Goal: Task Accomplishment & Management: Manage account settings

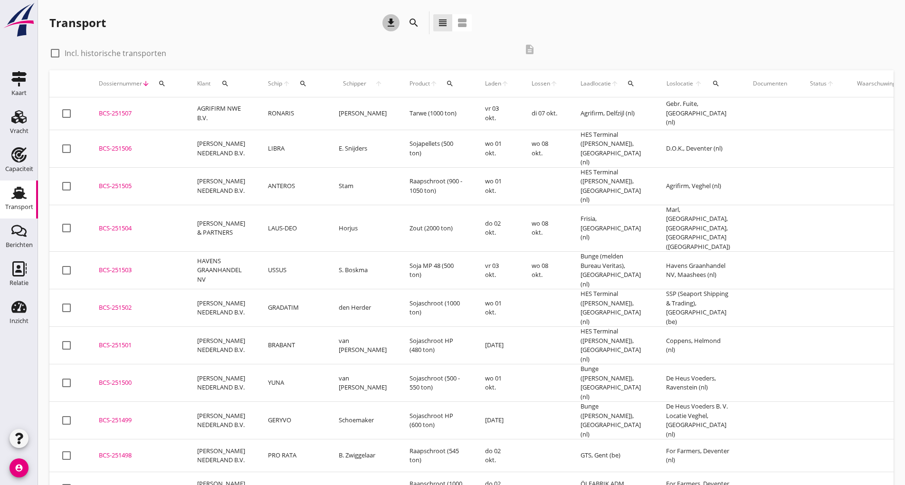
click at [394, 25] on icon "download" at bounding box center [390, 22] width 11 height 11
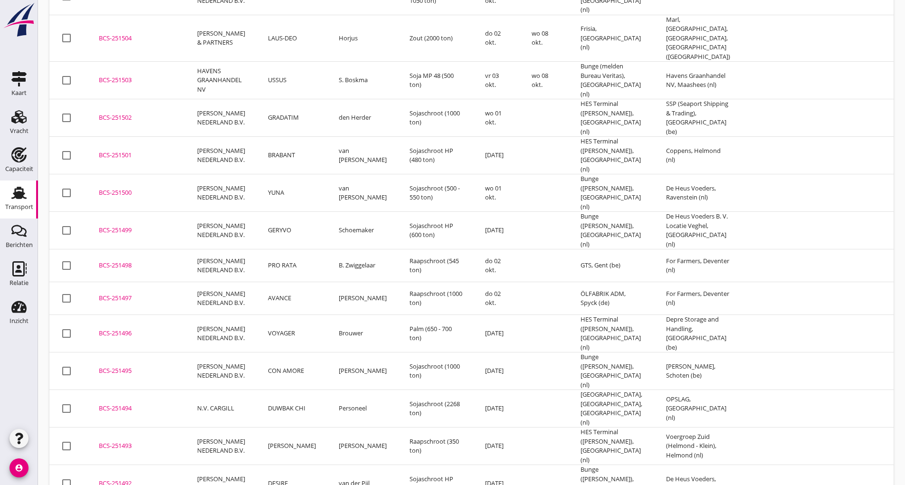
click at [144, 113] on div "BCS-251502" at bounding box center [137, 117] width 76 height 9
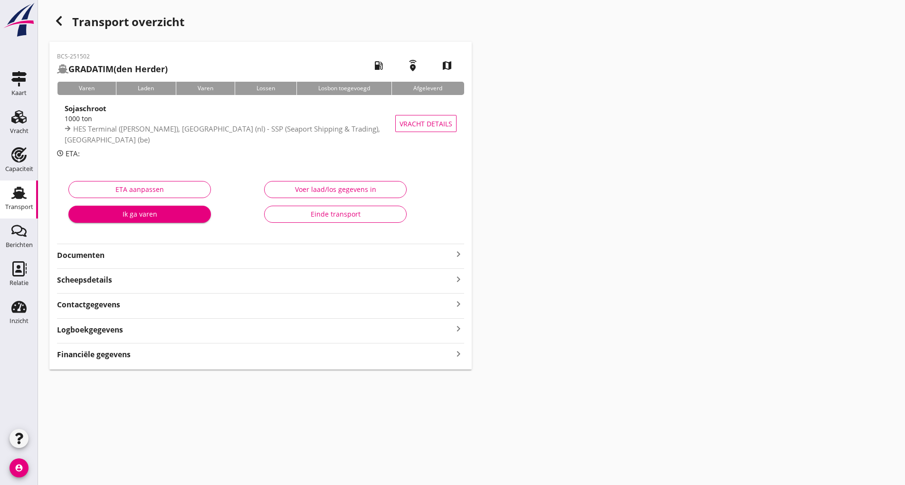
click at [115, 358] on strong "Financiële gegevens" at bounding box center [94, 354] width 74 height 11
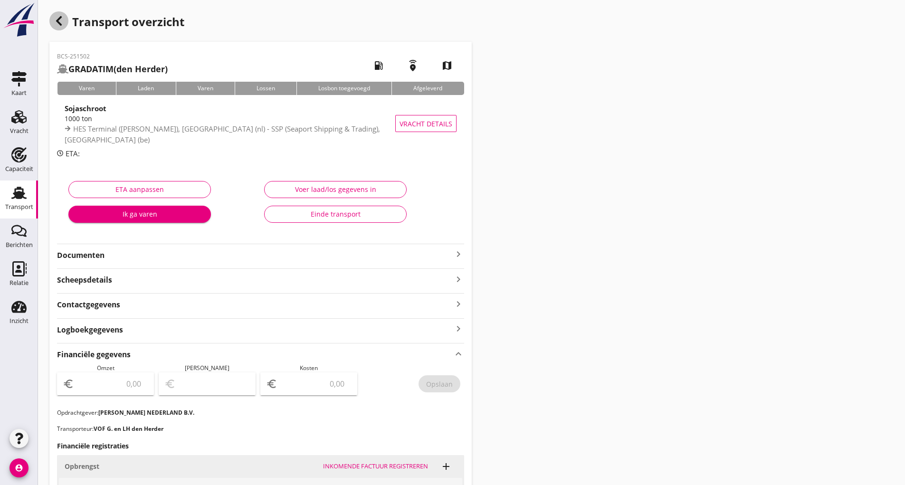
click at [61, 25] on use "button" at bounding box center [59, 20] width 6 height 9
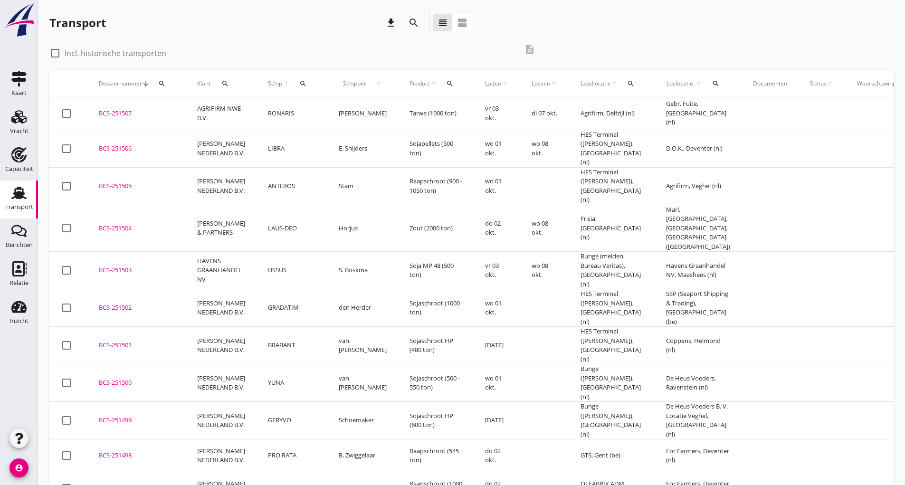
drag, startPoint x: 120, startPoint y: 257, endPoint x: 173, endPoint y: 266, distance: 53.4
click at [119, 266] on div "BCS-251503" at bounding box center [137, 270] width 76 height 9
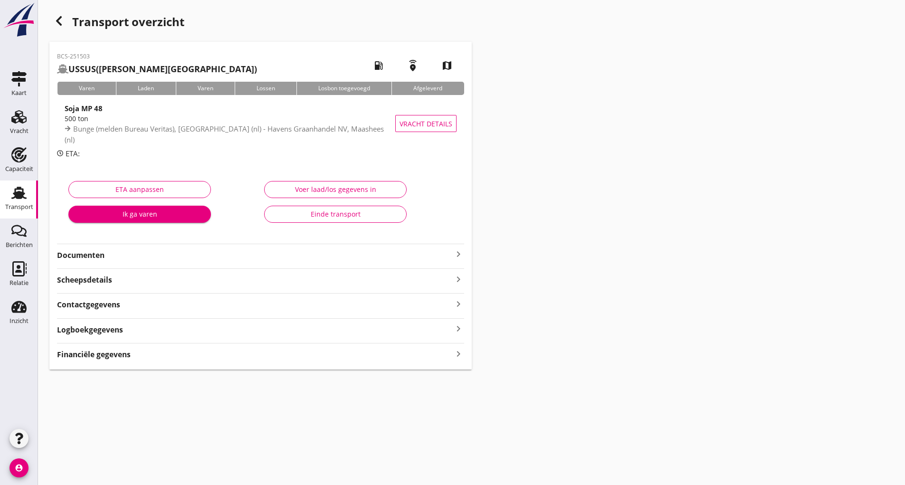
click at [56, 19] on icon "button" at bounding box center [58, 20] width 11 height 11
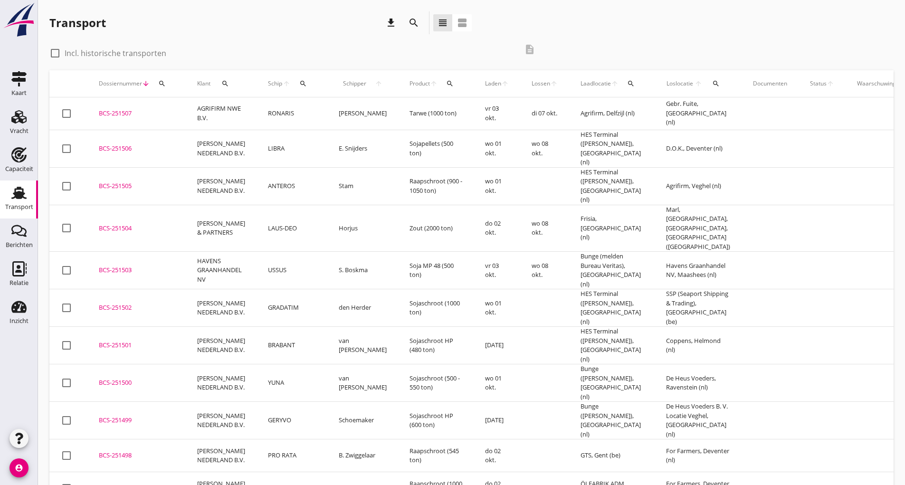
click at [270, 146] on td "LIBRA" at bounding box center [291, 149] width 71 height 38
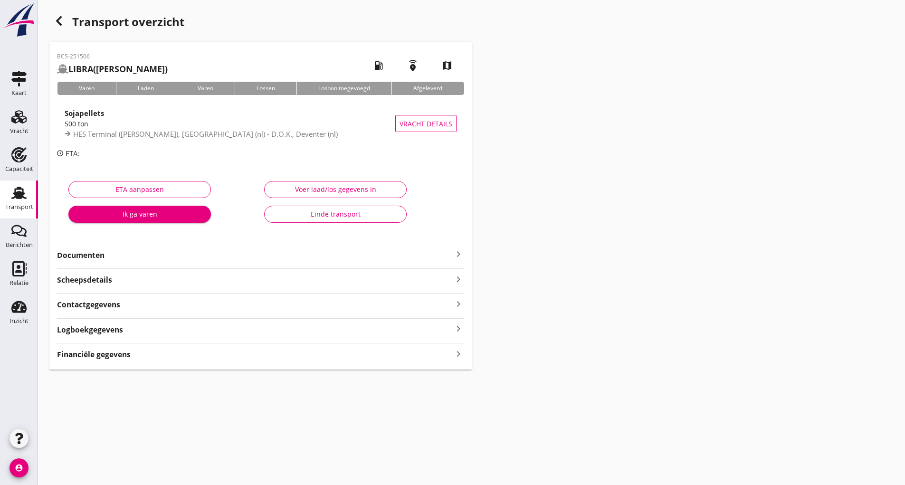
click at [202, 356] on div "Financiële gegevens keyboard_arrow_right" at bounding box center [260, 353] width 407 height 13
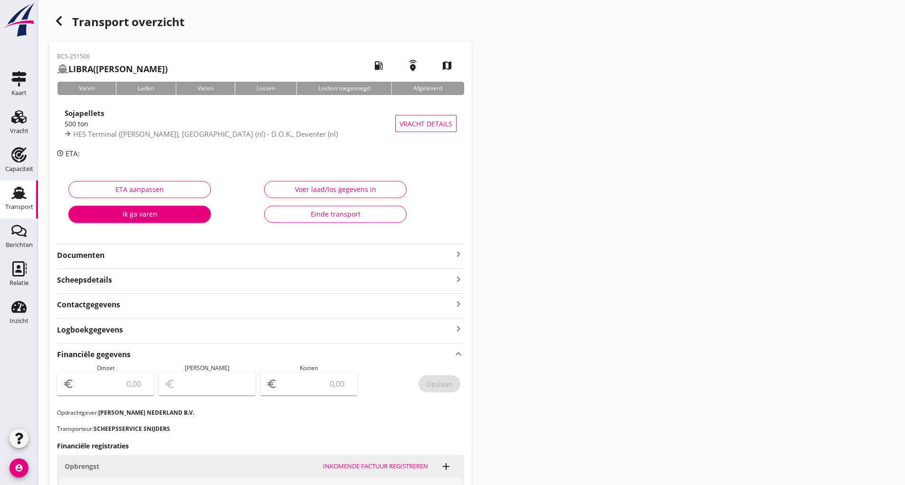
click at [54, 24] on icon "button" at bounding box center [58, 20] width 11 height 11
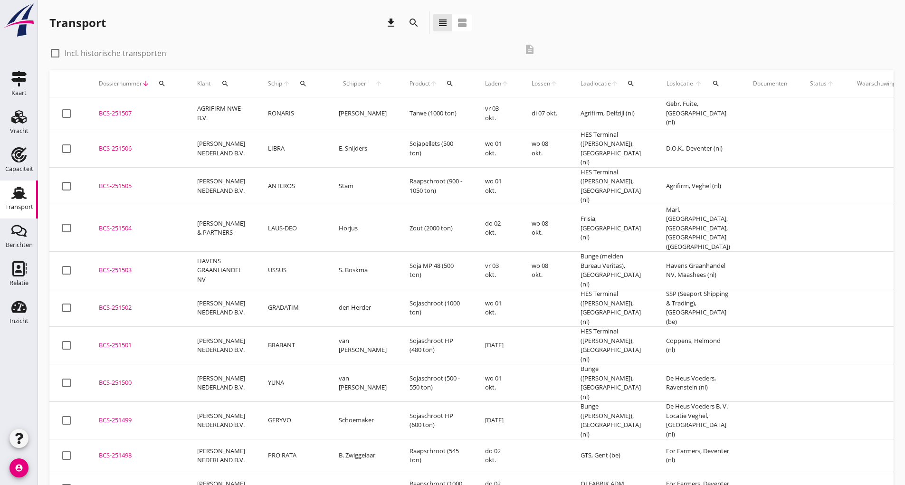
click at [131, 114] on div "BCS-251507" at bounding box center [137, 113] width 76 height 9
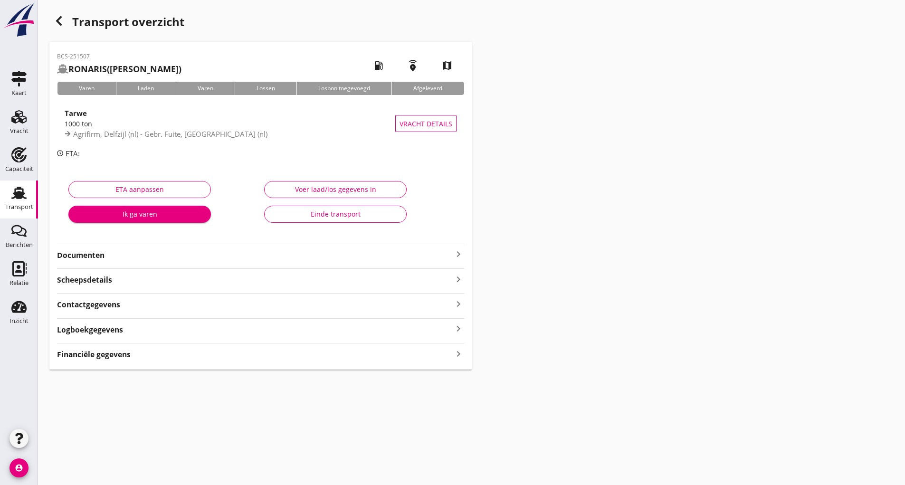
click at [130, 357] on strong "Financiële gegevens" at bounding box center [94, 354] width 74 height 11
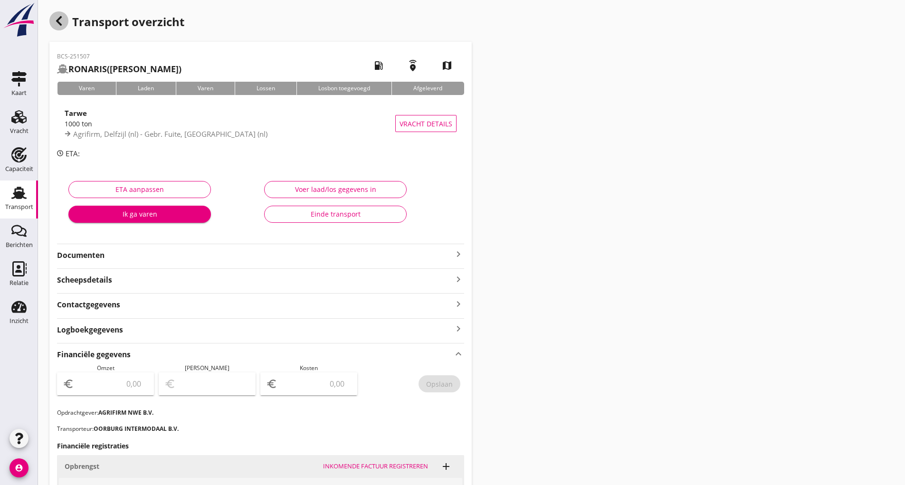
click at [60, 24] on use "button" at bounding box center [59, 20] width 6 height 9
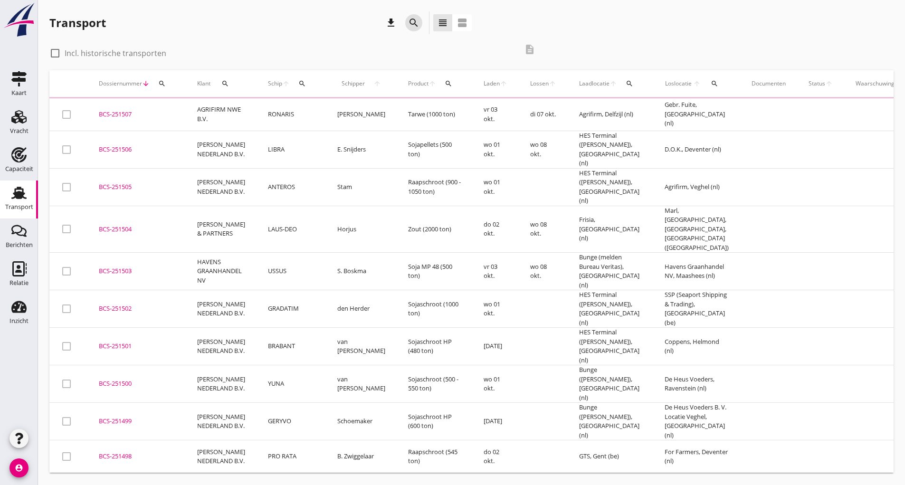
drag, startPoint x: 416, startPoint y: 26, endPoint x: 412, endPoint y: 35, distance: 9.8
click at [416, 26] on icon "search" at bounding box center [413, 22] width 11 height 11
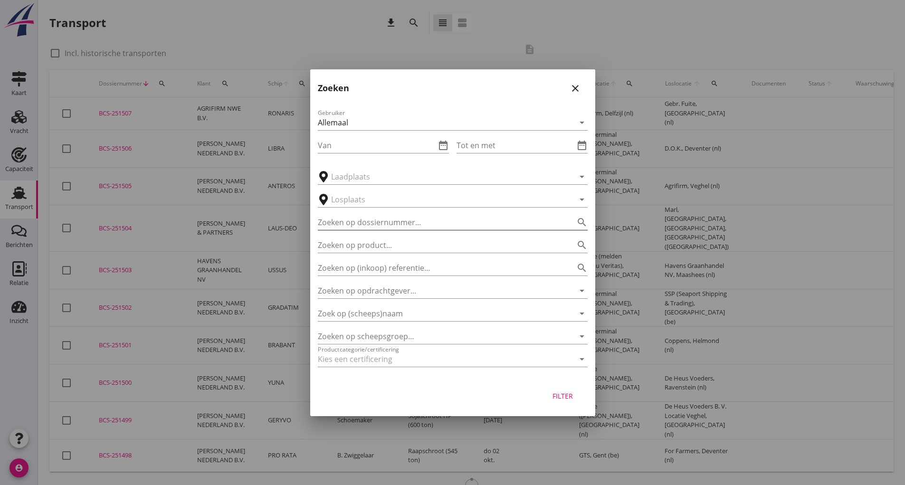
click at [356, 215] on input "Zoeken op dossiernummer..." at bounding box center [439, 222] width 243 height 15
type input "251422"
click at [567, 398] on div "Filter" at bounding box center [563, 396] width 27 height 10
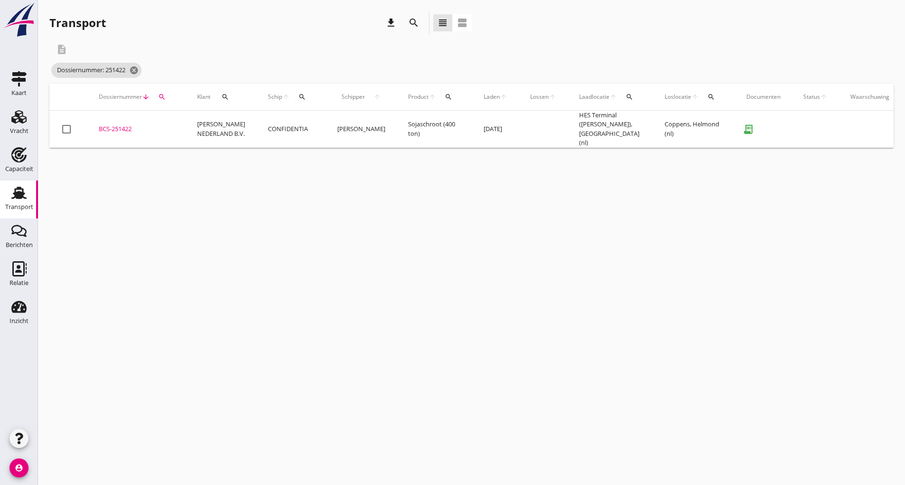
click at [125, 128] on div "BCS-251422" at bounding box center [137, 128] width 76 height 9
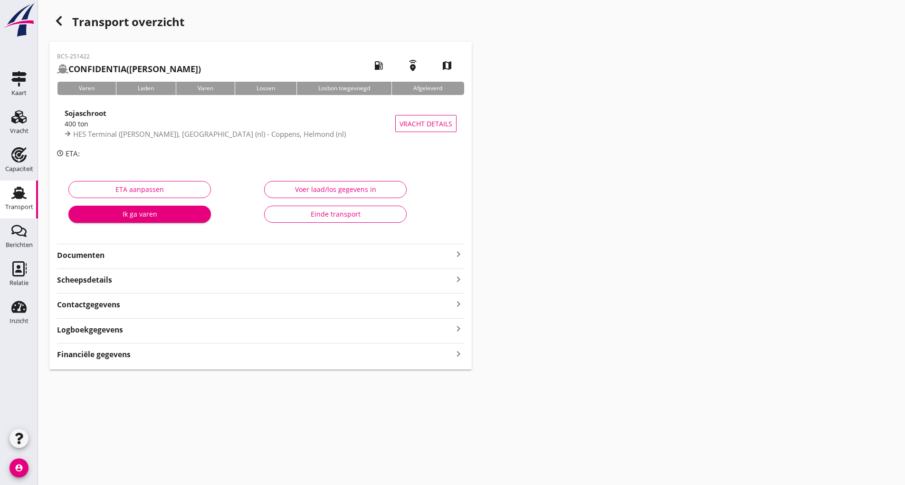
click at [290, 218] on div "Einde transport" at bounding box center [335, 214] width 126 height 10
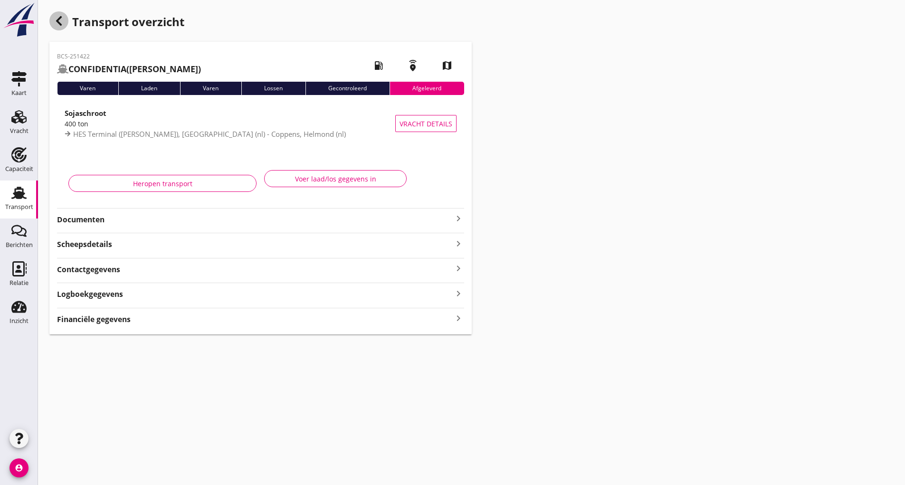
click at [55, 24] on icon "button" at bounding box center [58, 20] width 11 height 11
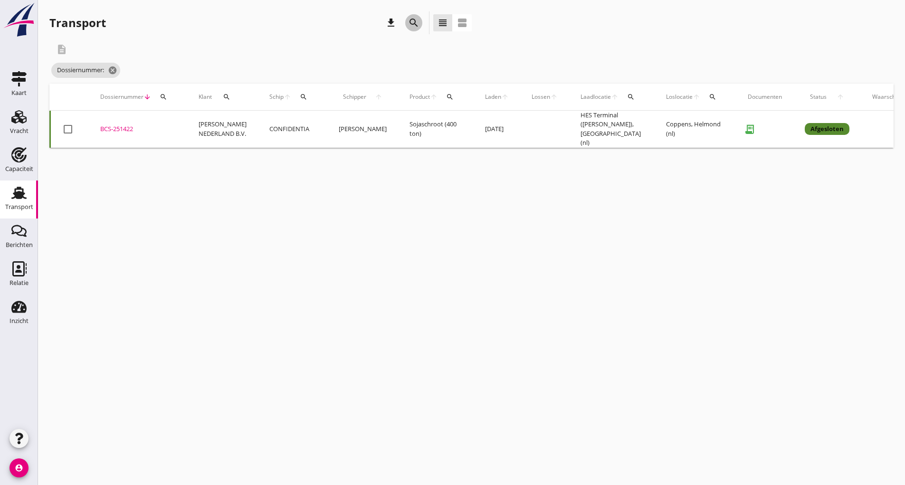
click at [414, 26] on icon "search" at bounding box center [413, 22] width 11 height 11
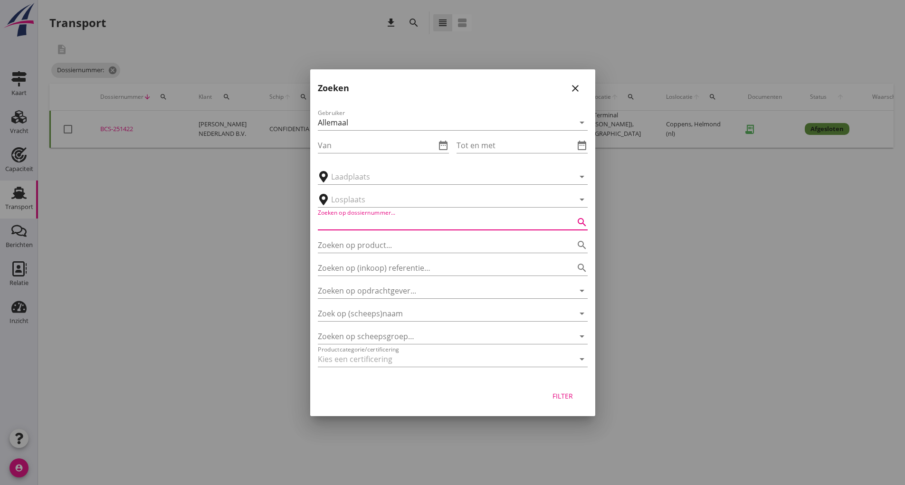
click at [357, 222] on input "Zoeken op dossiernummer..." at bounding box center [439, 222] width 243 height 15
type input "251446"
drag, startPoint x: 551, startPoint y: 396, endPoint x: 502, endPoint y: 389, distance: 49.9
click at [551, 396] on div "Filter" at bounding box center [563, 396] width 27 height 10
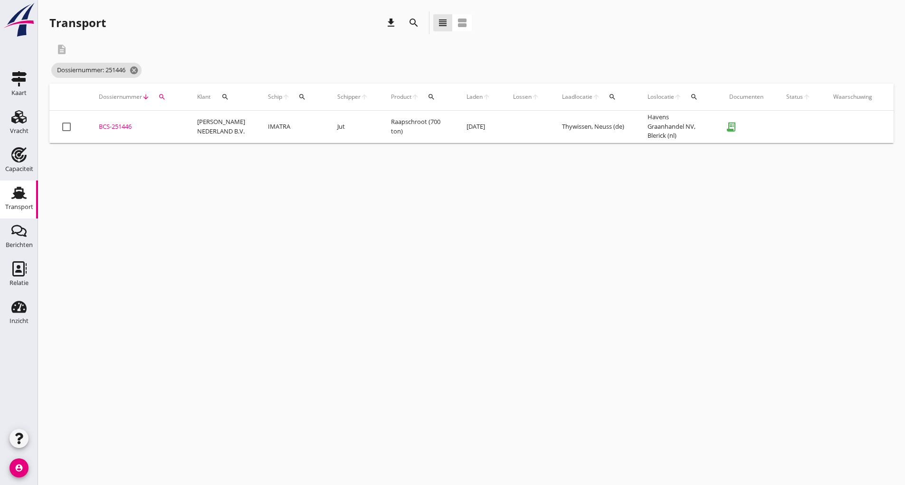
click at [113, 128] on div "BCS-251446" at bounding box center [137, 126] width 76 height 9
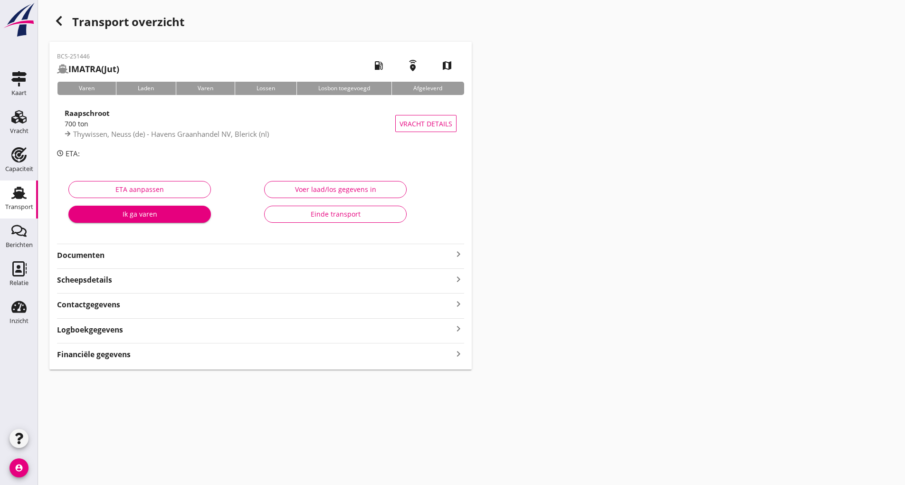
click at [307, 218] on div "Einde transport" at bounding box center [335, 214] width 126 height 10
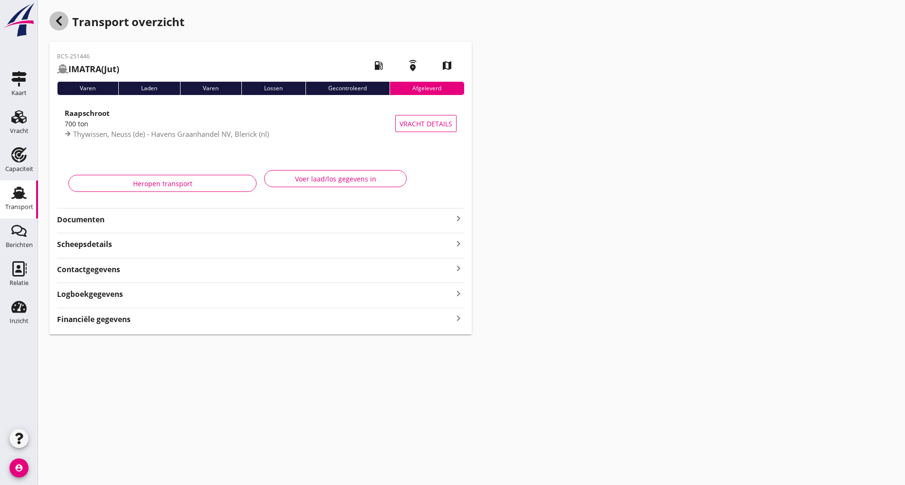
click at [66, 27] on div "button" at bounding box center [58, 20] width 19 height 19
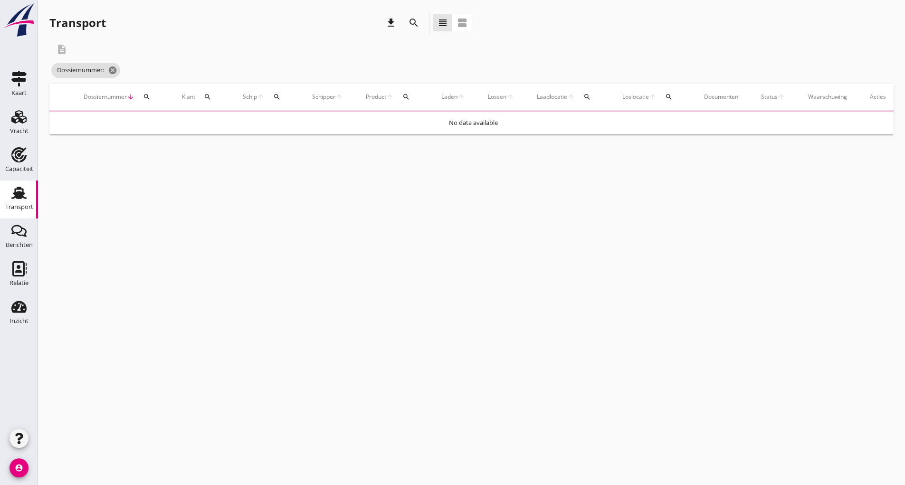
click at [414, 25] on icon "search" at bounding box center [413, 22] width 11 height 11
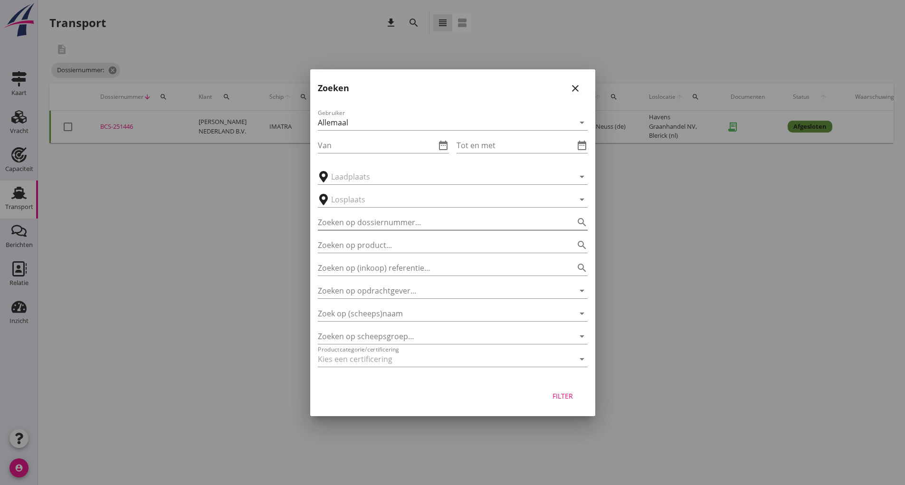
click at [394, 225] on input "Zoeken op dossiernummer..." at bounding box center [439, 222] width 243 height 15
type input "251455"
click at [557, 401] on button "Filter" at bounding box center [563, 396] width 42 height 17
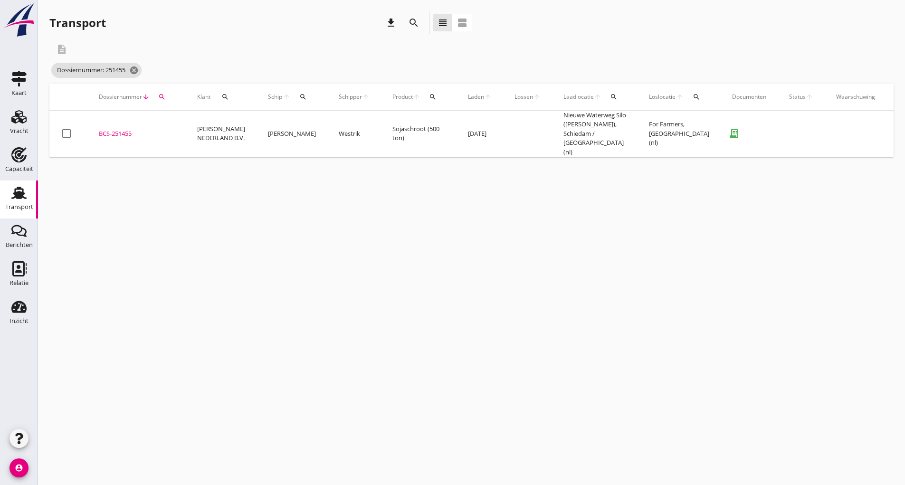
click at [130, 131] on div "BCS-251455" at bounding box center [137, 133] width 76 height 9
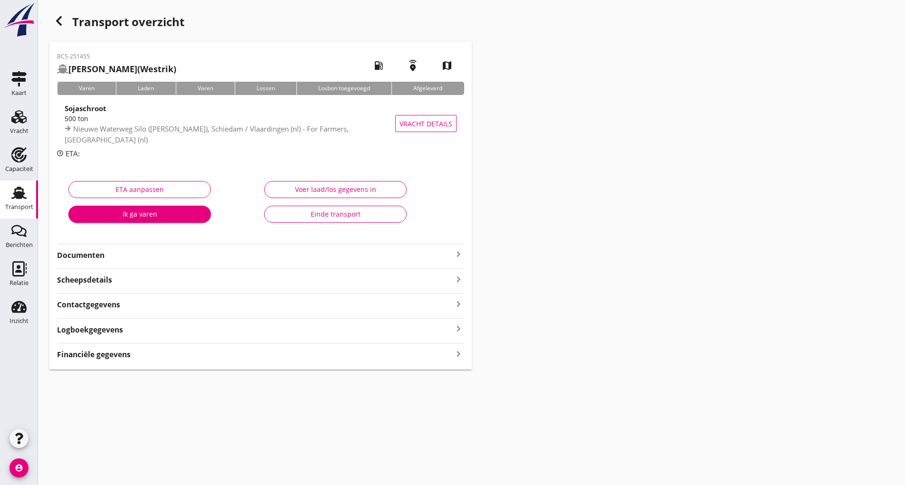
click at [317, 219] on button "Einde transport" at bounding box center [335, 214] width 142 height 17
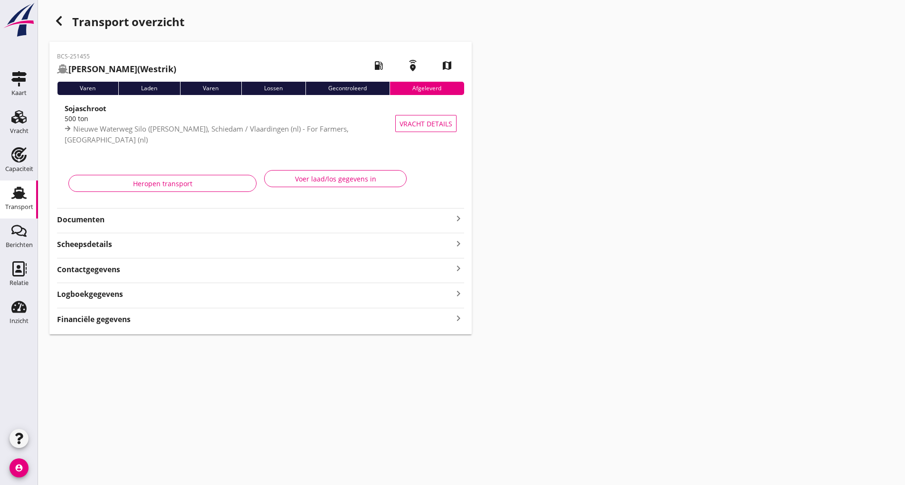
click at [55, 27] on div "button" at bounding box center [58, 20] width 19 height 19
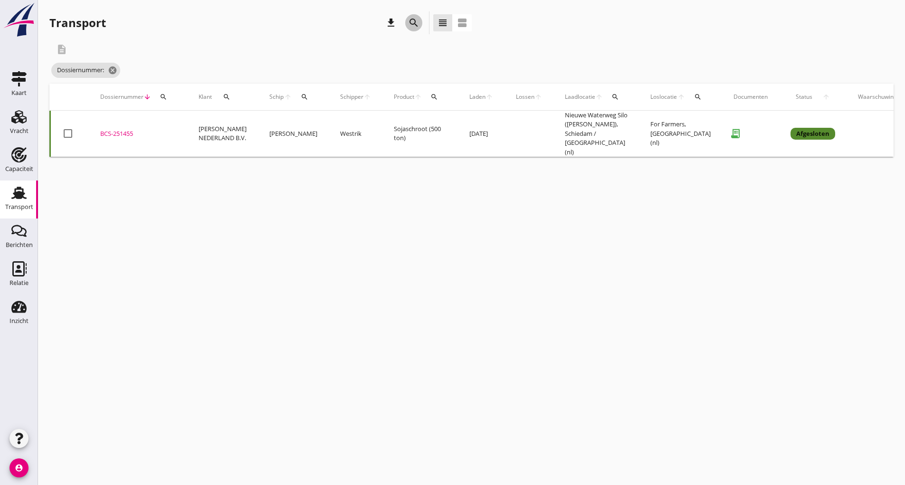
click at [413, 25] on icon "search" at bounding box center [413, 22] width 11 height 11
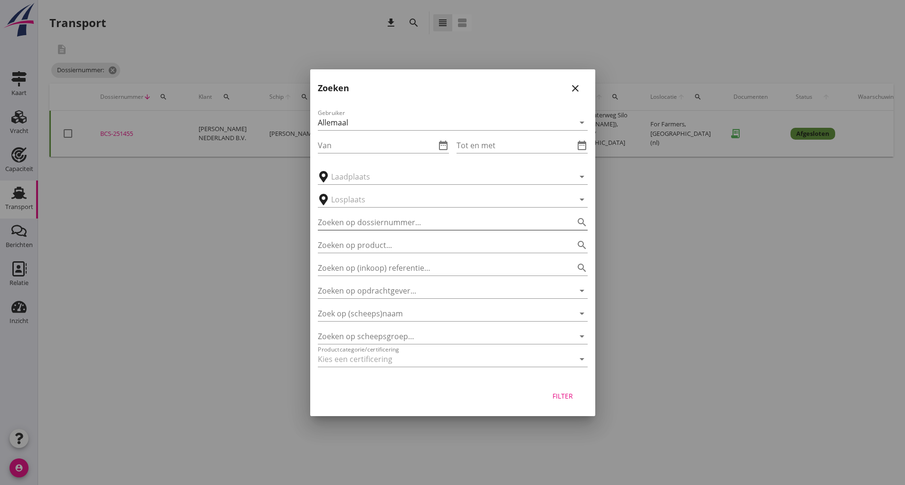
click at [375, 225] on input "Zoeken op dossiernummer..." at bounding box center [439, 222] width 243 height 15
type input "251456"
click at [569, 400] on div "Filter" at bounding box center [563, 396] width 27 height 10
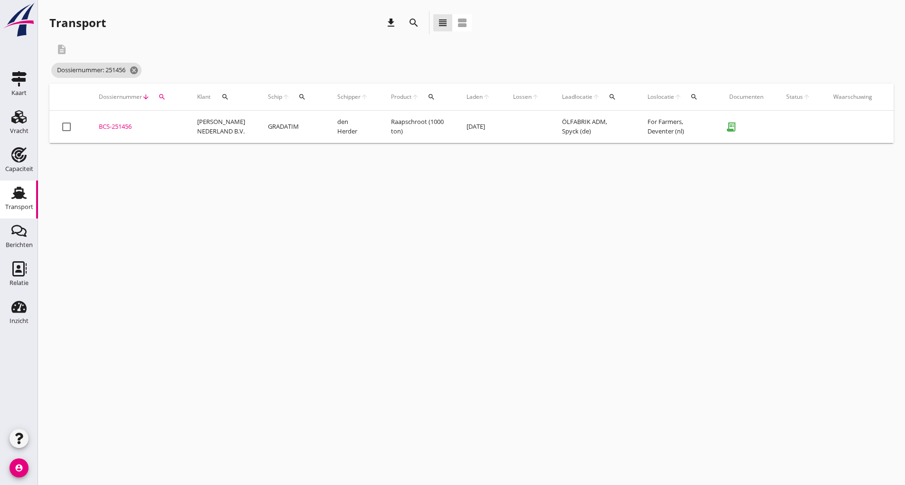
drag, startPoint x: 123, startPoint y: 124, endPoint x: 148, endPoint y: 125, distance: 24.7
click at [123, 125] on div "BCS-251456" at bounding box center [137, 126] width 76 height 9
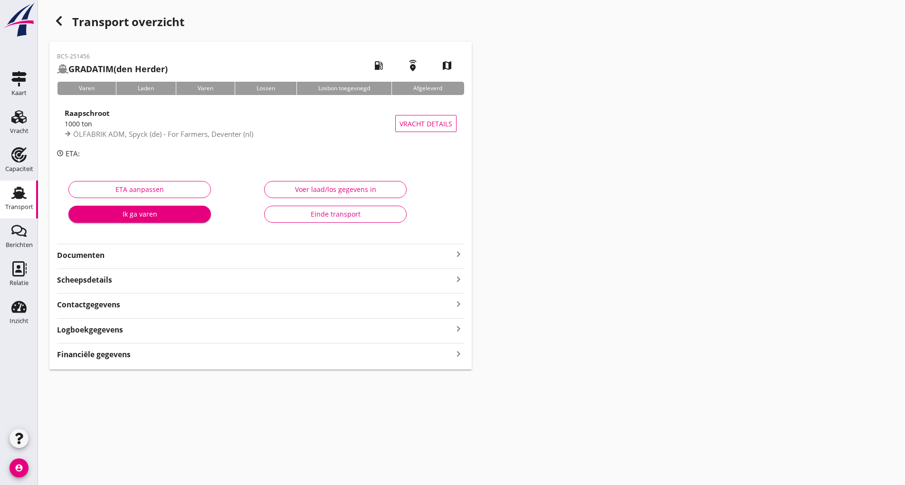
click at [304, 215] on div "Einde transport" at bounding box center [335, 214] width 126 height 10
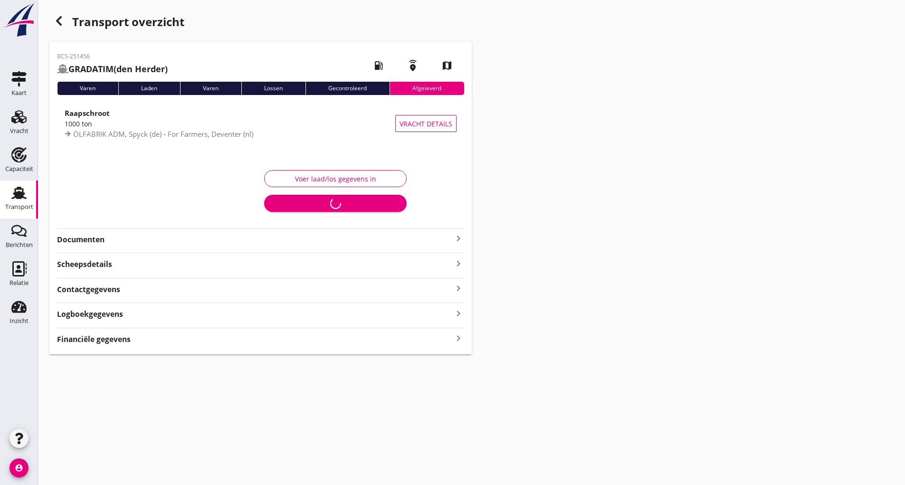
click at [59, 20] on icon "button" at bounding box center [58, 20] width 11 height 11
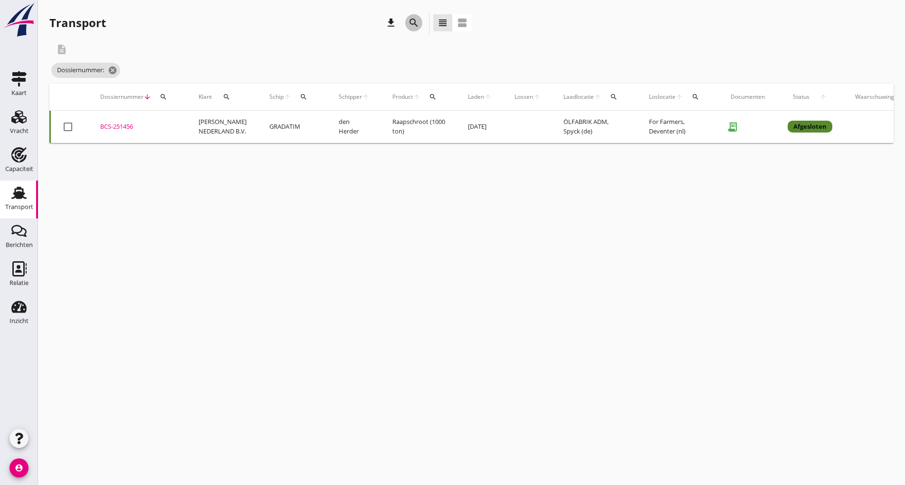
click at [410, 25] on icon "search" at bounding box center [413, 22] width 11 height 11
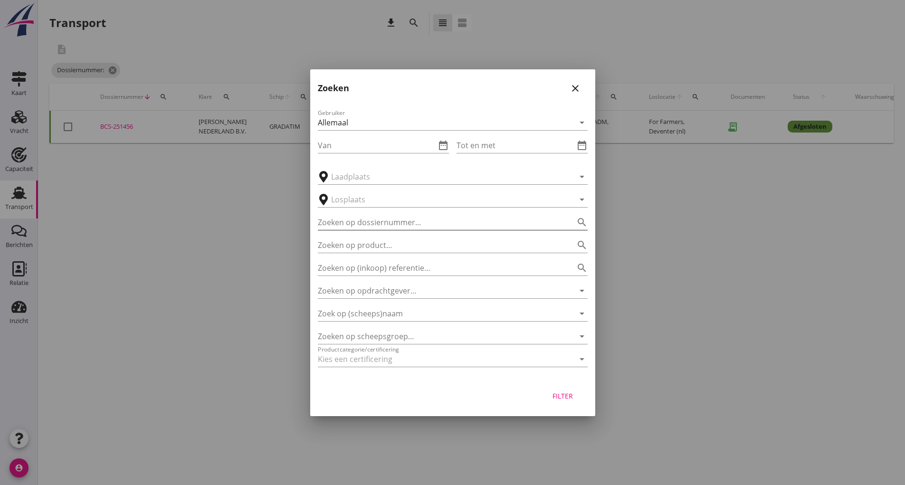
click at [371, 220] on input "Zoeken op dossiernummer..." at bounding box center [439, 222] width 243 height 15
type input "251458"
click at [562, 398] on div "Filter" at bounding box center [563, 396] width 27 height 10
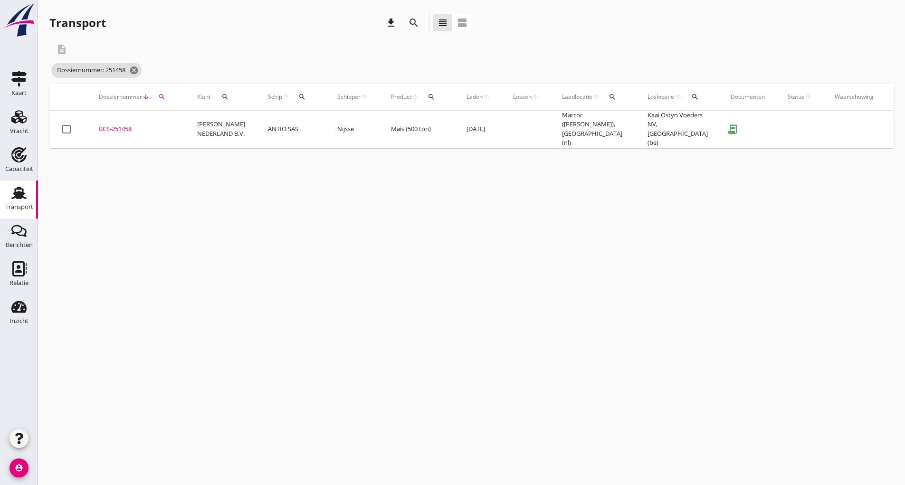
click at [124, 128] on div "BCS-251458" at bounding box center [137, 128] width 76 height 9
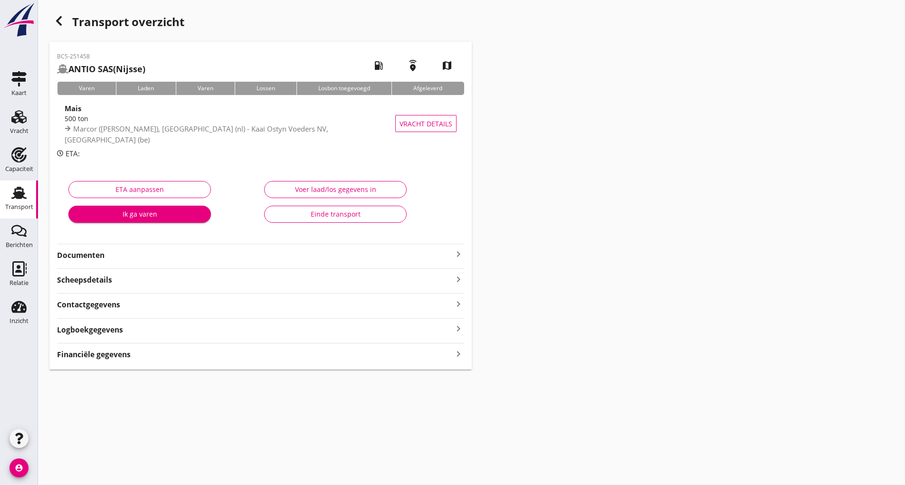
click at [285, 220] on button "Einde transport" at bounding box center [335, 214] width 142 height 17
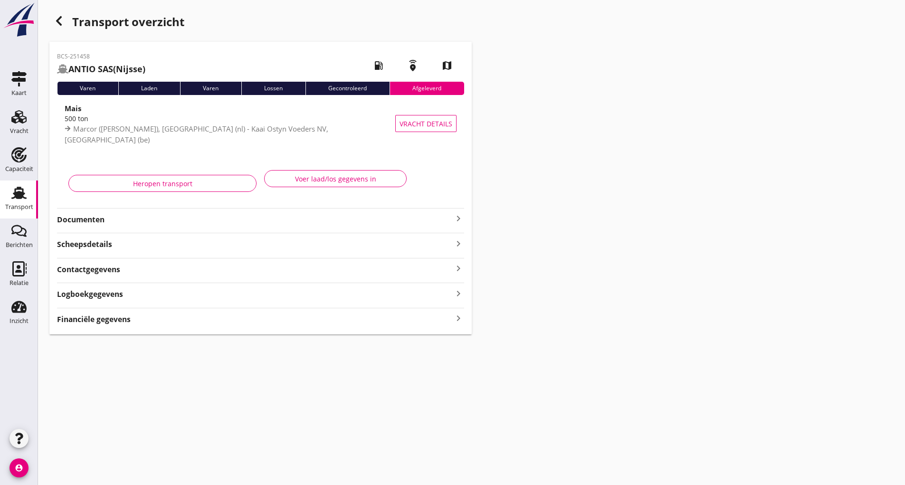
click at [57, 19] on use "button" at bounding box center [59, 20] width 6 height 9
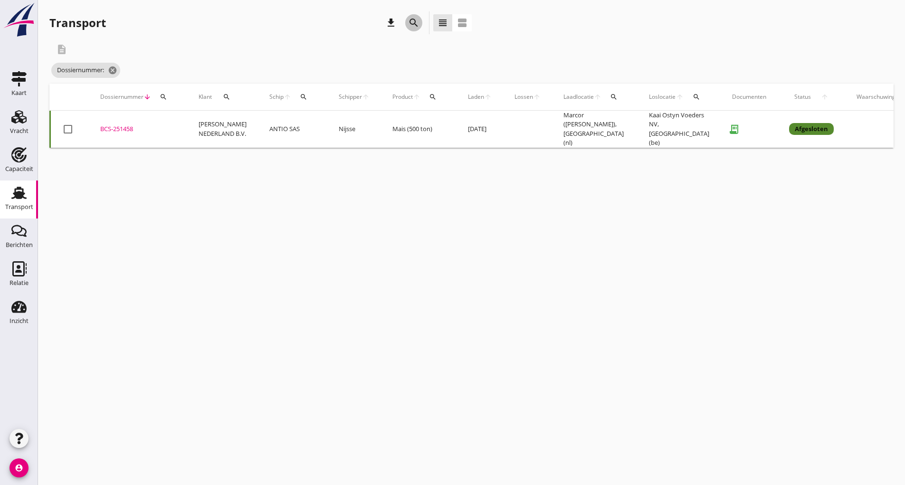
click at [411, 22] on icon "search" at bounding box center [413, 22] width 11 height 11
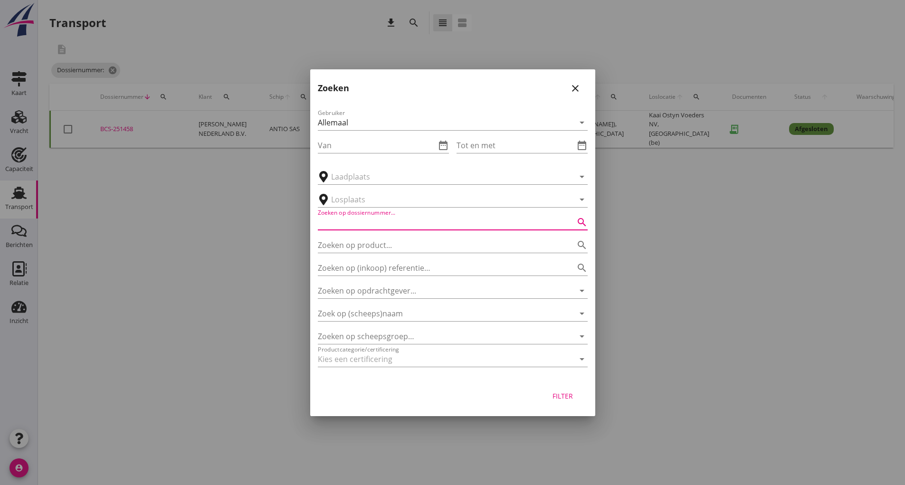
click at [373, 222] on input "Zoeken op dossiernummer..." at bounding box center [439, 222] width 243 height 15
type input "251460"
click at [557, 394] on div "Filter" at bounding box center [563, 396] width 27 height 10
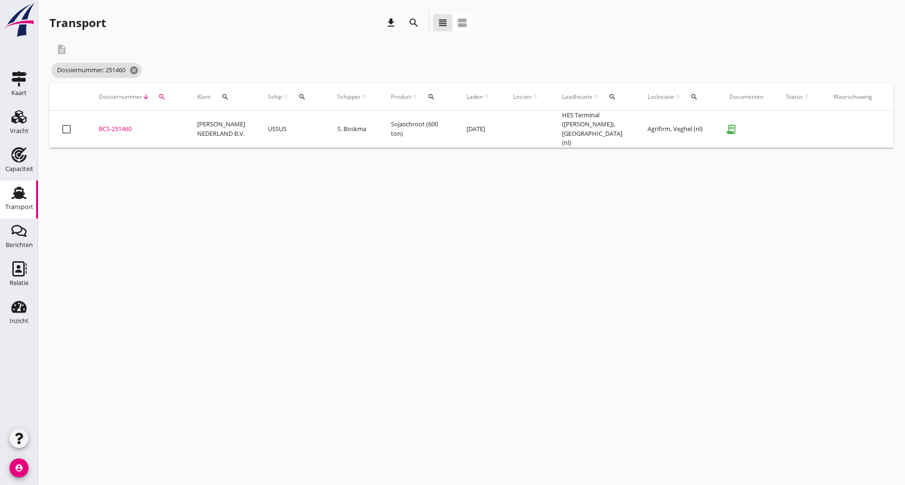
click at [125, 124] on div "BCS-251460" at bounding box center [137, 128] width 76 height 9
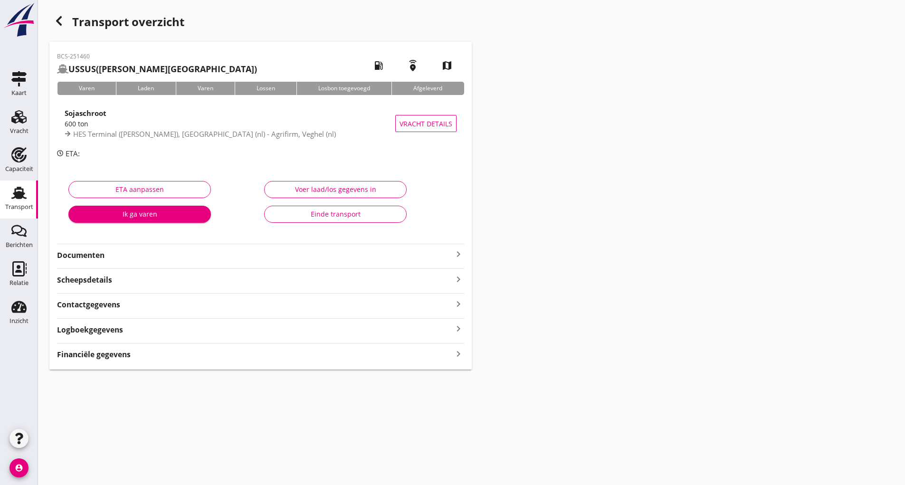
click at [280, 218] on div "Einde transport" at bounding box center [335, 214] width 126 height 10
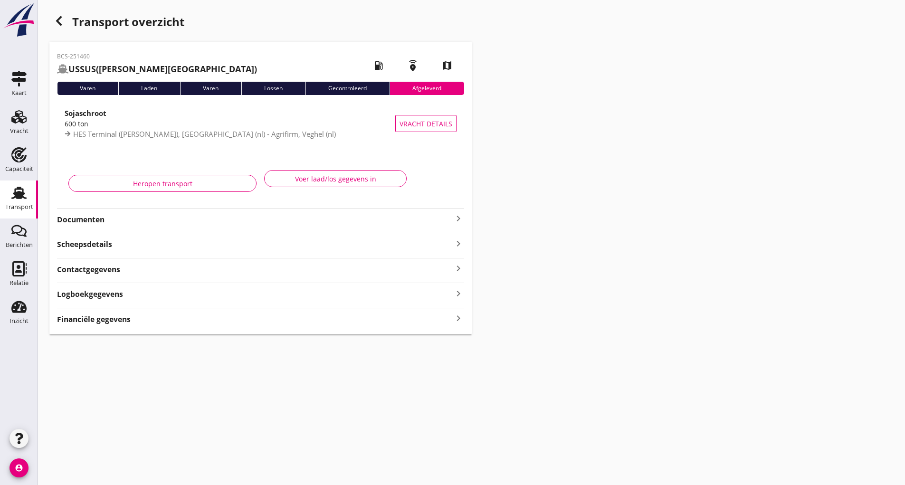
click at [59, 21] on icon "button" at bounding box center [58, 20] width 11 height 11
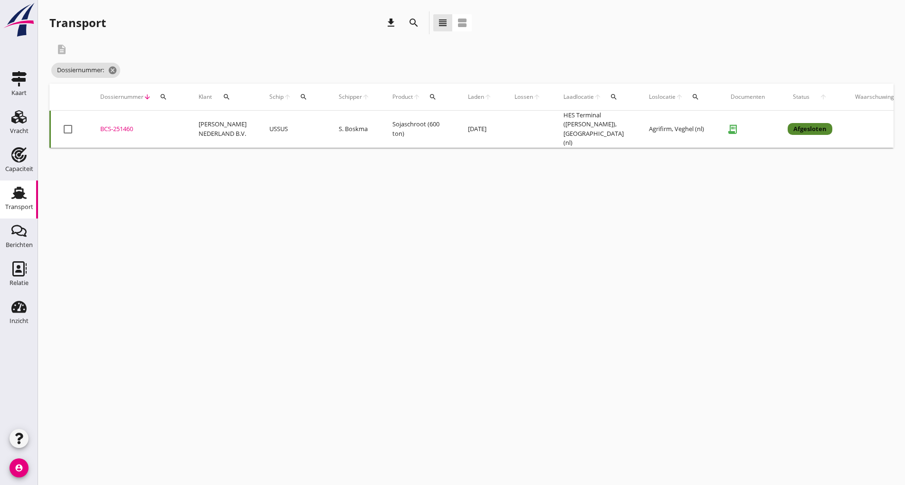
click at [410, 26] on icon "search" at bounding box center [413, 22] width 11 height 11
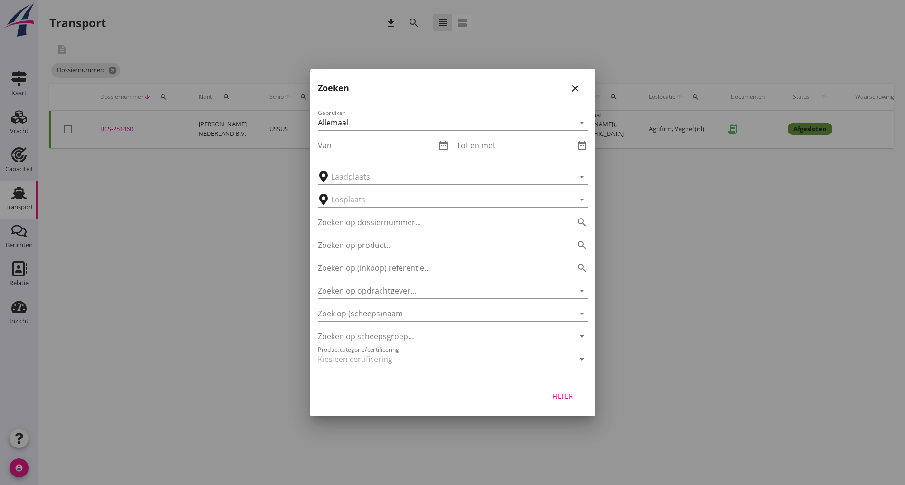
click at [367, 223] on input "Zoeken op dossiernummer..." at bounding box center [439, 222] width 243 height 15
type input "251450"
click at [551, 392] on div "Filter" at bounding box center [563, 396] width 27 height 10
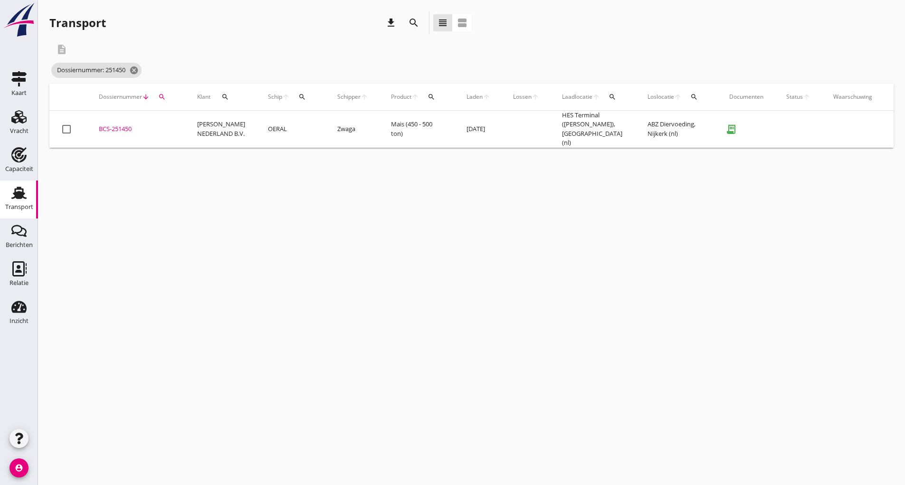
click at [115, 127] on div "BCS-251450" at bounding box center [137, 128] width 76 height 9
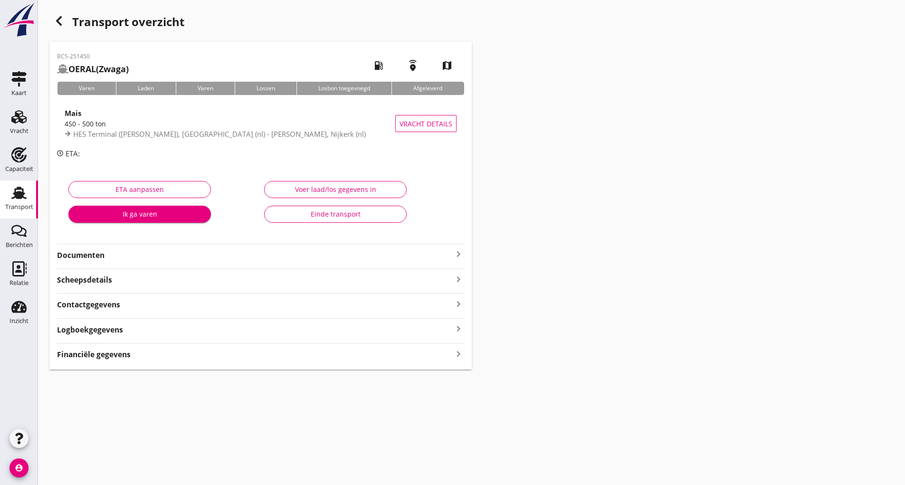
click at [295, 216] on div "Einde transport" at bounding box center [335, 214] width 126 height 10
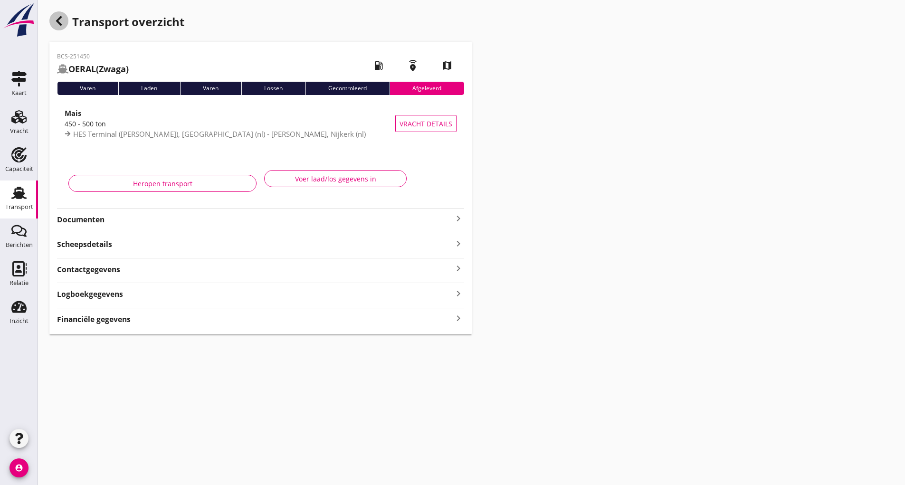
click at [61, 19] on icon "button" at bounding box center [58, 20] width 11 height 11
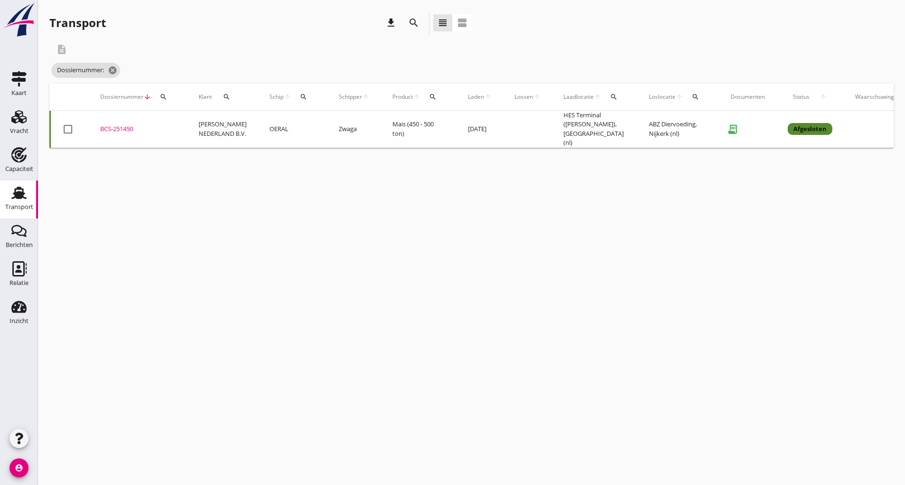
click at [412, 19] on icon "search" at bounding box center [413, 22] width 11 height 11
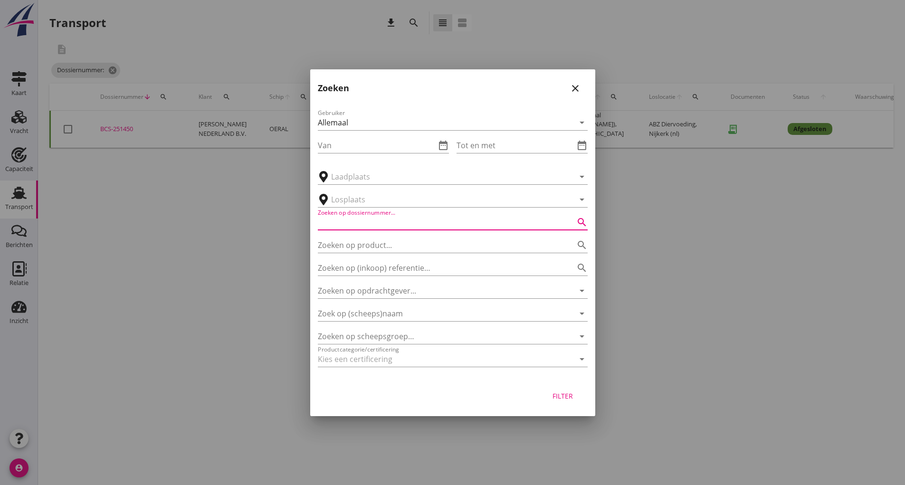
click at [381, 219] on input "Zoeken op dossiernummer..." at bounding box center [439, 222] width 243 height 15
type input "251452"
click at [570, 399] on div "Filter" at bounding box center [563, 396] width 27 height 10
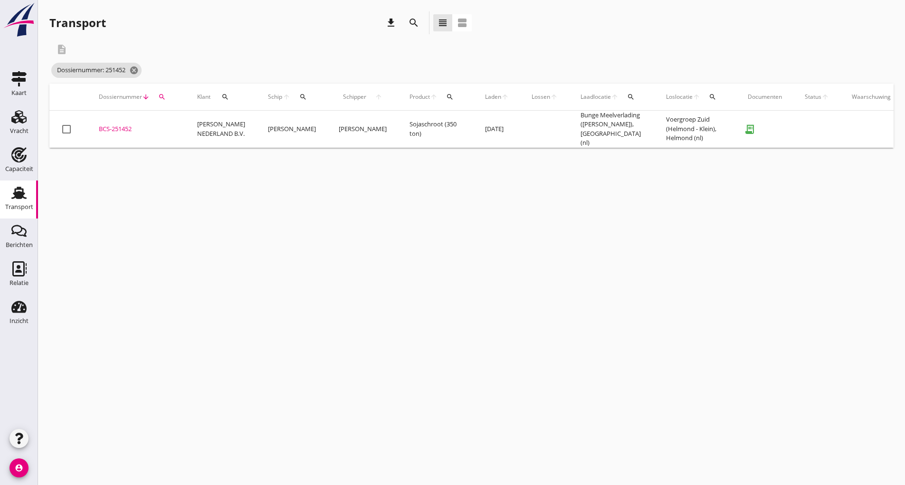
click at [116, 127] on div "BCS-251452" at bounding box center [137, 128] width 76 height 9
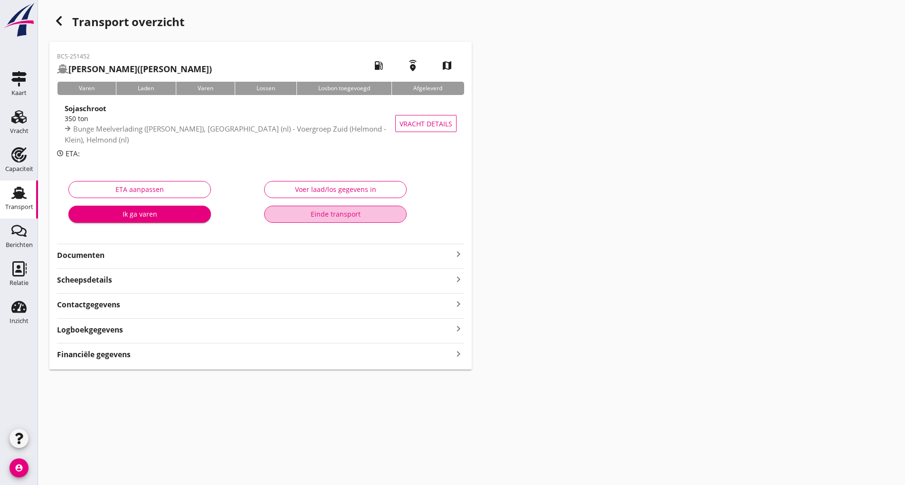
click at [306, 215] on div "Einde transport" at bounding box center [335, 214] width 126 height 10
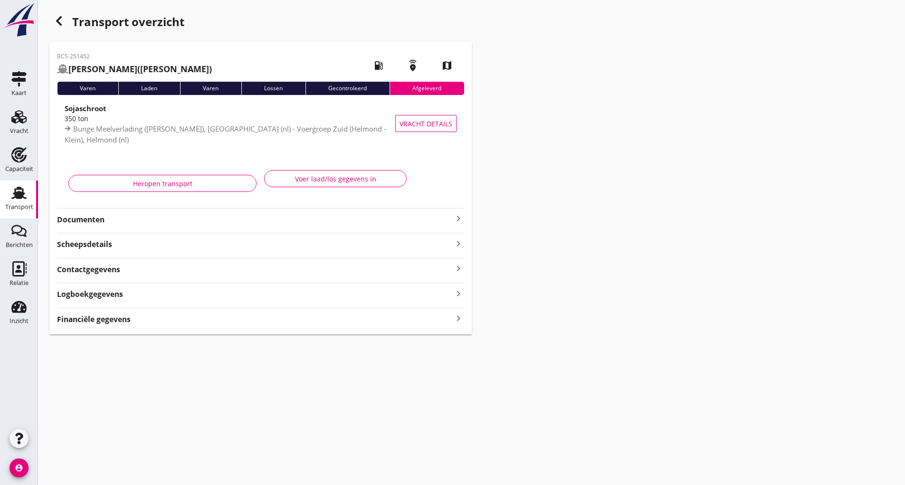
click at [62, 19] on icon "button" at bounding box center [58, 20] width 11 height 11
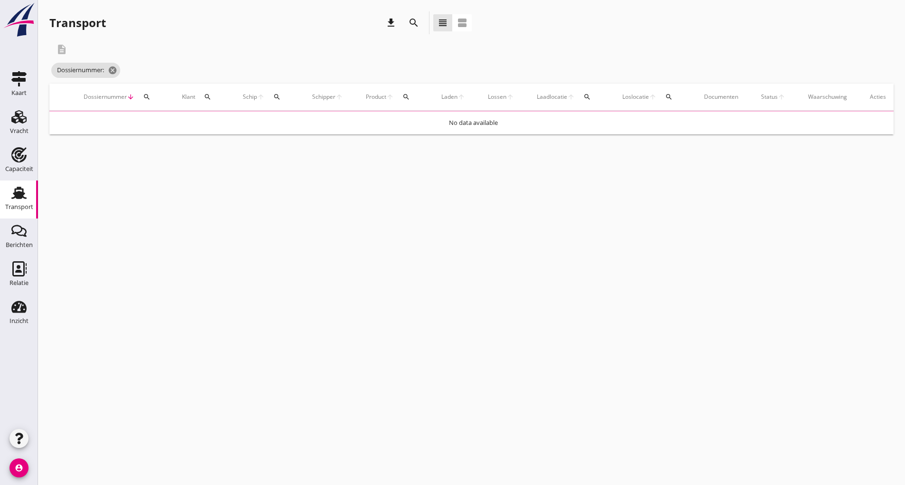
click at [416, 24] on icon "search" at bounding box center [413, 22] width 11 height 11
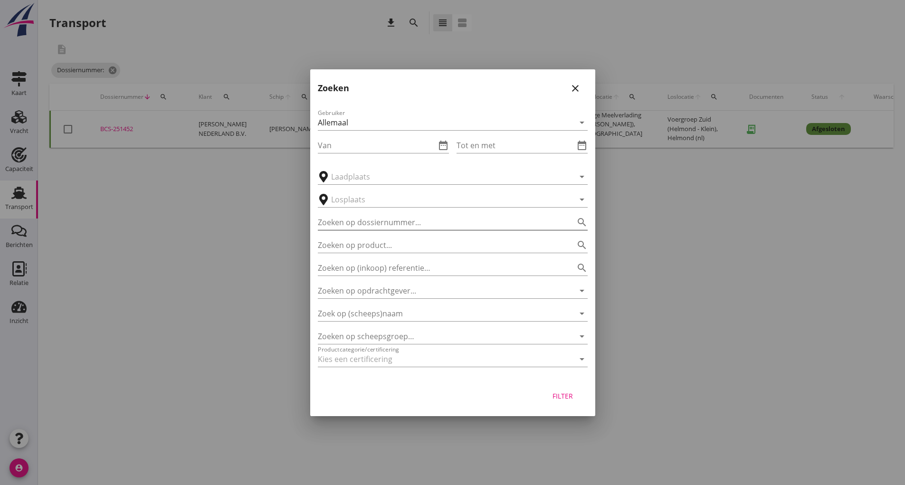
click at [380, 221] on input "Zoeken op dossiernummer..." at bounding box center [439, 222] width 243 height 15
type input "251405"
click at [557, 397] on div "Filter" at bounding box center [563, 396] width 27 height 10
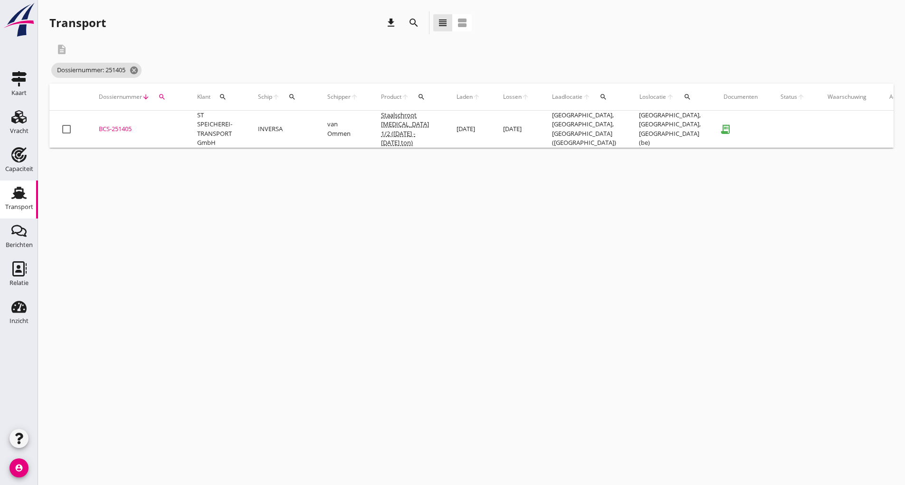
click at [131, 129] on div "BCS-251405" at bounding box center [137, 128] width 76 height 9
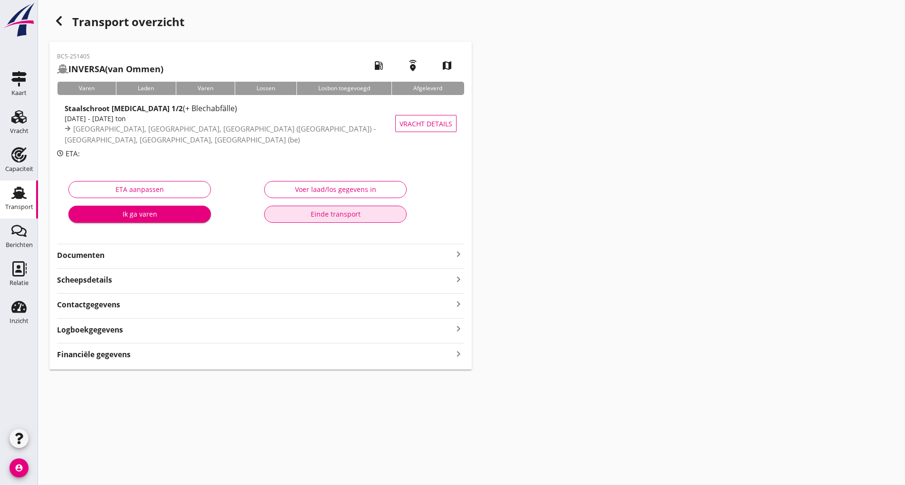
click at [288, 211] on div "Einde transport" at bounding box center [335, 214] width 126 height 10
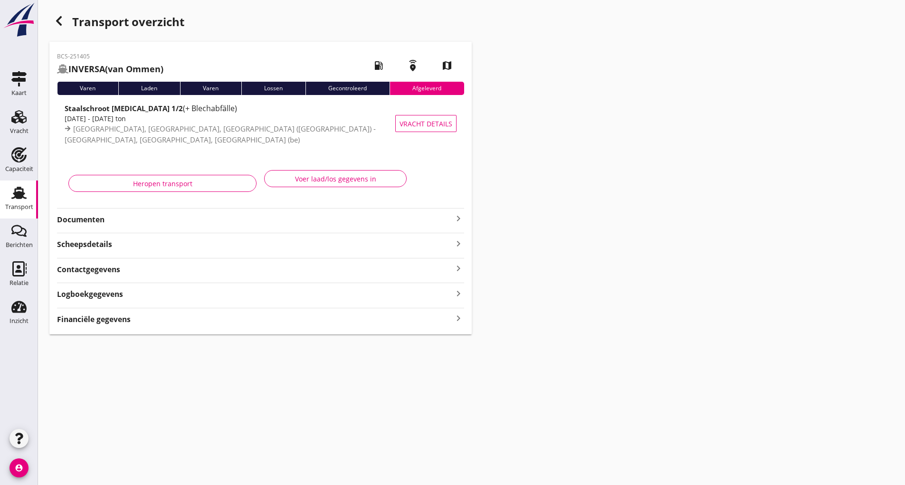
click at [56, 19] on icon "button" at bounding box center [58, 20] width 11 height 11
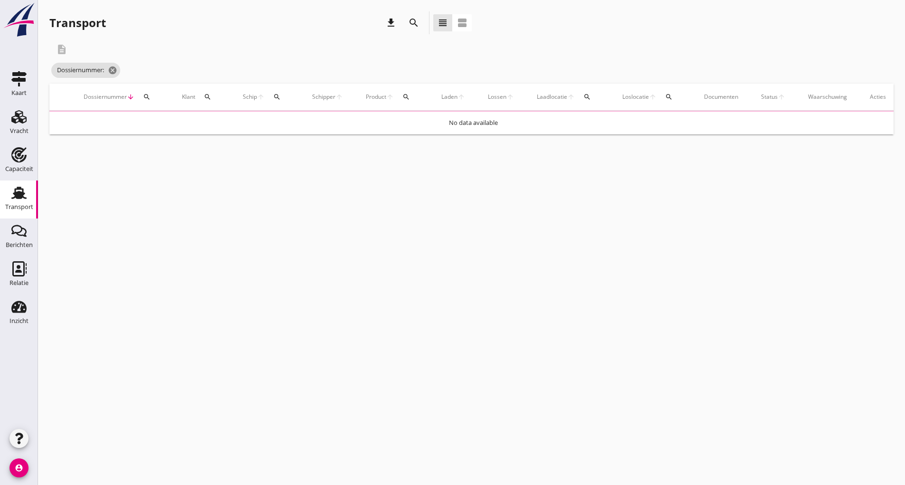
click at [417, 24] on icon "search" at bounding box center [413, 22] width 11 height 11
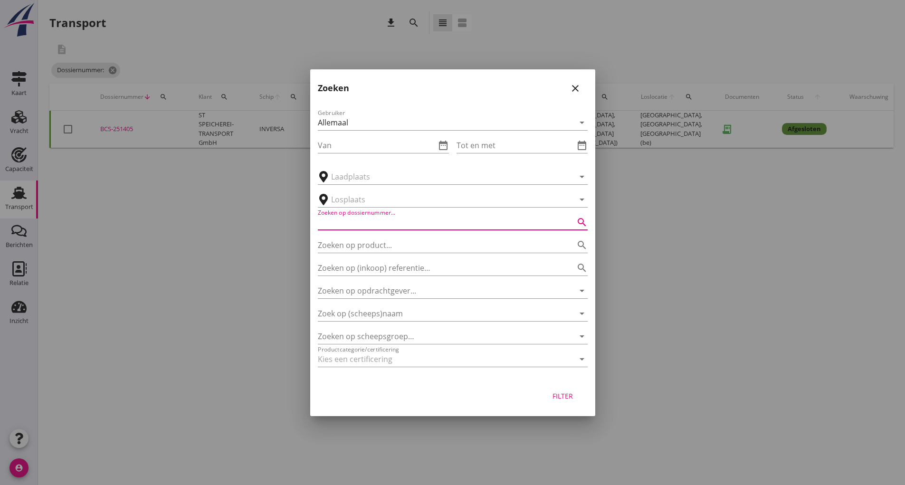
click at [382, 228] on input "Zoeken op dossiernummer..." at bounding box center [439, 222] width 243 height 15
type input "251409"
click at [563, 397] on div "Filter" at bounding box center [563, 396] width 27 height 10
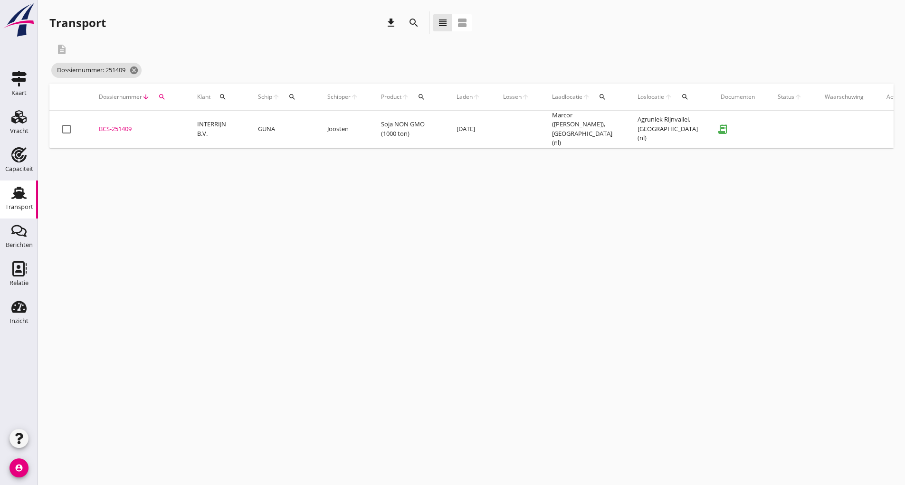
click at [114, 129] on div "BCS-251409" at bounding box center [137, 128] width 76 height 9
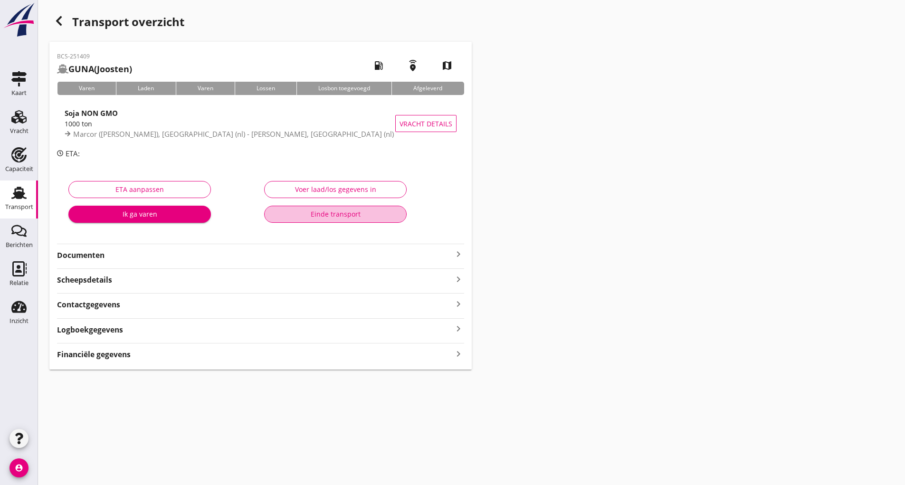
click at [296, 213] on div "Einde transport" at bounding box center [335, 214] width 126 height 10
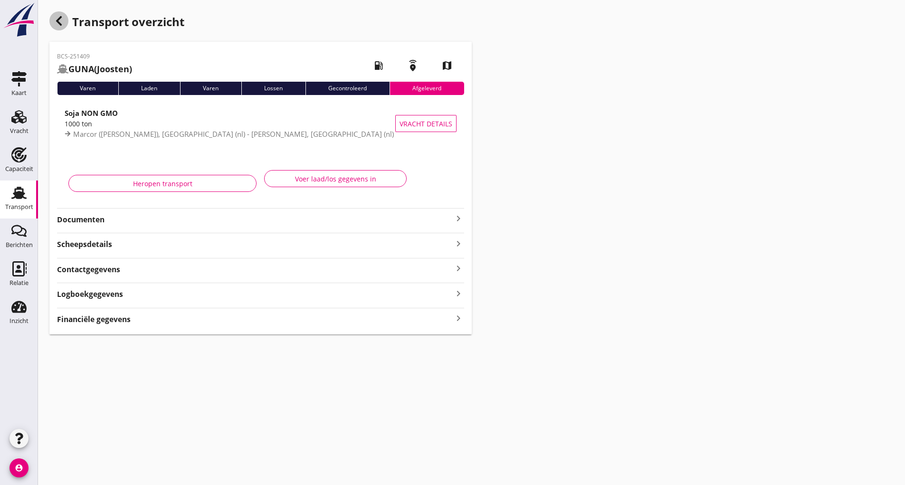
click at [63, 24] on icon "button" at bounding box center [58, 20] width 11 height 11
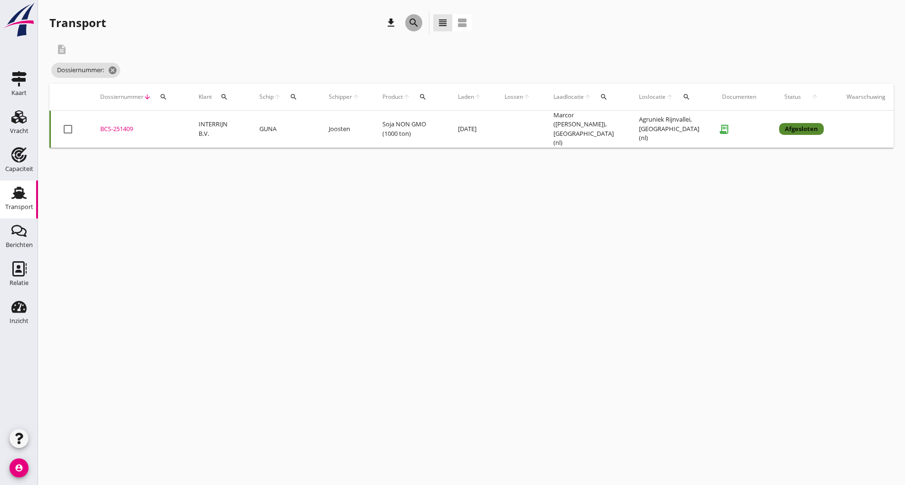
drag, startPoint x: 411, startPoint y: 20, endPoint x: 398, endPoint y: 128, distance: 109.1
click at [411, 21] on icon "search" at bounding box center [413, 22] width 11 height 11
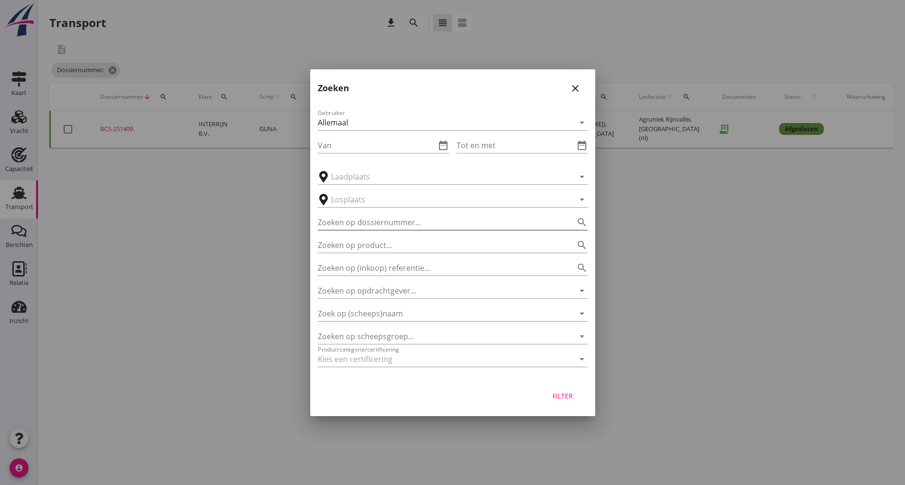
click at [385, 226] on input "Zoeken op dossiernummer..." at bounding box center [439, 222] width 243 height 15
type input "251419"
click at [569, 395] on div "Filter" at bounding box center [563, 396] width 27 height 10
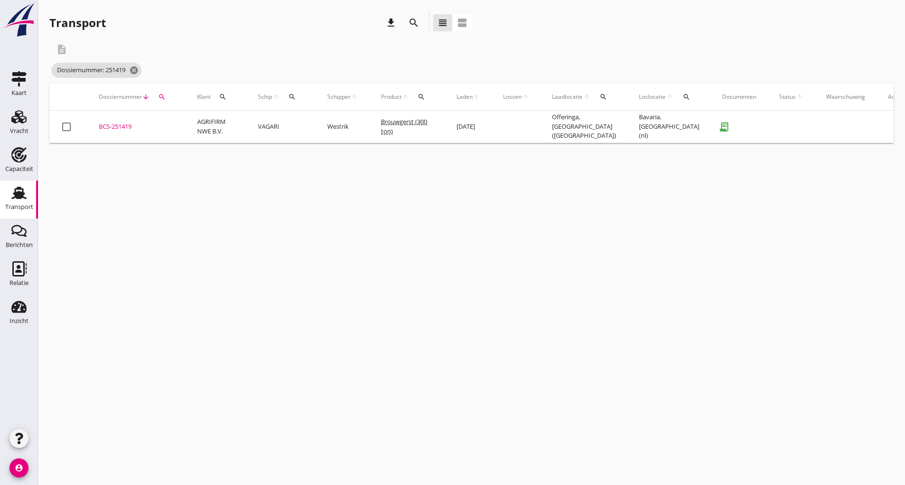
click at [118, 120] on td "BCS-251419 upload_file Drop hier uw bestand om het aan het dossier toe te voegen" at bounding box center [136, 127] width 98 height 32
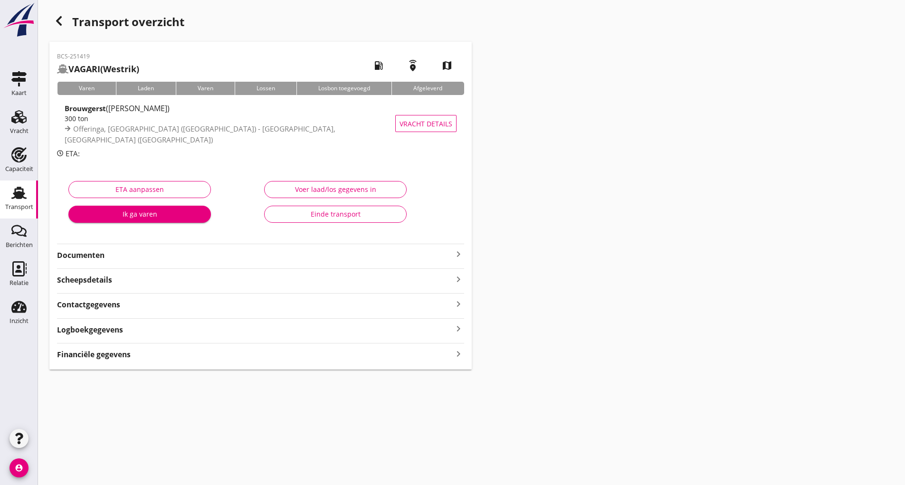
click at [291, 219] on button "Einde transport" at bounding box center [335, 214] width 142 height 17
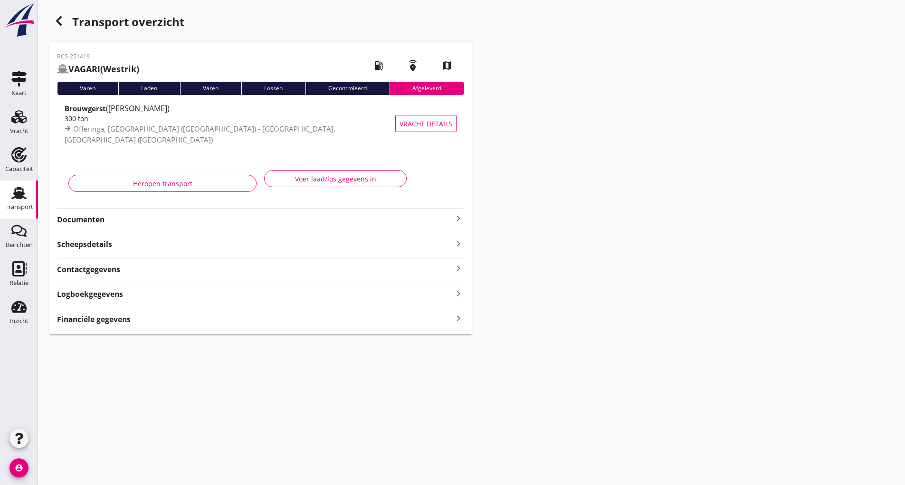
click at [63, 24] on icon "button" at bounding box center [58, 20] width 11 height 11
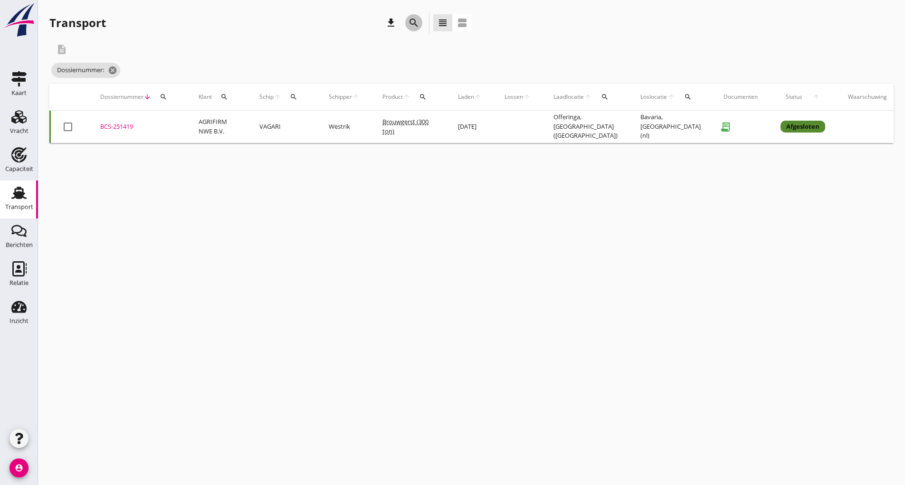
click at [414, 22] on icon "search" at bounding box center [413, 22] width 11 height 11
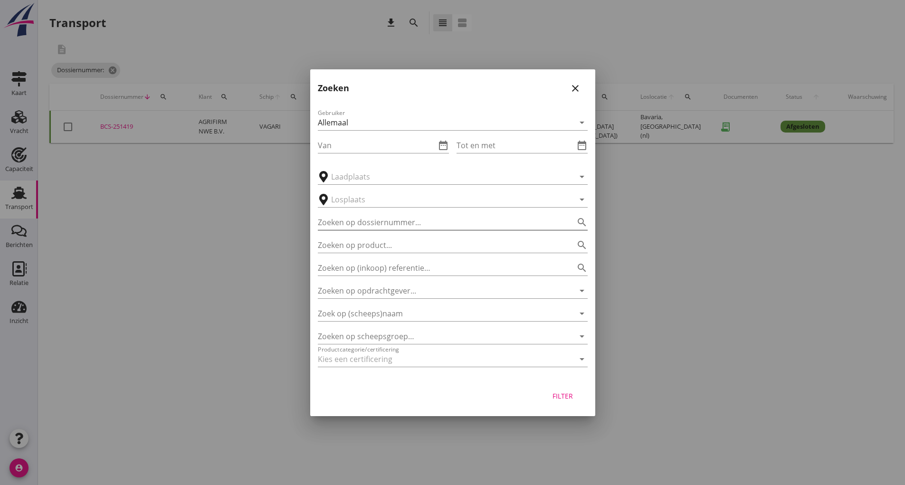
click at [394, 218] on input "Zoeken op dossiernummer..." at bounding box center [439, 222] width 243 height 15
type input "251443"
click at [567, 394] on div "Filter" at bounding box center [563, 396] width 27 height 10
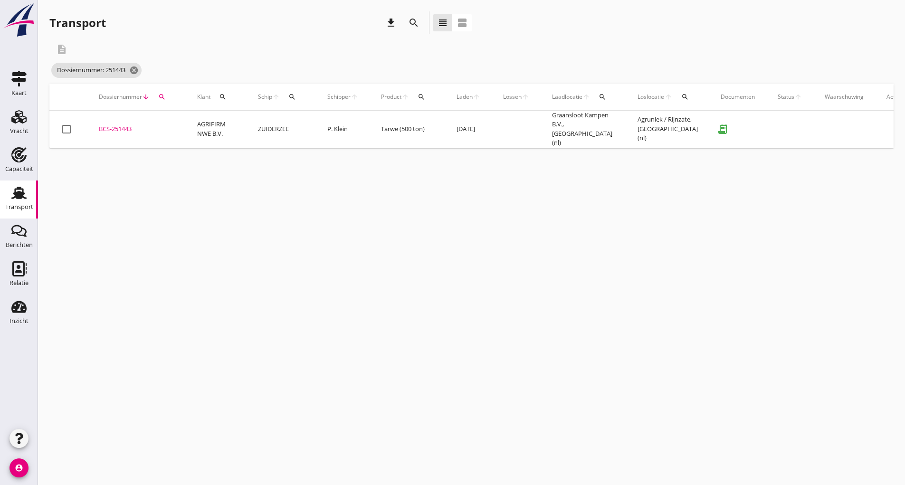
click at [127, 124] on div "BCS-251443" at bounding box center [137, 128] width 76 height 9
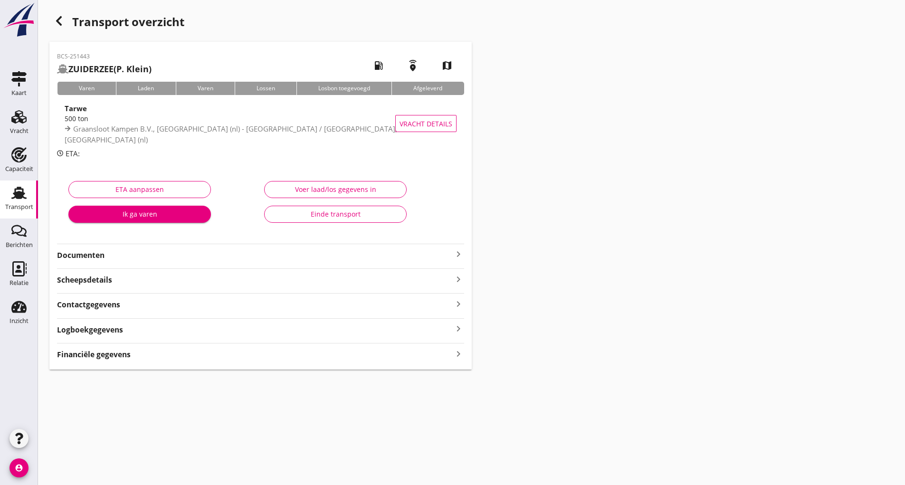
click at [290, 216] on div "Einde transport" at bounding box center [335, 214] width 126 height 10
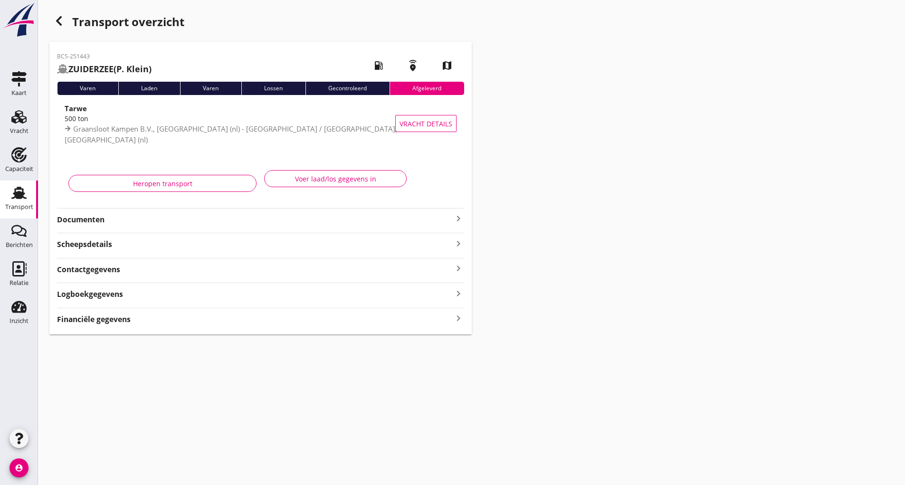
click at [52, 19] on div "button" at bounding box center [58, 20] width 19 height 19
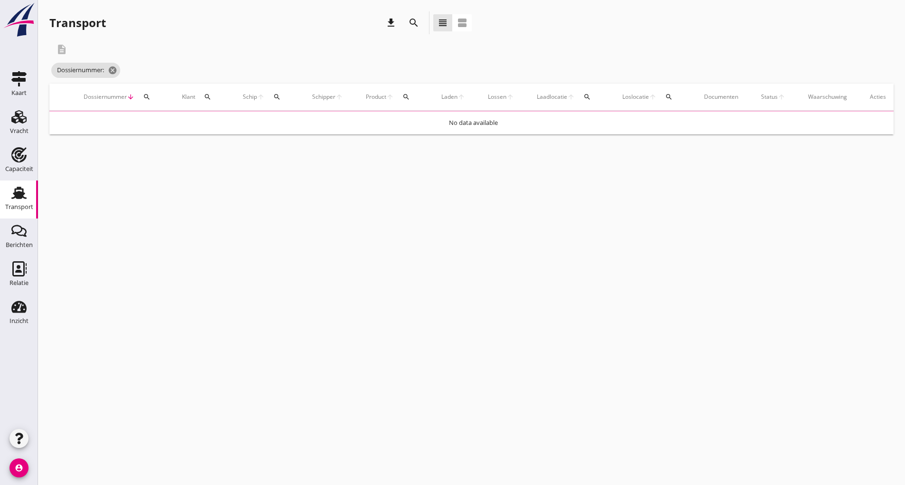
click at [413, 26] on icon "search" at bounding box center [413, 22] width 11 height 11
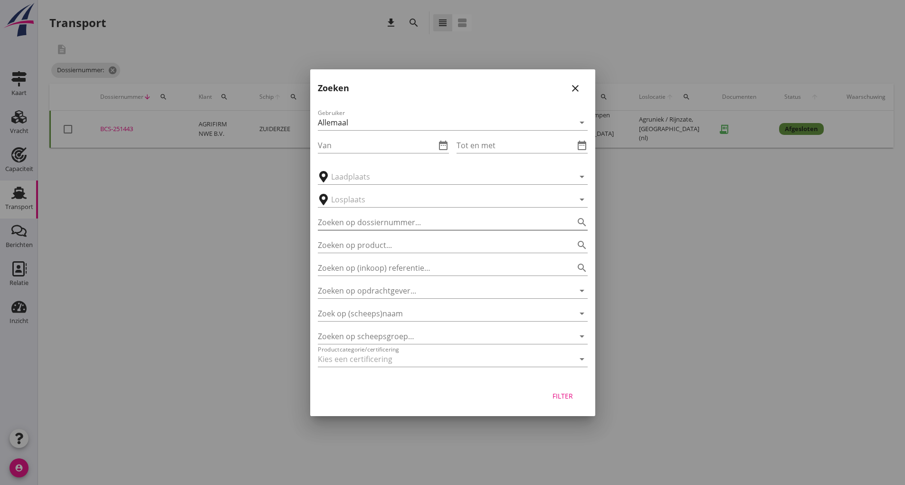
click at [388, 221] on input "Zoeken op dossiernummer..." at bounding box center [439, 222] width 243 height 15
type input "251425"
click at [553, 399] on div "Filter" at bounding box center [563, 396] width 27 height 10
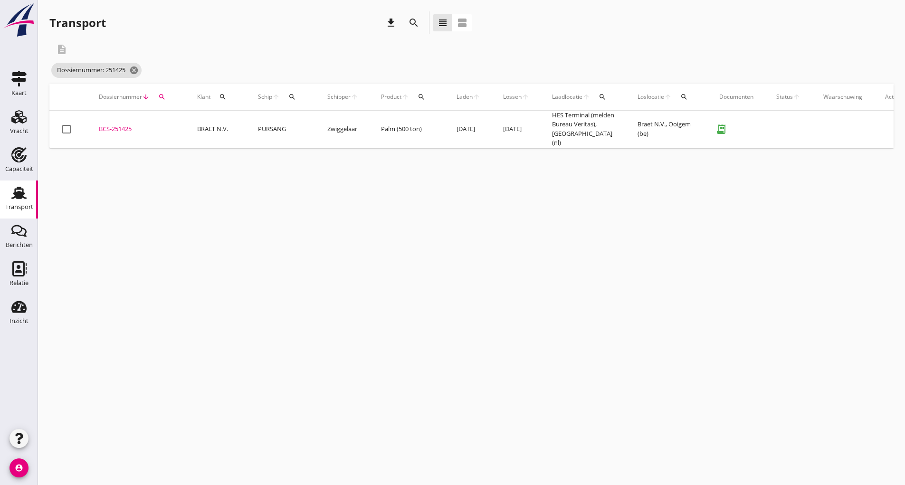
click at [123, 130] on div "BCS-251425" at bounding box center [137, 128] width 76 height 9
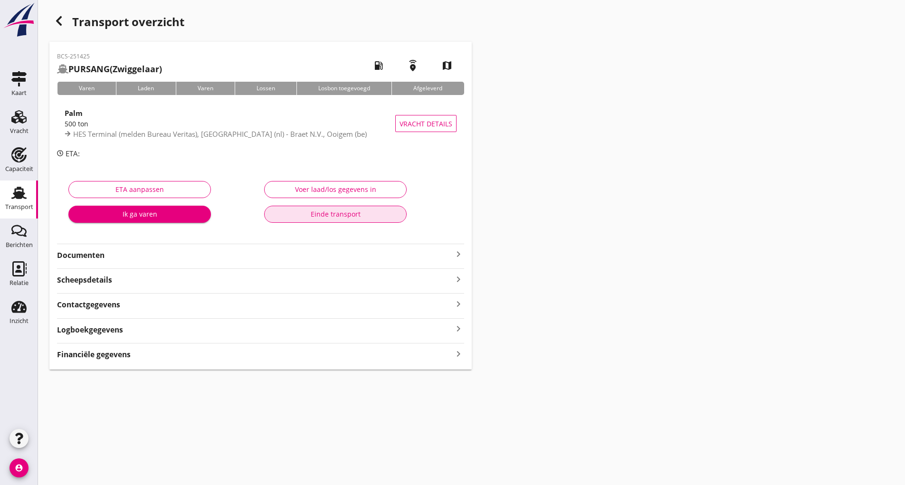
click at [298, 210] on div "Einde transport" at bounding box center [335, 214] width 126 height 10
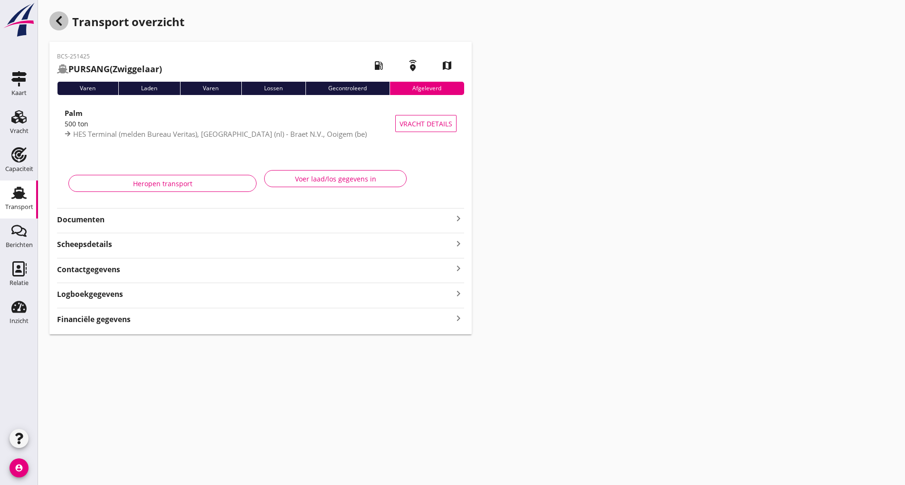
click at [55, 29] on div "button" at bounding box center [58, 20] width 19 height 19
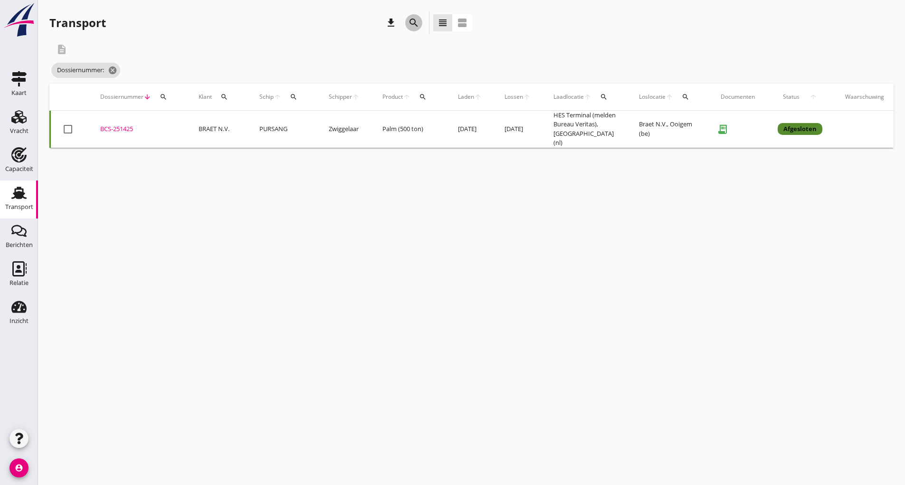
click at [415, 23] on icon "search" at bounding box center [413, 22] width 11 height 11
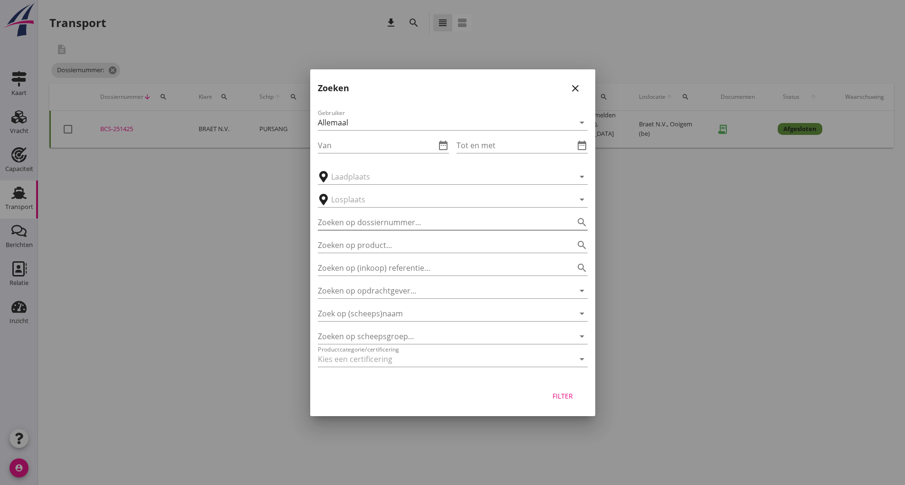
click at [387, 226] on input "Zoeken op dossiernummer..." at bounding box center [439, 222] width 243 height 15
type input "251461"
click at [561, 400] on button "Filter" at bounding box center [563, 396] width 42 height 17
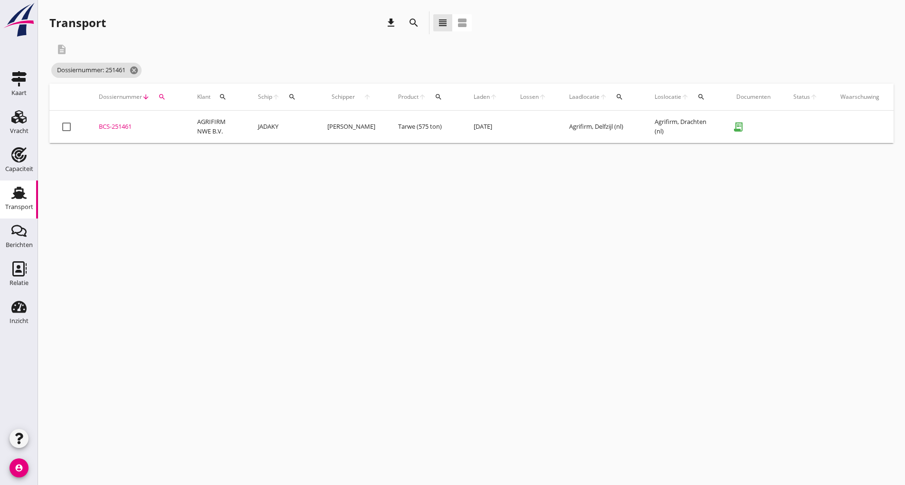
click at [121, 129] on div "BCS-251461" at bounding box center [137, 126] width 76 height 9
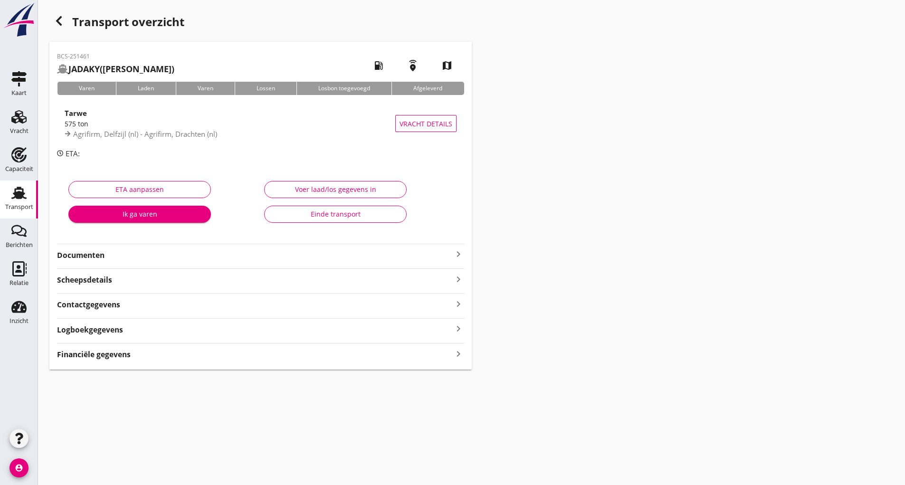
click at [319, 211] on div "Einde transport" at bounding box center [335, 214] width 126 height 10
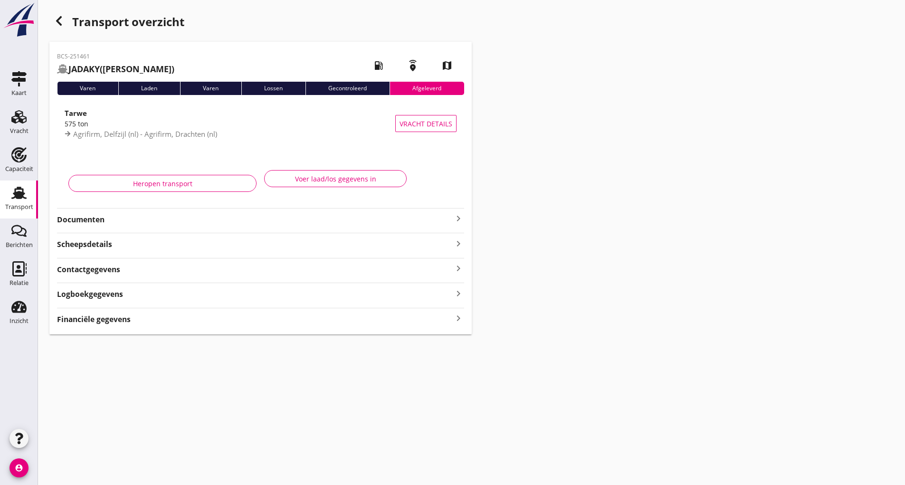
click at [67, 24] on div "button" at bounding box center [58, 20] width 19 height 19
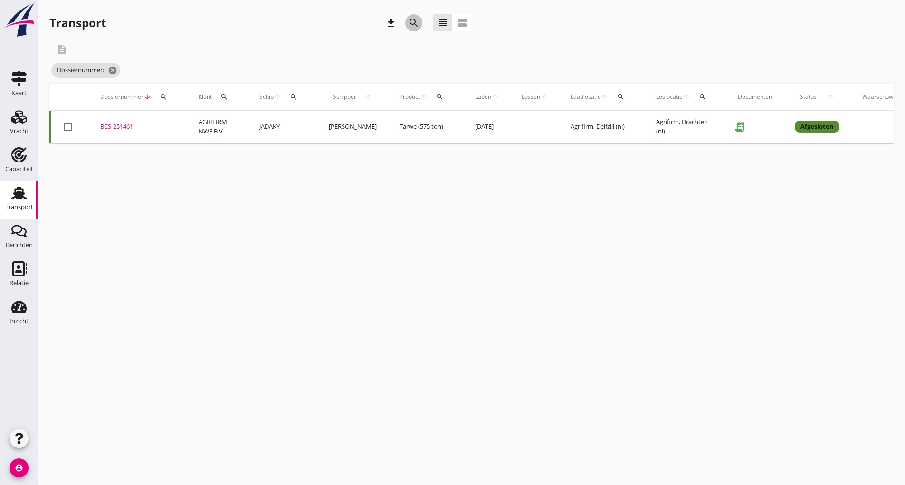
click at [408, 21] on icon "search" at bounding box center [413, 22] width 11 height 11
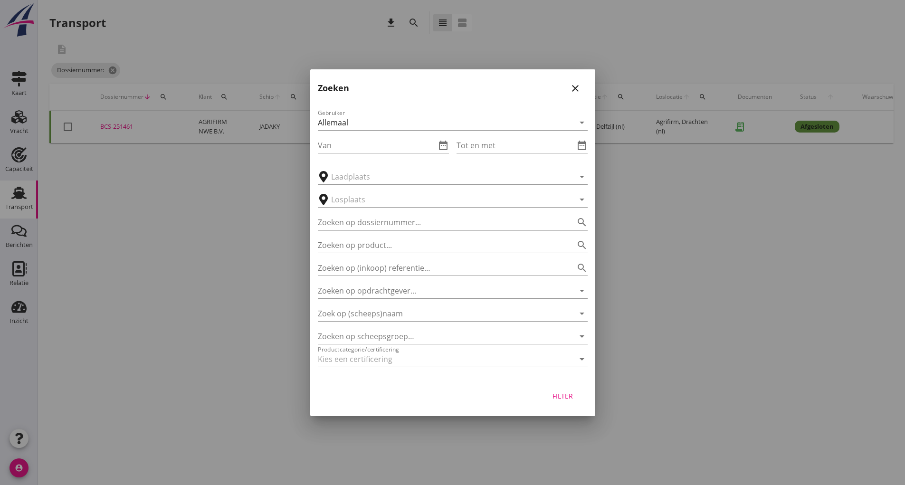
click at [374, 224] on input "Zoeken op dossiernummer..." at bounding box center [439, 222] width 243 height 15
type input "251454"
click at [558, 400] on div "Filter" at bounding box center [563, 396] width 27 height 10
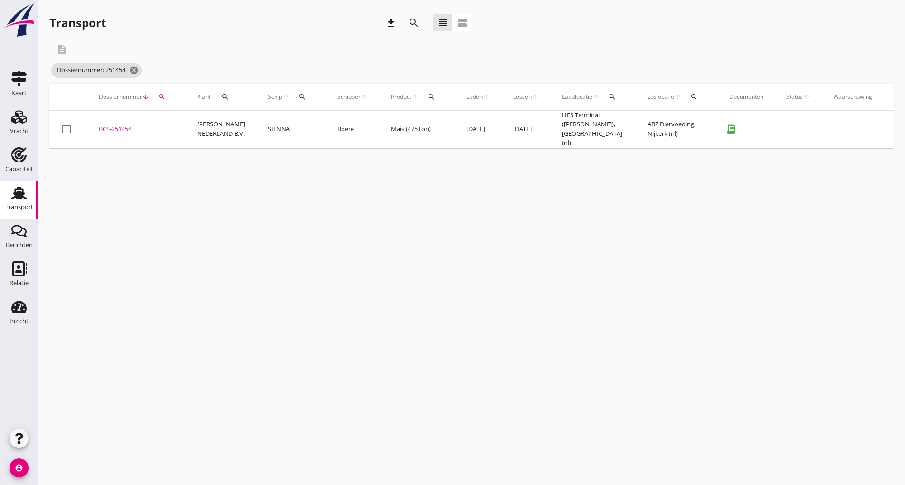
click at [103, 129] on div "BCS-251454" at bounding box center [137, 128] width 76 height 9
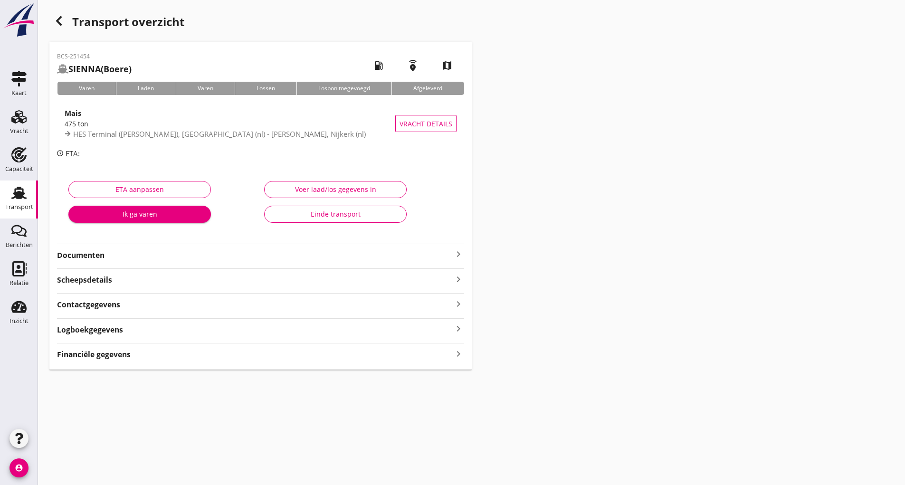
click at [291, 214] on div "Einde transport" at bounding box center [335, 214] width 126 height 10
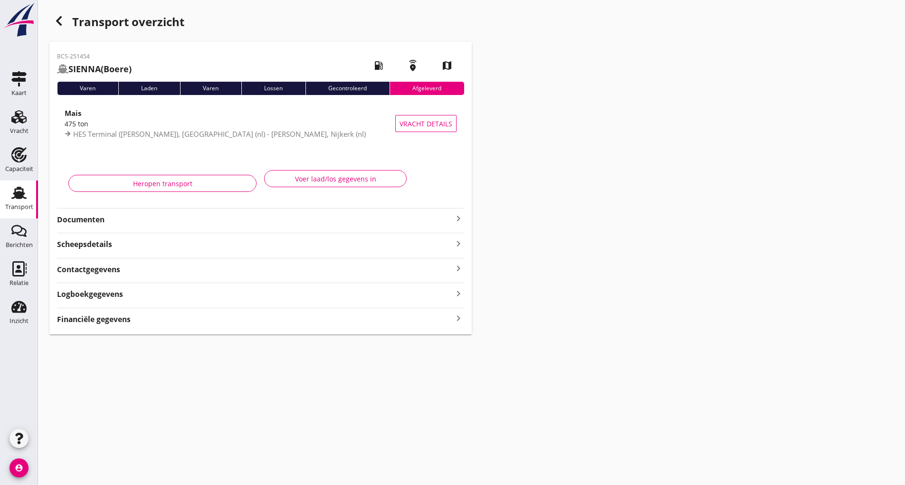
click at [65, 16] on div "button" at bounding box center [58, 20] width 19 height 19
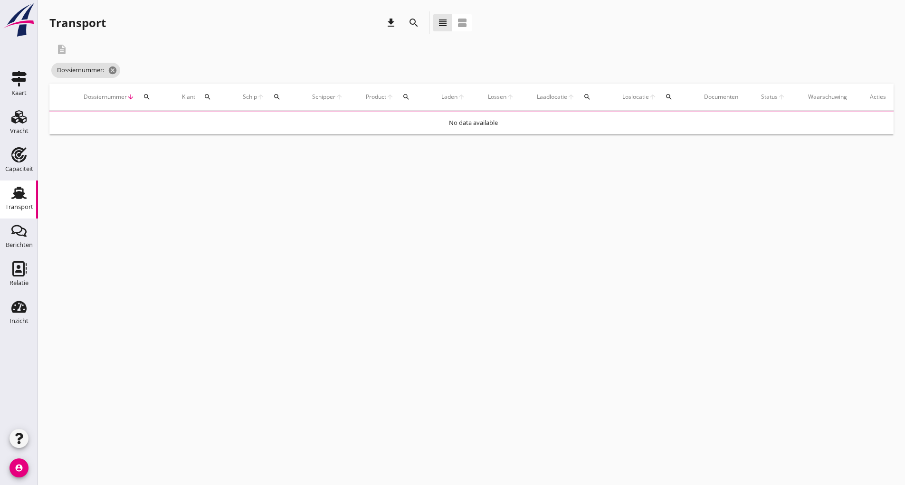
click at [409, 23] on icon "search" at bounding box center [413, 22] width 11 height 11
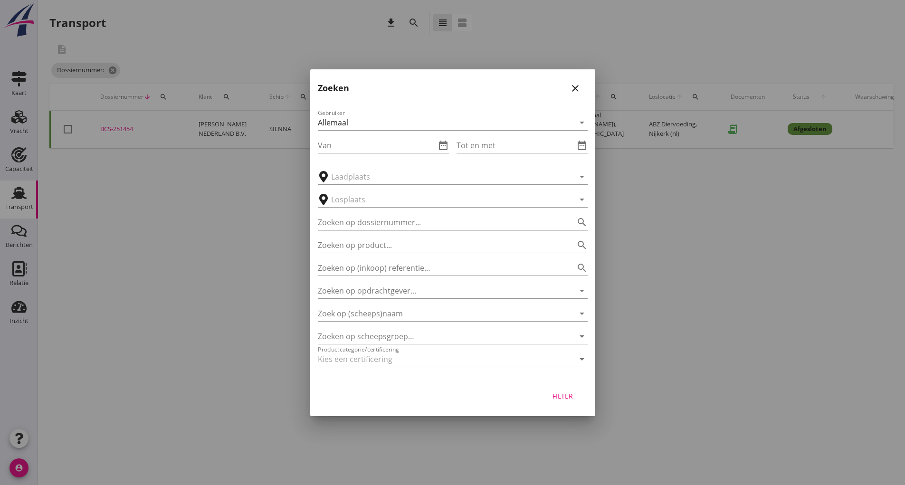
click at [364, 219] on input "Zoeken op dossiernummer..." at bounding box center [439, 222] width 243 height 15
type input "251311"
click at [564, 397] on div "Filter" at bounding box center [563, 396] width 27 height 10
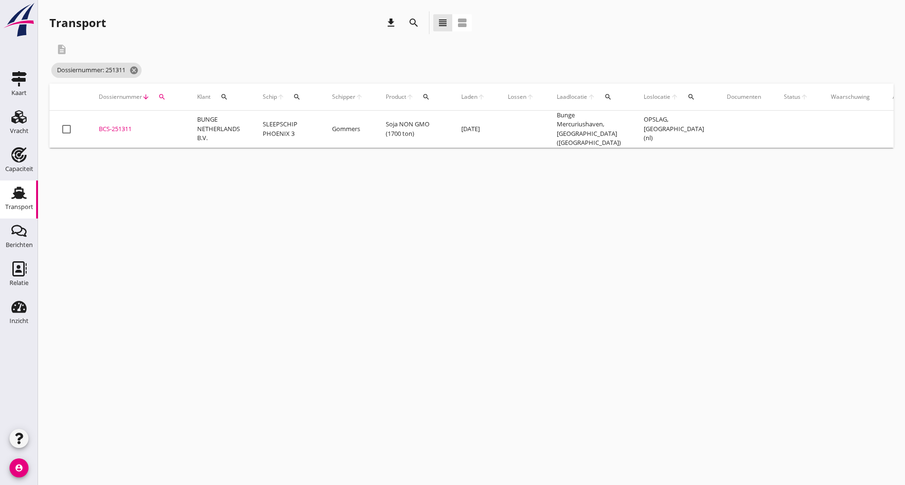
click at [114, 125] on div "BCS-251311" at bounding box center [137, 128] width 76 height 9
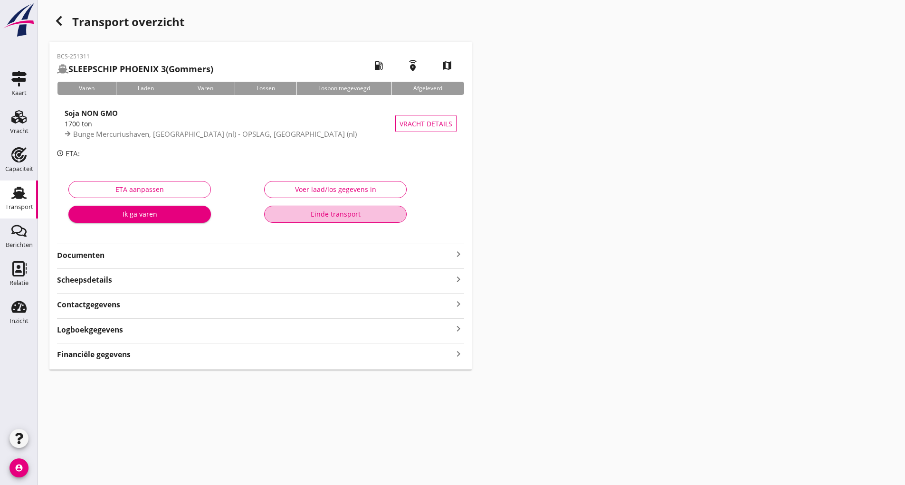
click at [283, 221] on button "Einde transport" at bounding box center [335, 214] width 142 height 17
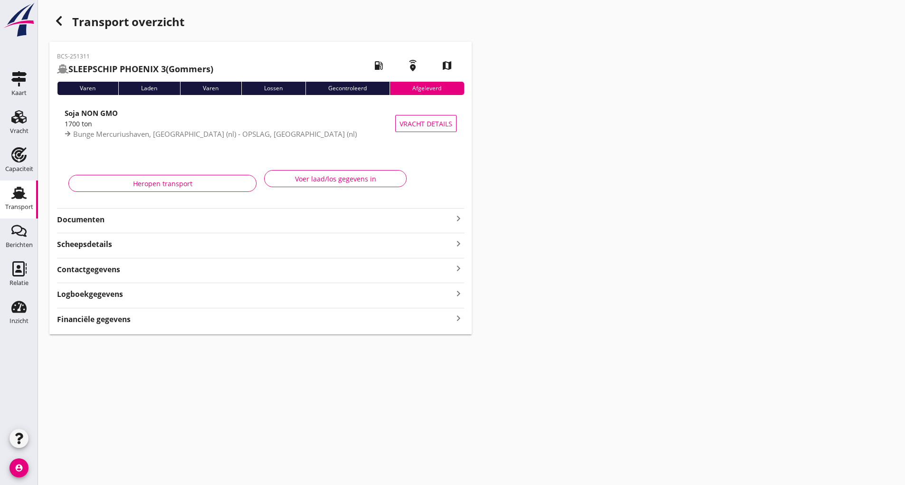
click at [63, 19] on icon "button" at bounding box center [58, 20] width 11 height 11
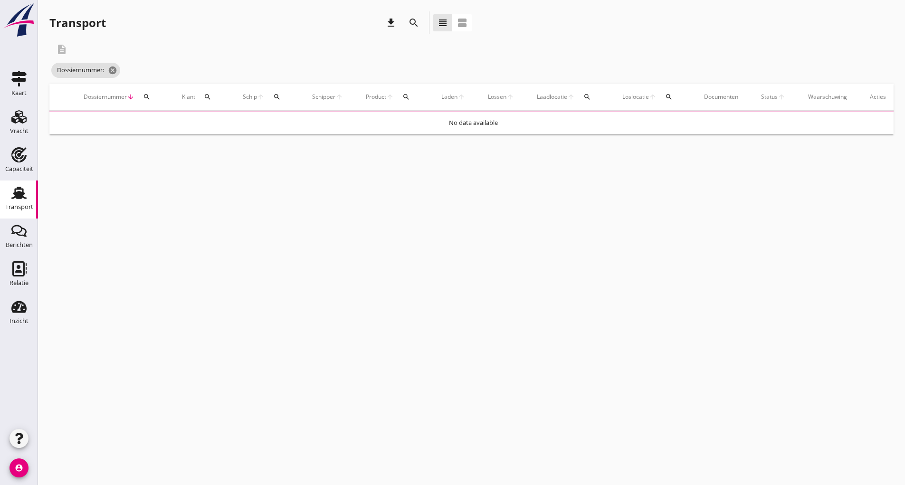
click at [409, 21] on icon "search" at bounding box center [413, 22] width 11 height 11
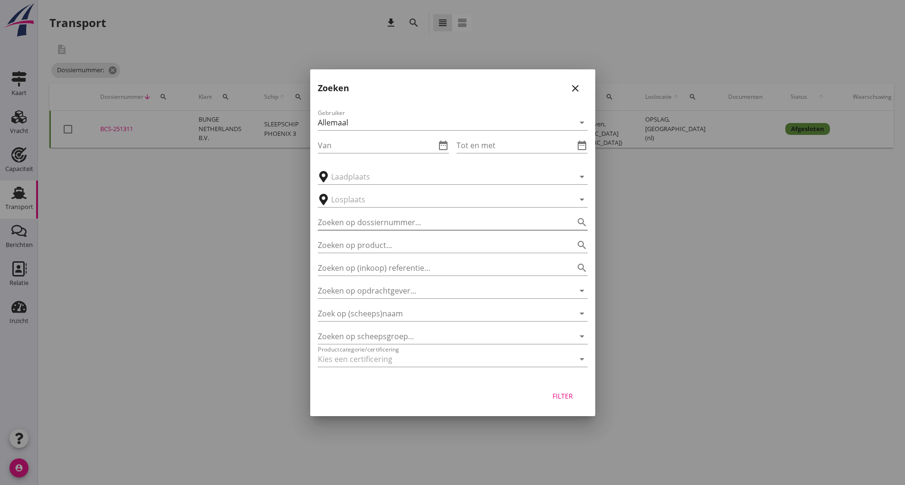
click at [380, 223] on input "Zoeken op dossiernummer..." at bounding box center [439, 222] width 243 height 15
type input "251375"
click at [562, 392] on div "Filter" at bounding box center [563, 396] width 27 height 10
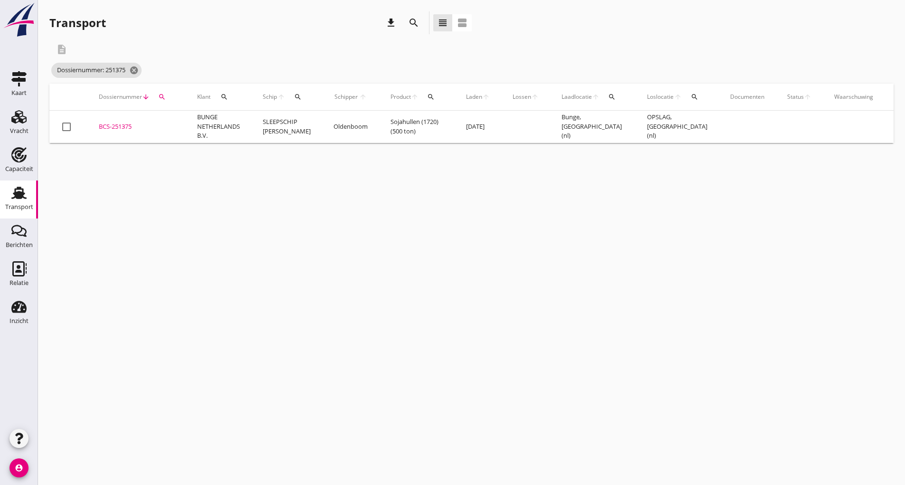
click at [126, 128] on div "BCS-251375" at bounding box center [137, 126] width 76 height 9
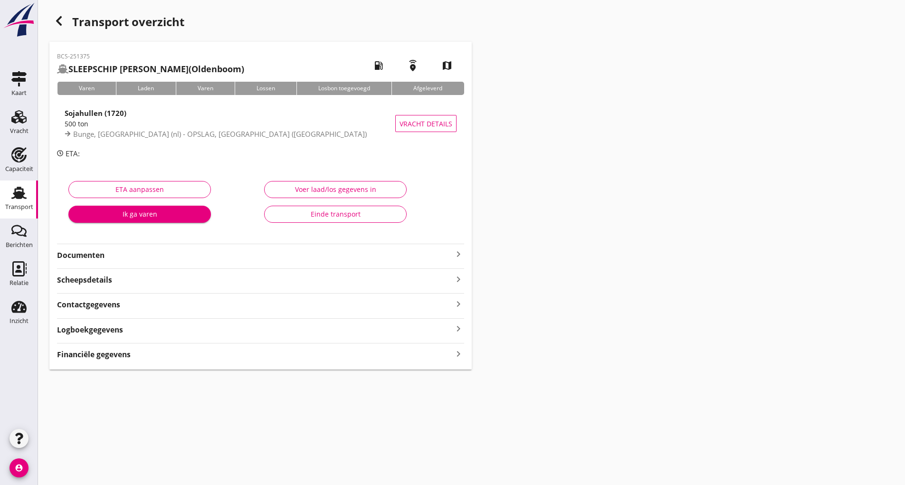
click at [285, 210] on div "Einde transport" at bounding box center [335, 214] width 126 height 10
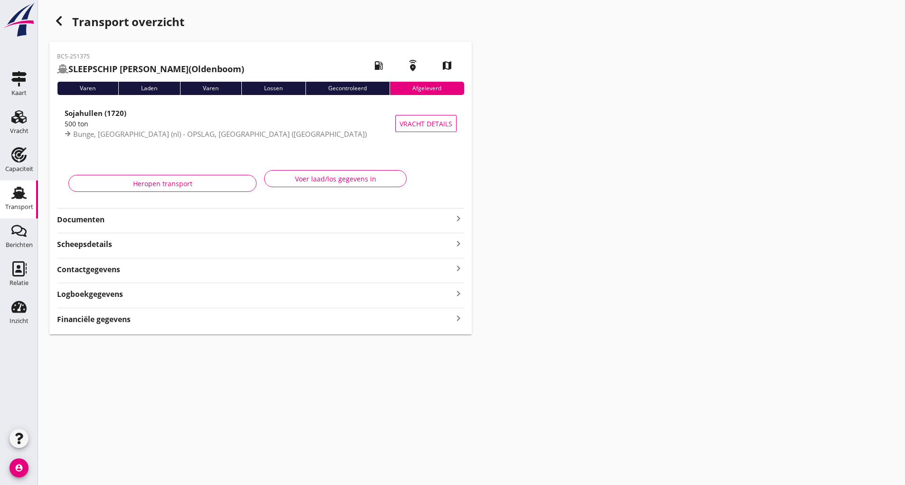
click at [60, 19] on use "button" at bounding box center [59, 20] width 6 height 9
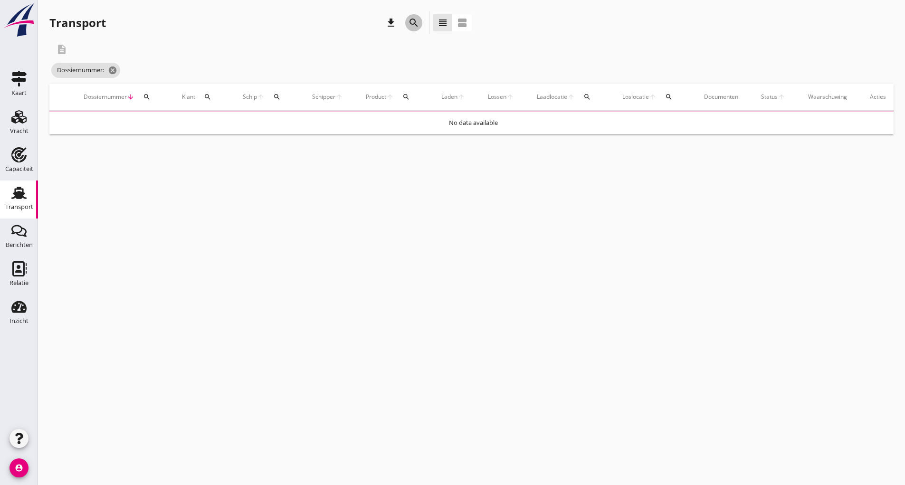
click at [411, 21] on icon "search" at bounding box center [413, 22] width 11 height 11
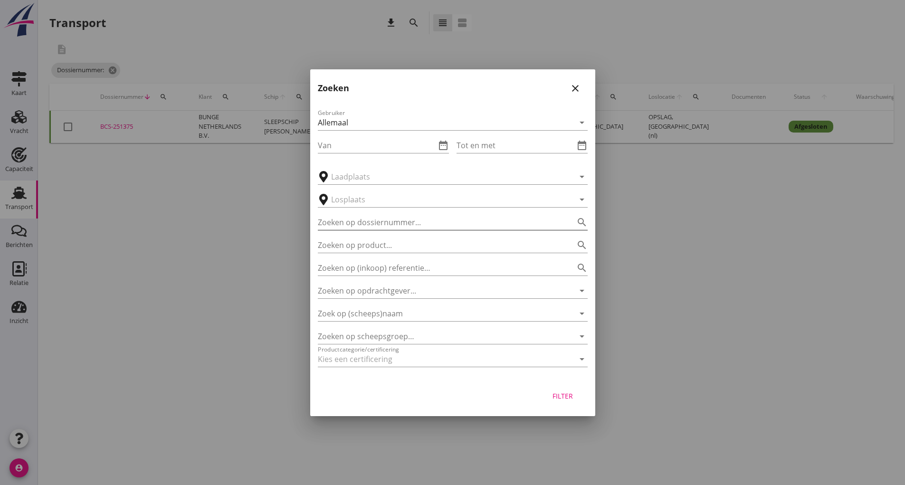
click at [361, 228] on input "Zoeken op dossiernummer..." at bounding box center [439, 222] width 243 height 15
type input "251145"
click at [569, 390] on button "Filter" at bounding box center [563, 396] width 42 height 17
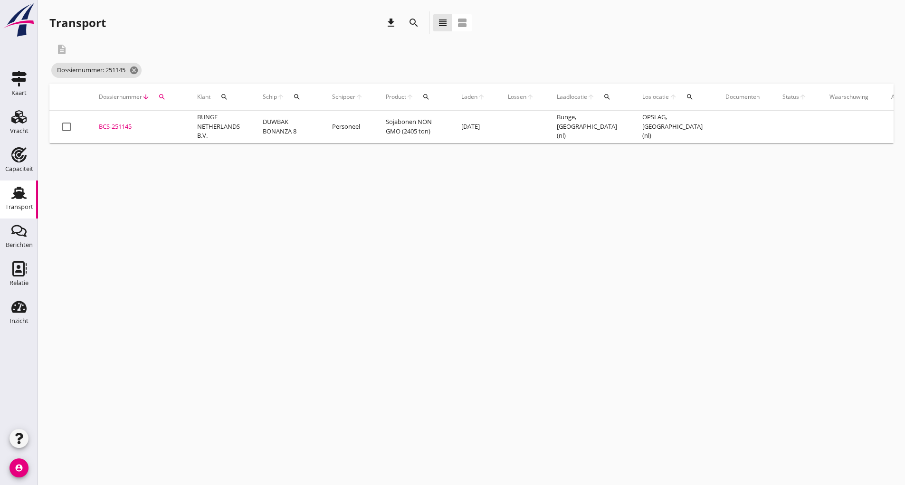
click at [120, 125] on div "BCS-251145" at bounding box center [137, 126] width 76 height 9
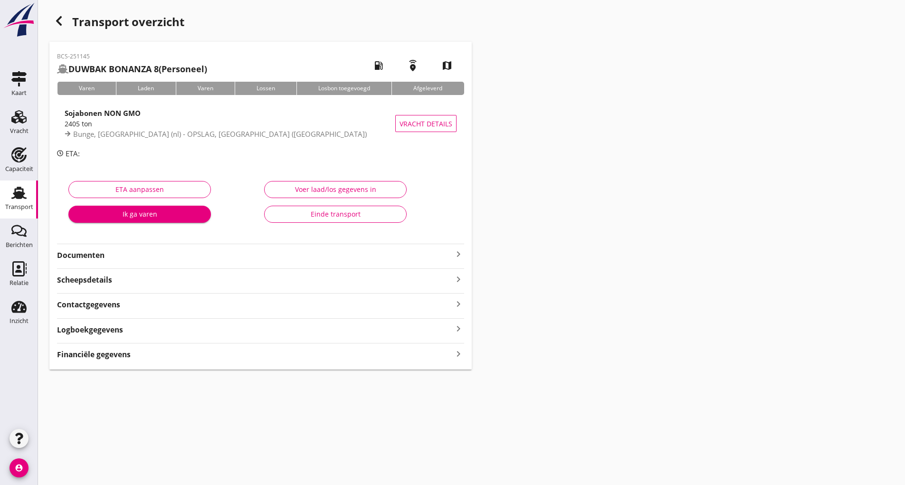
click at [104, 253] on strong "Documenten" at bounding box center [255, 255] width 396 height 11
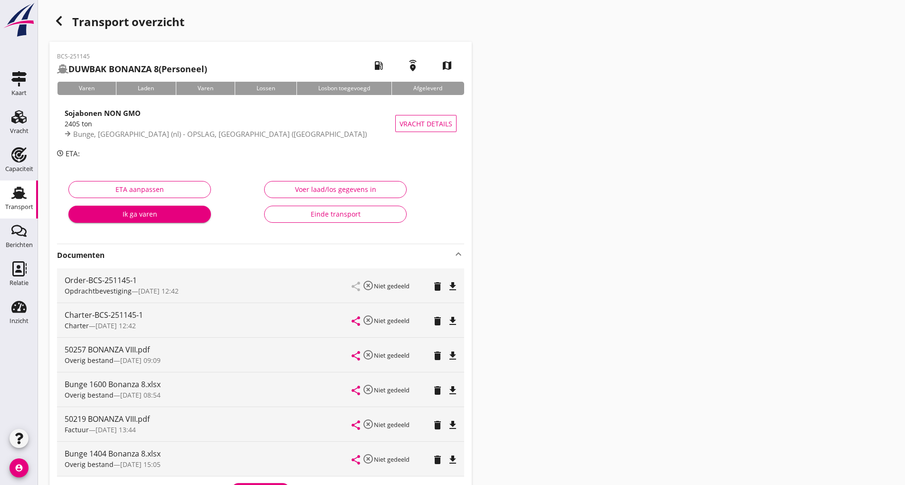
scroll to position [154, 0]
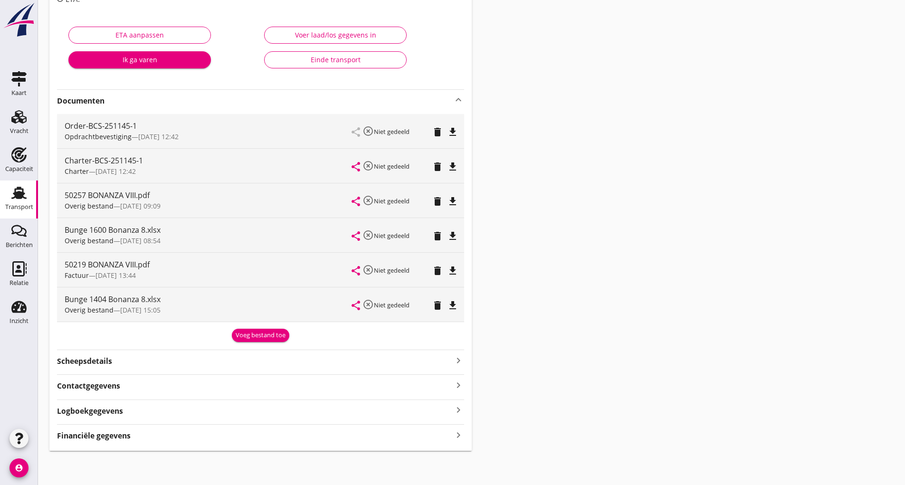
click at [247, 335] on div "Voeg bestand toe" at bounding box center [261, 335] width 50 height 9
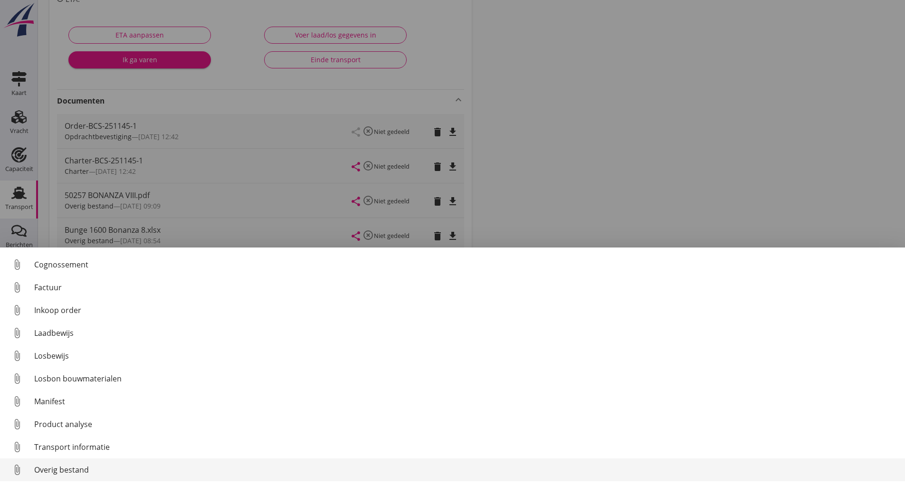
scroll to position [66, 0]
click at [78, 465] on div "Overig bestand" at bounding box center [465, 469] width 863 height 11
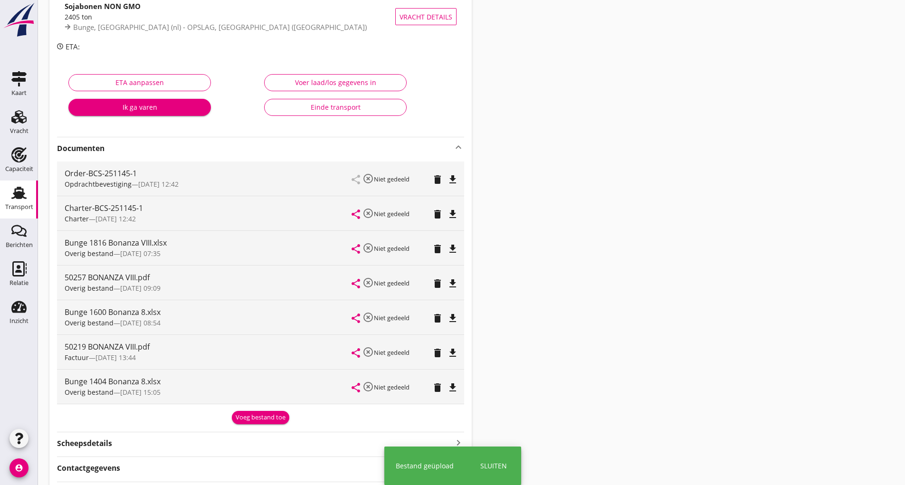
scroll to position [0, 0]
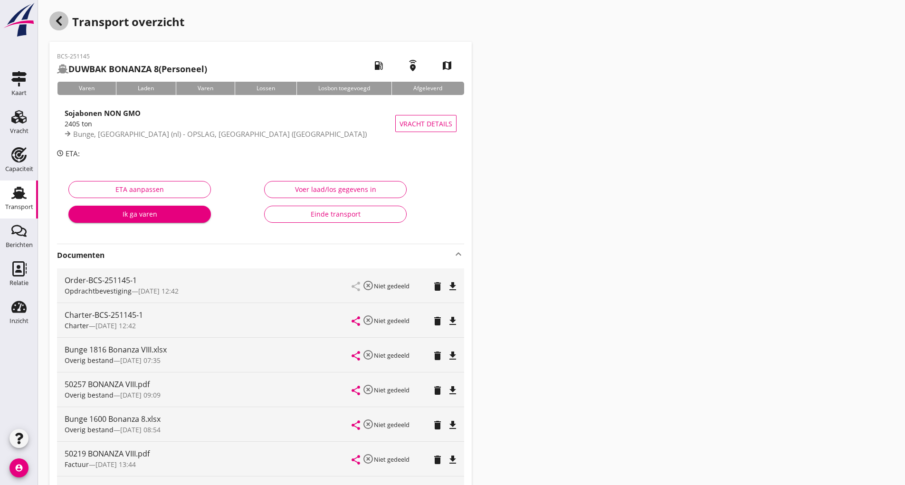
click at [51, 23] on div "button" at bounding box center [58, 20] width 19 height 19
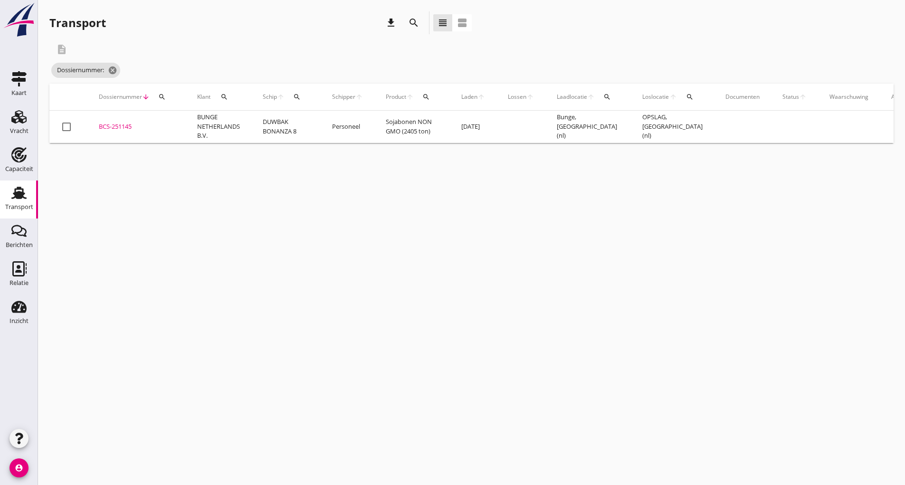
click at [406, 22] on div "search" at bounding box center [413, 22] width 17 height 11
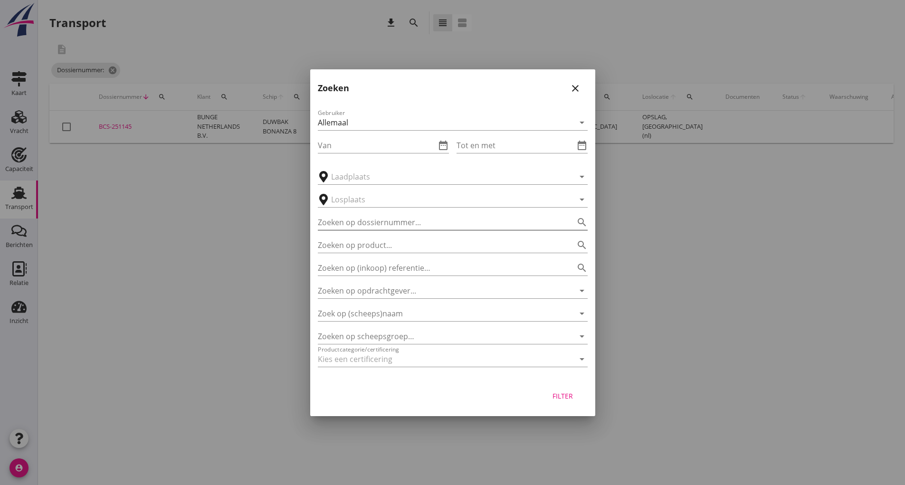
click at [333, 215] on input "Zoeken op dossiernummer..." at bounding box center [439, 222] width 243 height 15
type input "251154"
click at [560, 397] on div "Filter" at bounding box center [563, 396] width 27 height 10
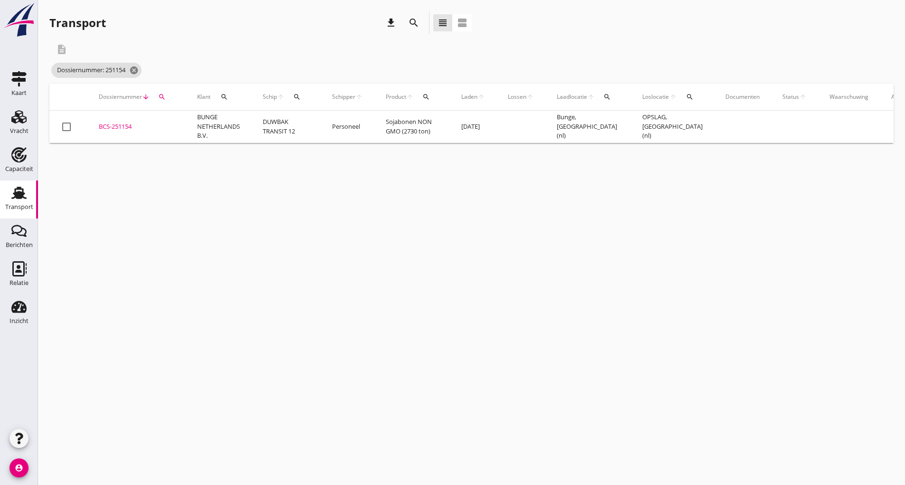
click at [121, 127] on div "BCS-251154" at bounding box center [137, 126] width 76 height 9
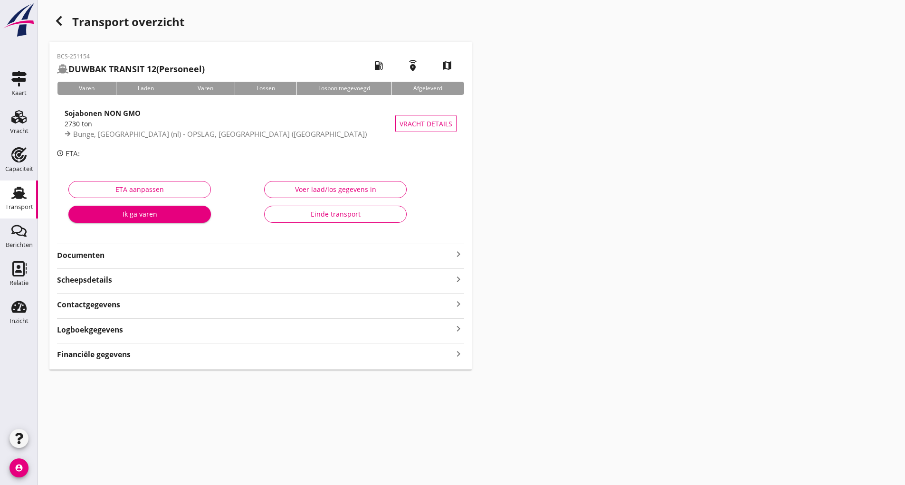
click at [135, 256] on strong "Documenten" at bounding box center [255, 255] width 396 height 11
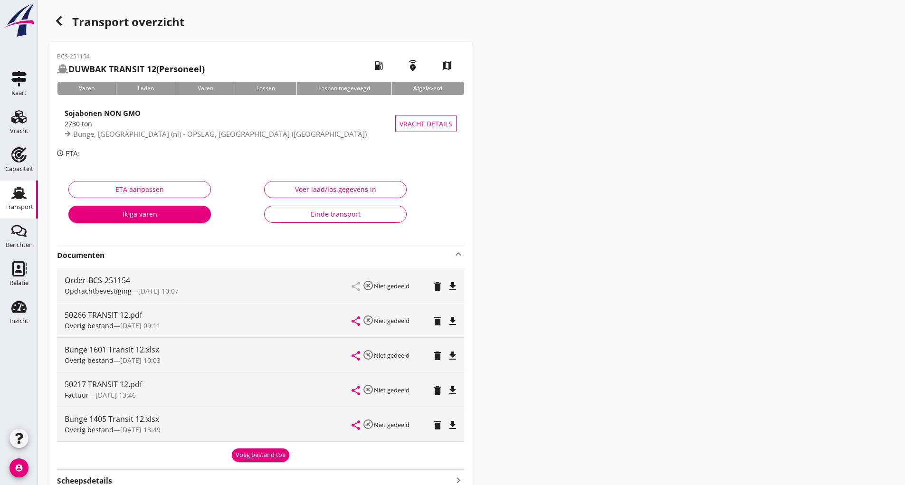
click at [250, 454] on div "Voeg bestand toe" at bounding box center [261, 454] width 50 height 9
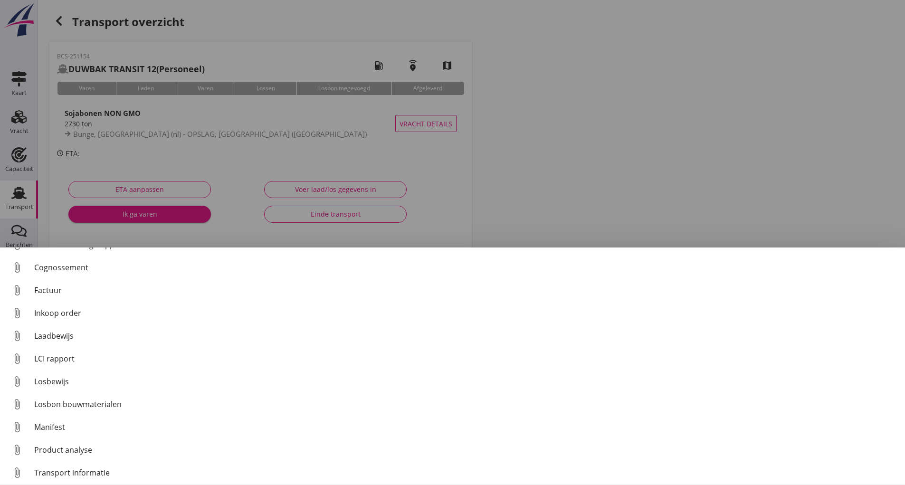
scroll to position [66, 0]
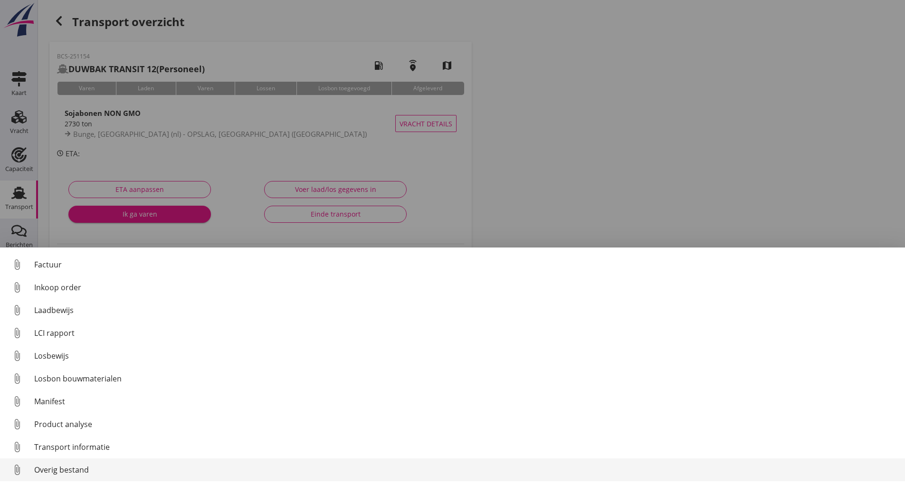
click at [86, 469] on div "Overig bestand" at bounding box center [465, 469] width 863 height 11
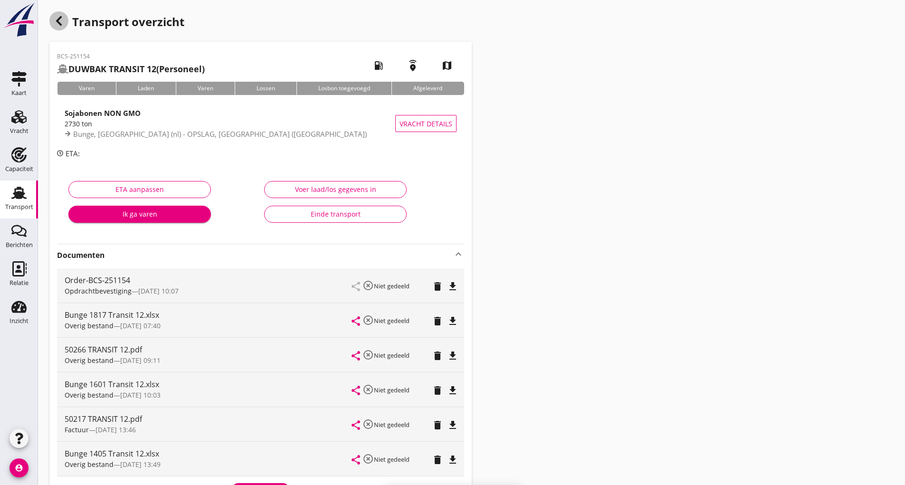
click at [64, 22] on icon "button" at bounding box center [58, 20] width 11 height 11
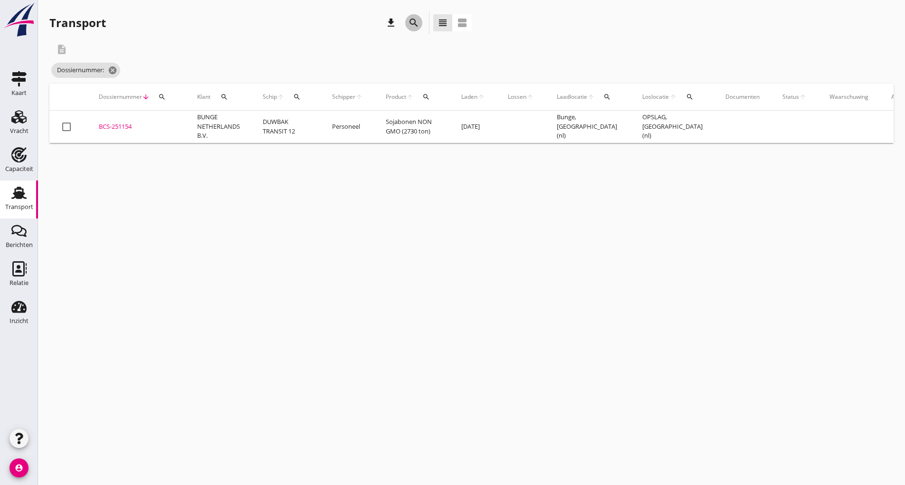
drag, startPoint x: 411, startPoint y: 21, endPoint x: 396, endPoint y: 137, distance: 117.4
click at [411, 22] on icon "search" at bounding box center [413, 22] width 11 height 11
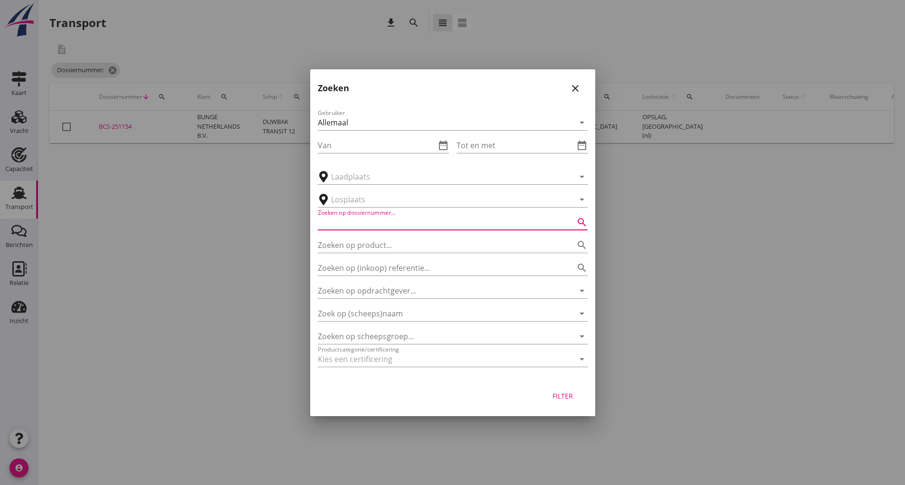
click at [360, 221] on input "Zoeken op dossiernummer..." at bounding box center [439, 222] width 243 height 15
type input "251176"
click at [577, 404] on button "Filter" at bounding box center [563, 396] width 42 height 17
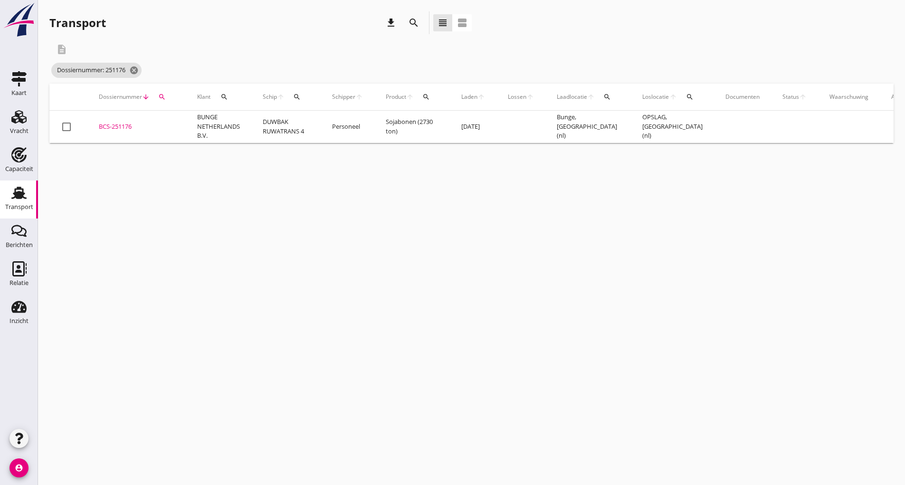
click at [123, 123] on div "BCS-251176" at bounding box center [137, 126] width 76 height 9
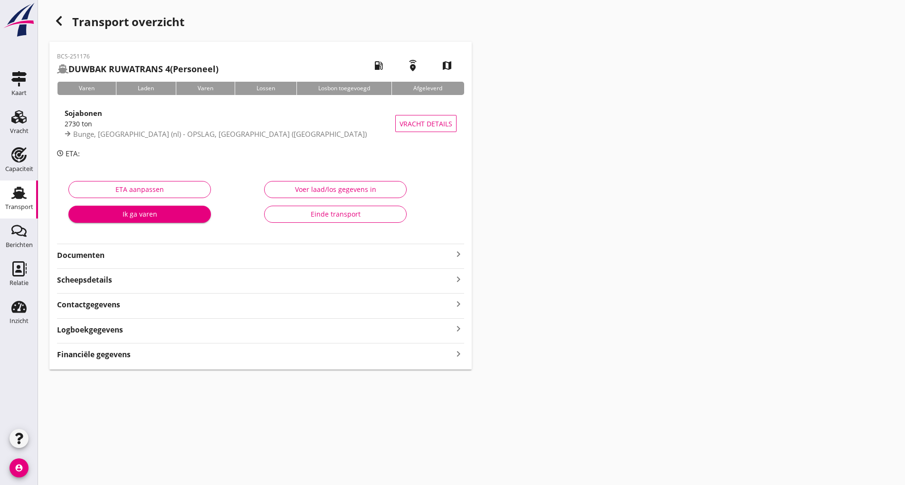
click at [88, 253] on strong "Documenten" at bounding box center [255, 255] width 396 height 11
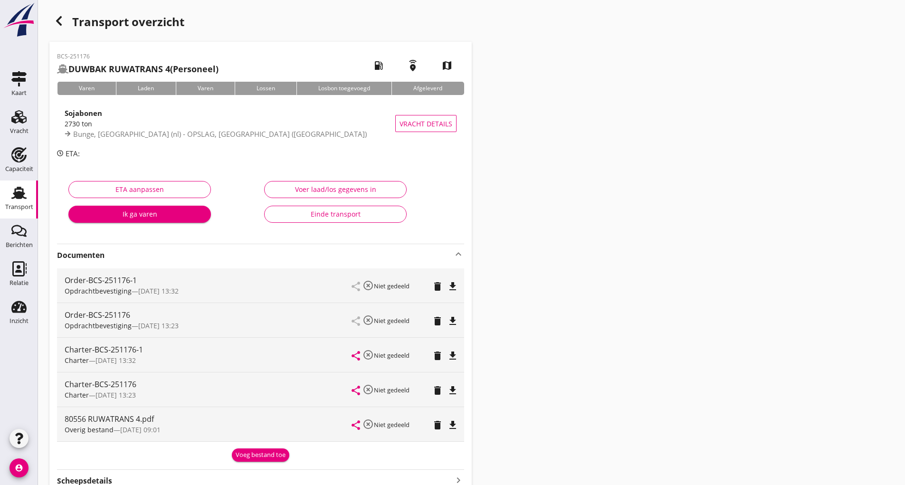
scroll to position [120, 0]
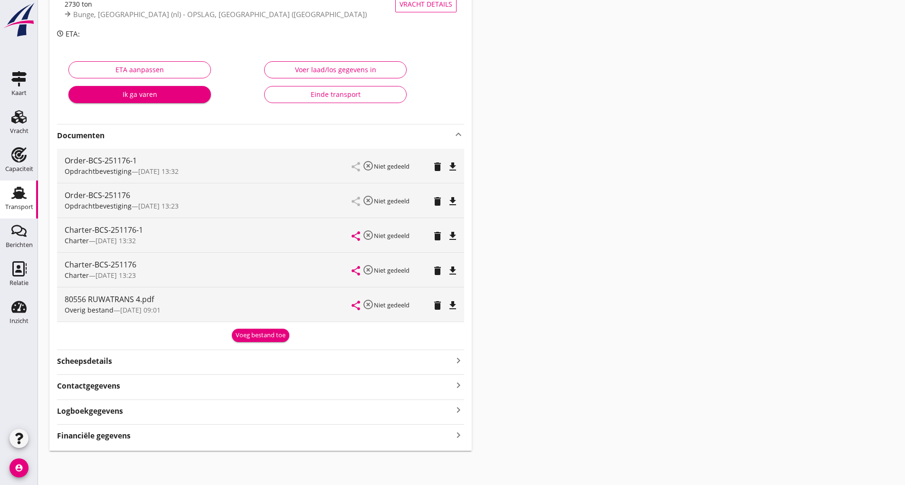
drag, startPoint x: 242, startPoint y: 334, endPoint x: 243, endPoint y: 341, distance: 6.2
click at [243, 339] on div "Voeg bestand toe" at bounding box center [261, 335] width 50 height 9
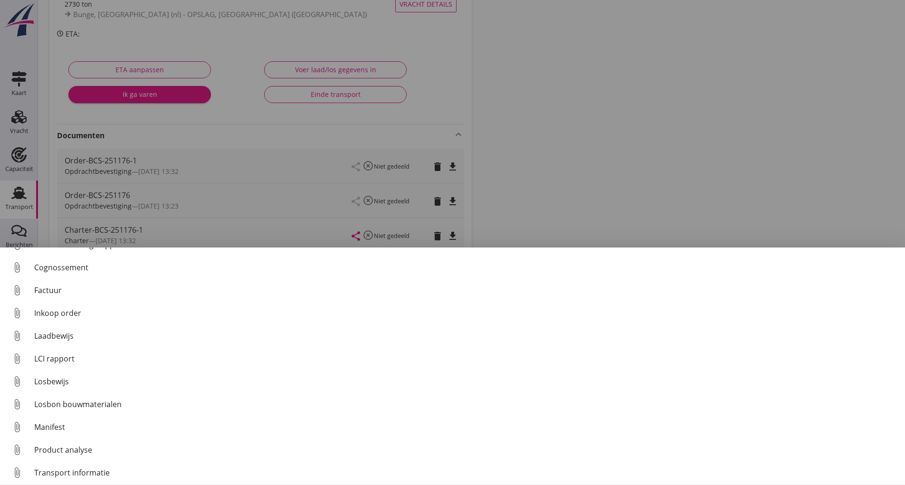
scroll to position [66, 0]
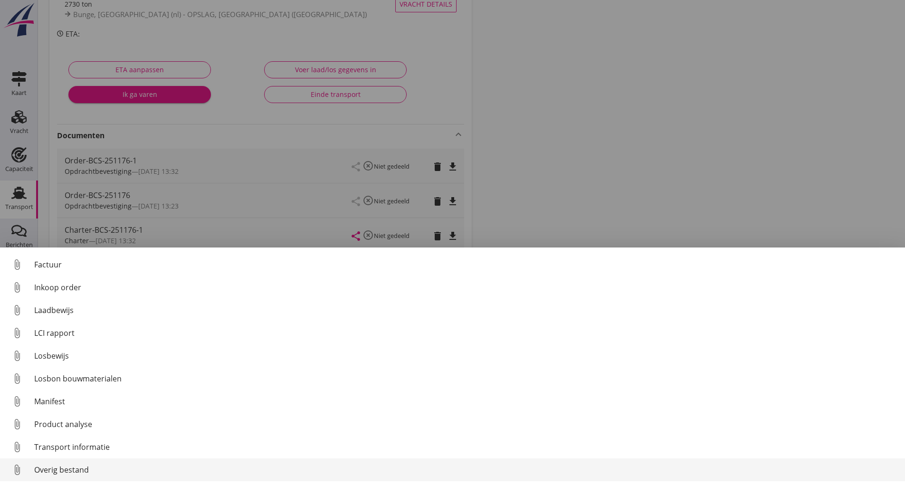
click at [83, 475] on div "Overig bestand" at bounding box center [465, 469] width 863 height 11
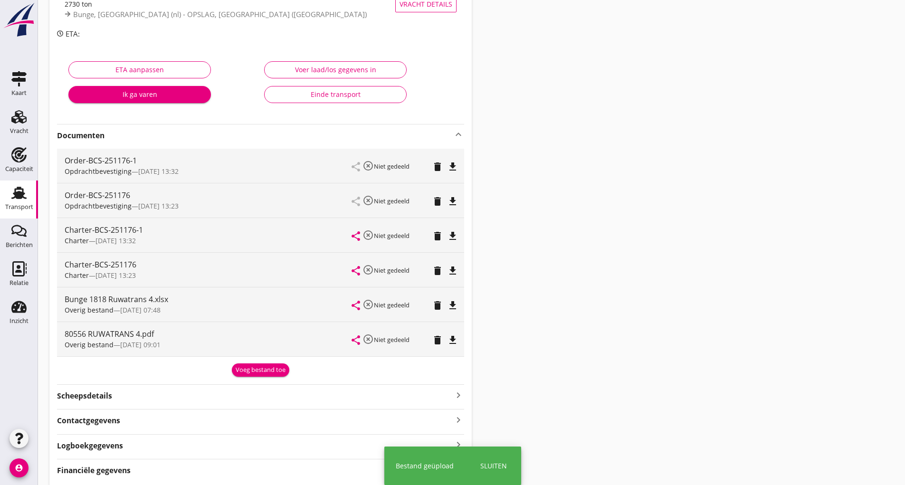
scroll to position [0, 0]
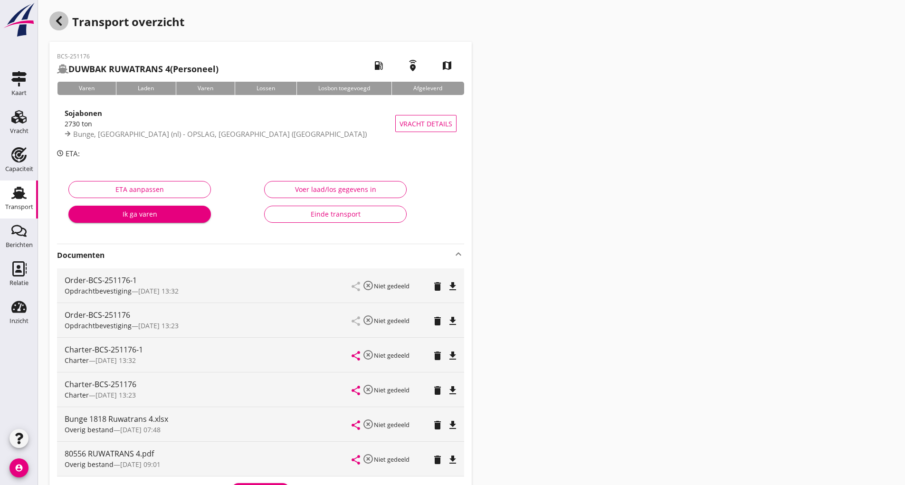
click at [57, 23] on icon "button" at bounding box center [58, 20] width 11 height 11
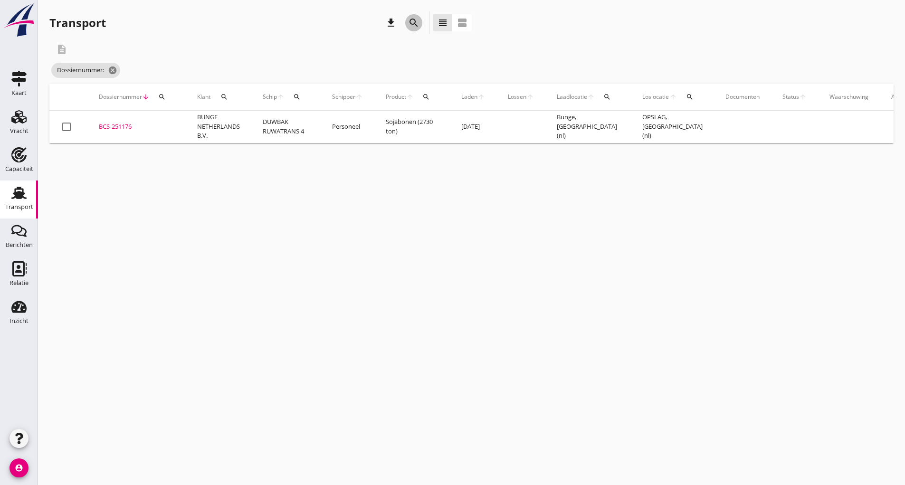
click at [414, 26] on icon "search" at bounding box center [413, 22] width 11 height 11
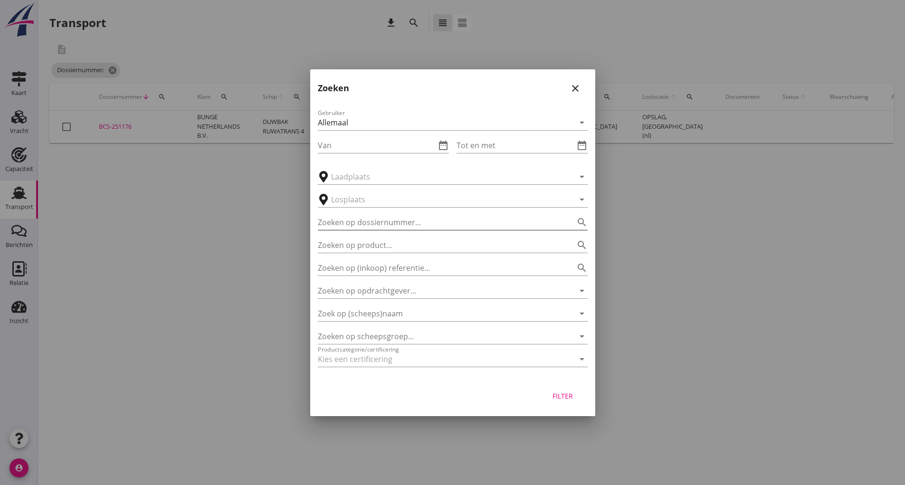
click at [366, 219] on input "Zoeken op dossiernummer..." at bounding box center [439, 222] width 243 height 15
click at [572, 399] on div "Filter" at bounding box center [563, 396] width 27 height 10
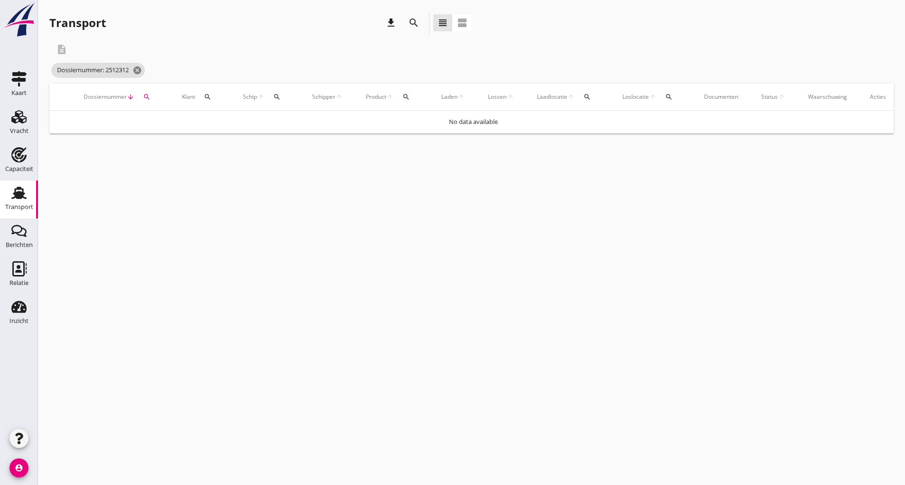
click at [405, 20] on button "search" at bounding box center [413, 22] width 17 height 17
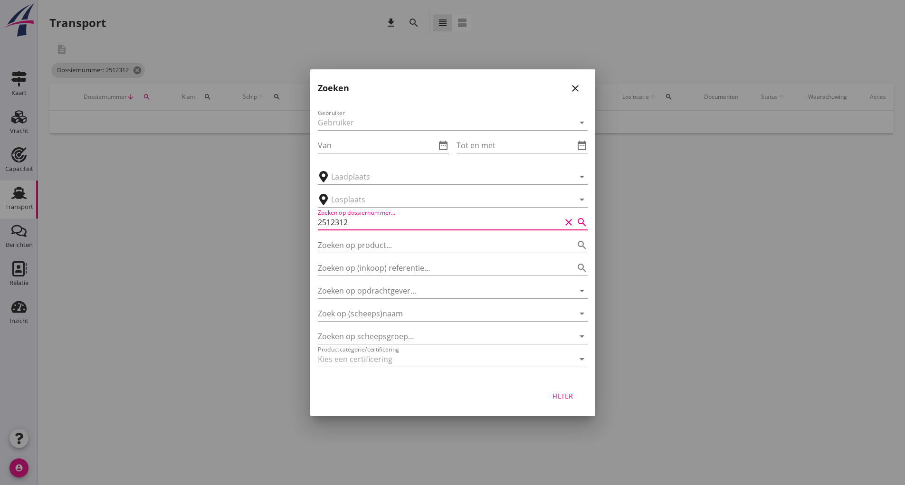
click at [338, 222] on input "2512312" at bounding box center [439, 222] width 243 height 15
type input "251212"
click at [567, 400] on div "Filter" at bounding box center [563, 396] width 27 height 10
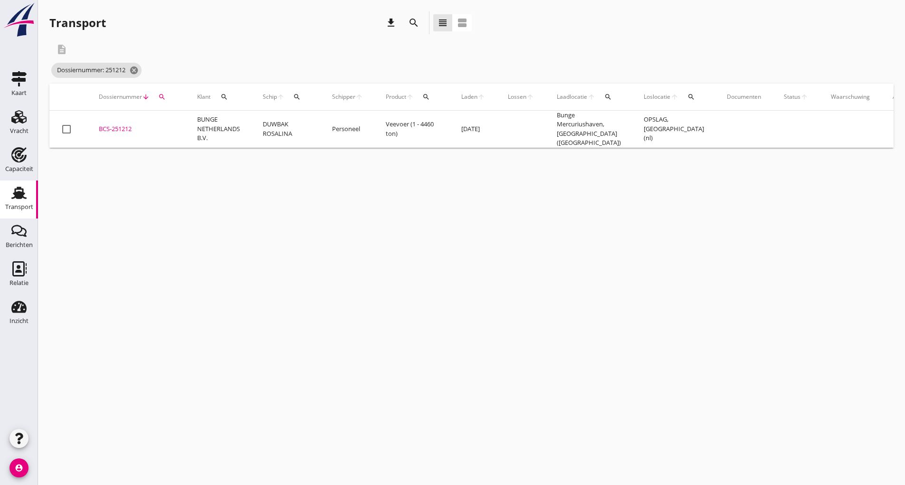
click at [128, 124] on div "BCS-251212" at bounding box center [137, 128] width 76 height 9
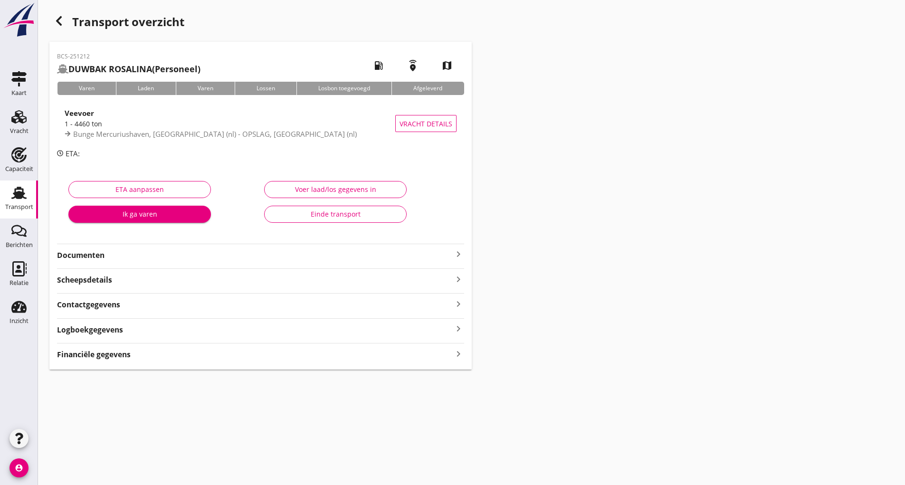
click at [87, 255] on strong "Documenten" at bounding box center [255, 255] width 396 height 11
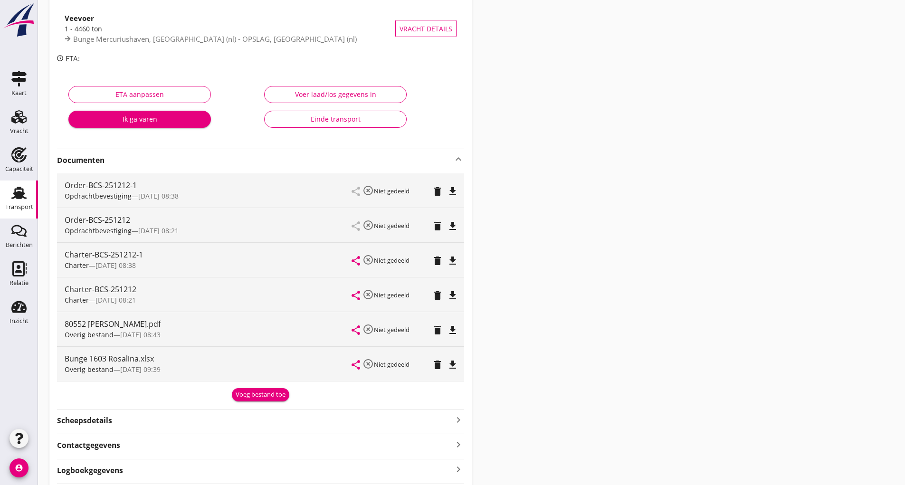
scroll to position [154, 0]
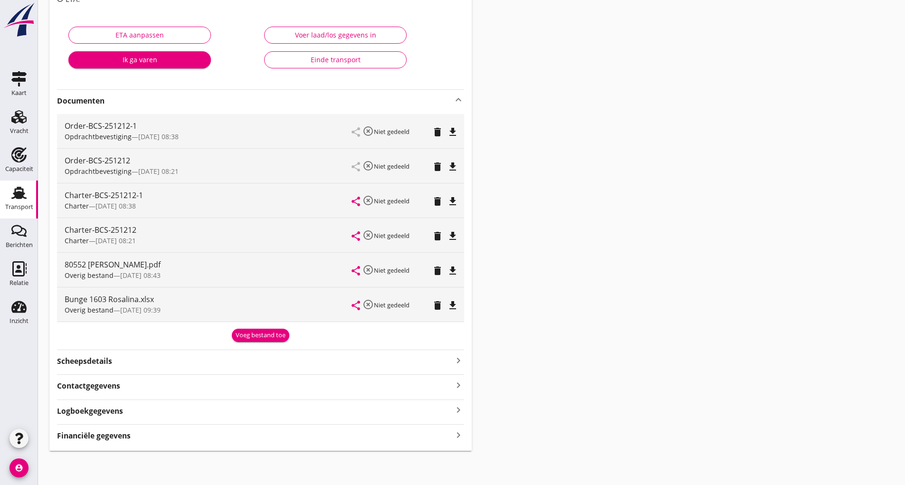
click at [250, 340] on button "Voeg bestand toe" at bounding box center [260, 335] width 57 height 13
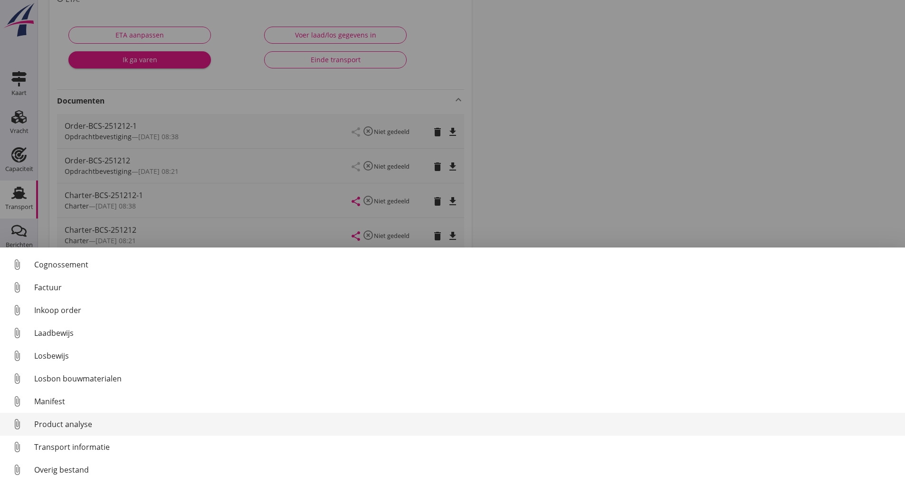
scroll to position [66, 0]
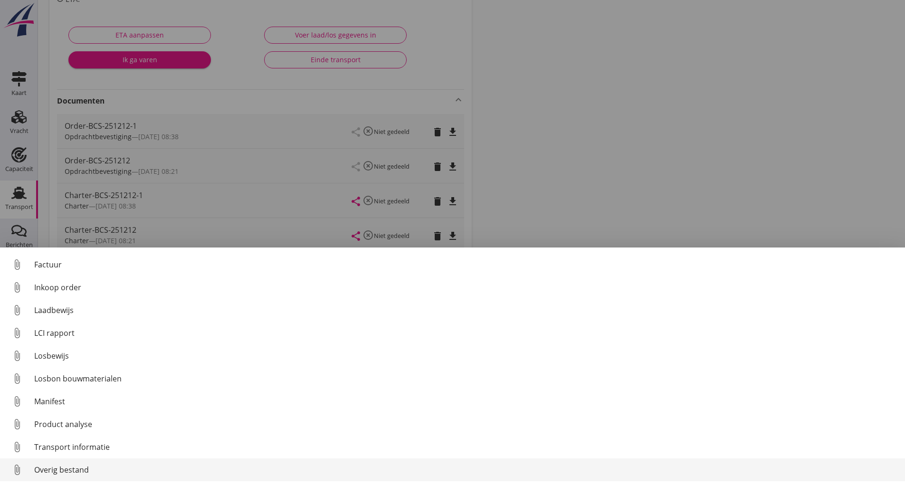
click at [71, 470] on div "Overig bestand" at bounding box center [465, 469] width 863 height 11
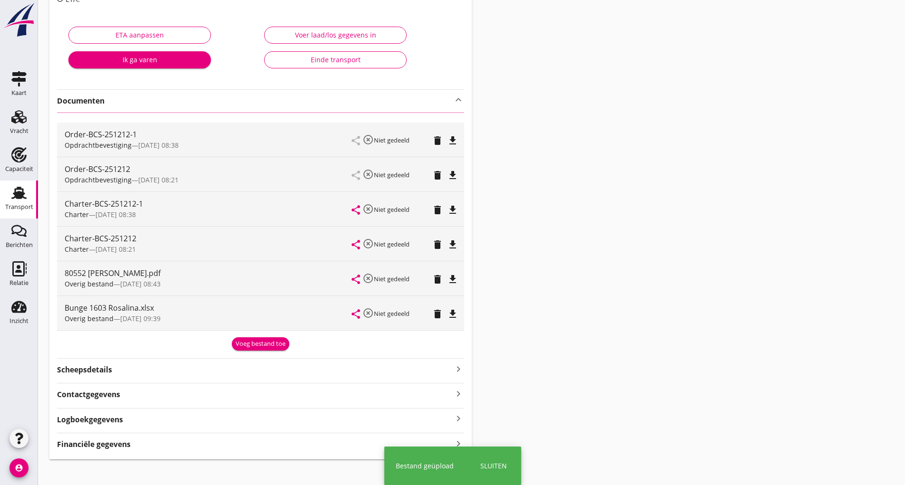
scroll to position [0, 0]
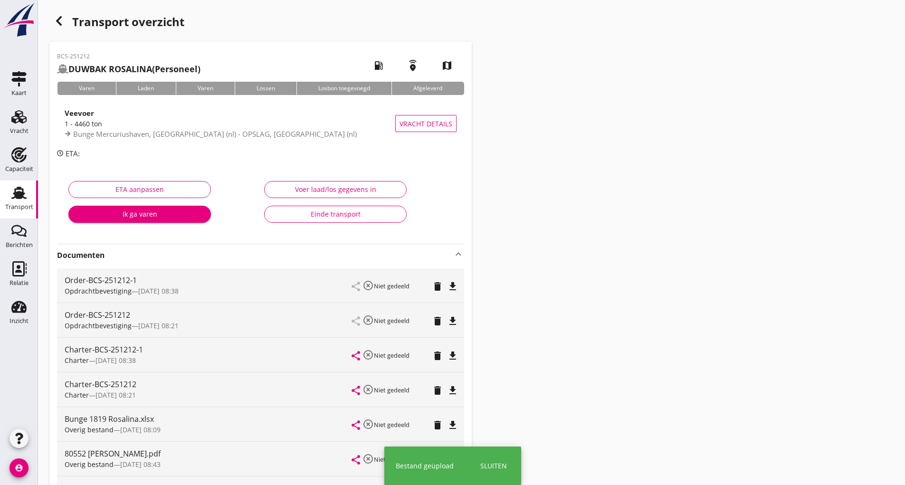
click at [59, 15] on div "button" at bounding box center [58, 20] width 19 height 19
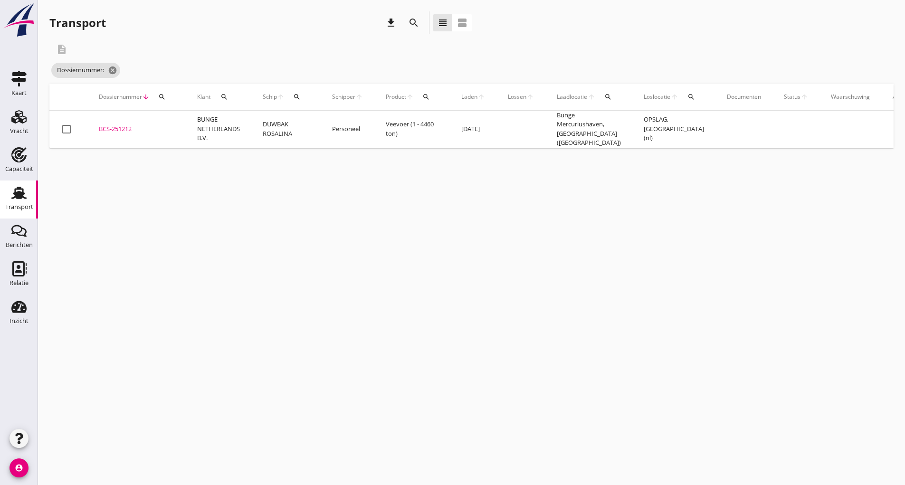
click at [415, 22] on icon "search" at bounding box center [413, 22] width 11 height 11
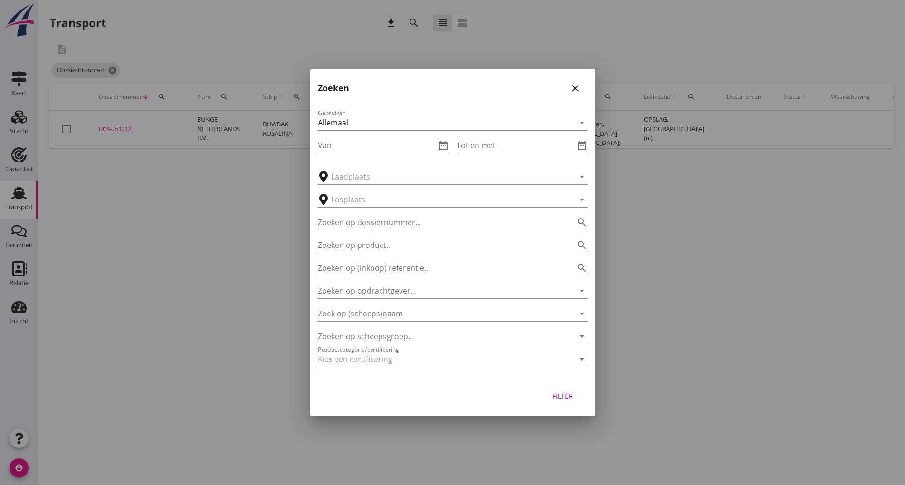
click at [357, 226] on input "Zoeken op dossiernummer..." at bounding box center [439, 222] width 243 height 15
type input "251302"
click at [573, 399] on div "Filter" at bounding box center [563, 396] width 27 height 10
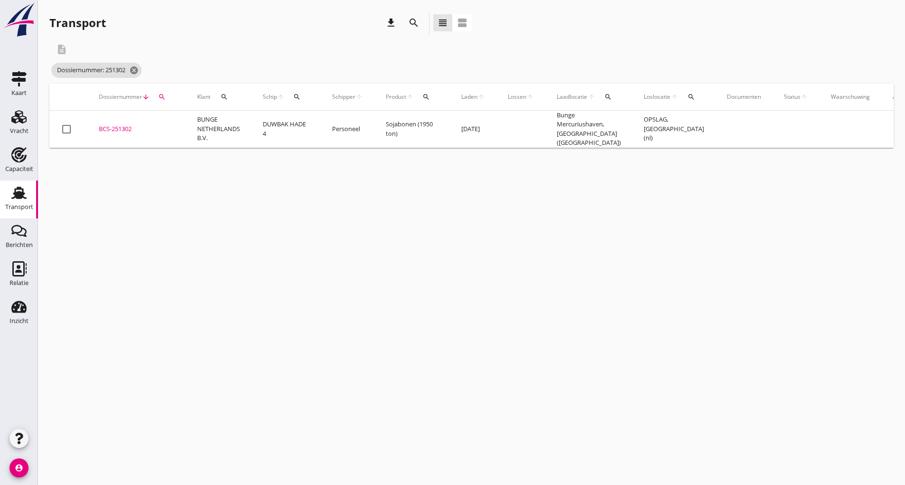
click at [117, 129] on div "BCS-251302" at bounding box center [137, 128] width 76 height 9
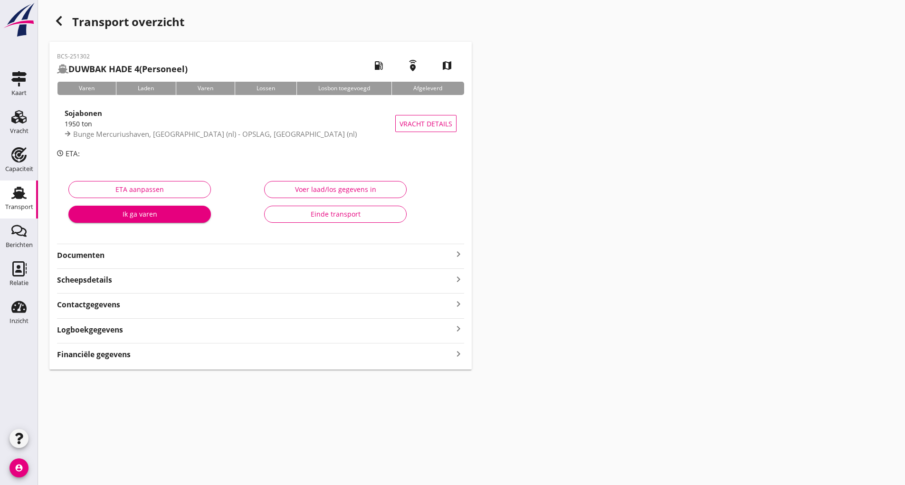
click at [111, 256] on strong "Documenten" at bounding box center [255, 255] width 396 height 11
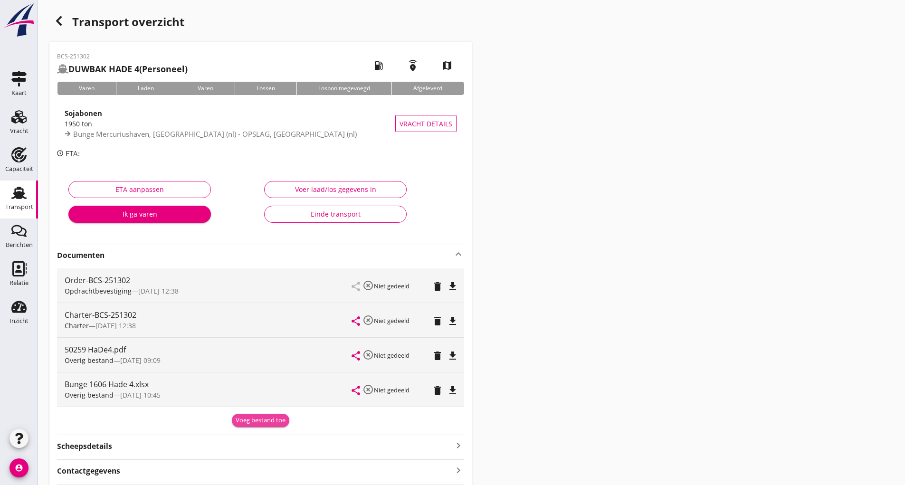
click at [280, 424] on div "Voeg bestand toe" at bounding box center [261, 420] width 50 height 9
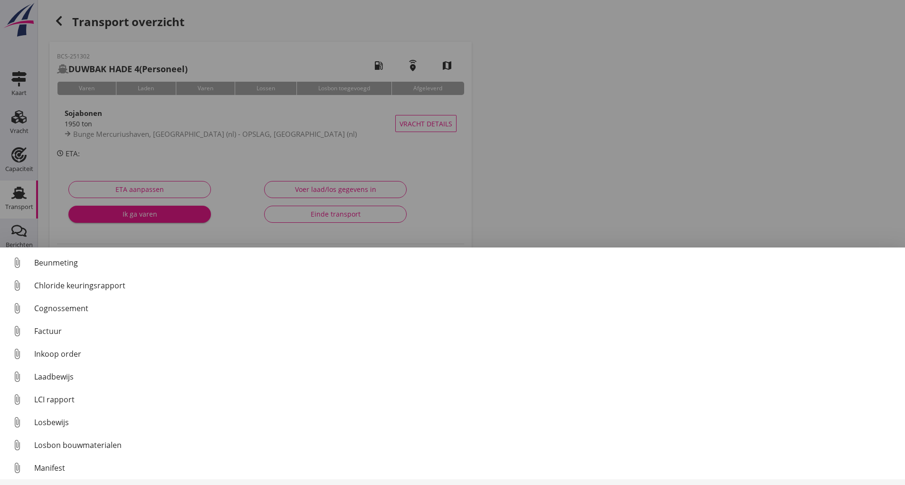
scroll to position [66, 0]
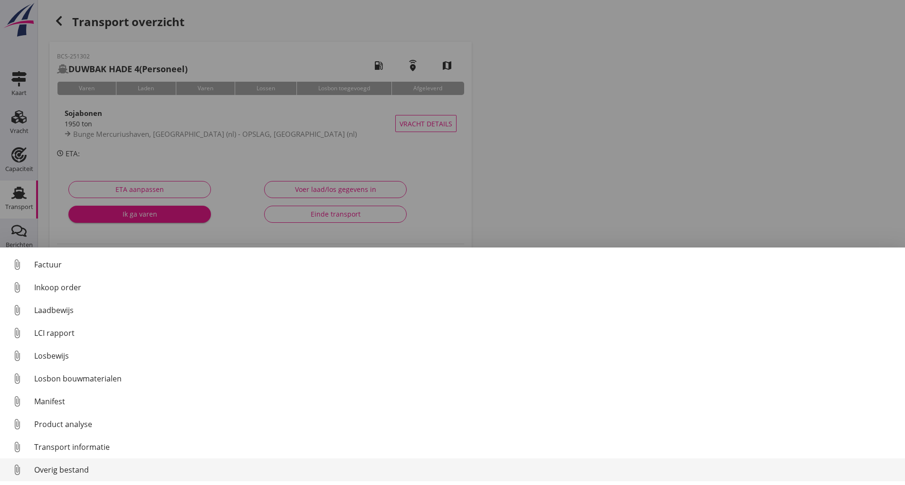
click at [81, 470] on div "Overig bestand" at bounding box center [465, 469] width 863 height 11
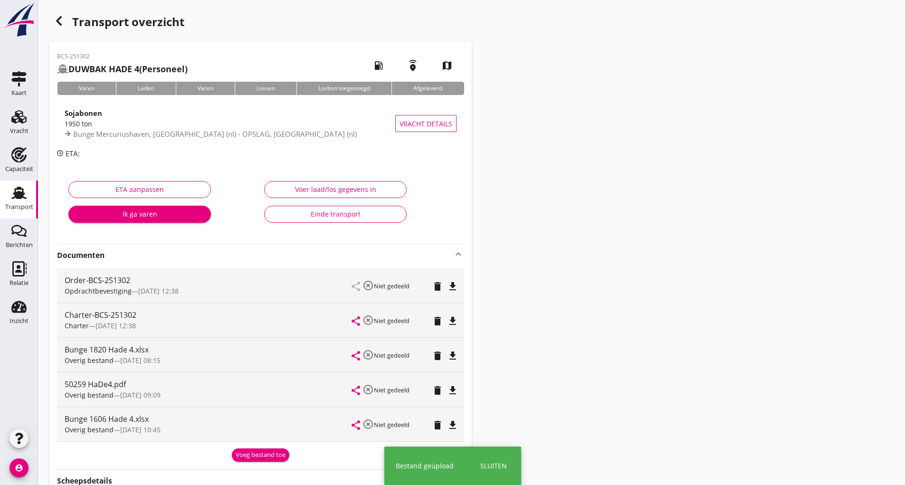
click at [61, 22] on icon "button" at bounding box center [58, 20] width 11 height 11
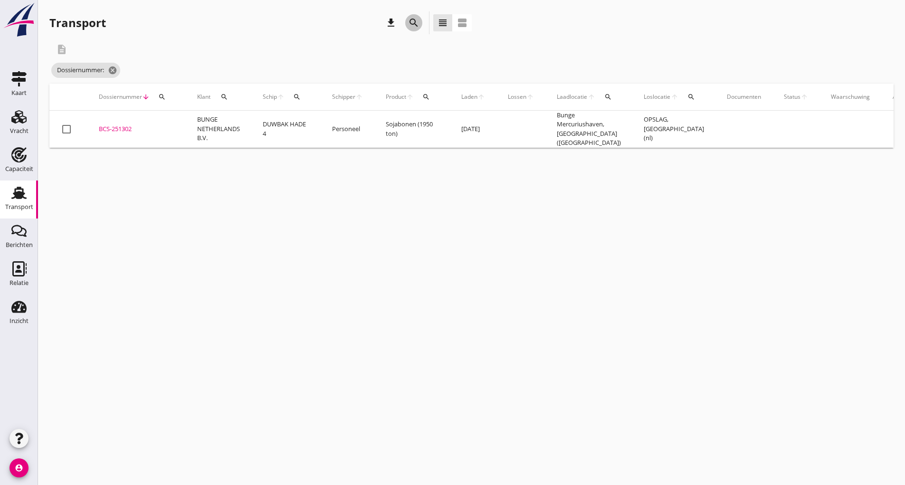
click at [414, 25] on icon "search" at bounding box center [413, 22] width 11 height 11
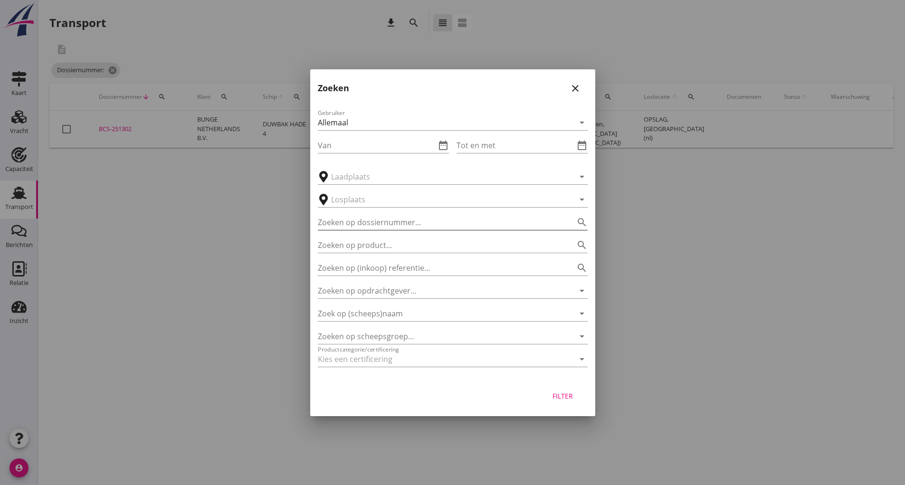
click at [342, 221] on input "Zoeken op dossiernummer..." at bounding box center [439, 222] width 243 height 15
type input "251363"
click at [570, 400] on div "Filter" at bounding box center [563, 396] width 27 height 10
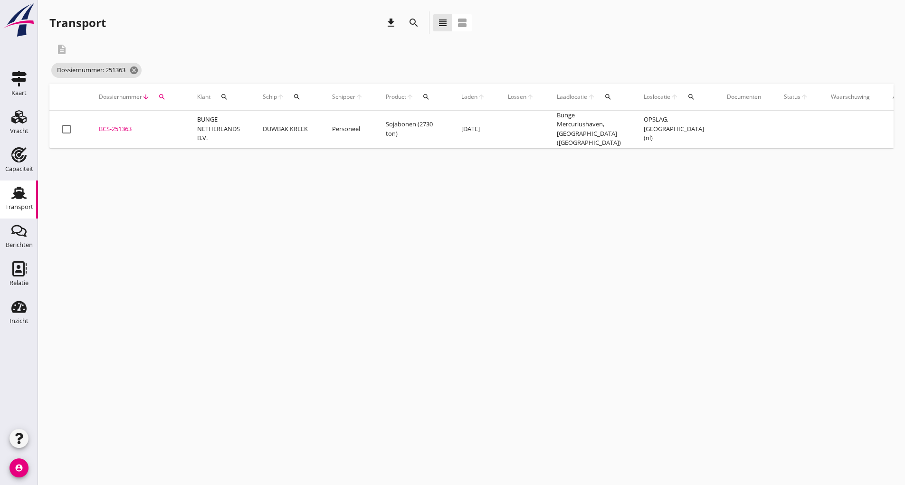
click at [114, 129] on div "BCS-251363" at bounding box center [137, 128] width 76 height 9
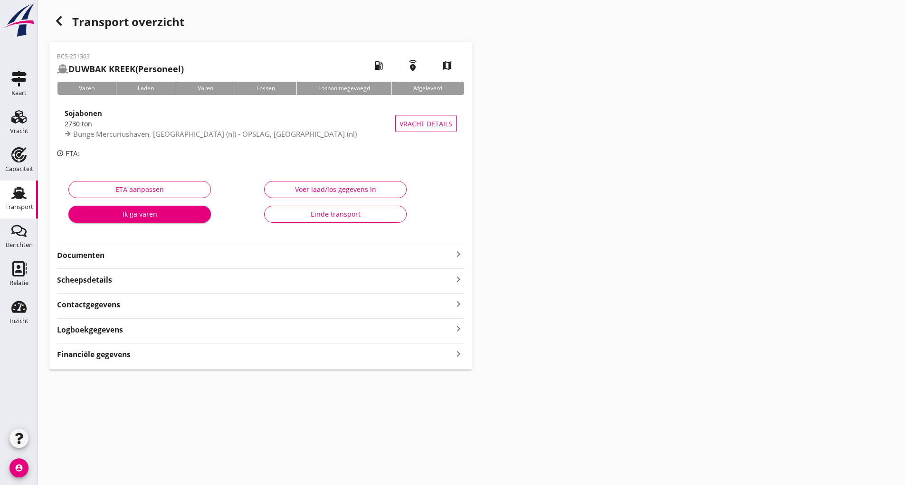
drag, startPoint x: 81, startPoint y: 254, endPoint x: 86, endPoint y: 261, distance: 8.5
click at [81, 255] on strong "Documenten" at bounding box center [255, 255] width 396 height 11
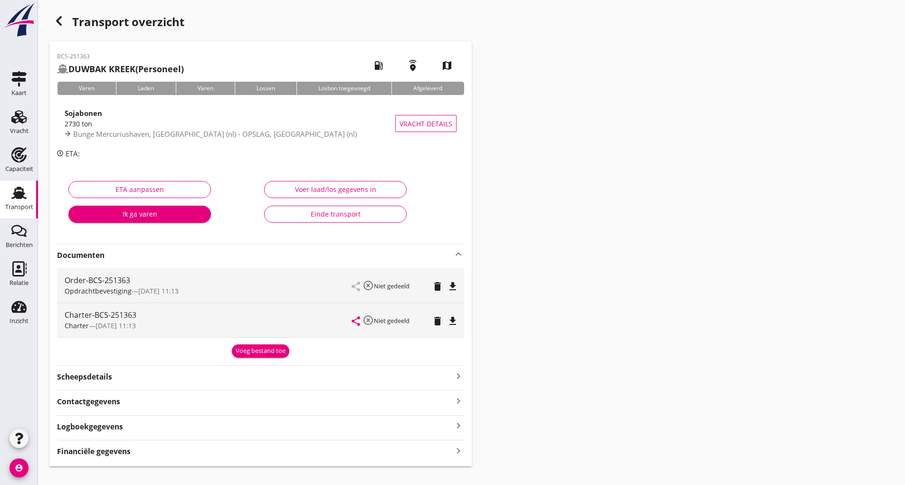
scroll to position [16, 0]
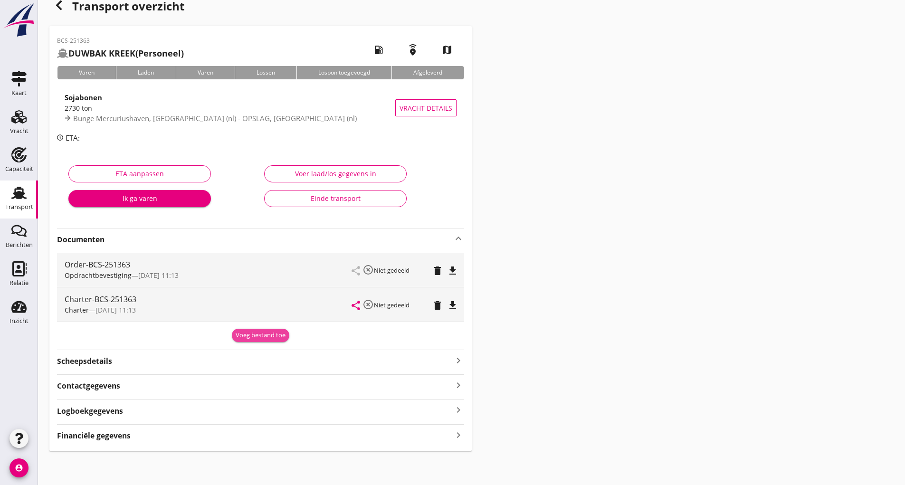
click at [239, 337] on div "Voeg bestand toe" at bounding box center [261, 335] width 50 height 9
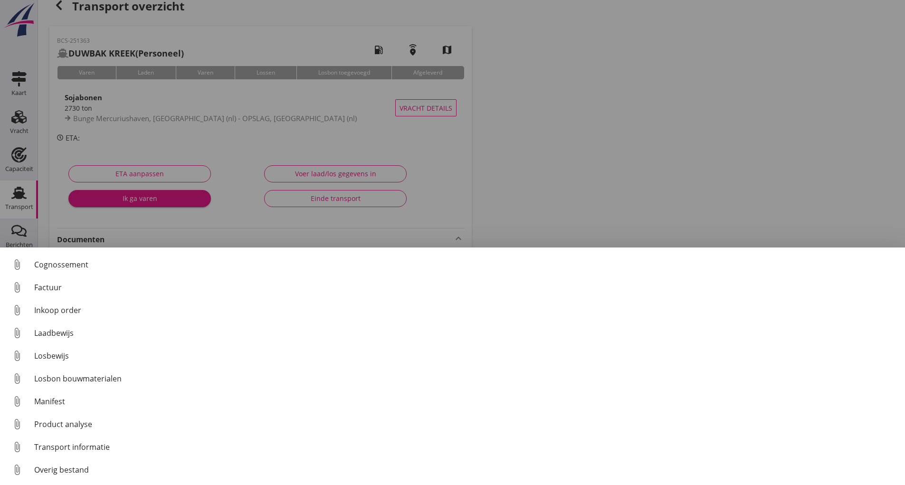
scroll to position [66, 0]
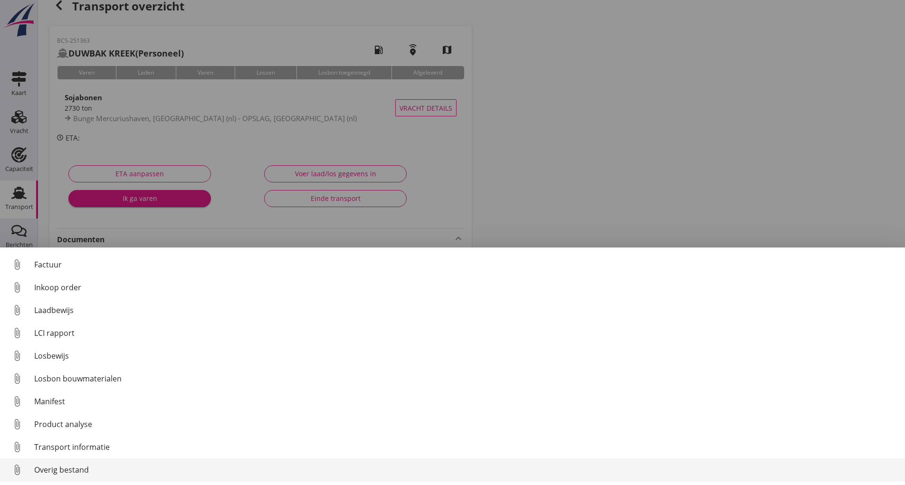
click at [76, 476] on link "attach_file Overig bestand" at bounding box center [452, 469] width 905 height 23
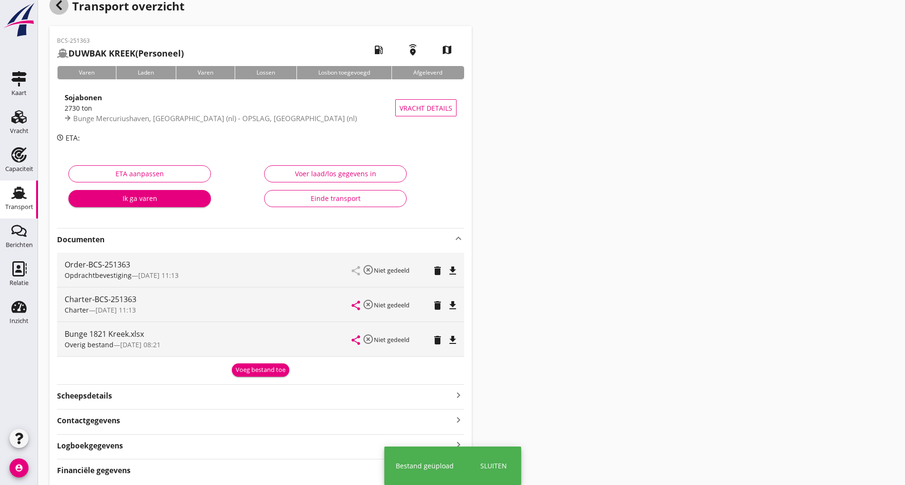
drag, startPoint x: 57, startPoint y: 4, endPoint x: 64, endPoint y: 9, distance: 8.1
click at [64, 9] on icon "button" at bounding box center [58, 5] width 11 height 11
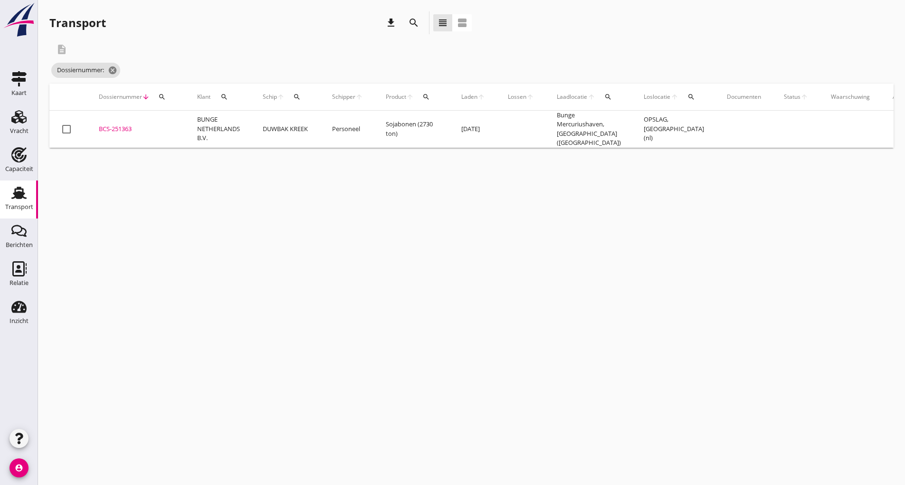
click at [413, 17] on button "search" at bounding box center [413, 22] width 17 height 17
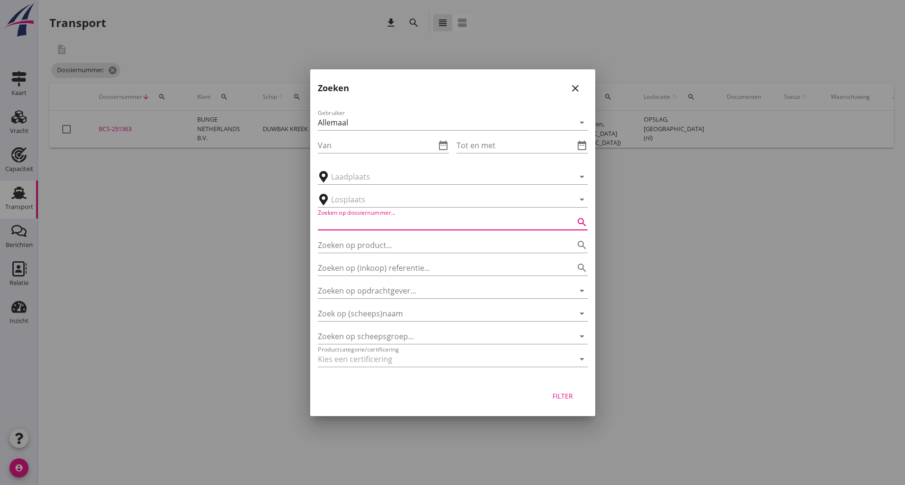
click at [351, 218] on input "Zoeken op dossiernummer..." at bounding box center [439, 222] width 243 height 15
type input "1"
type input "2"
type input "251383"
click at [563, 399] on div "Filter" at bounding box center [563, 396] width 27 height 10
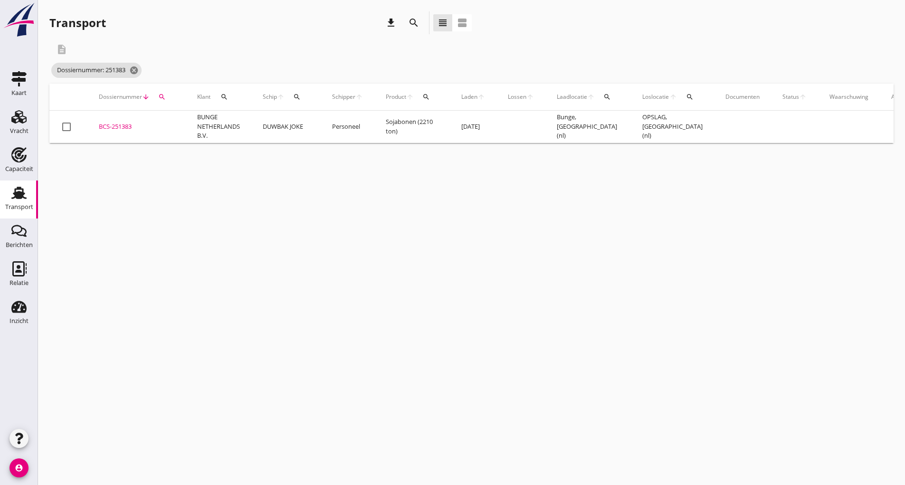
click at [114, 127] on div "BCS-251383" at bounding box center [137, 126] width 76 height 9
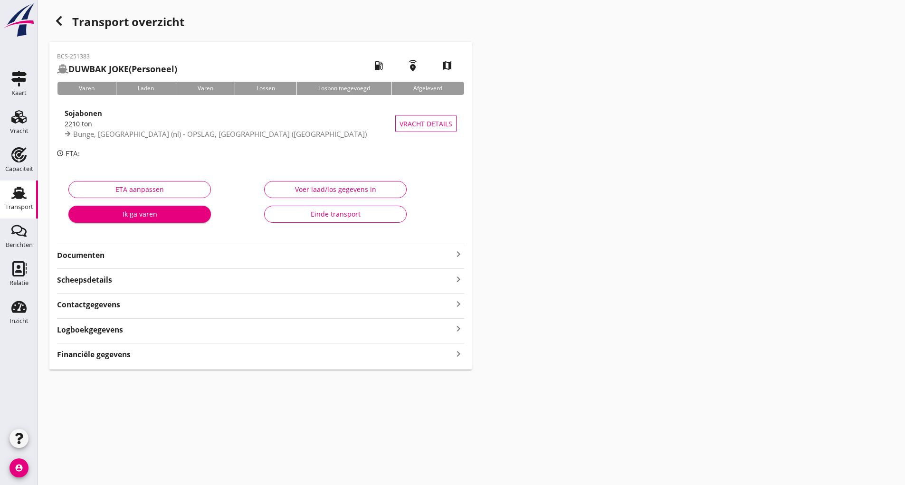
click at [98, 256] on strong "Documenten" at bounding box center [255, 255] width 396 height 11
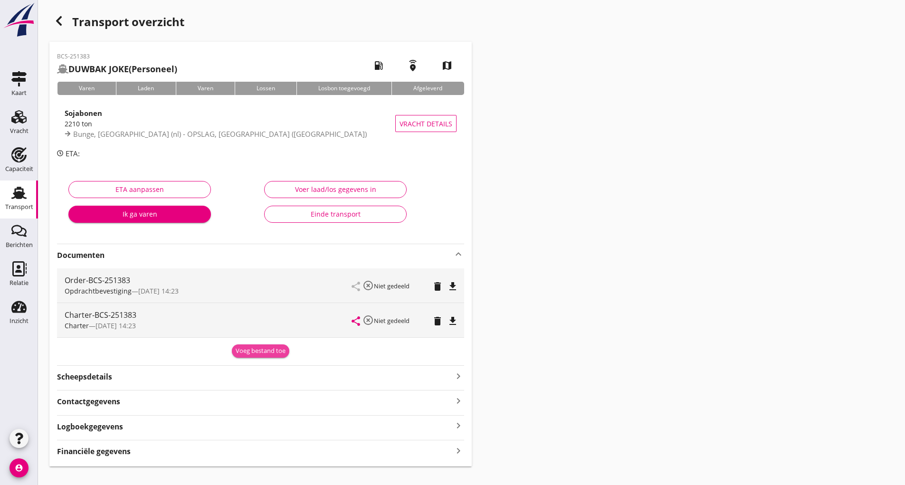
click at [271, 356] on button "Voeg bestand toe" at bounding box center [260, 350] width 57 height 13
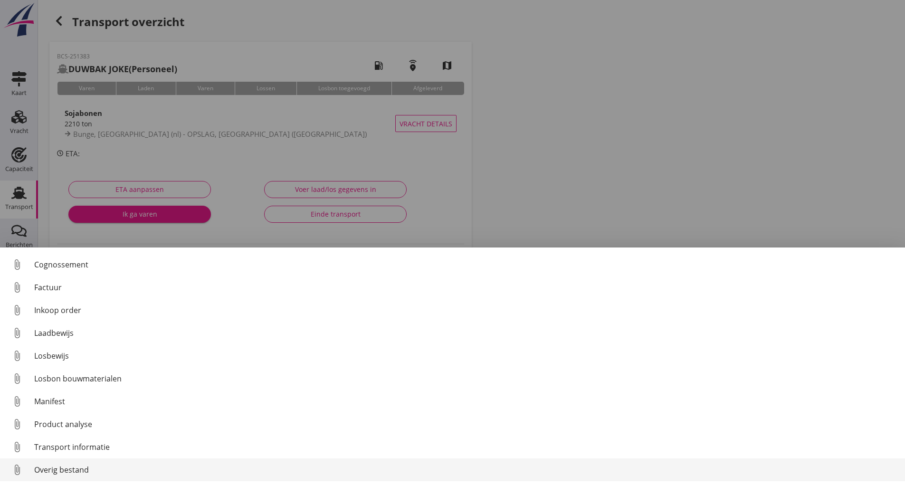
scroll to position [66, 0]
drag, startPoint x: 86, startPoint y: 474, endPoint x: 97, endPoint y: 467, distance: 13.2
click at [97, 467] on div "Overig bestand" at bounding box center [465, 469] width 863 height 11
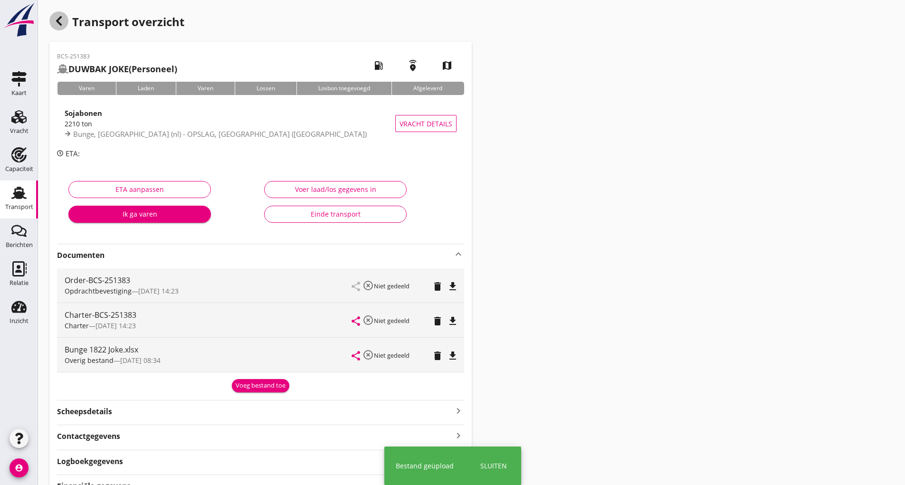
click at [60, 21] on icon "button" at bounding box center [58, 20] width 11 height 11
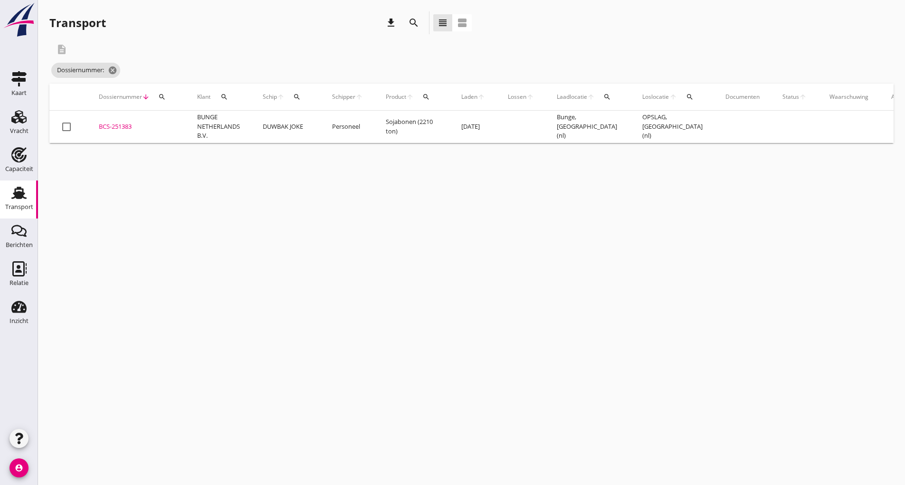
click at [414, 20] on icon "search" at bounding box center [413, 22] width 11 height 11
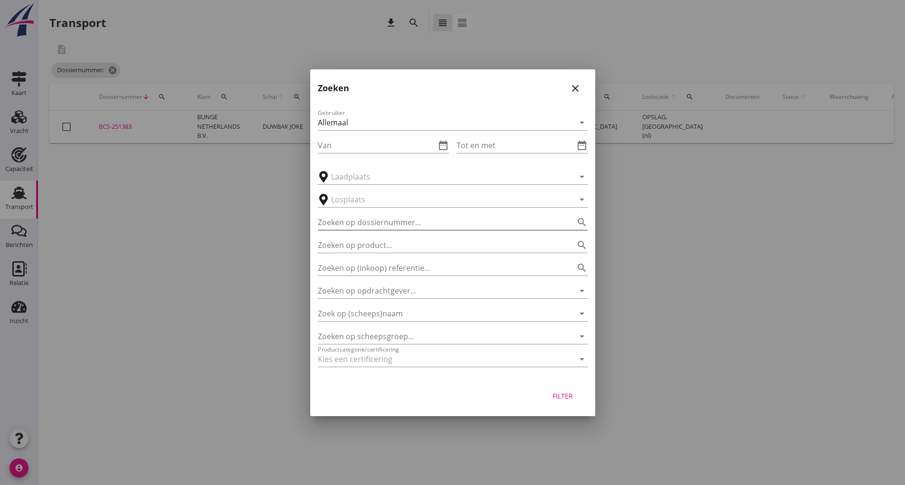
click at [341, 225] on input "Zoeken op dossiernummer..." at bounding box center [439, 222] width 243 height 15
type input "251411"
click at [575, 392] on div "Filter" at bounding box center [563, 396] width 27 height 10
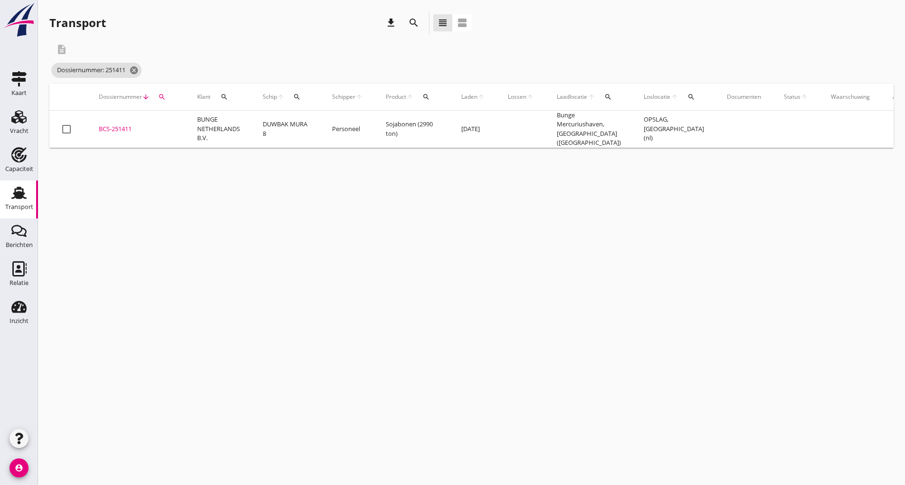
click at [125, 126] on div "BCS-251411" at bounding box center [137, 128] width 76 height 9
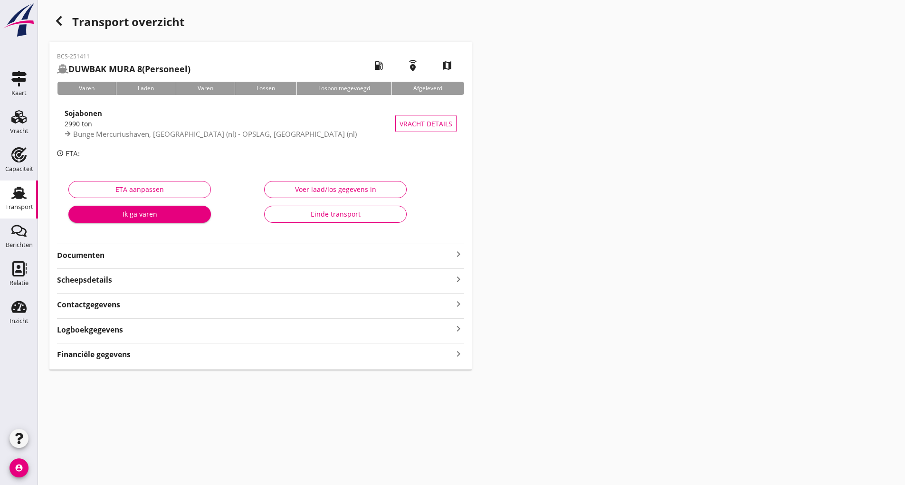
click at [101, 253] on strong "Documenten" at bounding box center [255, 255] width 396 height 11
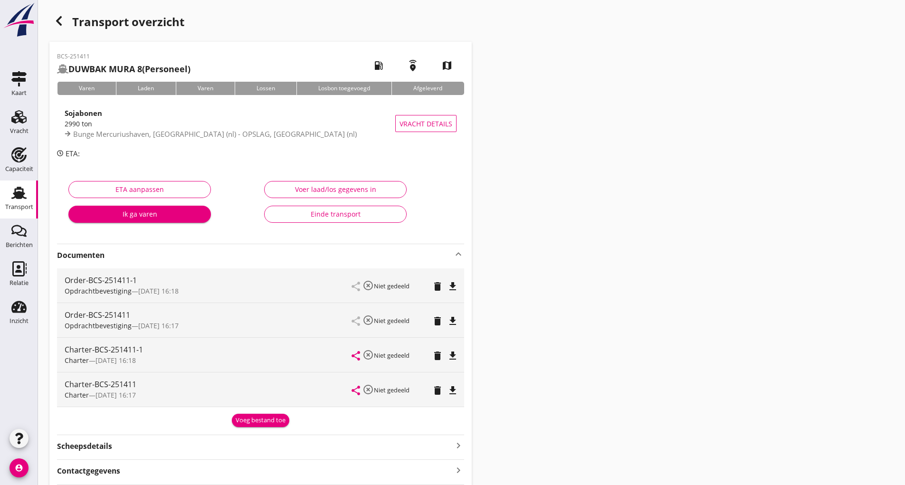
click at [247, 424] on div "Voeg bestand toe" at bounding box center [261, 420] width 50 height 9
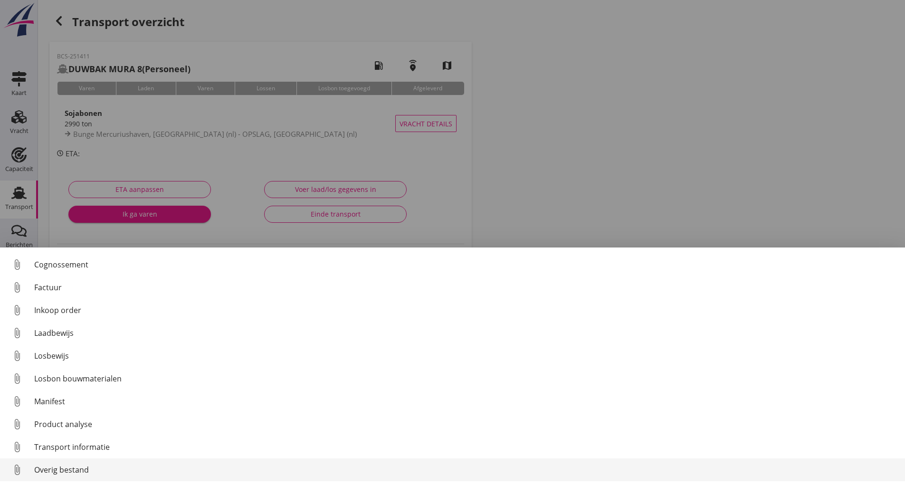
scroll to position [66, 0]
click at [89, 470] on div "Overig bestand" at bounding box center [465, 469] width 863 height 11
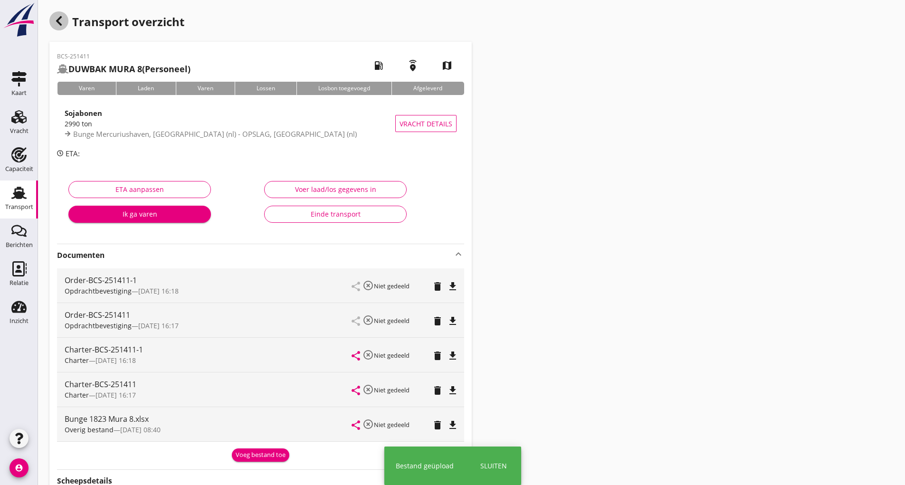
click at [55, 19] on icon "button" at bounding box center [58, 20] width 11 height 11
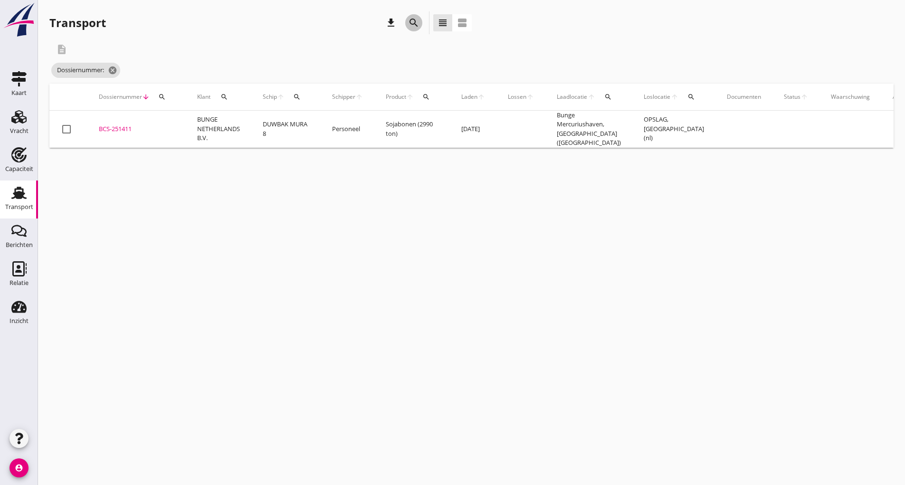
click at [415, 19] on icon "search" at bounding box center [413, 22] width 11 height 11
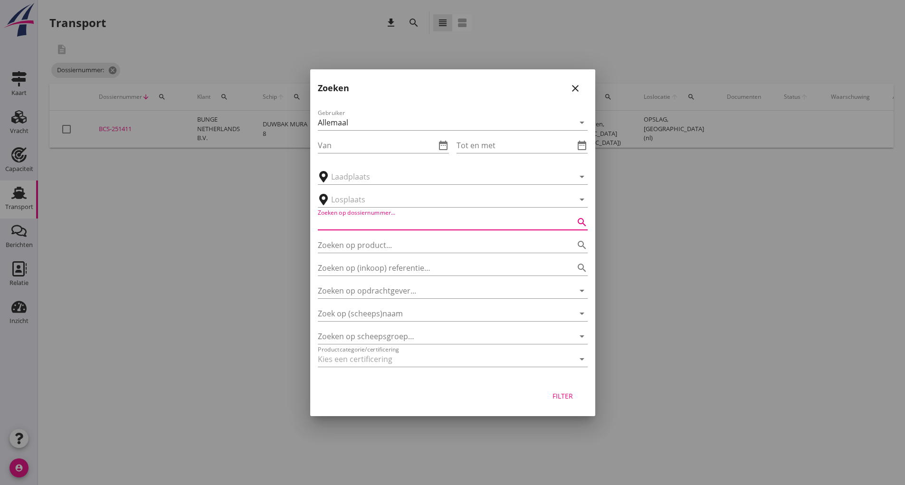
click at [365, 227] on input "Zoeken op dossiernummer..." at bounding box center [439, 222] width 243 height 15
type input "250023"
click at [571, 398] on div "Filter" at bounding box center [563, 396] width 27 height 10
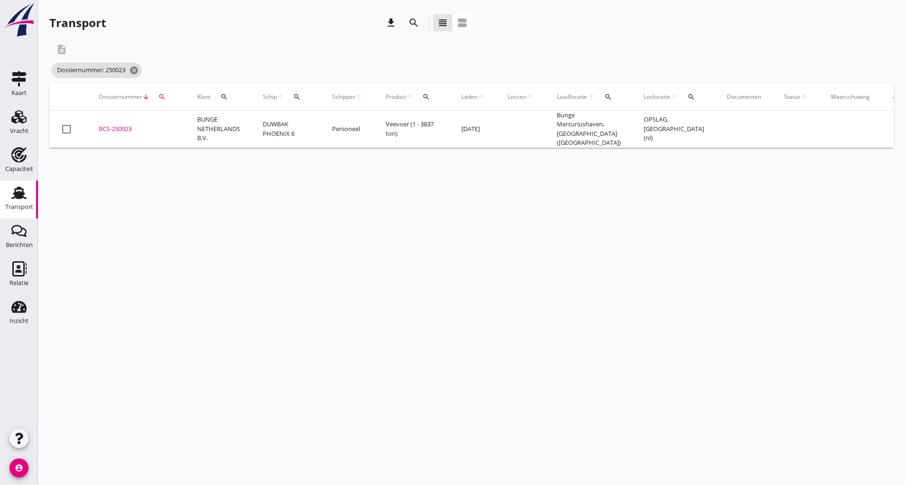
click at [124, 125] on div "BCS-250023" at bounding box center [137, 128] width 76 height 9
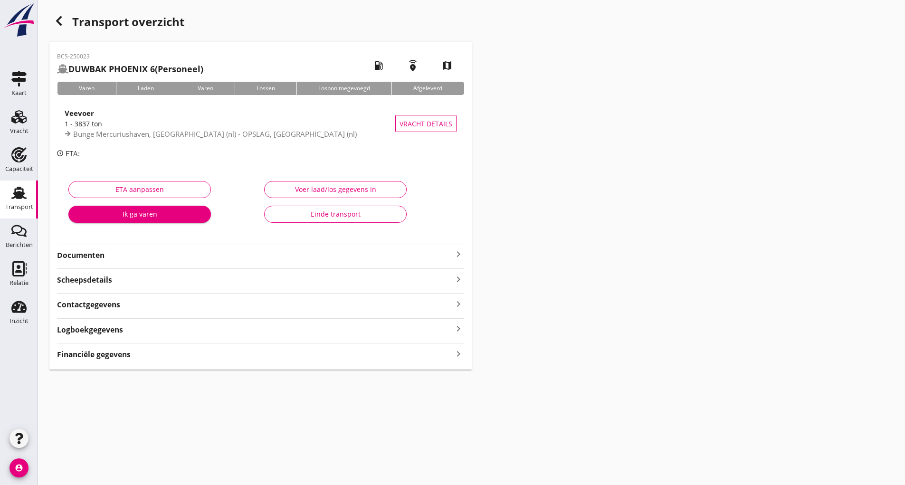
click at [99, 256] on strong "Documenten" at bounding box center [255, 255] width 396 height 11
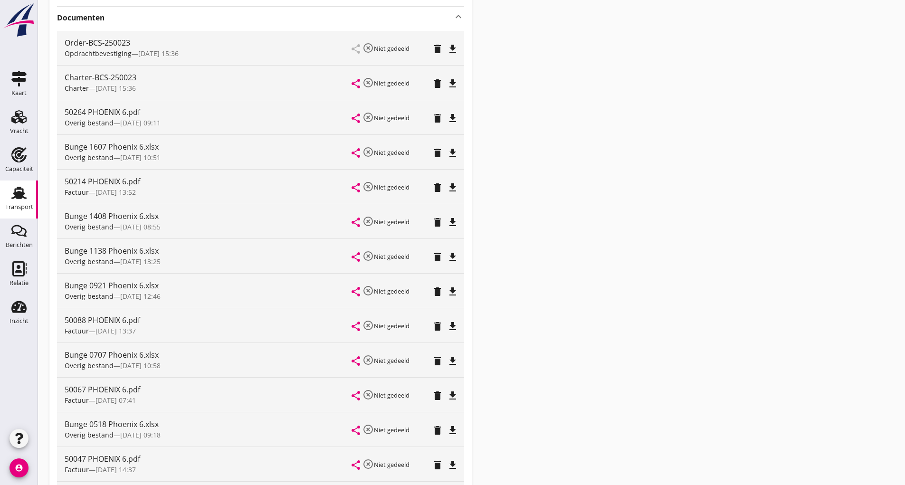
scroll to position [466, 0]
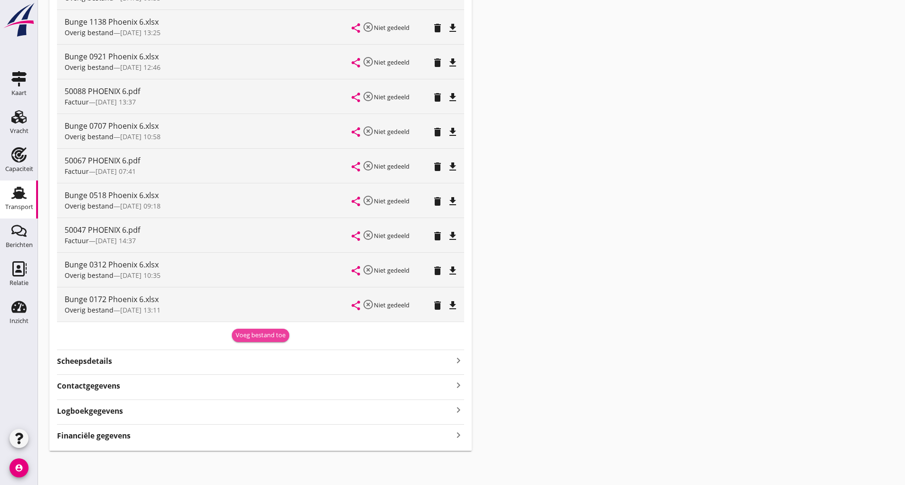
click at [240, 336] on div "Voeg bestand toe" at bounding box center [261, 335] width 50 height 9
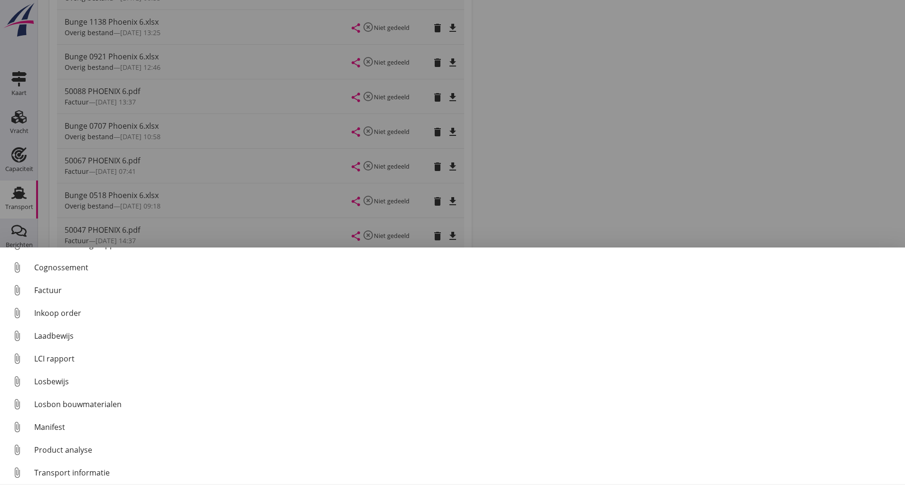
scroll to position [66, 0]
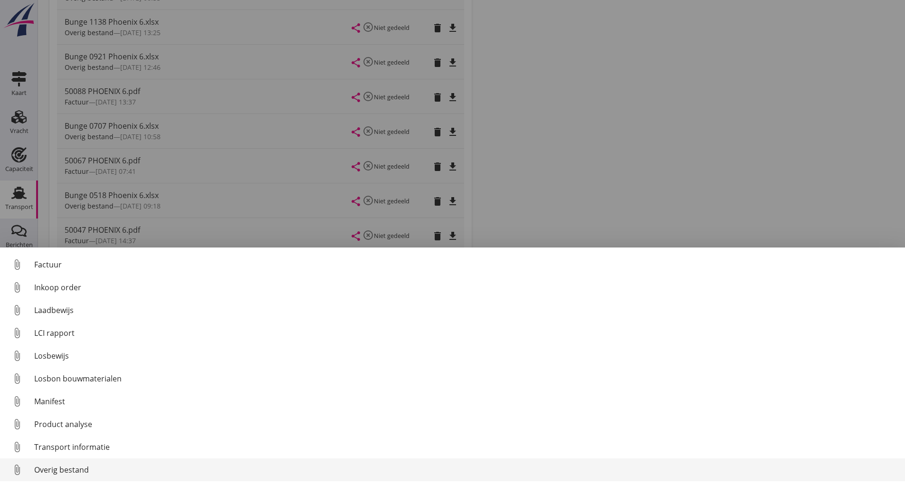
click at [80, 473] on div "Overig bestand" at bounding box center [465, 469] width 863 height 11
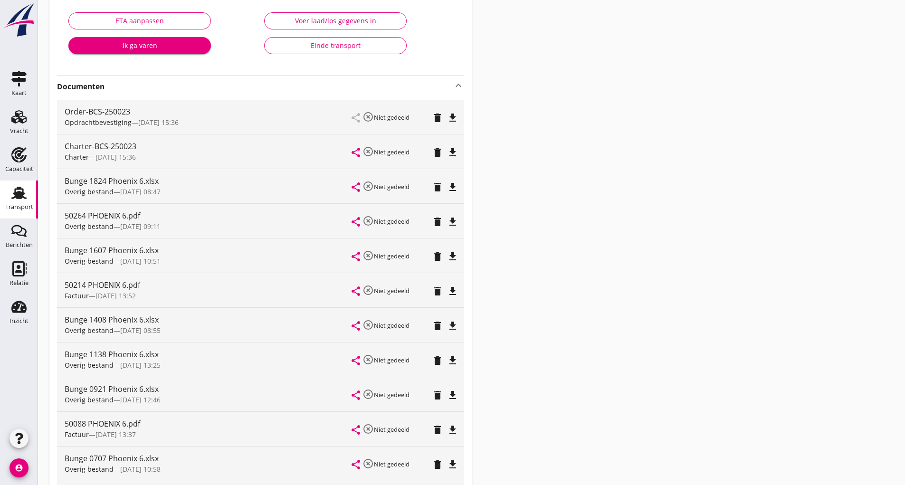
scroll to position [0, 0]
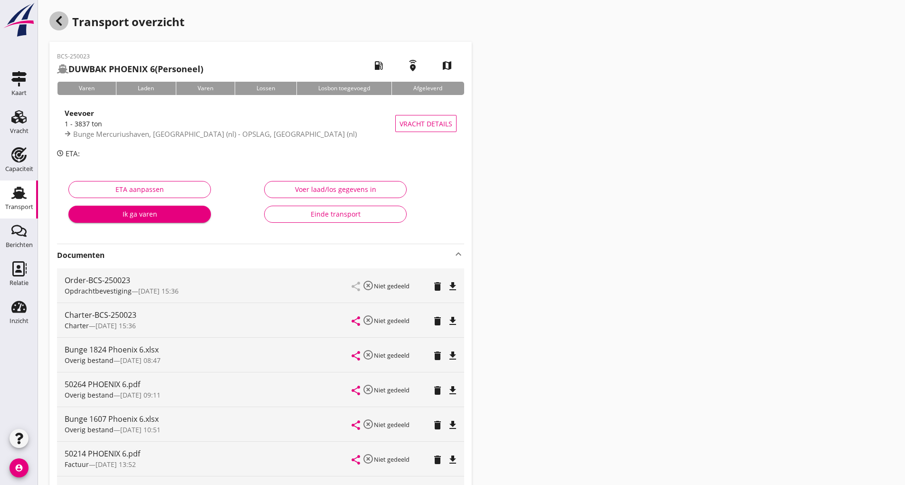
click at [62, 27] on div "button" at bounding box center [58, 20] width 19 height 19
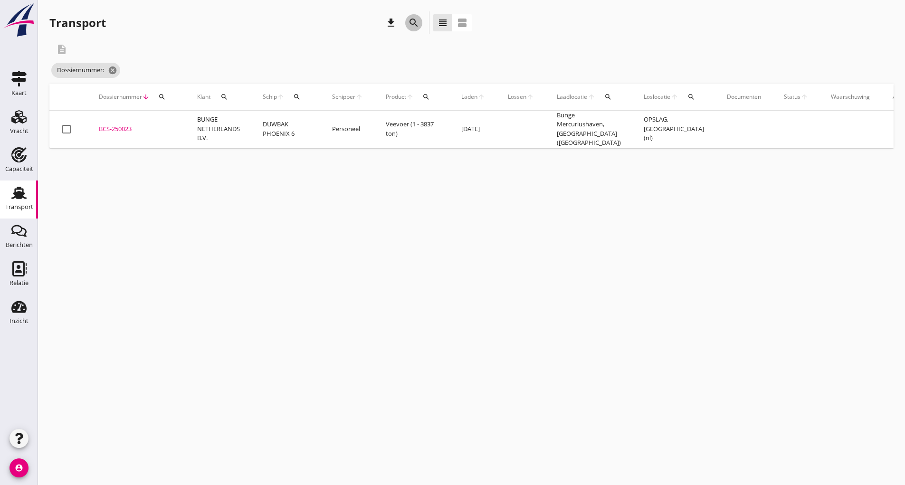
click at [411, 23] on icon "search" at bounding box center [413, 22] width 11 height 11
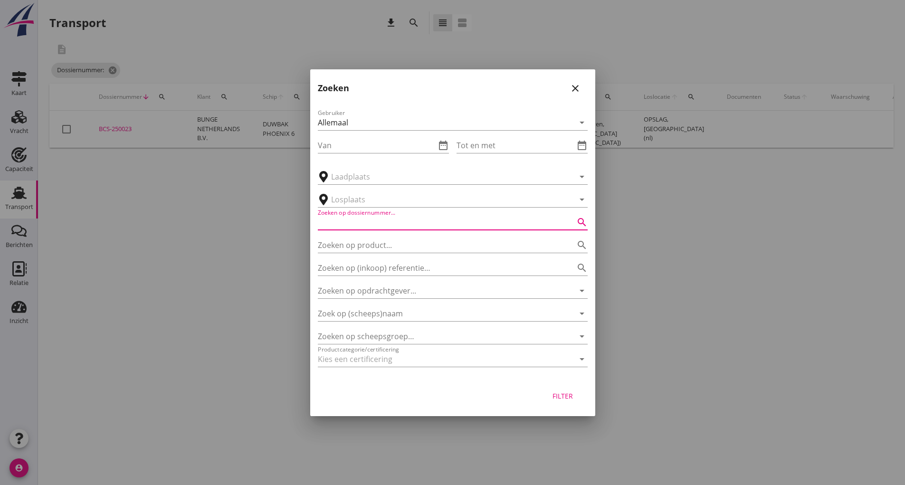
click at [353, 218] on input "Zoeken op dossiernummer..." at bounding box center [439, 222] width 243 height 15
type input "251272"
click at [564, 400] on div "Filter" at bounding box center [563, 396] width 27 height 10
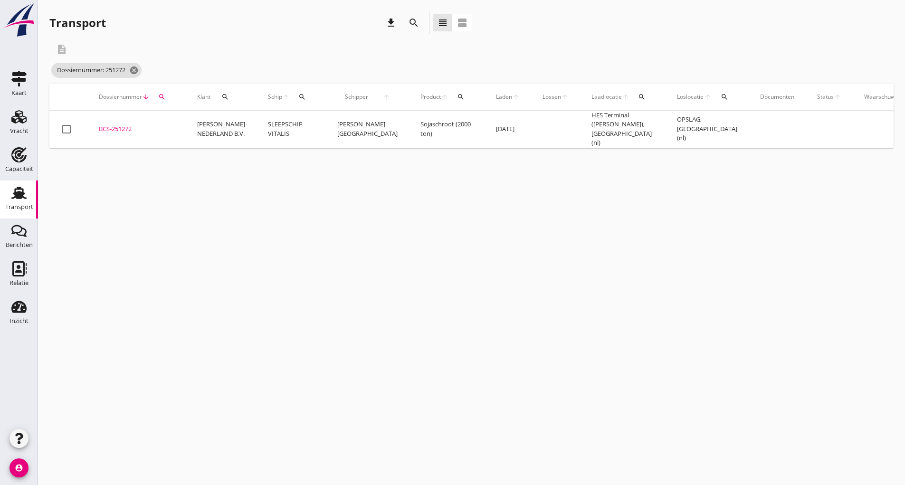
click at [122, 124] on div "BCS-251272" at bounding box center [137, 128] width 76 height 9
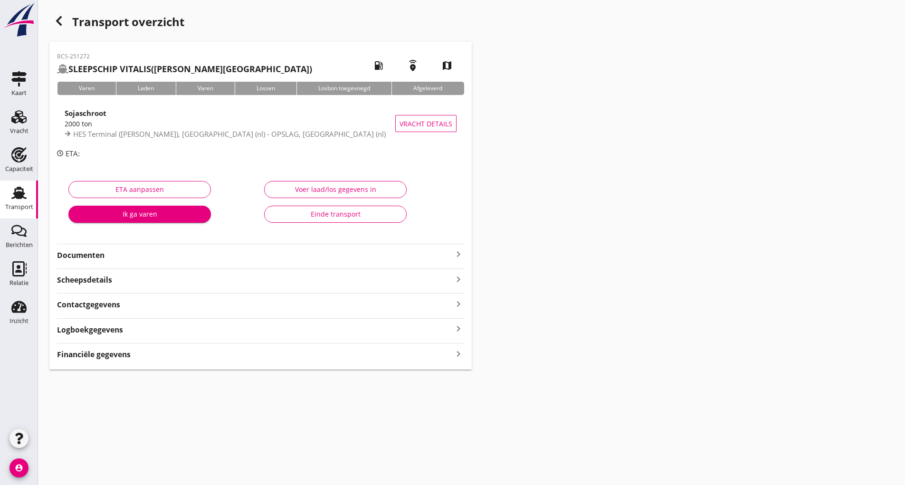
drag, startPoint x: 91, startPoint y: 257, endPoint x: 105, endPoint y: 262, distance: 15.0
click at [94, 257] on strong "Documenten" at bounding box center [255, 255] width 396 height 11
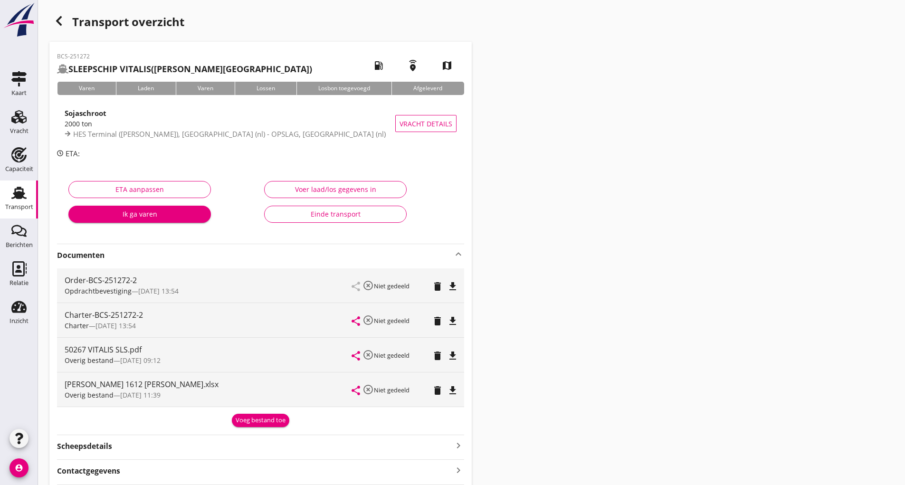
scroll to position [85, 0]
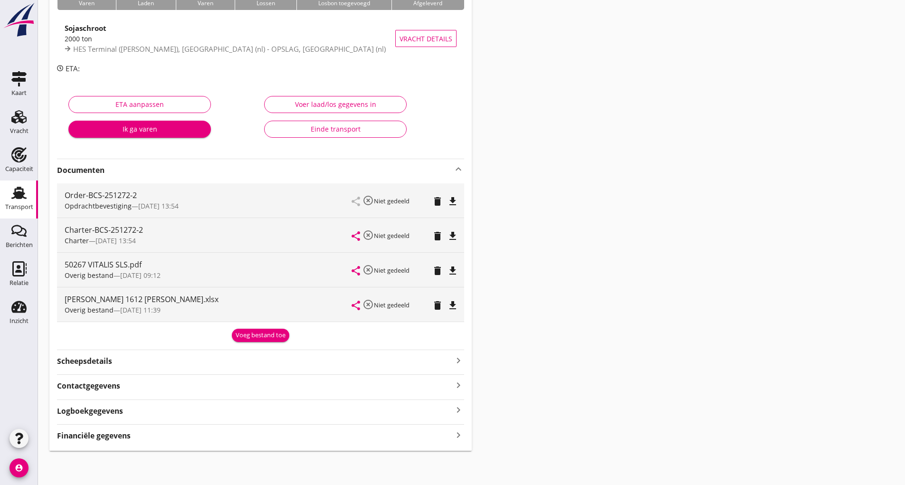
click at [246, 336] on div "Voeg bestand toe" at bounding box center [261, 335] width 50 height 9
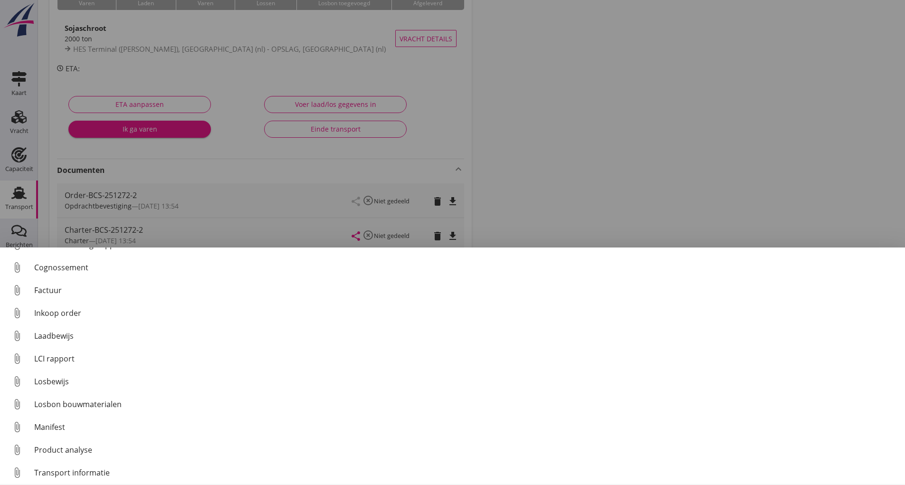
scroll to position [66, 0]
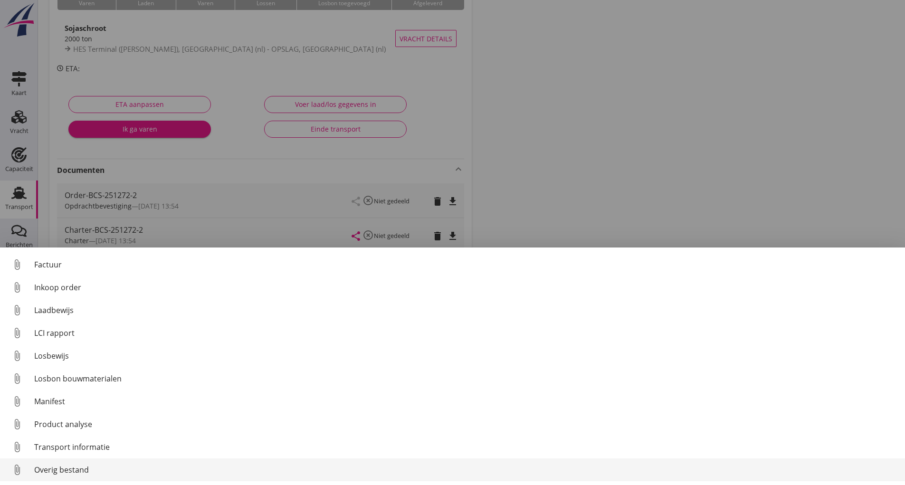
click at [85, 476] on link "attach_file Overig bestand" at bounding box center [452, 469] width 905 height 23
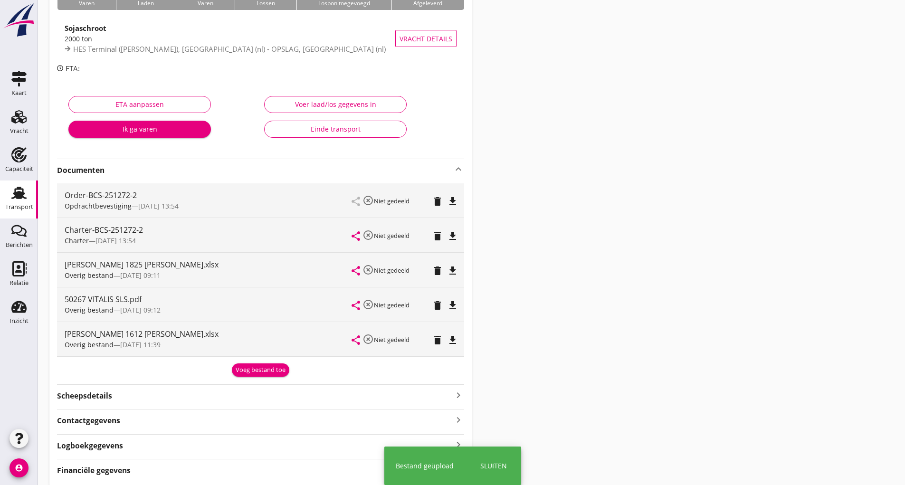
scroll to position [0, 0]
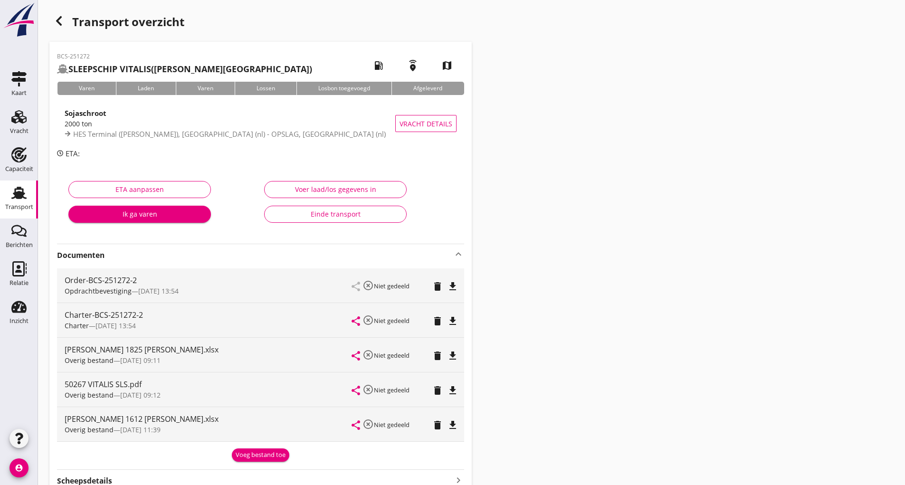
click at [58, 23] on use "button" at bounding box center [59, 20] width 6 height 9
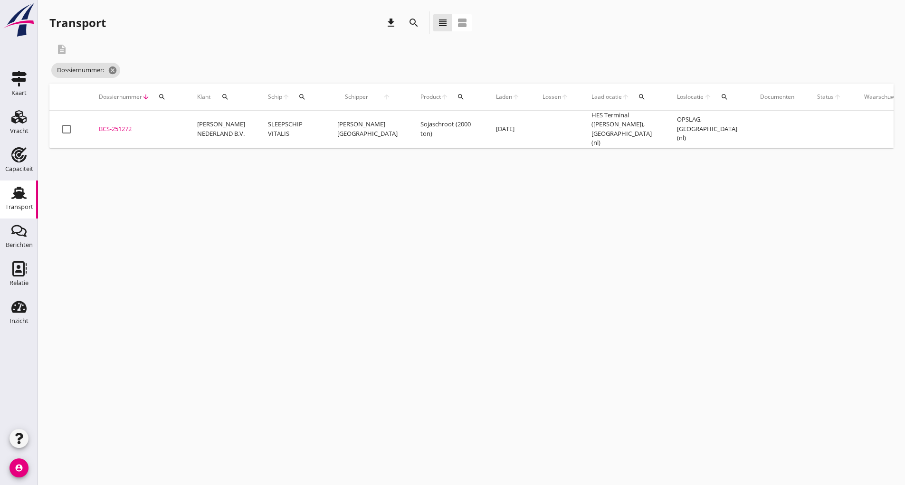
click at [412, 24] on icon "search" at bounding box center [413, 22] width 11 height 11
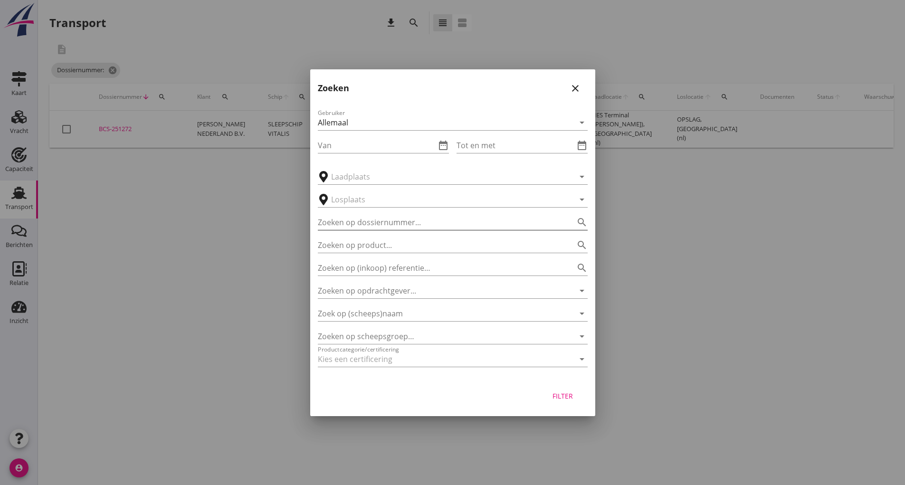
click at [338, 218] on input "Zoeken op dossiernummer..." at bounding box center [439, 222] width 243 height 15
type input "251165"
click at [570, 395] on div "Filter" at bounding box center [563, 396] width 27 height 10
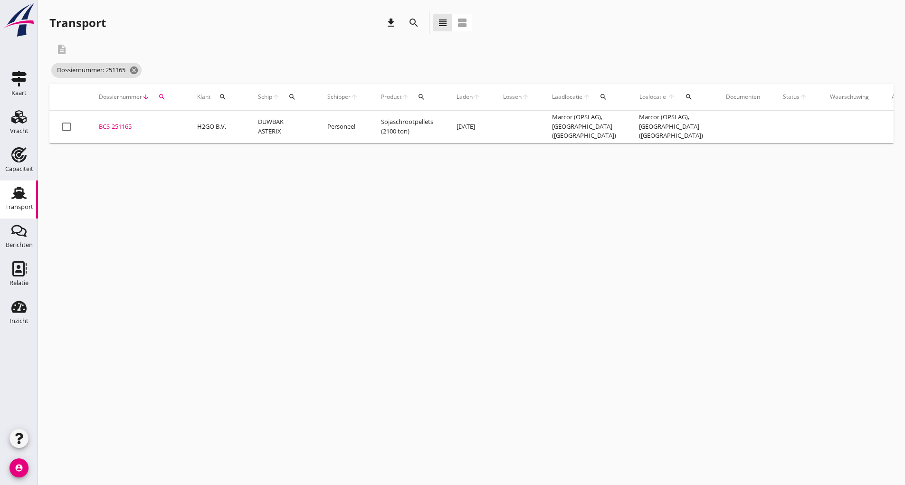
drag, startPoint x: 118, startPoint y: 124, endPoint x: 129, endPoint y: 137, distance: 17.2
click at [118, 124] on div "BCS-251165" at bounding box center [137, 126] width 76 height 9
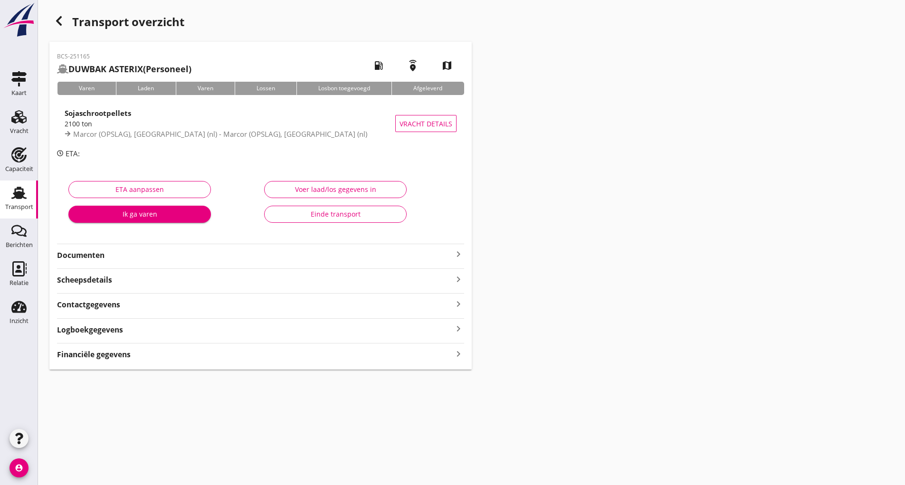
drag, startPoint x: 81, startPoint y: 256, endPoint x: 89, endPoint y: 264, distance: 11.1
click at [82, 257] on strong "Documenten" at bounding box center [255, 255] width 396 height 11
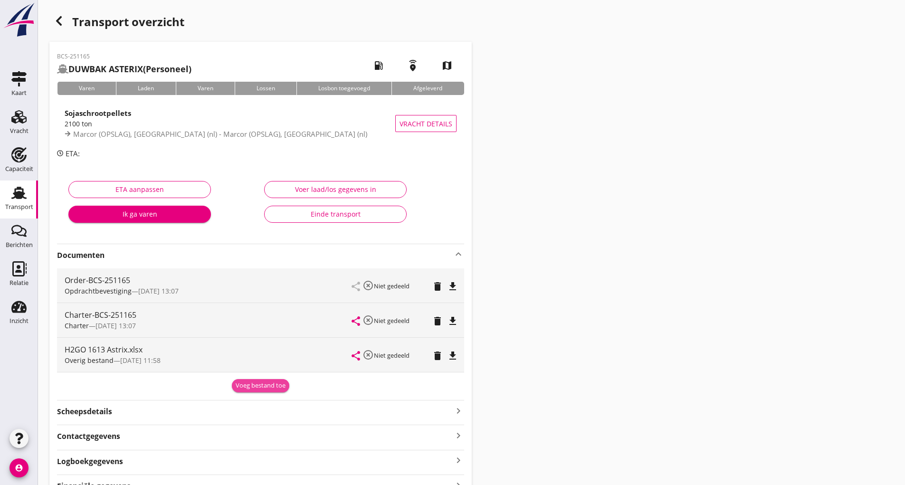
click at [256, 391] on button "Voeg bestand toe" at bounding box center [260, 385] width 57 height 13
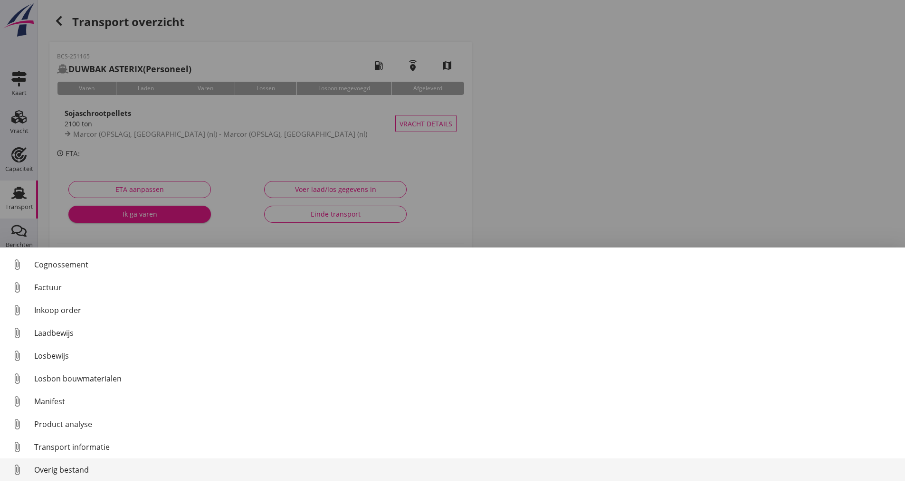
scroll to position [66, 0]
click at [80, 468] on div "Overig bestand" at bounding box center [465, 469] width 863 height 11
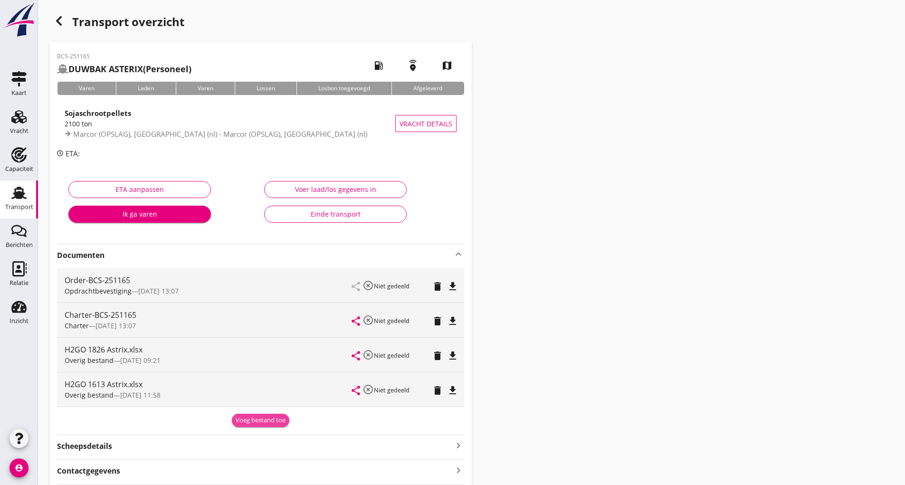
click at [256, 421] on div "Voeg bestand toe" at bounding box center [261, 420] width 50 height 9
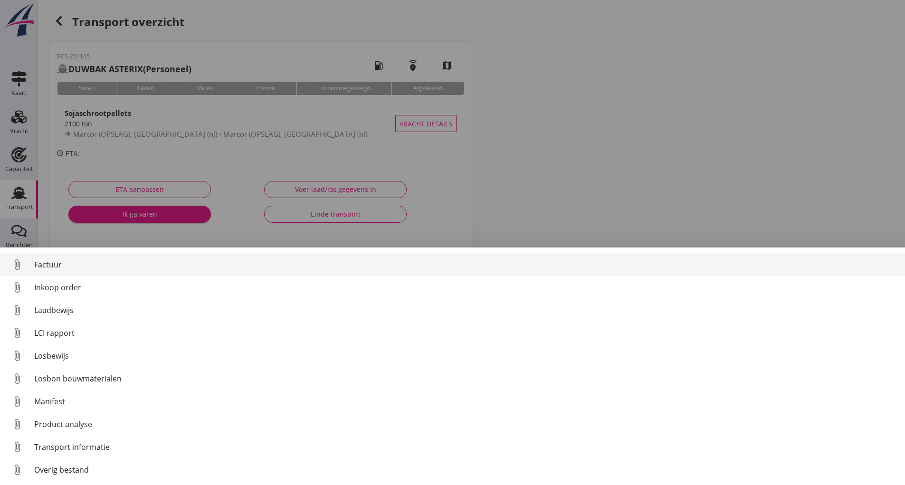
click at [51, 261] on div "Factuur" at bounding box center [465, 264] width 863 height 11
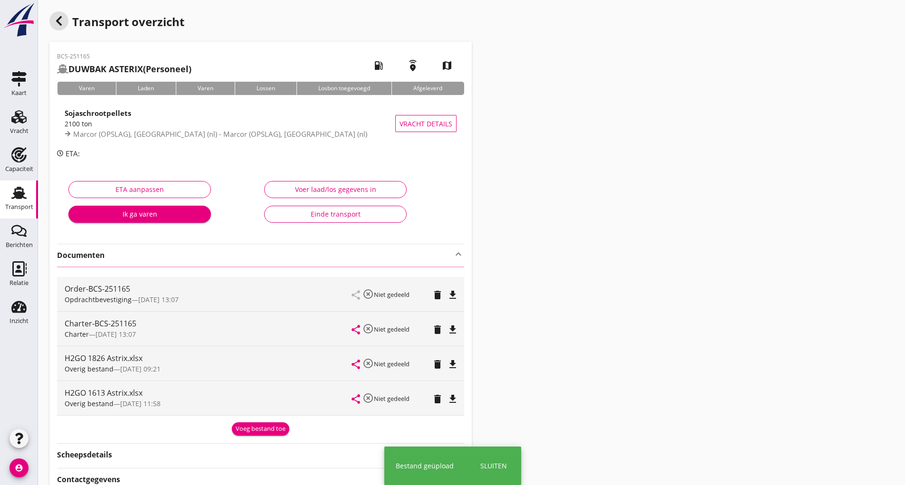
drag, startPoint x: 60, startPoint y: 20, endPoint x: 115, endPoint y: 28, distance: 55.2
click at [68, 22] on div "Transport overzicht" at bounding box center [260, 22] width 422 height 23
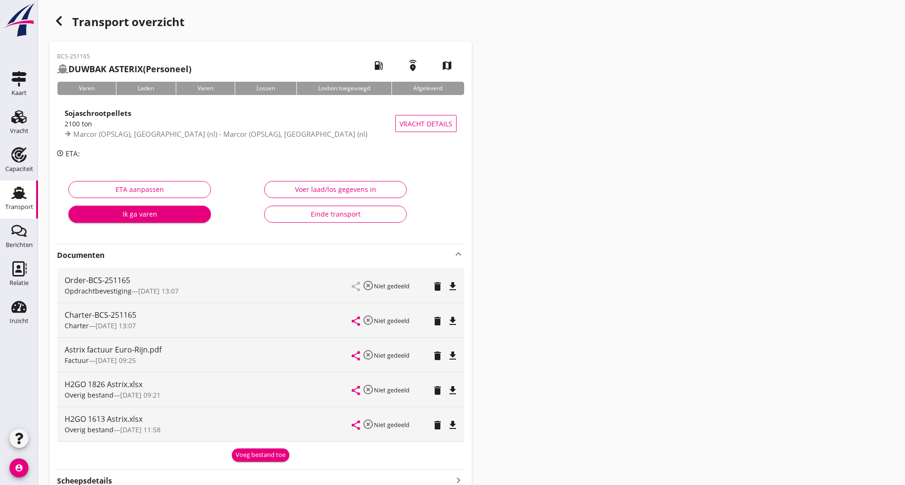
click at [58, 21] on icon "button" at bounding box center [58, 20] width 11 height 11
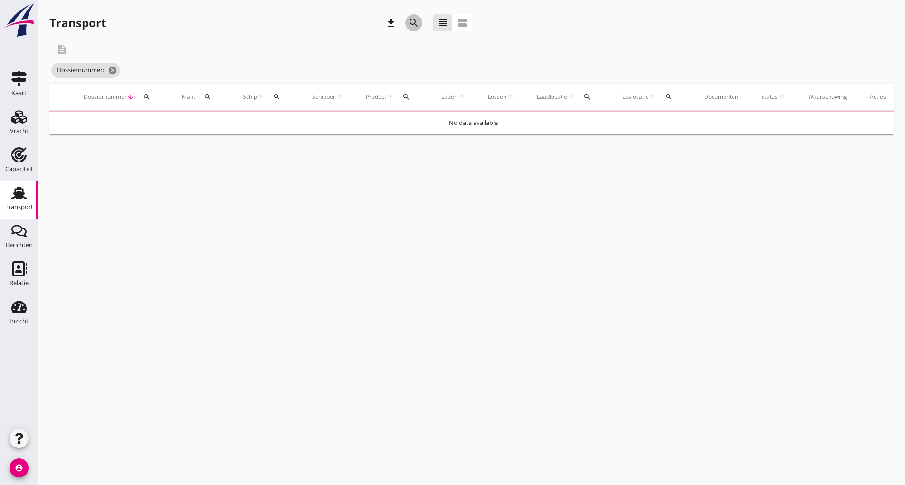
click at [414, 22] on icon "search" at bounding box center [413, 22] width 11 height 11
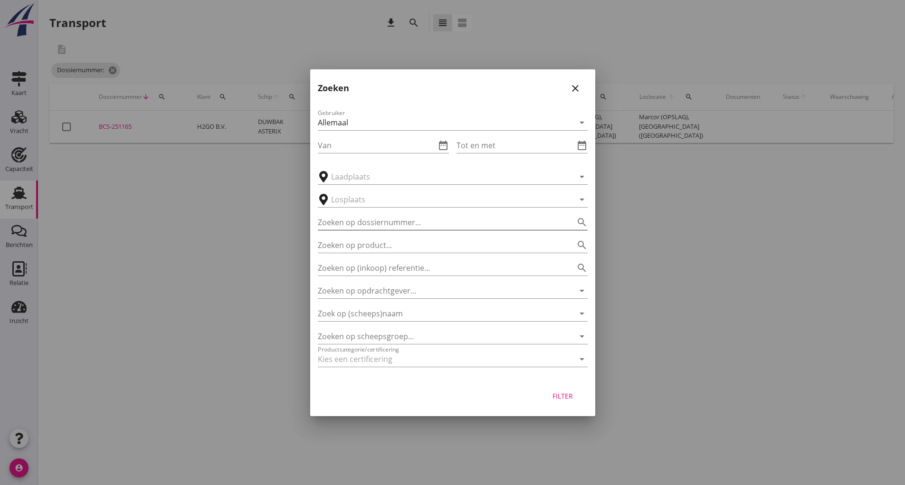
drag, startPoint x: 385, startPoint y: 213, endPoint x: 399, endPoint y: 222, distance: 17.5
click at [385, 213] on div "Zoeken op dossiernummer... search" at bounding box center [453, 219] width 270 height 21
click at [411, 229] on input "Zoeken op dossiernummer..." at bounding box center [439, 222] width 243 height 15
type input "251265"
click at [562, 399] on div "Filter" at bounding box center [563, 396] width 27 height 10
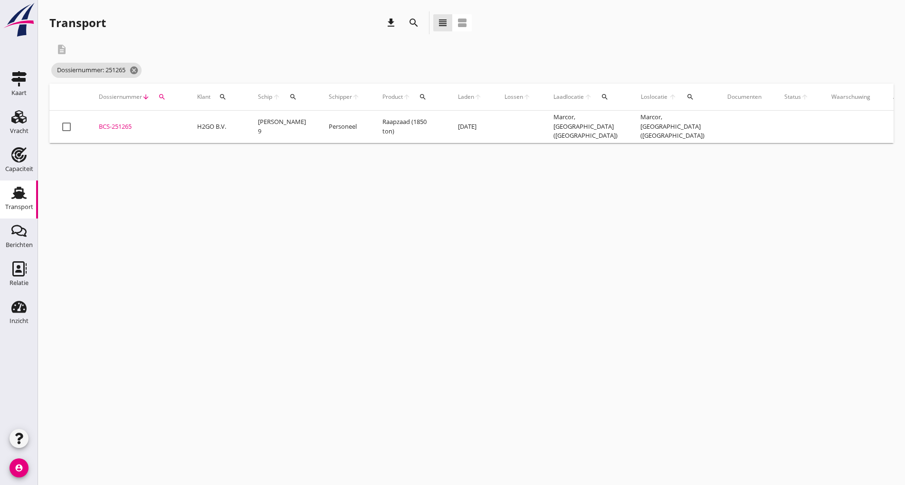
click at [125, 128] on div "BCS-251265" at bounding box center [137, 126] width 76 height 9
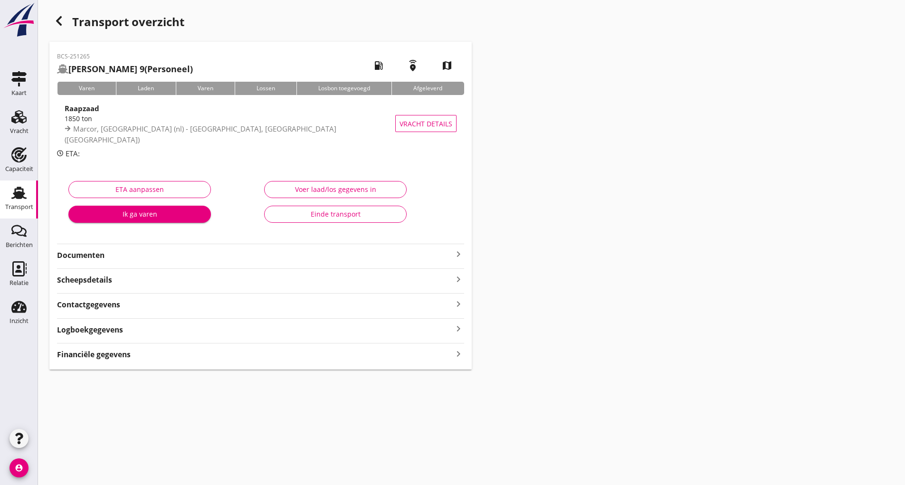
drag, startPoint x: 112, startPoint y: 254, endPoint x: 125, endPoint y: 264, distance: 16.6
click at [112, 254] on strong "Documenten" at bounding box center [255, 255] width 396 height 11
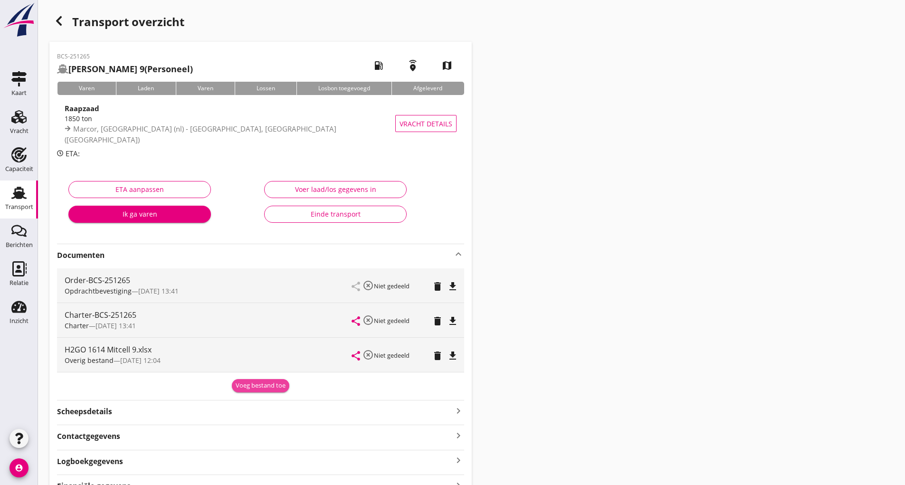
drag, startPoint x: 272, startPoint y: 389, endPoint x: 268, endPoint y: 392, distance: 5.0
click at [272, 389] on div "Voeg bestand toe" at bounding box center [261, 385] width 50 height 9
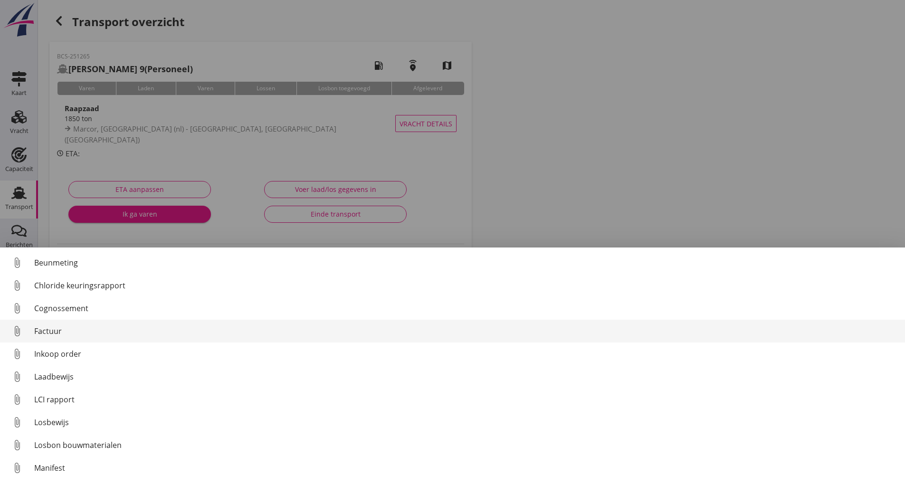
click at [53, 329] on div "Factuur" at bounding box center [465, 330] width 863 height 11
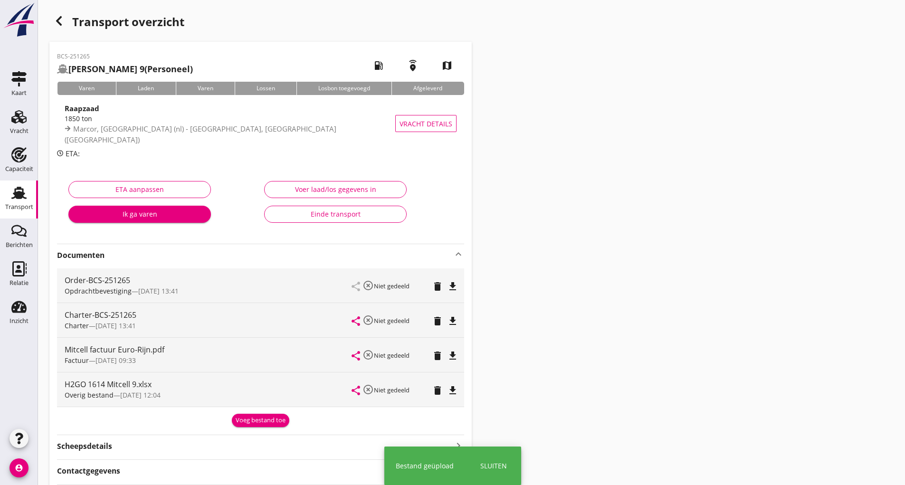
click at [243, 423] on div "Voeg bestand toe" at bounding box center [261, 420] width 50 height 9
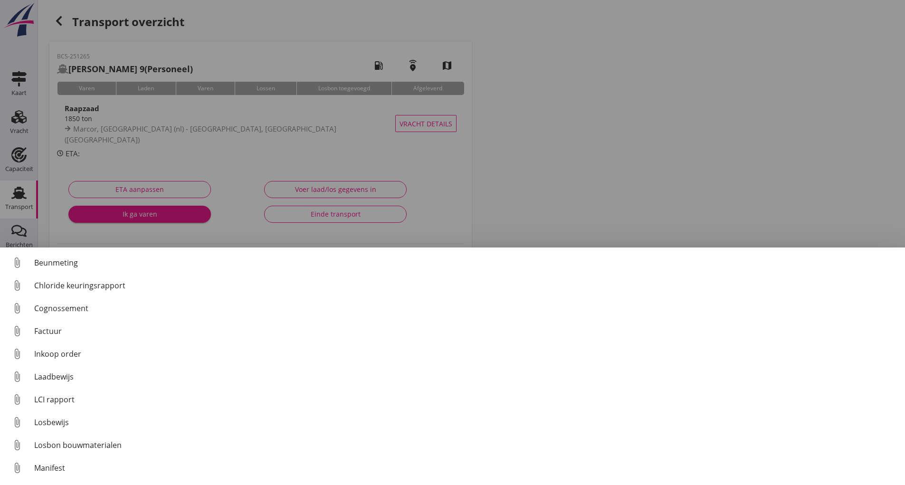
scroll to position [66, 0]
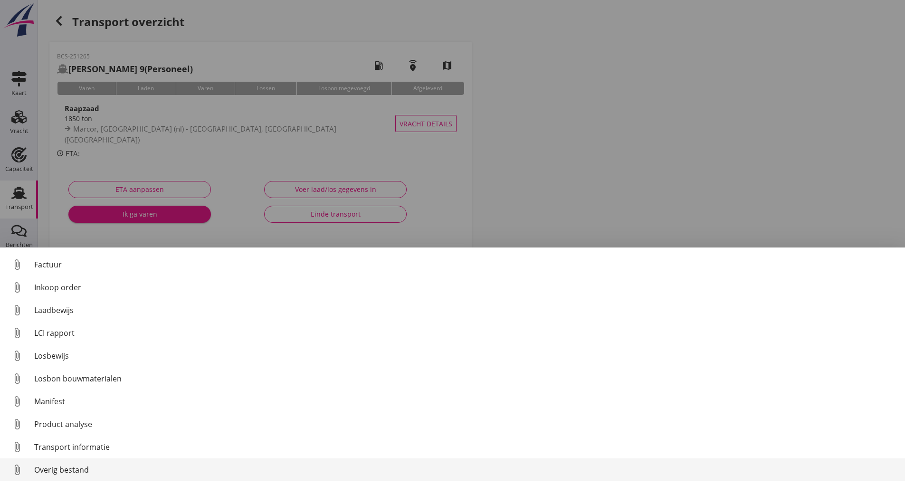
click at [88, 473] on div "Overig bestand" at bounding box center [465, 469] width 863 height 11
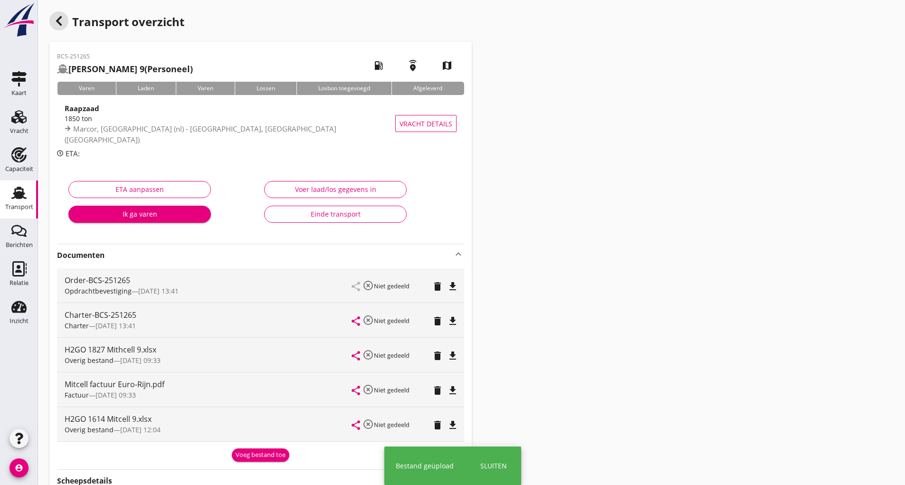
drag, startPoint x: 62, startPoint y: 22, endPoint x: 912, endPoint y: 13, distance: 849.8
click at [62, 21] on icon "button" at bounding box center [58, 20] width 11 height 11
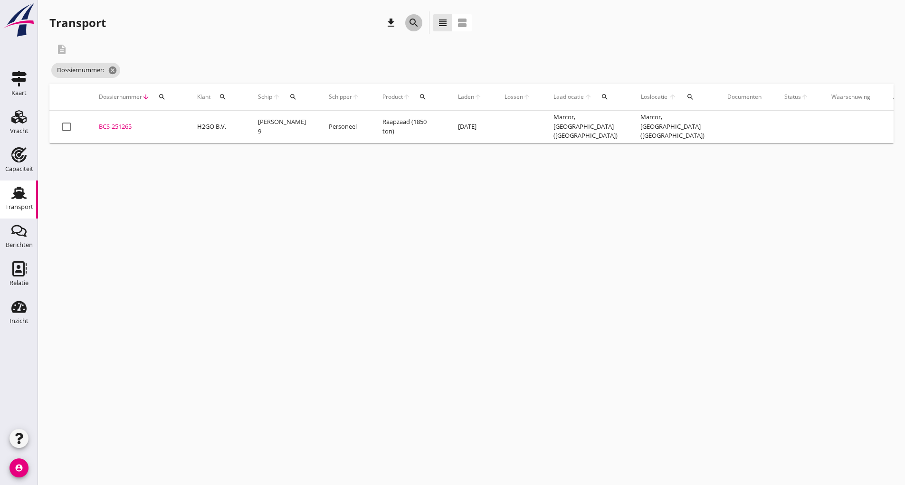
click at [416, 24] on icon "search" at bounding box center [413, 22] width 11 height 11
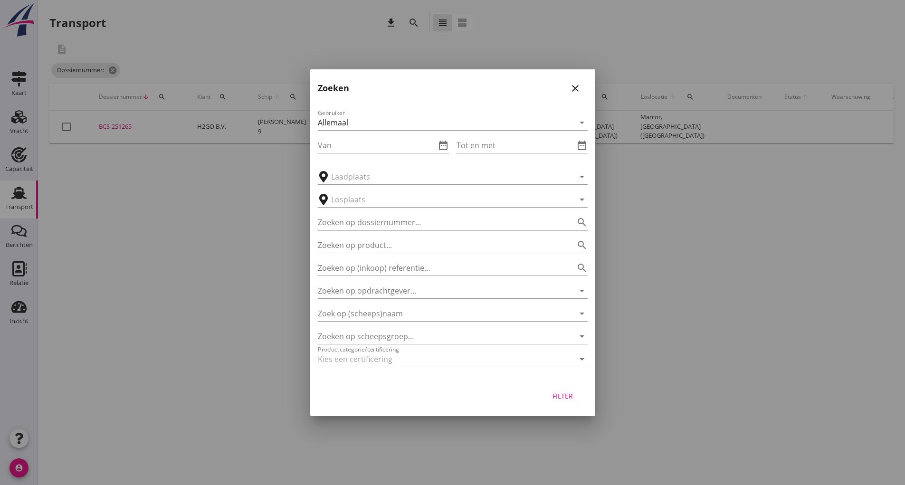
click at [367, 220] on input "Zoeken op dossiernummer..." at bounding box center [439, 222] width 243 height 15
type input "251266"
click at [568, 396] on div "Filter" at bounding box center [563, 396] width 27 height 10
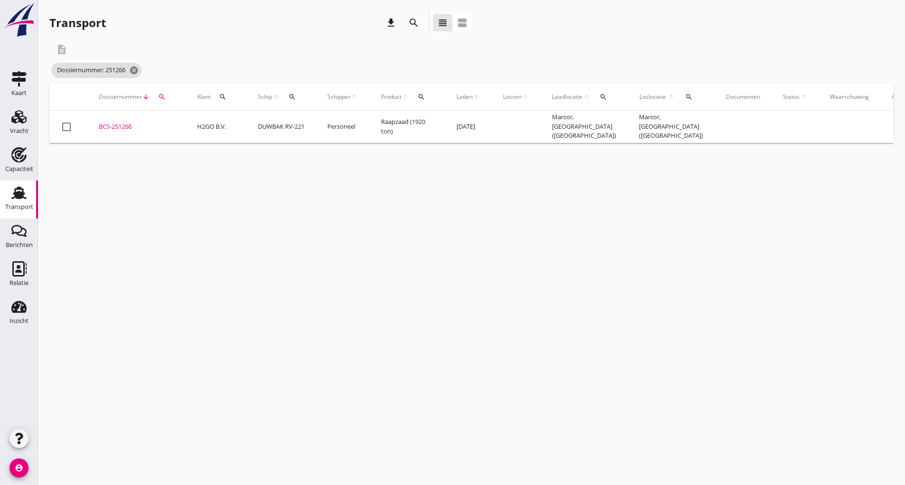
drag, startPoint x: 104, startPoint y: 117, endPoint x: 108, endPoint y: 123, distance: 7.3
click at [104, 117] on td "BCS-251266 upload_file Drop hier uw bestand om het aan het dossier toe te voegen" at bounding box center [136, 127] width 98 height 32
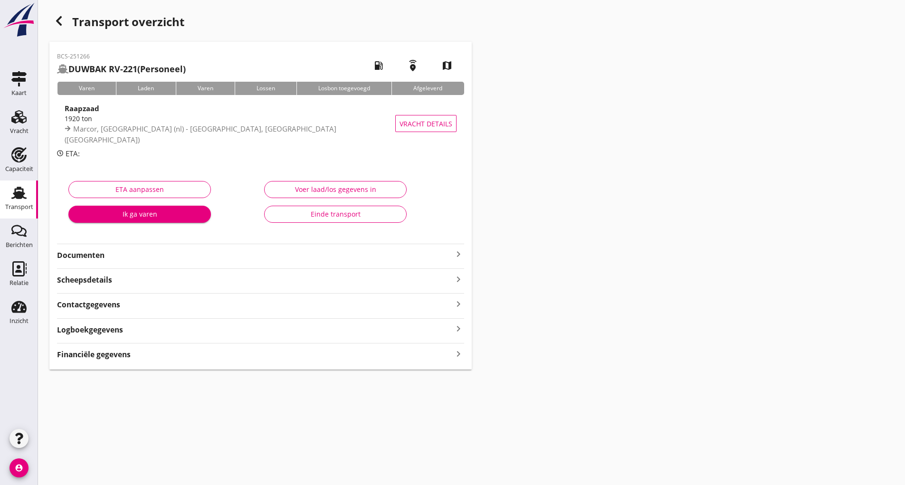
drag, startPoint x: 93, startPoint y: 252, endPoint x: 123, endPoint y: 286, distance: 46.1
click at [99, 262] on div "BCS-251266 DUWBAK RV-221 (Personeel) local_gas_station emergency_share map Vare…" at bounding box center [260, 206] width 422 height 328
click at [83, 257] on strong "Documenten" at bounding box center [255, 255] width 396 height 11
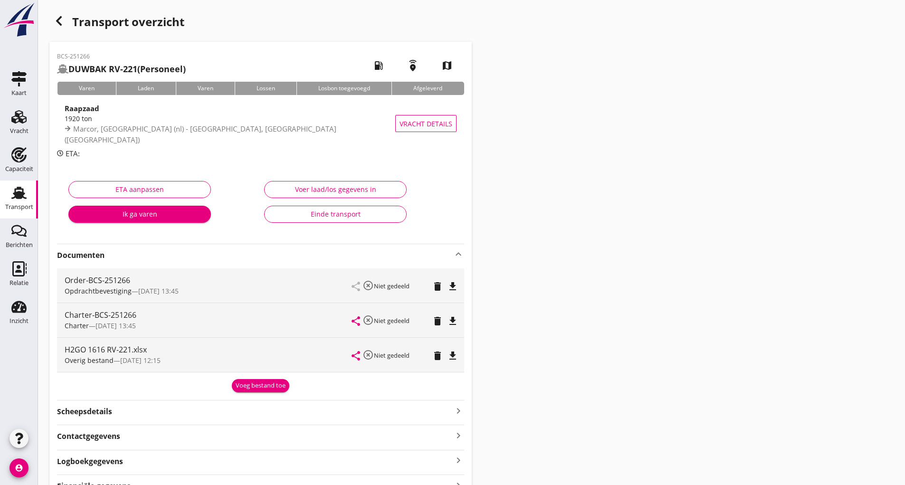
click at [248, 387] on div "Voeg bestand toe" at bounding box center [261, 385] width 50 height 9
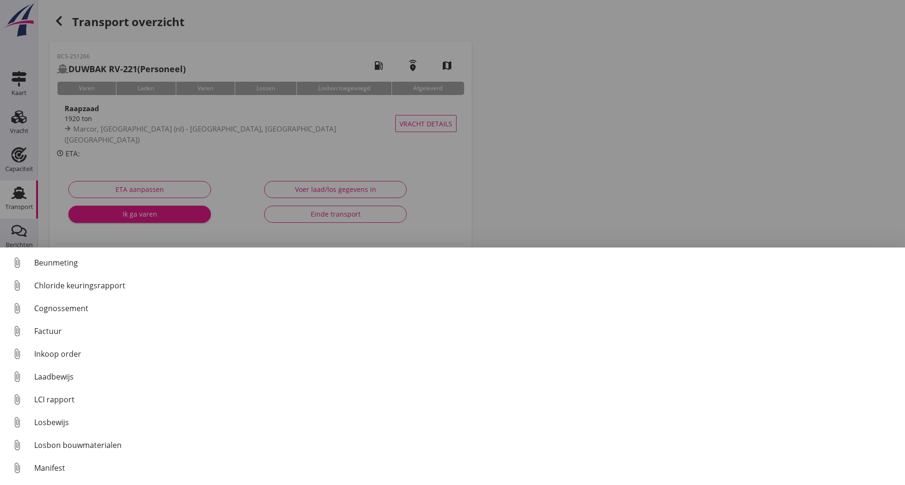
scroll to position [66, 0]
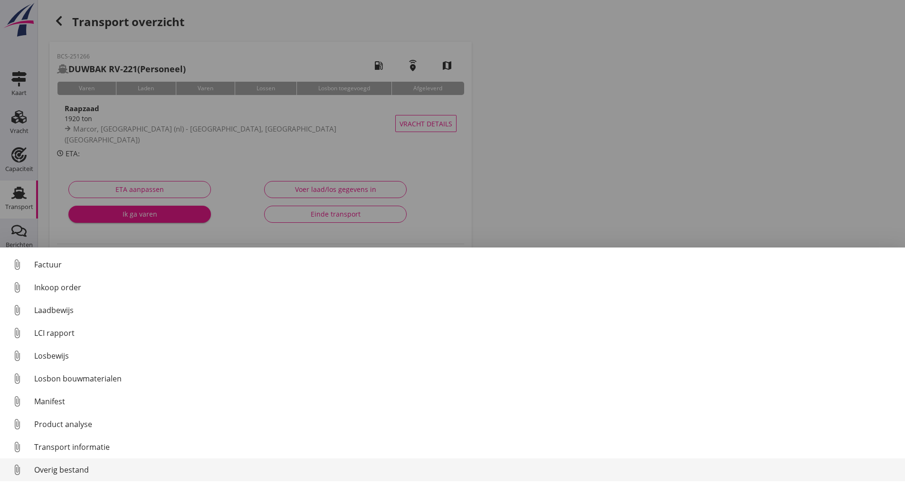
click at [77, 471] on div "Overig bestand" at bounding box center [465, 469] width 863 height 11
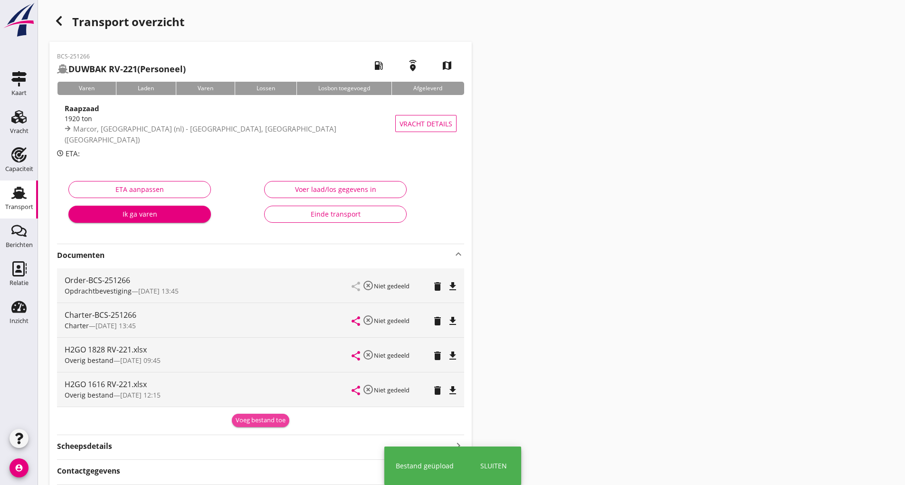
click at [261, 426] on button "Voeg bestand toe" at bounding box center [260, 420] width 57 height 13
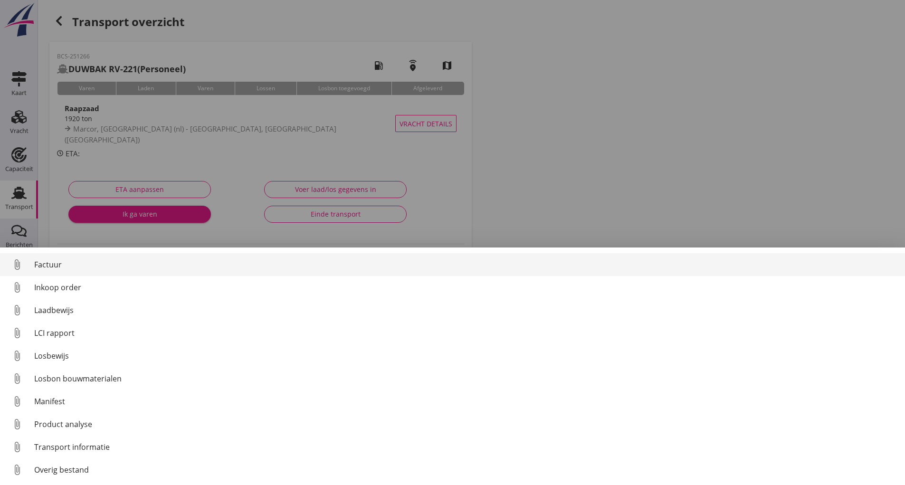
click at [52, 266] on div "Factuur" at bounding box center [465, 264] width 863 height 11
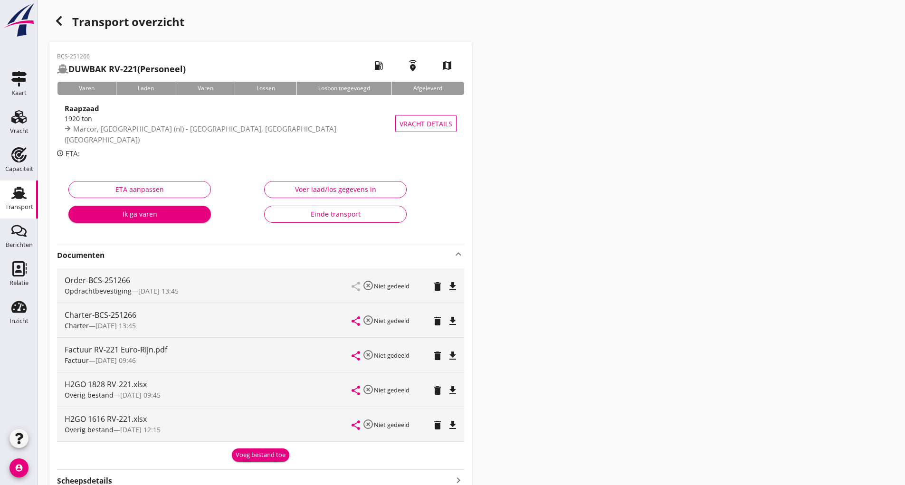
click at [56, 19] on icon "button" at bounding box center [58, 20] width 11 height 11
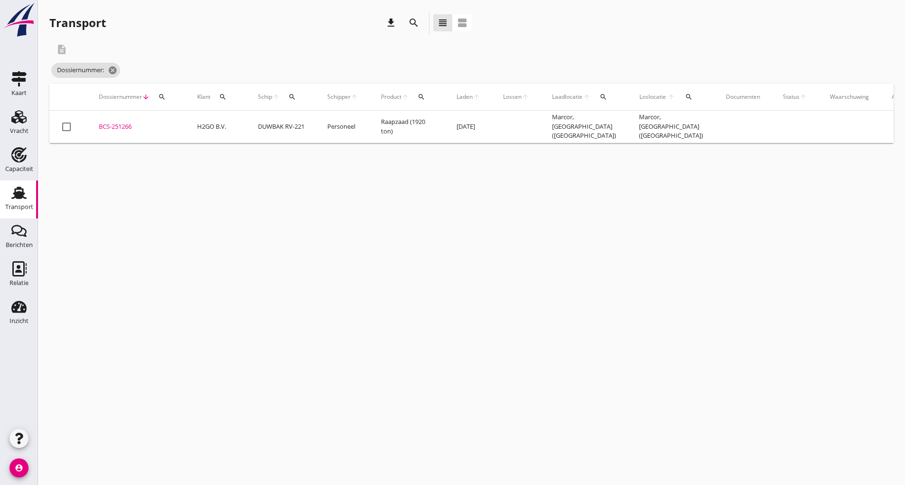
drag, startPoint x: 410, startPoint y: 16, endPoint x: 409, endPoint y: 25, distance: 8.7
click at [410, 21] on button "search" at bounding box center [413, 22] width 17 height 17
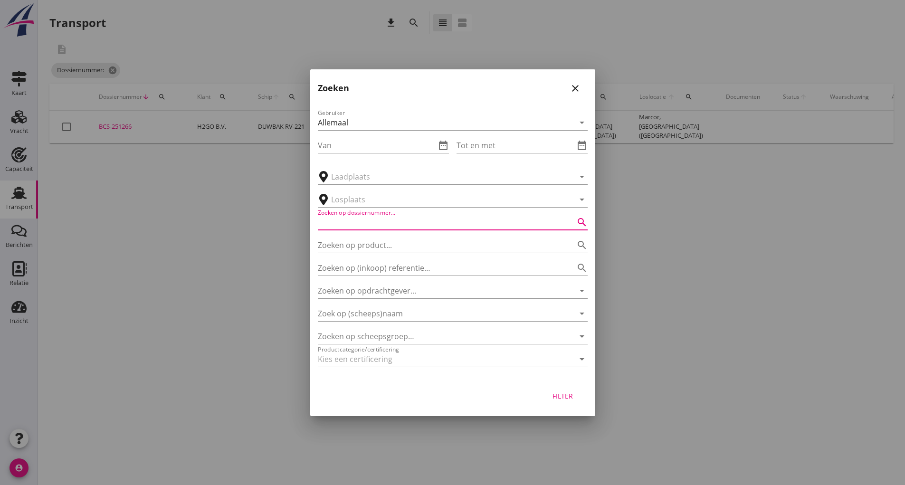
click at [345, 224] on input "Zoeken op dossiernummer..." at bounding box center [439, 222] width 243 height 15
type input "251268"
click at [554, 394] on div "Filter" at bounding box center [563, 396] width 27 height 10
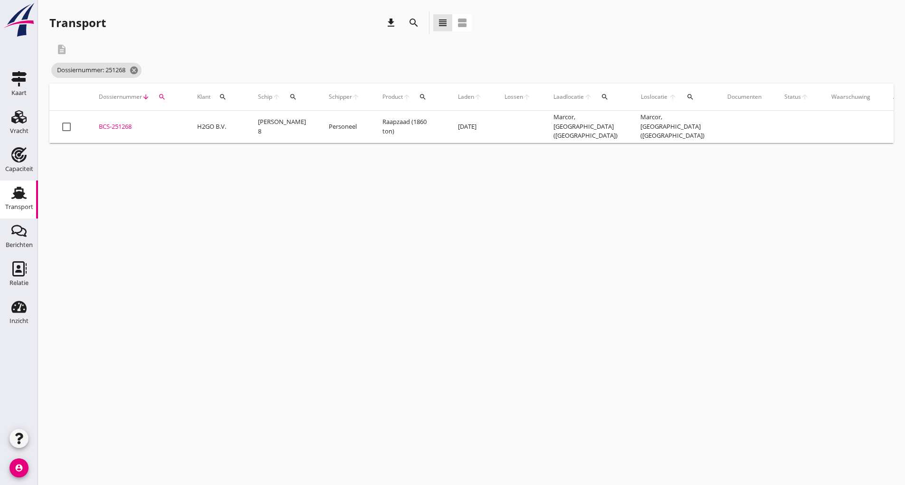
drag, startPoint x: 128, startPoint y: 126, endPoint x: 149, endPoint y: 134, distance: 22.8
click at [128, 126] on div "BCS-251268" at bounding box center [137, 126] width 76 height 9
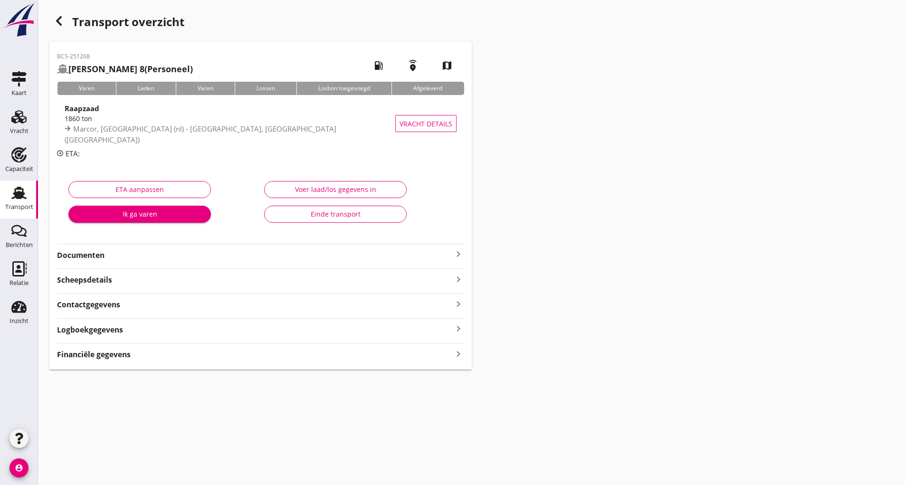
click at [95, 256] on strong "Documenten" at bounding box center [255, 255] width 396 height 11
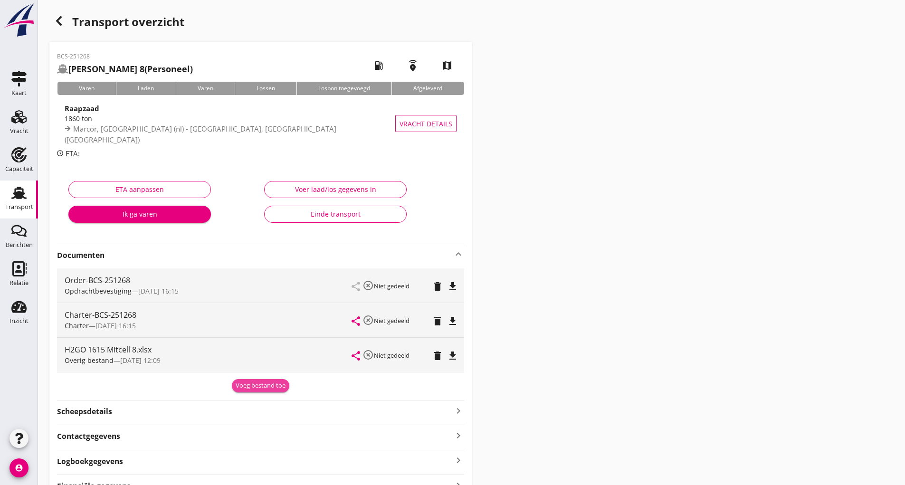
click at [251, 385] on div "Voeg bestand toe" at bounding box center [261, 385] width 50 height 9
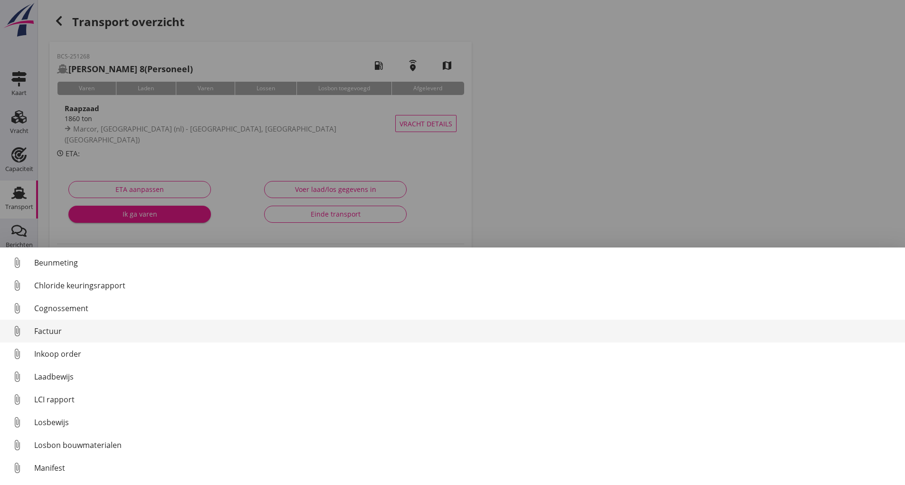
click at [50, 327] on div "Factuur" at bounding box center [465, 330] width 863 height 11
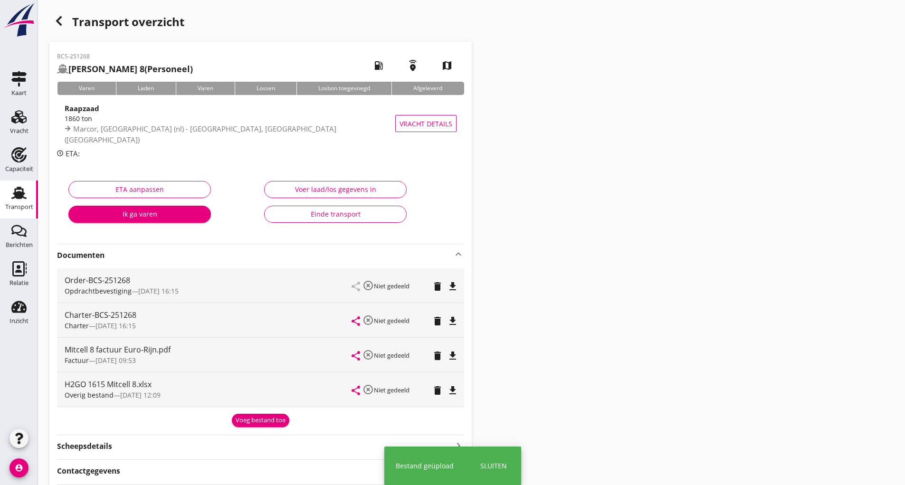
click at [248, 421] on div "Voeg bestand toe" at bounding box center [261, 420] width 50 height 9
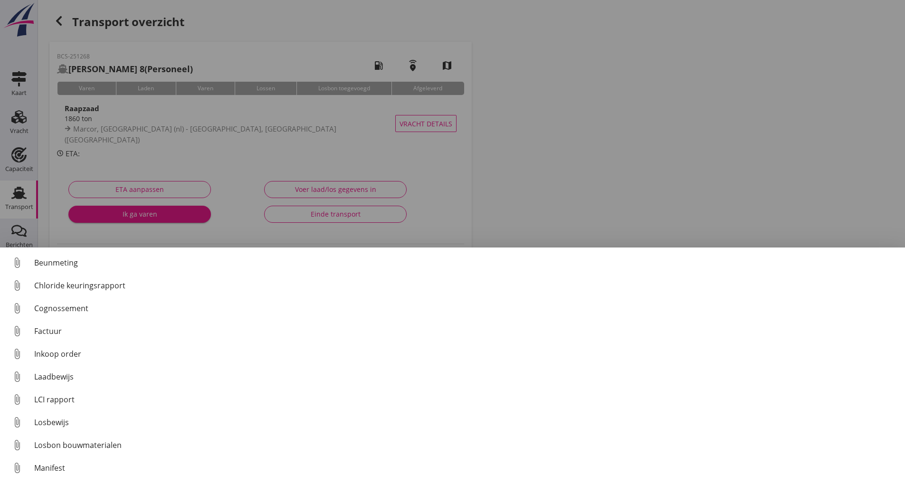
scroll to position [66, 0]
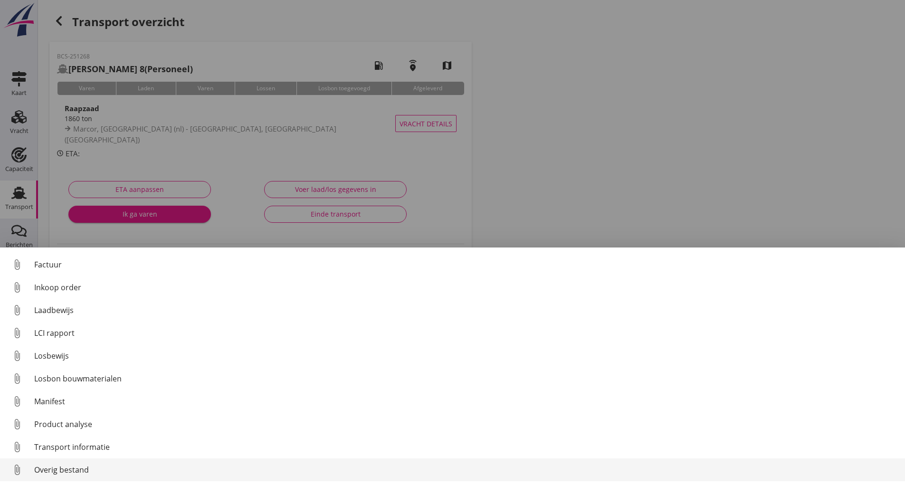
click at [74, 472] on div "Overig bestand" at bounding box center [465, 469] width 863 height 11
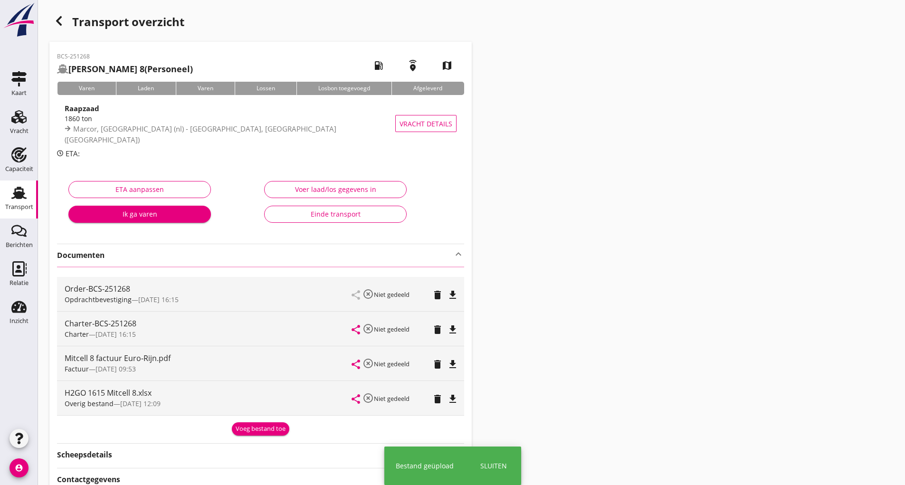
click at [61, 22] on icon "button" at bounding box center [58, 20] width 11 height 11
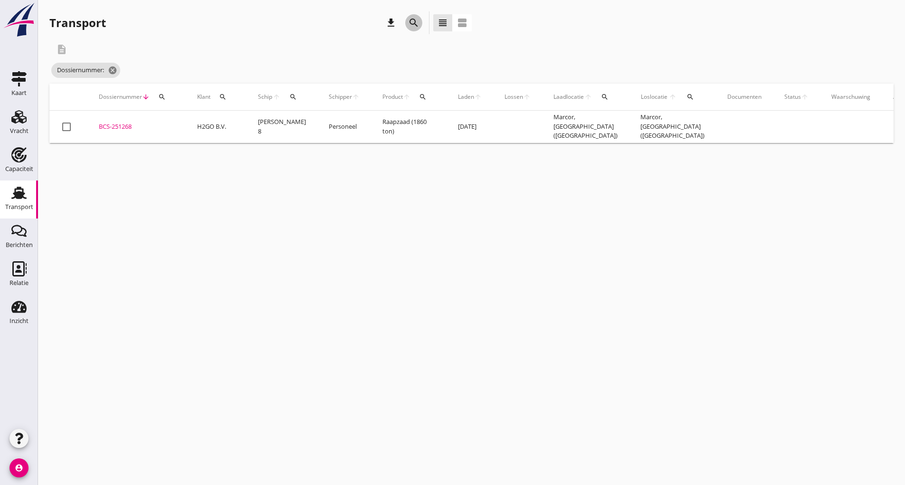
click at [413, 22] on icon "search" at bounding box center [413, 22] width 11 height 11
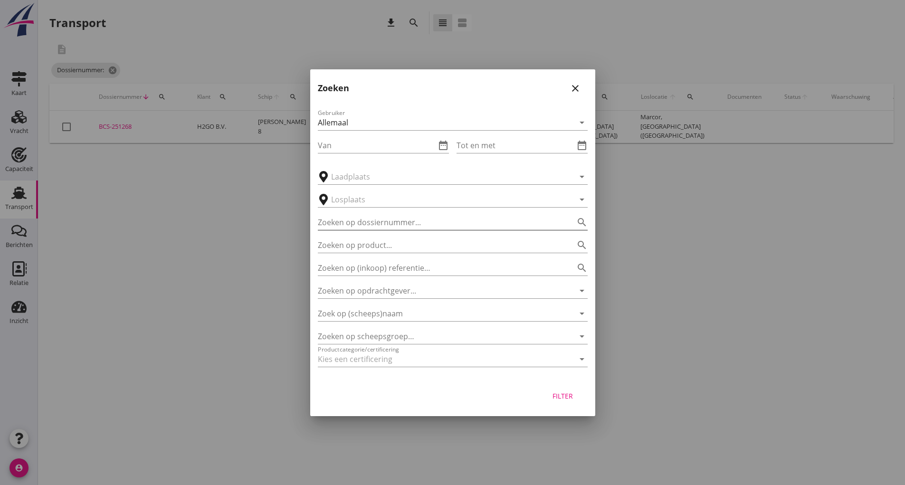
click at [361, 224] on input "Zoeken op dossiernummer..." at bounding box center [439, 222] width 243 height 15
click at [338, 218] on input "2516367" at bounding box center [439, 222] width 243 height 15
type input "251267"
click at [566, 391] on button "Filter" at bounding box center [563, 396] width 42 height 17
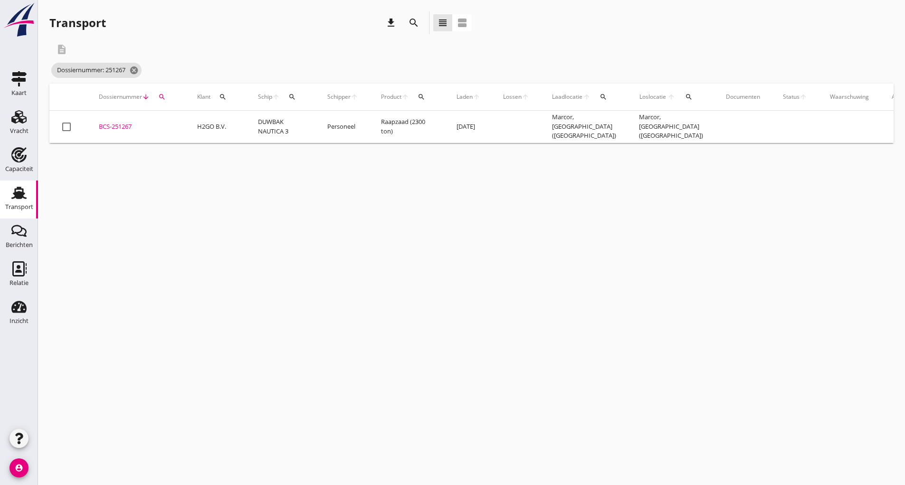
drag, startPoint x: 124, startPoint y: 125, endPoint x: 142, endPoint y: 133, distance: 20.0
click at [125, 125] on div "BCS-251267" at bounding box center [137, 126] width 76 height 9
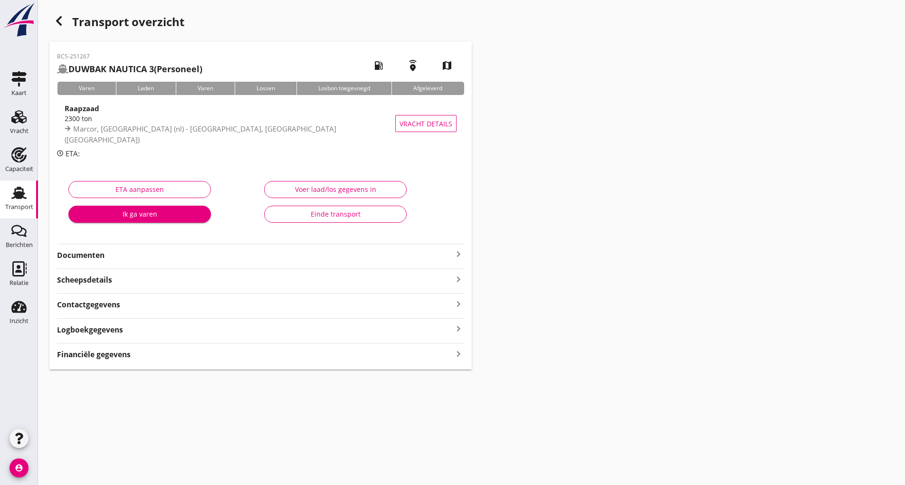
click at [92, 252] on strong "Documenten" at bounding box center [255, 255] width 396 height 11
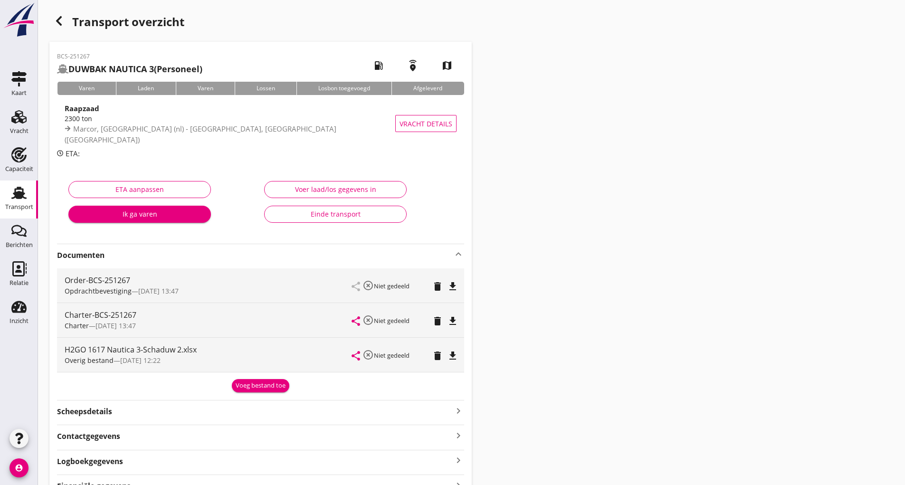
click at [266, 389] on div "Voeg bestand toe" at bounding box center [261, 385] width 50 height 9
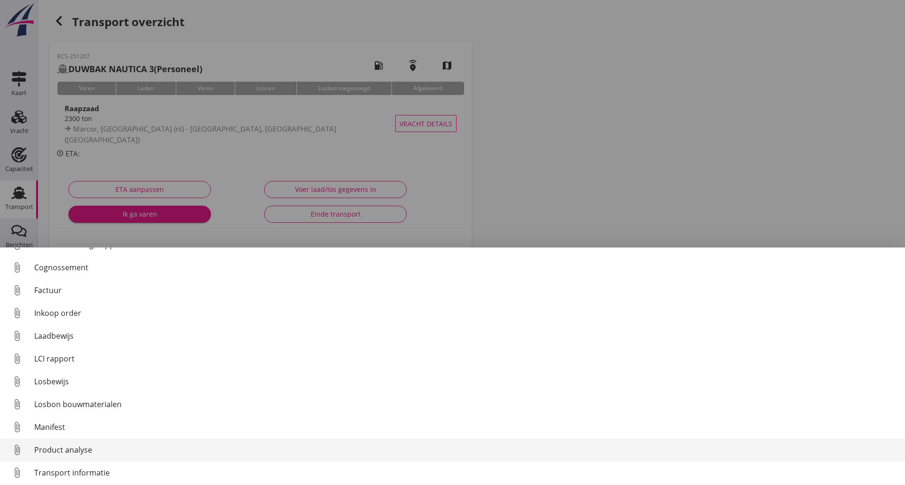
scroll to position [66, 0]
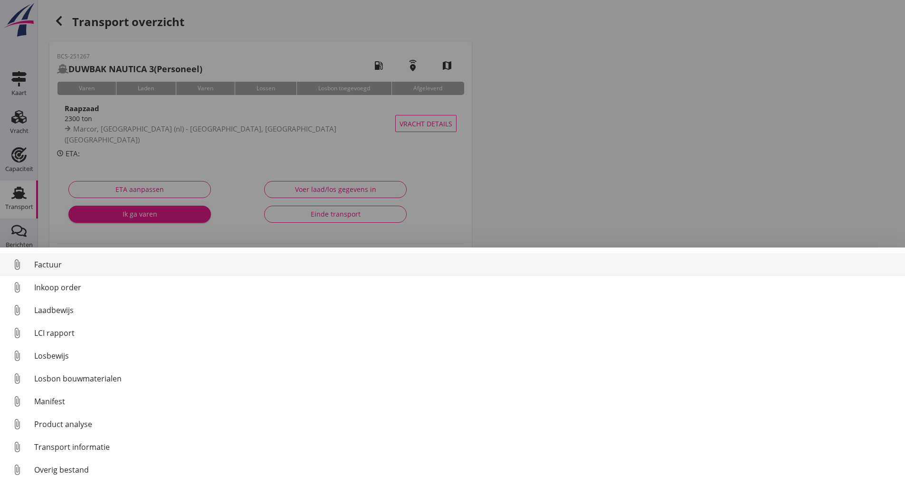
click at [52, 266] on div "Factuur" at bounding box center [465, 264] width 863 height 11
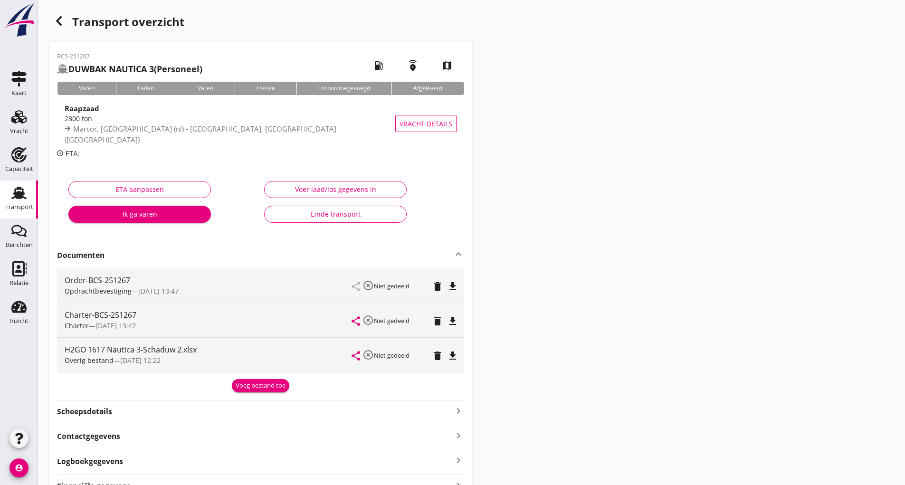
click at [264, 390] on div "Voeg bestand toe" at bounding box center [261, 385] width 50 height 9
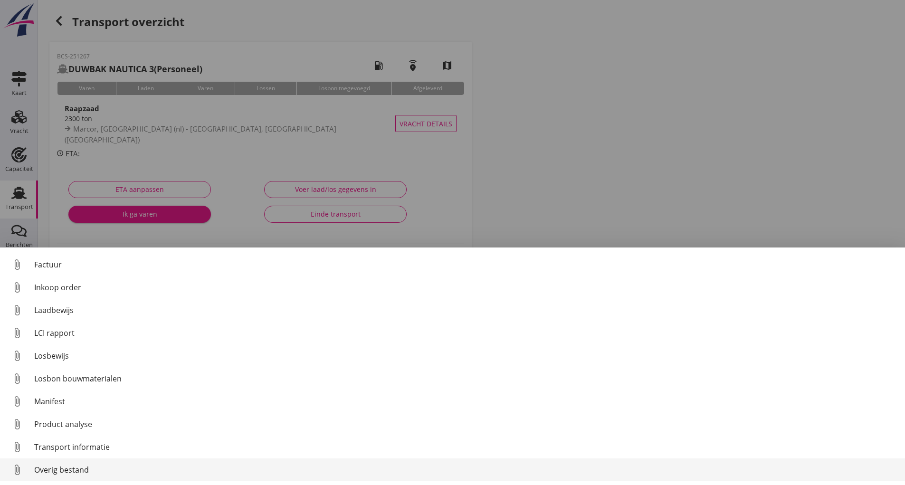
click at [71, 463] on link "attach_file Overig bestand" at bounding box center [452, 469] width 905 height 23
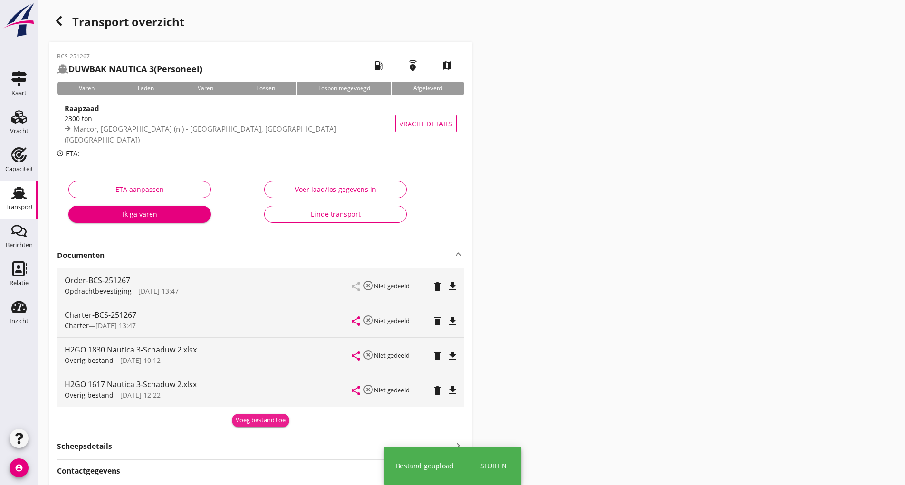
drag, startPoint x: 253, startPoint y: 424, endPoint x: 216, endPoint y: 423, distance: 37.1
click at [251, 425] on button "Voeg bestand toe" at bounding box center [260, 420] width 57 height 13
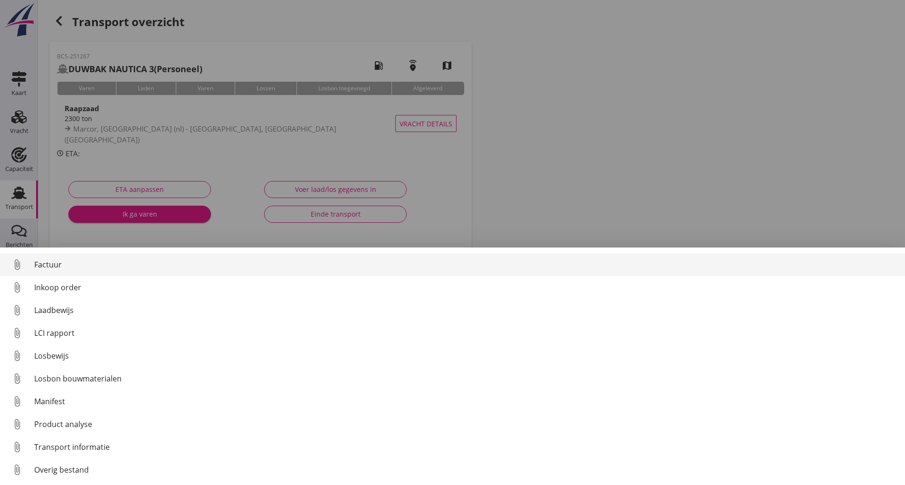
click at [55, 264] on div "Factuur" at bounding box center [465, 264] width 863 height 11
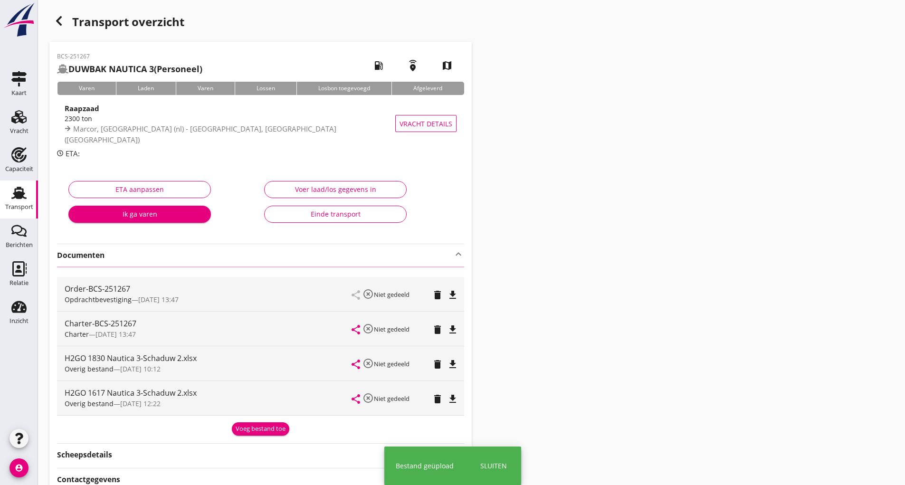
click at [62, 23] on icon "button" at bounding box center [58, 20] width 11 height 11
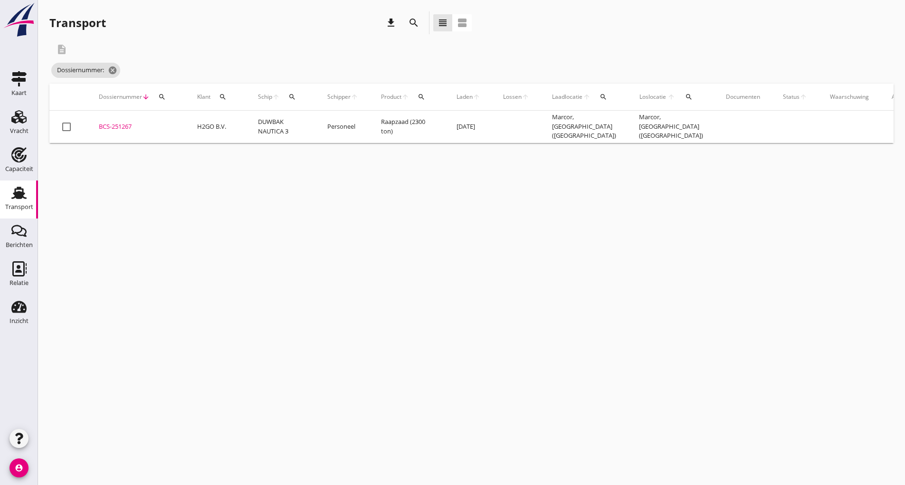
click at [417, 21] on icon "search" at bounding box center [413, 22] width 11 height 11
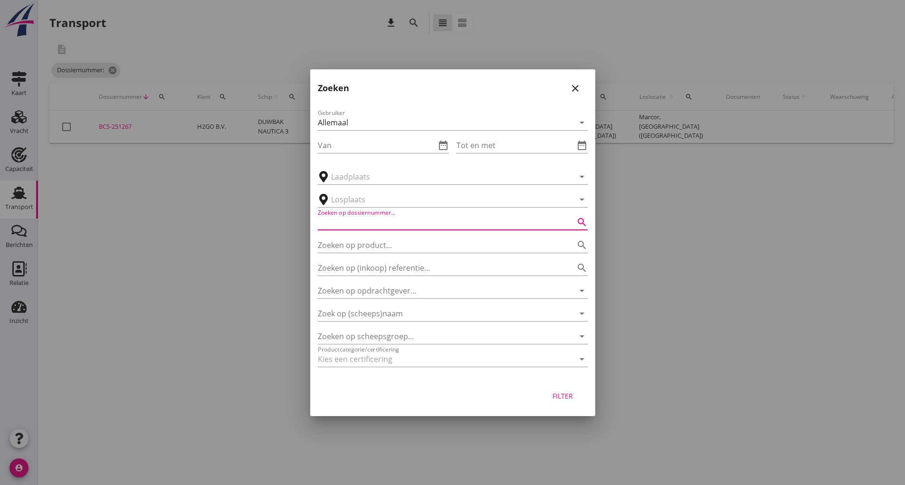
click at [382, 228] on input "Zoeken op dossiernummer..." at bounding box center [439, 222] width 243 height 15
type input "251327"
click at [563, 397] on div "Filter" at bounding box center [563, 396] width 27 height 10
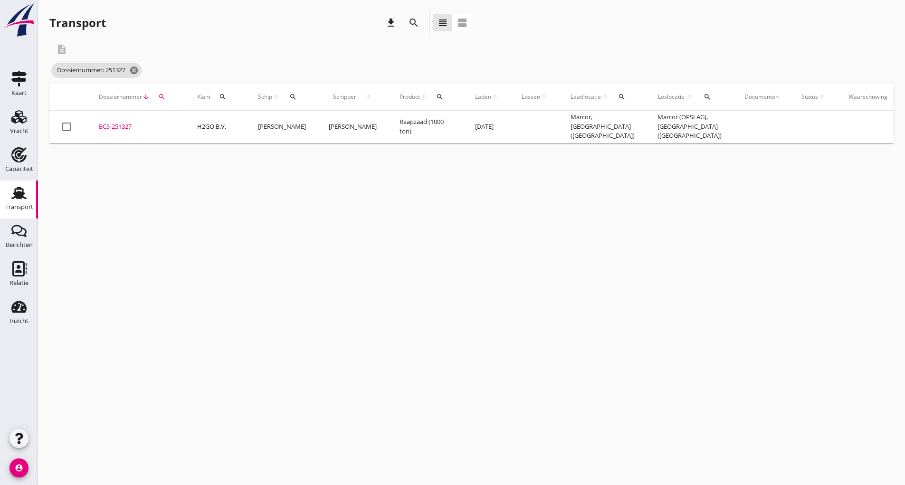
drag, startPoint x: 132, startPoint y: 126, endPoint x: 137, endPoint y: 128, distance: 6.0
click at [132, 126] on div "BCS-251327" at bounding box center [137, 126] width 76 height 9
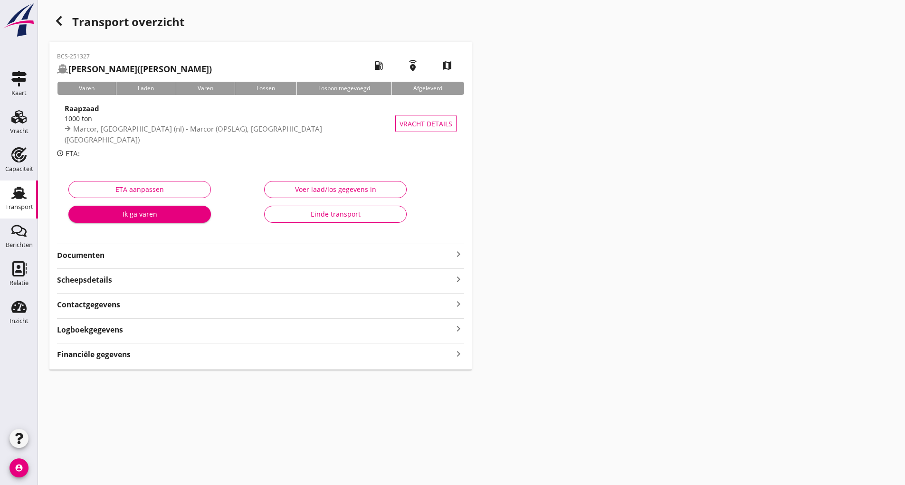
click at [95, 255] on strong "Documenten" at bounding box center [255, 255] width 396 height 11
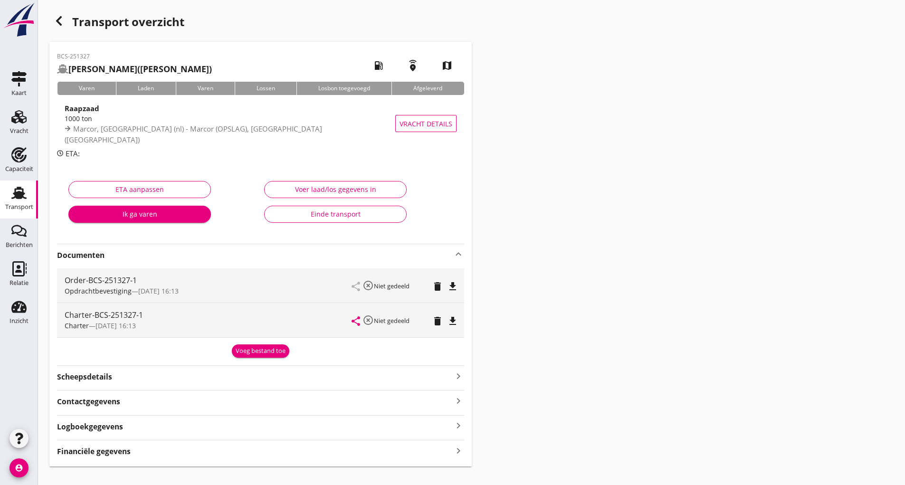
click at [251, 356] on button "Voeg bestand toe" at bounding box center [260, 350] width 57 height 13
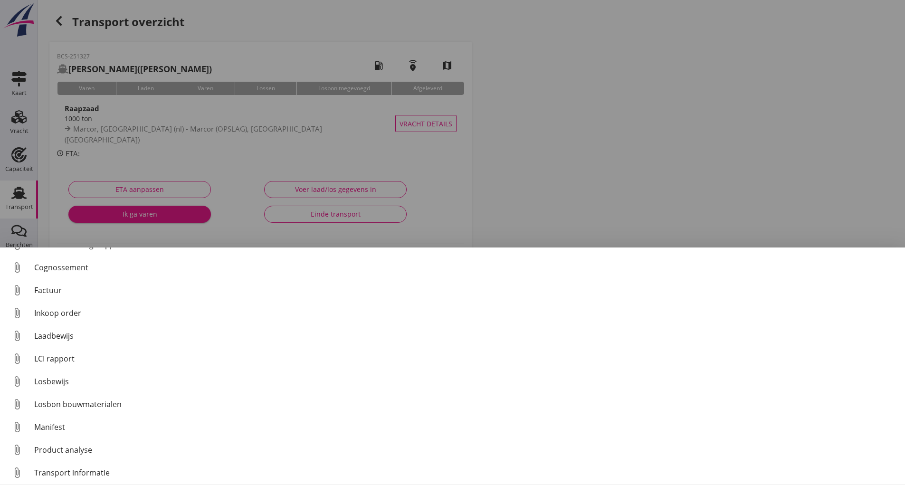
scroll to position [66, 0]
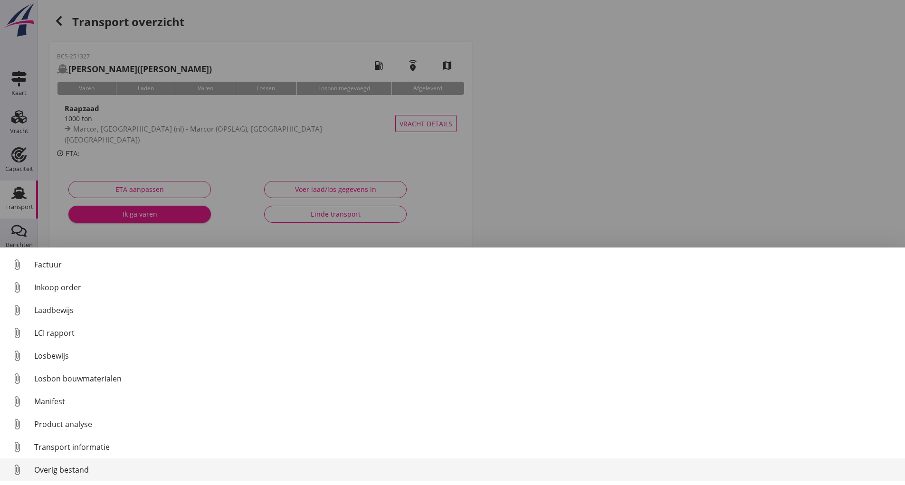
click at [91, 471] on div "Overig bestand" at bounding box center [465, 469] width 863 height 11
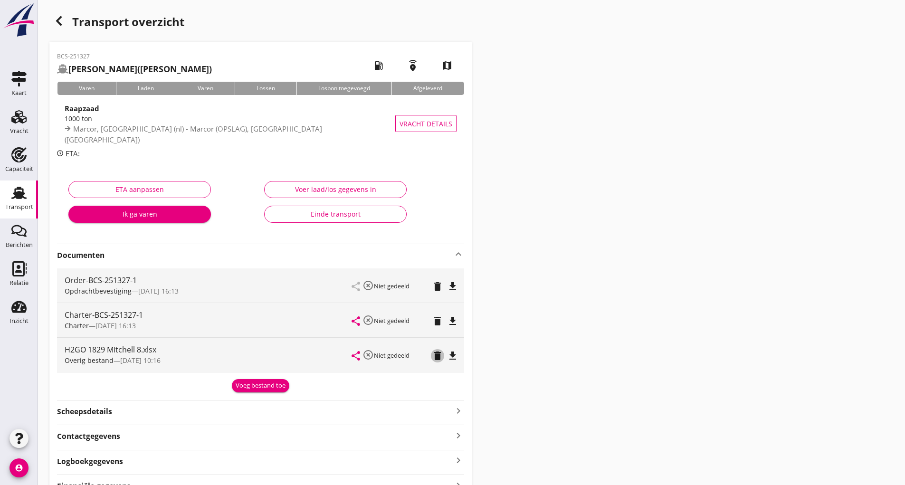
click at [437, 359] on icon "delete" at bounding box center [437, 355] width 11 height 11
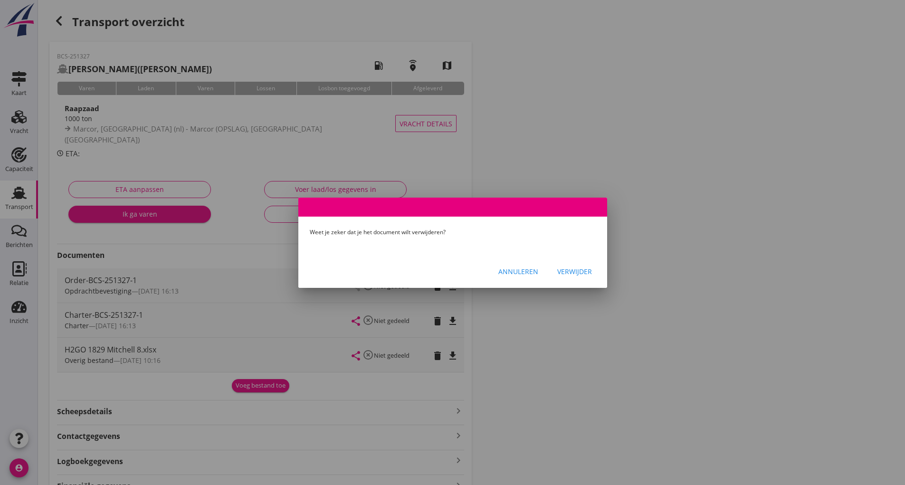
click at [575, 274] on div "Verwijder" at bounding box center [574, 271] width 35 height 10
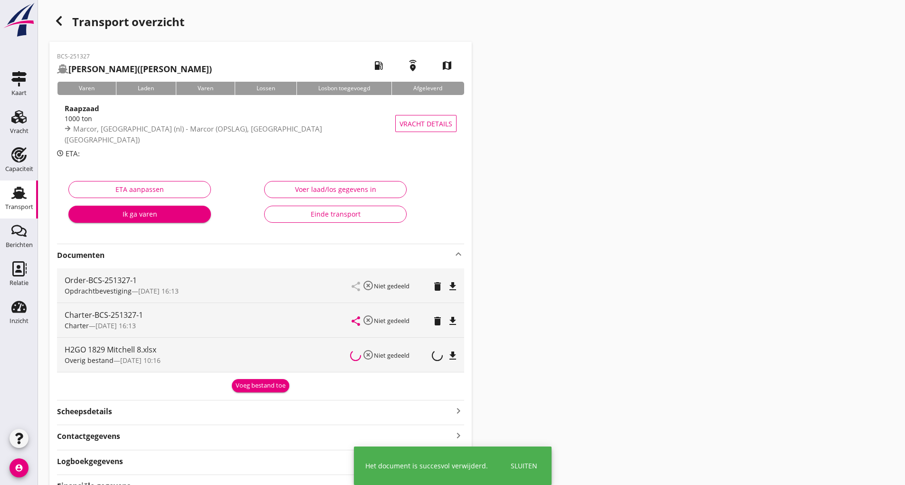
click at [270, 384] on div "Voeg bestand toe" at bounding box center [261, 385] width 50 height 9
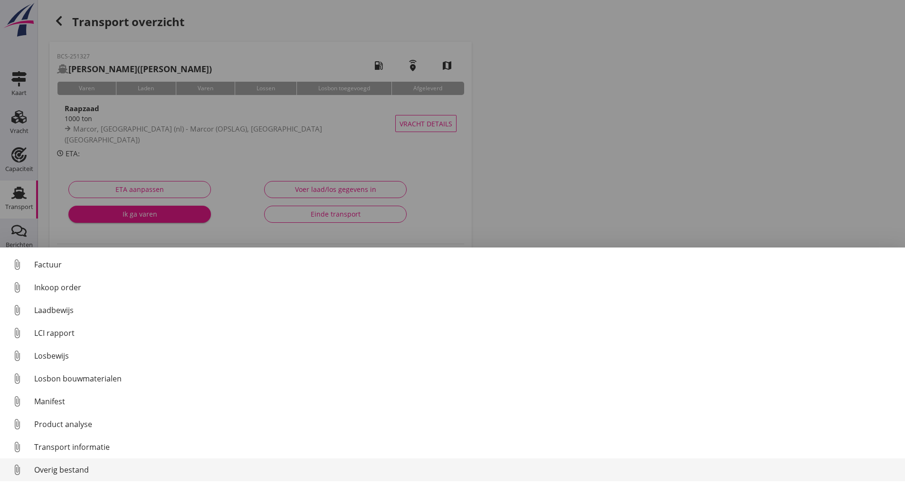
click at [94, 466] on div "Overig bestand" at bounding box center [465, 469] width 863 height 11
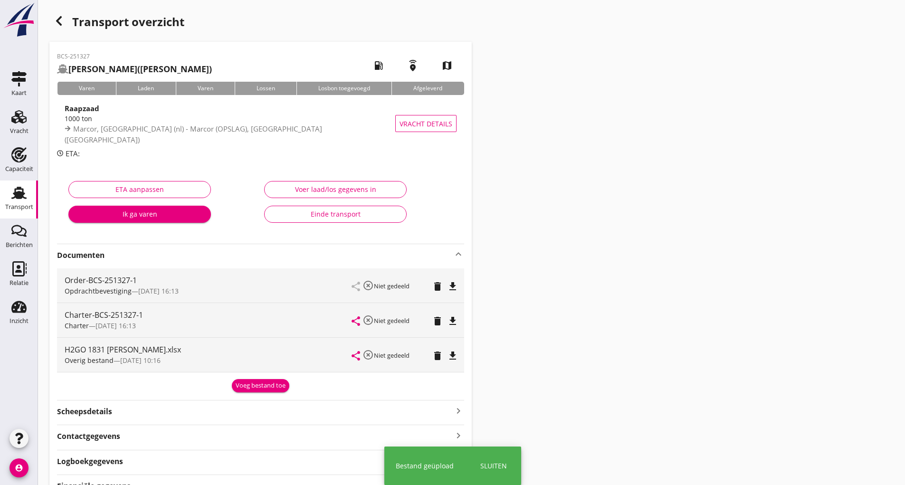
click at [67, 21] on div "button" at bounding box center [58, 20] width 19 height 19
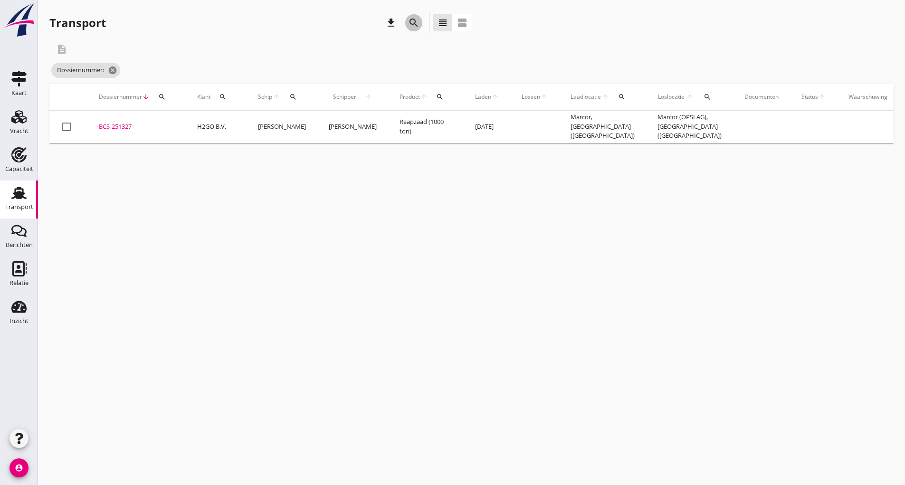
click at [419, 23] on div "search" at bounding box center [413, 22] width 17 height 11
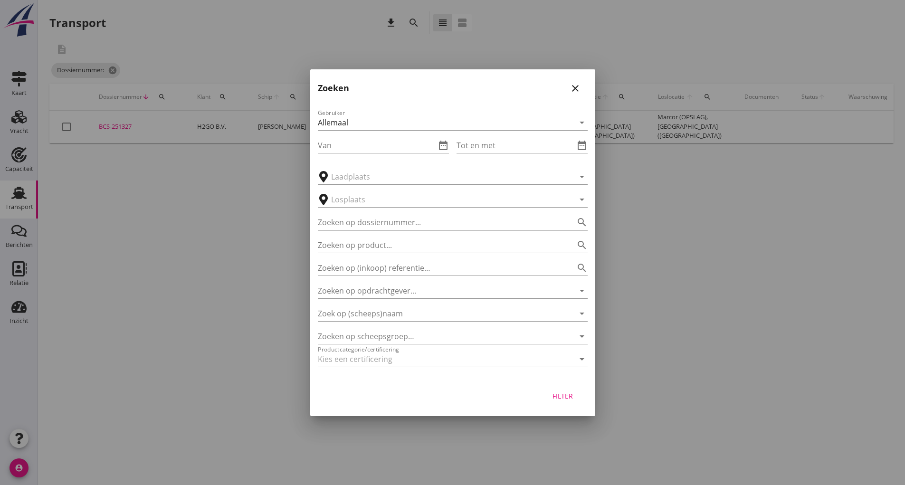
click at [388, 224] on input "Zoeken op dossiernummer..." at bounding box center [439, 222] width 243 height 15
type input "251323"
click at [578, 395] on button "Filter" at bounding box center [563, 396] width 42 height 17
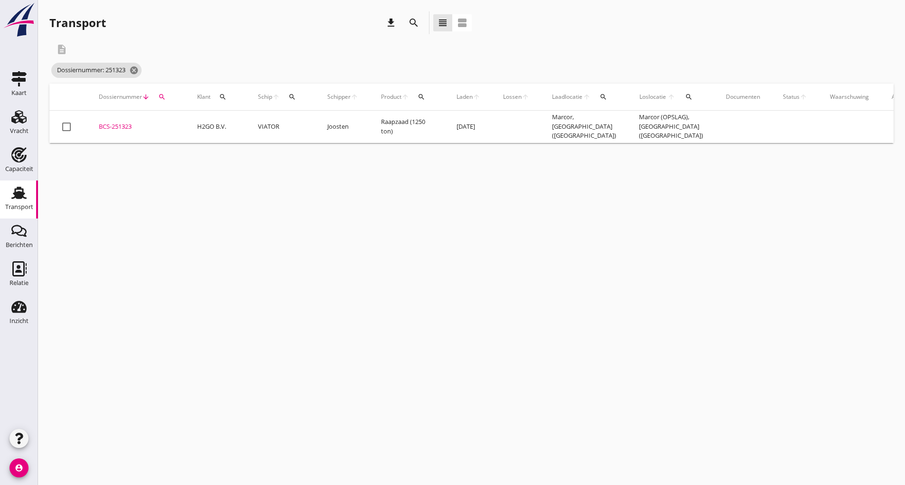
click at [125, 126] on div "BCS-251323" at bounding box center [137, 126] width 76 height 9
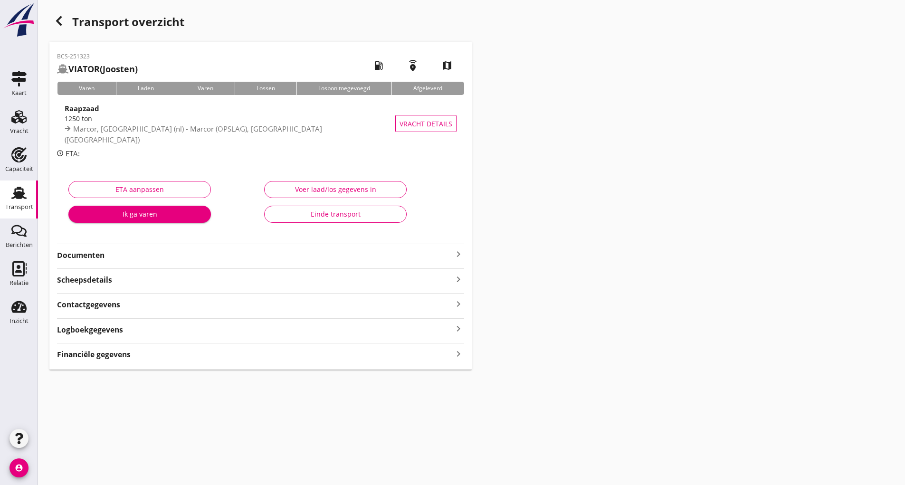
click at [103, 259] on strong "Documenten" at bounding box center [255, 255] width 396 height 11
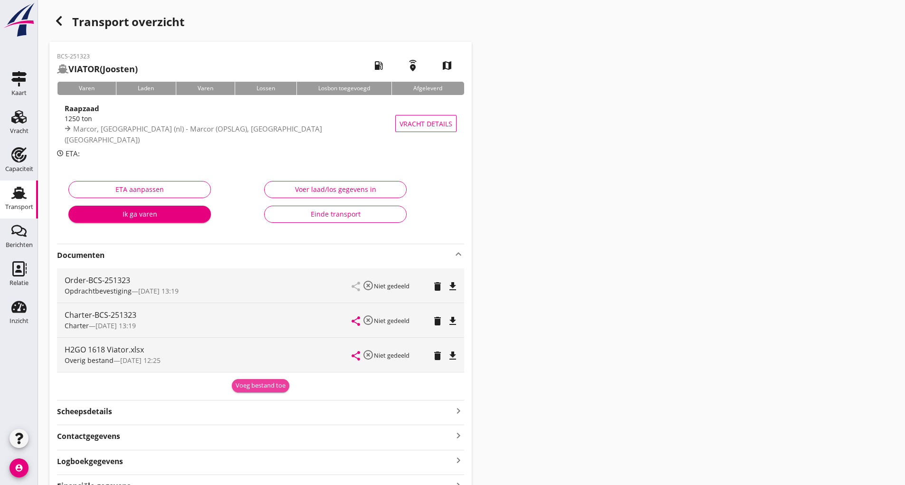
click at [238, 390] on div "Voeg bestand toe" at bounding box center [261, 385] width 50 height 9
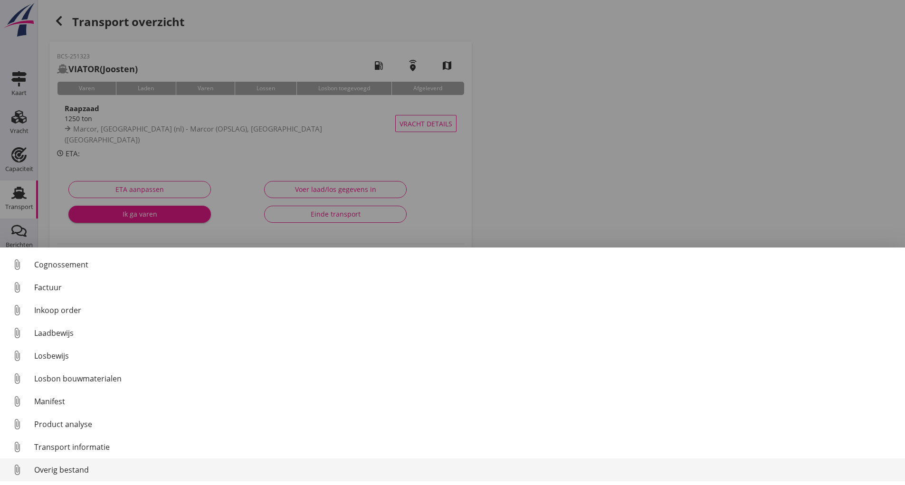
scroll to position [66, 0]
click at [81, 468] on div "Overig bestand" at bounding box center [465, 469] width 863 height 11
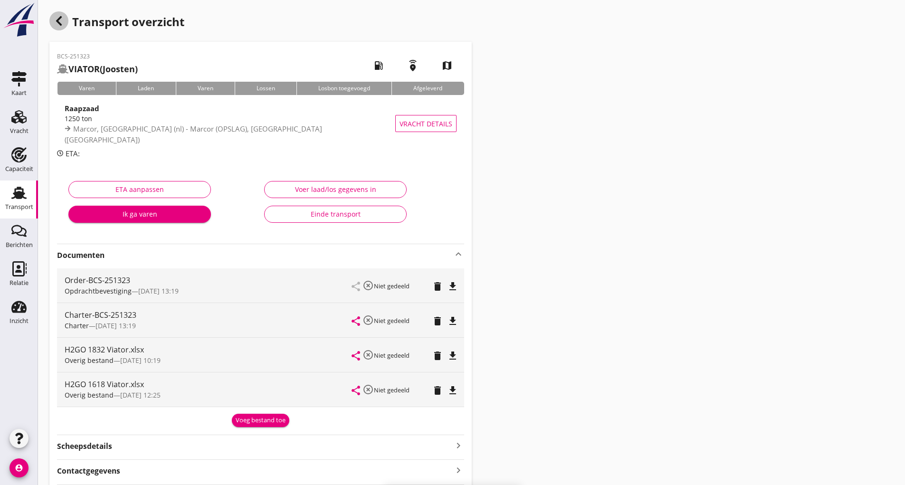
click at [64, 20] on icon "button" at bounding box center [58, 20] width 11 height 11
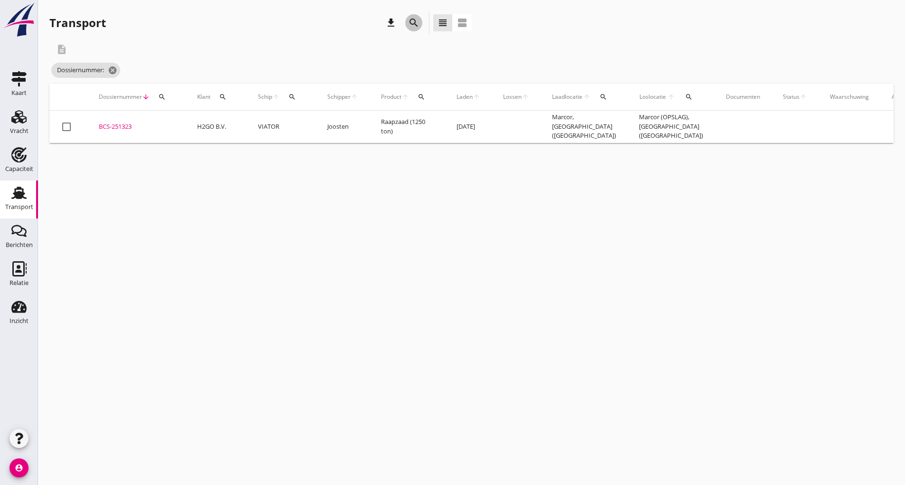
click at [408, 25] on icon "search" at bounding box center [413, 22] width 11 height 11
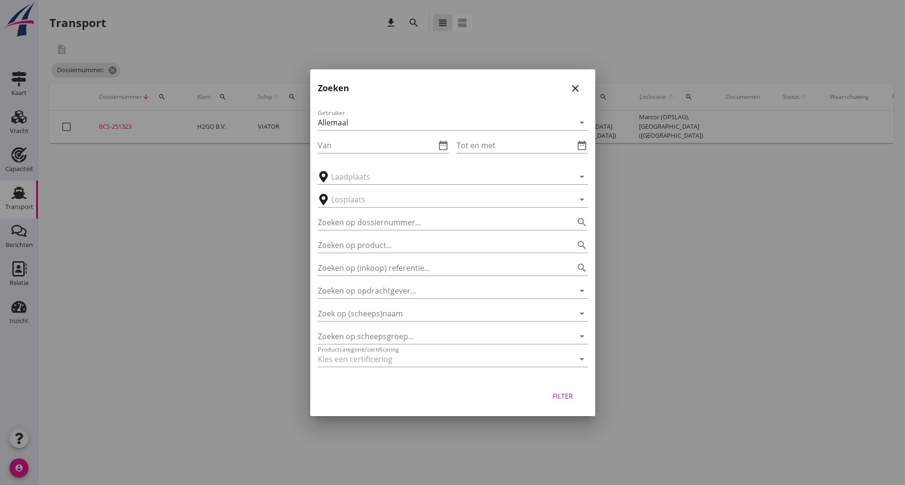
click at [339, 213] on div "Zoeken op dossiernummer... search" at bounding box center [453, 219] width 270 height 21
click at [320, 223] on input "Zoeken op dossiernummer..." at bounding box center [439, 222] width 243 height 15
type input "251479"
click at [563, 395] on div "Filter" at bounding box center [563, 396] width 27 height 10
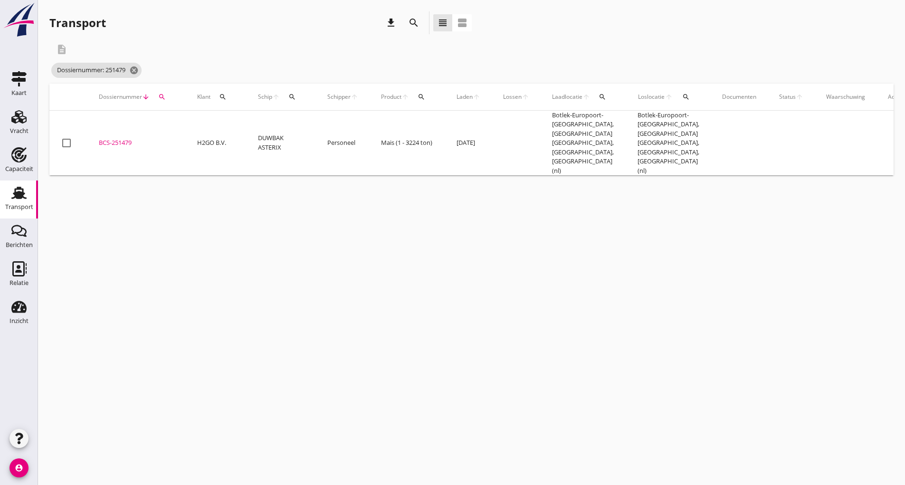
drag, startPoint x: 122, startPoint y: 137, endPoint x: 132, endPoint y: 147, distance: 14.1
click at [122, 139] on div "BCS-251479" at bounding box center [137, 142] width 76 height 9
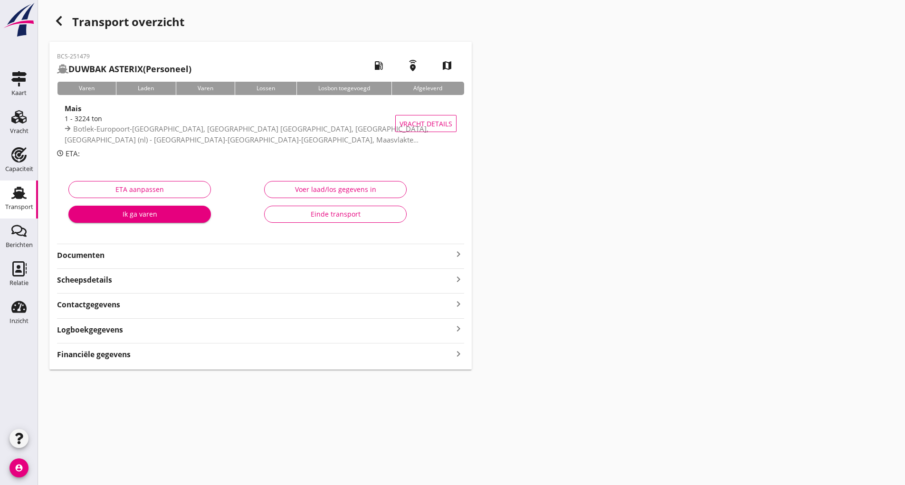
click at [88, 257] on strong "Documenten" at bounding box center [255, 255] width 396 height 11
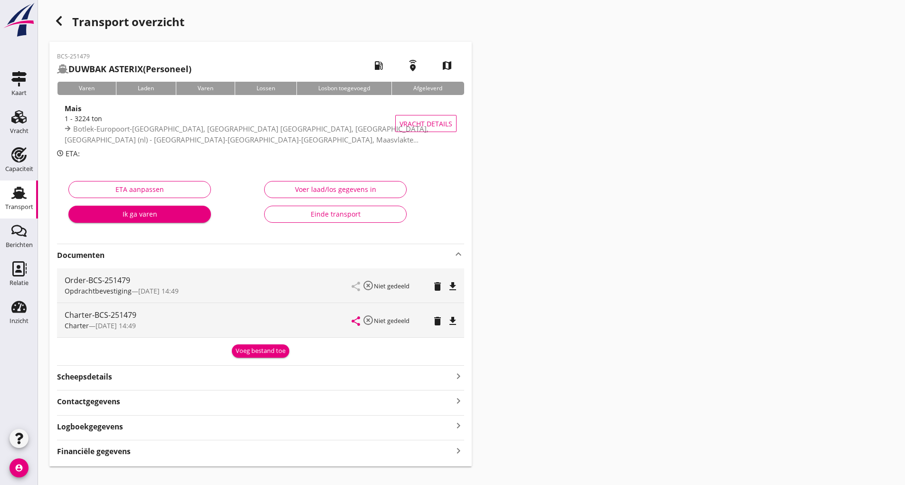
drag, startPoint x: 248, startPoint y: 351, endPoint x: 248, endPoint y: 356, distance: 4.8
click at [248, 352] on div "Voeg bestand toe" at bounding box center [261, 350] width 50 height 9
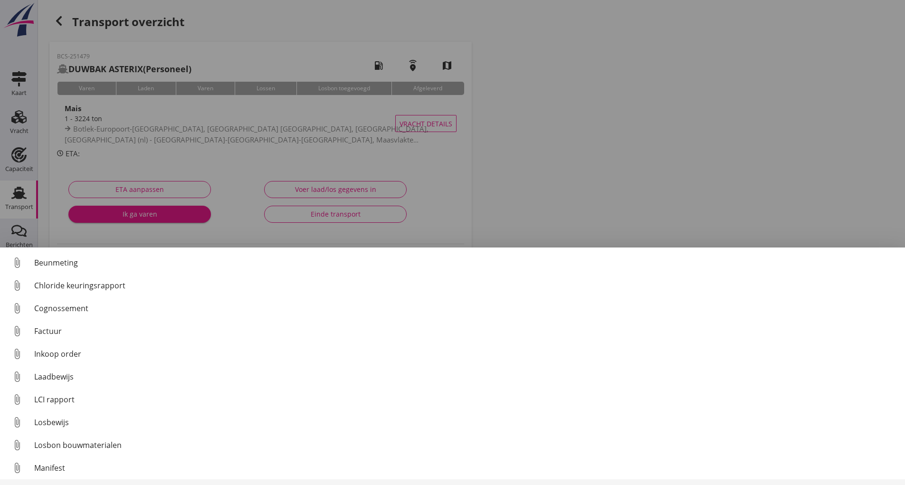
scroll to position [66, 0]
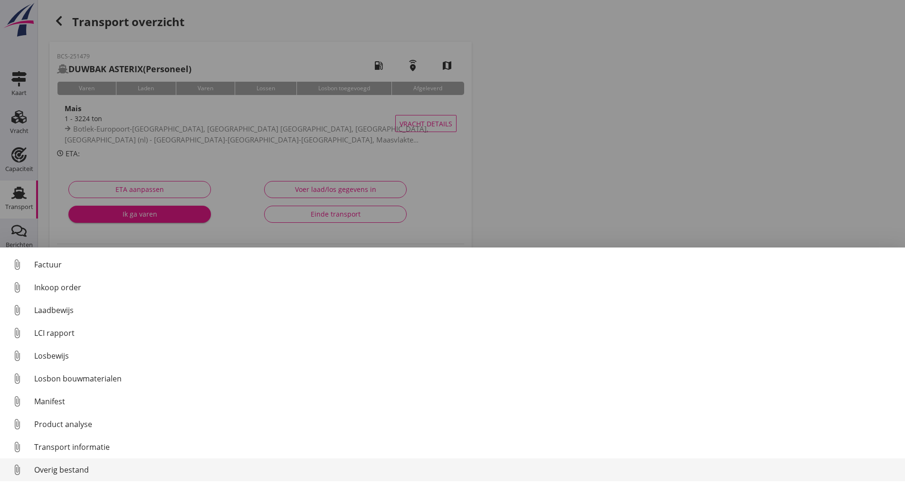
click at [87, 466] on div "Overig bestand" at bounding box center [465, 469] width 863 height 11
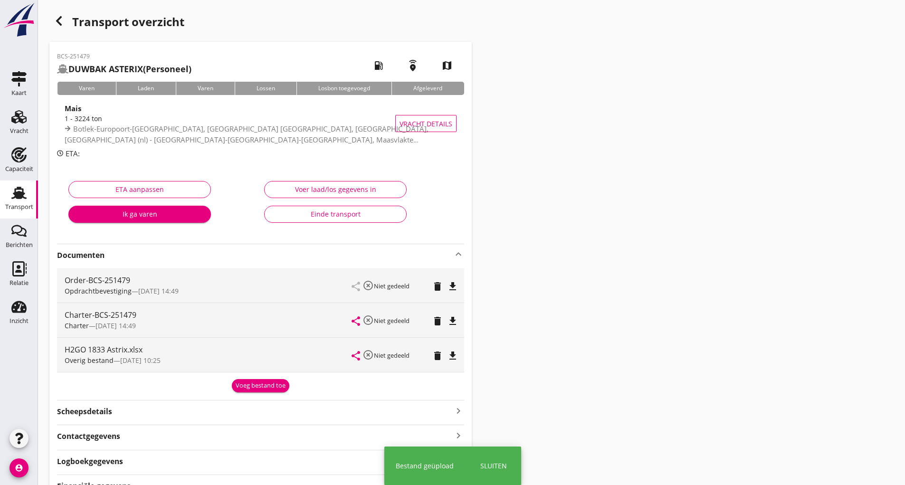
click at [249, 385] on div "Voeg bestand toe" at bounding box center [261, 385] width 50 height 9
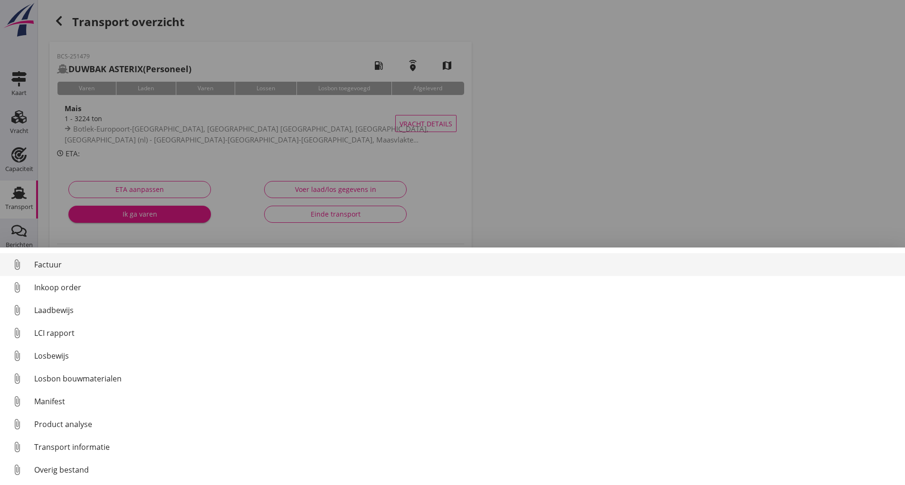
click at [51, 266] on div "Factuur" at bounding box center [465, 264] width 863 height 11
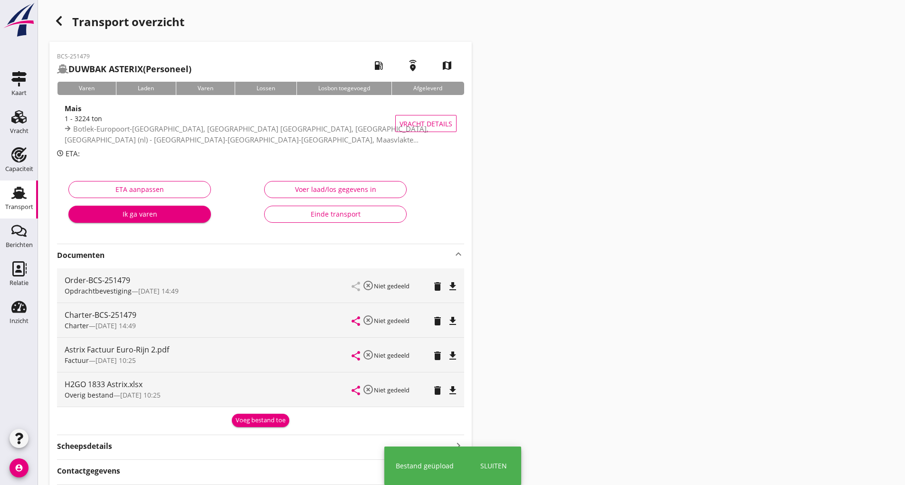
click at [59, 22] on use "button" at bounding box center [59, 20] width 6 height 9
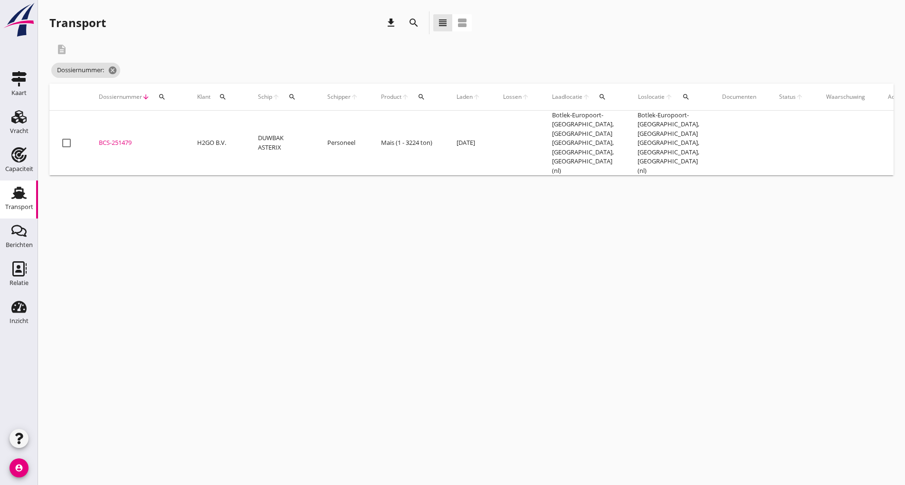
click at [415, 23] on icon "search" at bounding box center [413, 22] width 11 height 11
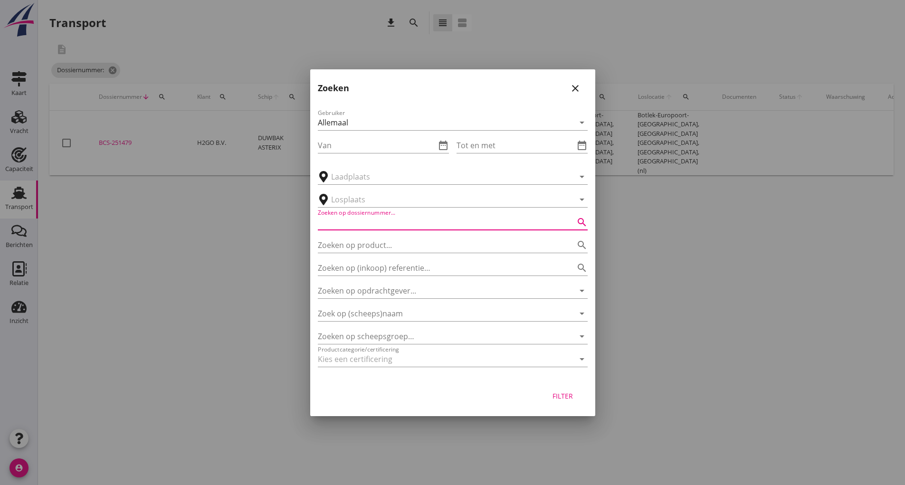
click at [349, 226] on input "Zoeken op dossiernummer..." at bounding box center [439, 222] width 243 height 15
type input "251462"
click at [560, 404] on button "Filter" at bounding box center [563, 396] width 42 height 17
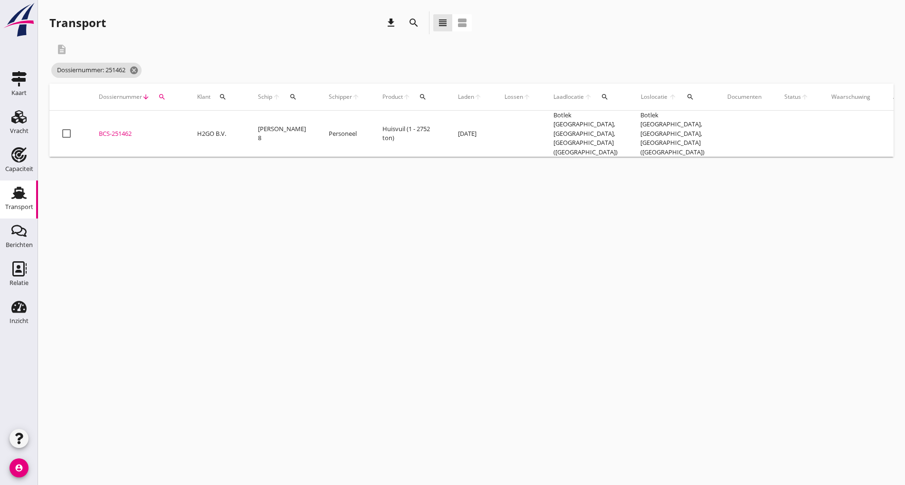
click at [126, 129] on div "BCS-251462" at bounding box center [137, 133] width 76 height 9
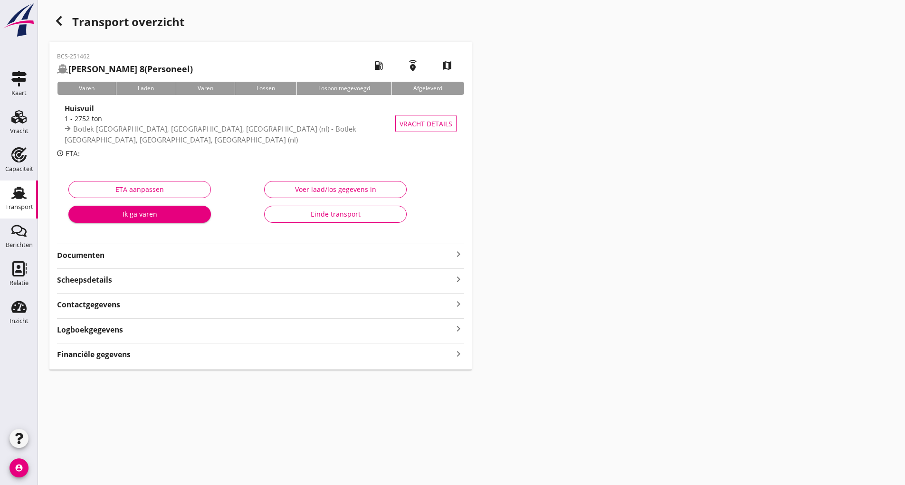
click at [109, 254] on strong "Documenten" at bounding box center [255, 255] width 396 height 11
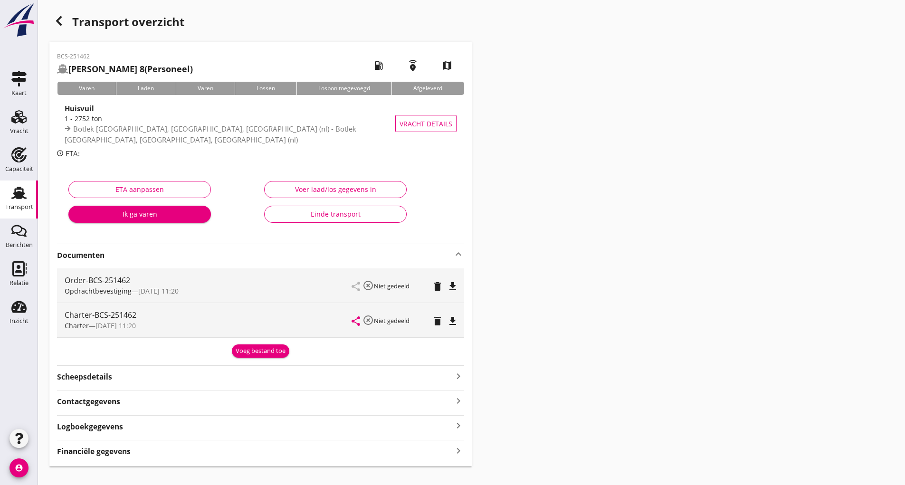
click at [254, 349] on div "Voeg bestand toe" at bounding box center [261, 350] width 50 height 9
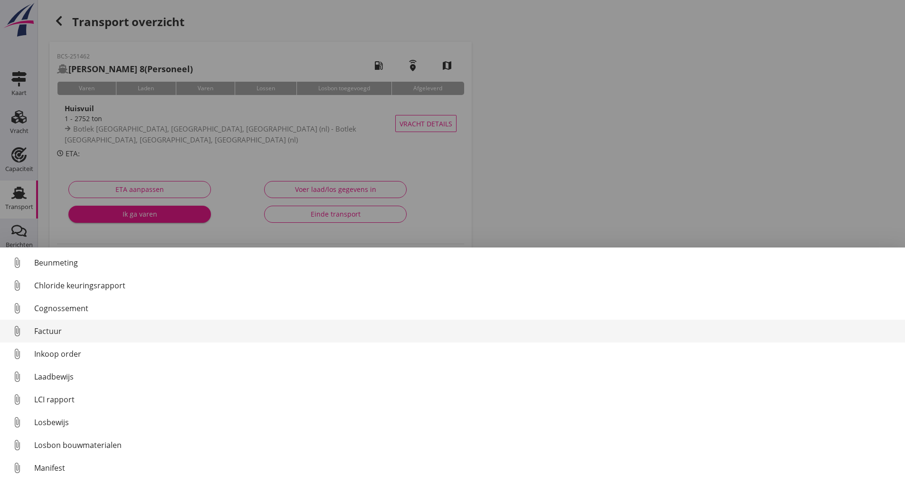
click at [51, 329] on div "Factuur" at bounding box center [465, 330] width 863 height 11
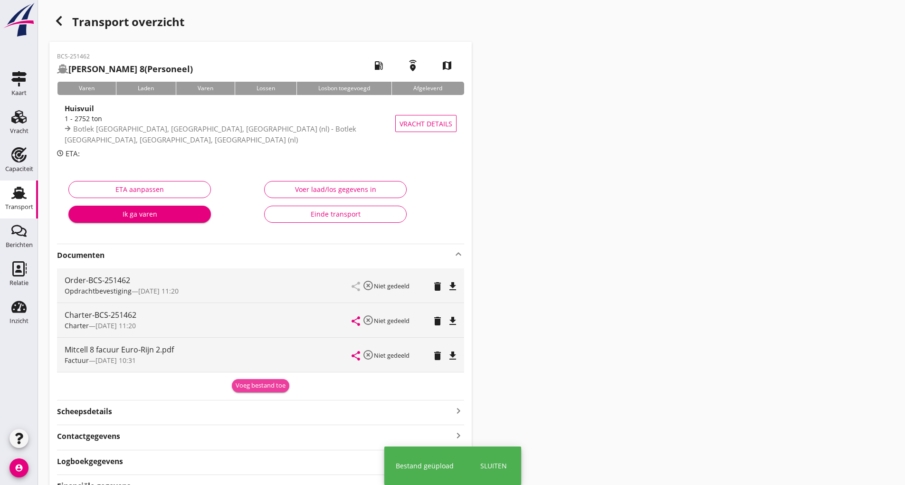
drag, startPoint x: 241, startPoint y: 382, endPoint x: 209, endPoint y: 407, distance: 40.8
click at [240, 384] on div "Voeg bestand toe" at bounding box center [261, 385] width 50 height 9
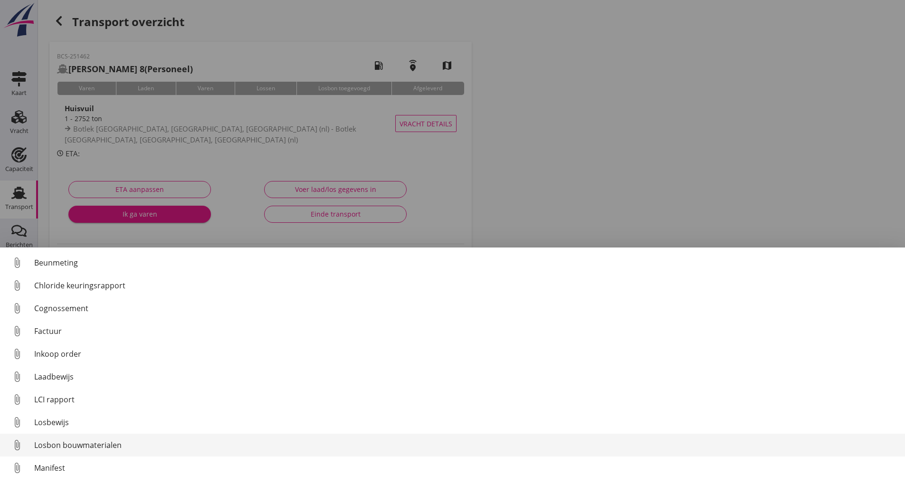
scroll to position [66, 0]
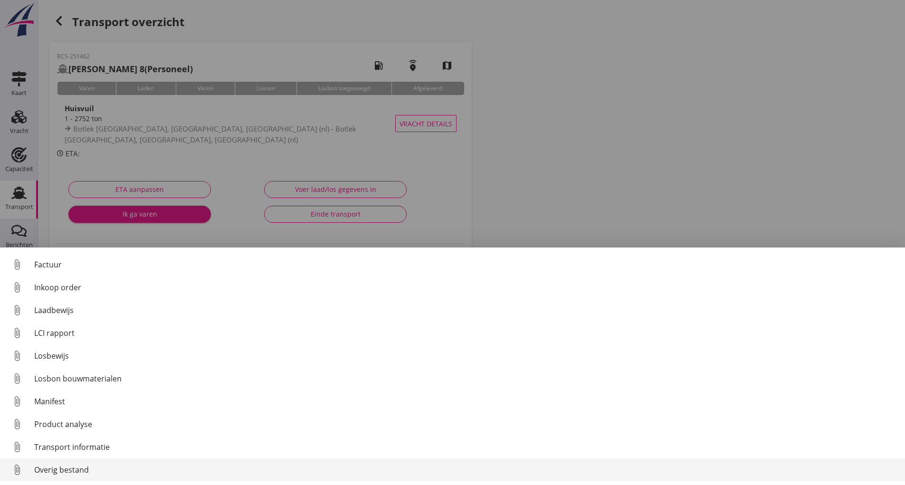
click at [82, 471] on div "Overig bestand" at bounding box center [465, 469] width 863 height 11
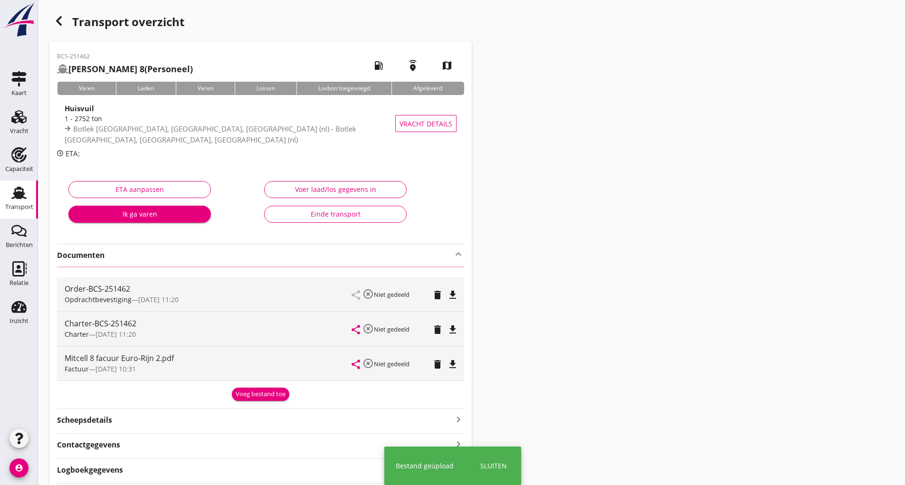
click at [62, 19] on icon "button" at bounding box center [58, 20] width 11 height 11
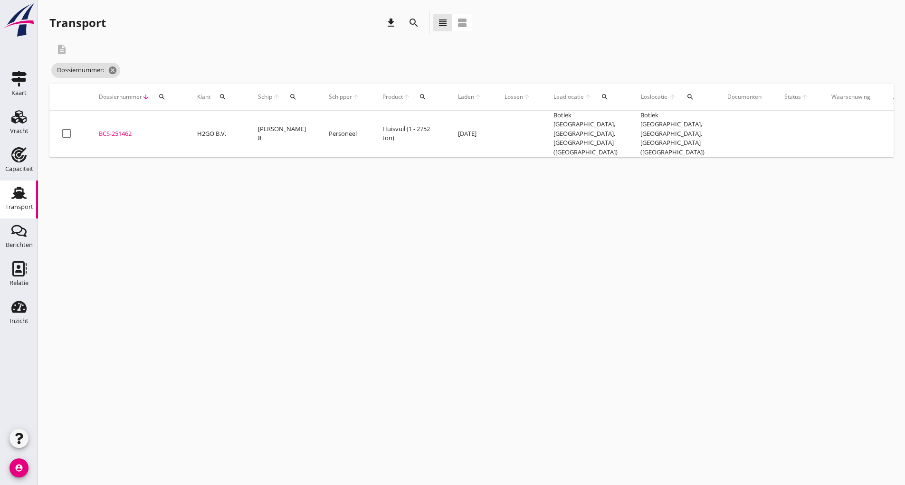
click at [402, 23] on div "search" at bounding box center [413, 22] width 23 height 23
click at [410, 23] on icon "search" at bounding box center [413, 22] width 11 height 11
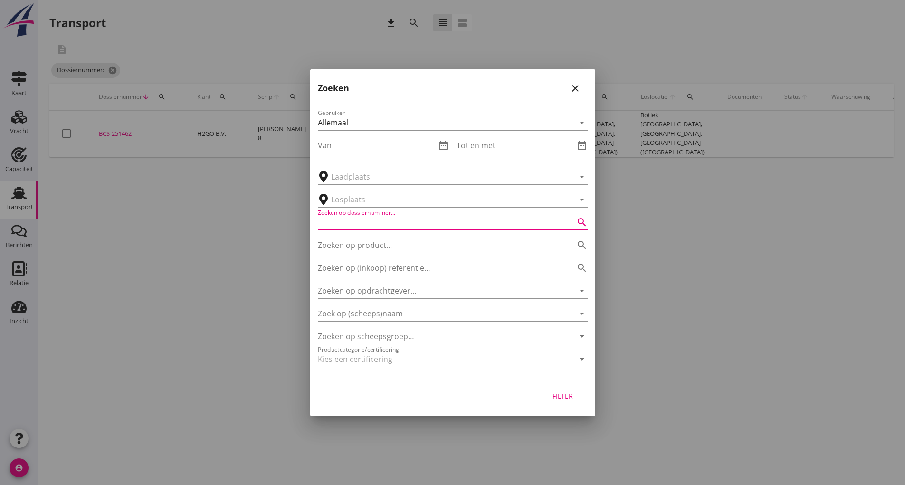
click at [344, 217] on input "Zoeken op dossiernummer..." at bounding box center [439, 222] width 243 height 15
type input "251463"
click at [562, 400] on div "Filter" at bounding box center [563, 396] width 27 height 10
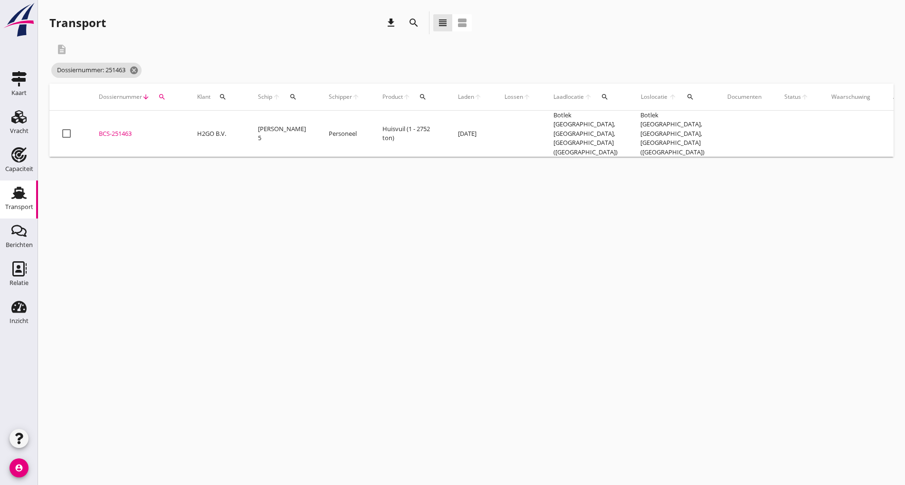
click at [134, 129] on div "BCS-251463" at bounding box center [137, 133] width 76 height 9
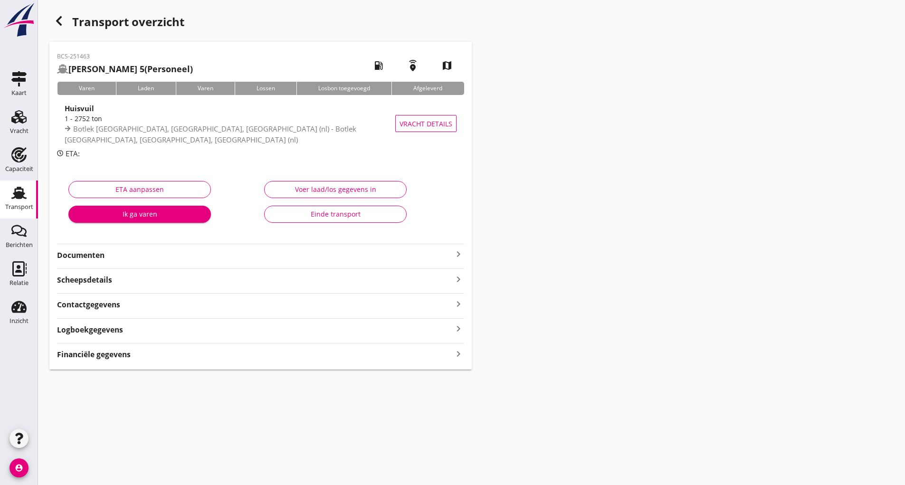
click at [98, 254] on strong "Documenten" at bounding box center [255, 255] width 396 height 11
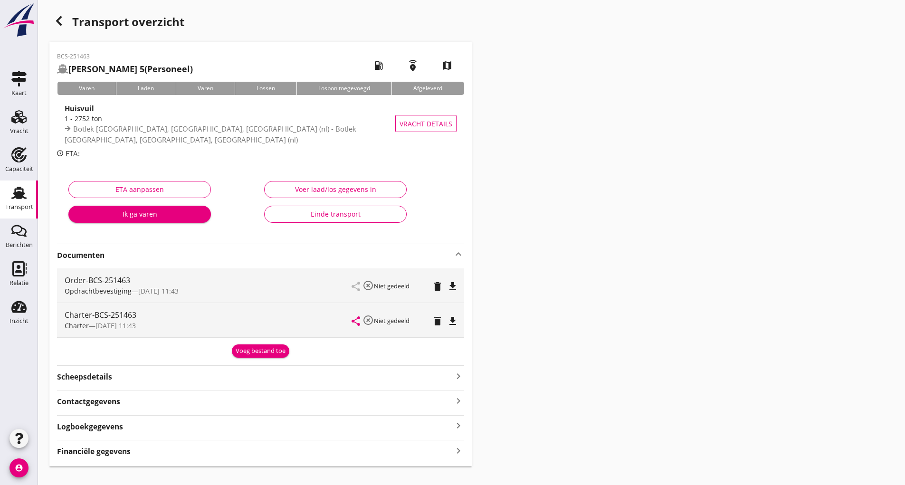
click at [261, 356] on button "Voeg bestand toe" at bounding box center [260, 350] width 57 height 13
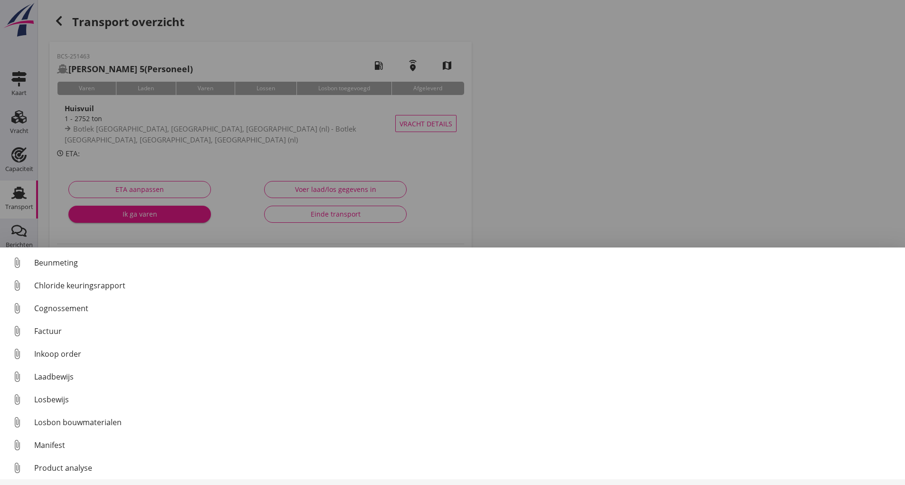
scroll to position [44, 0]
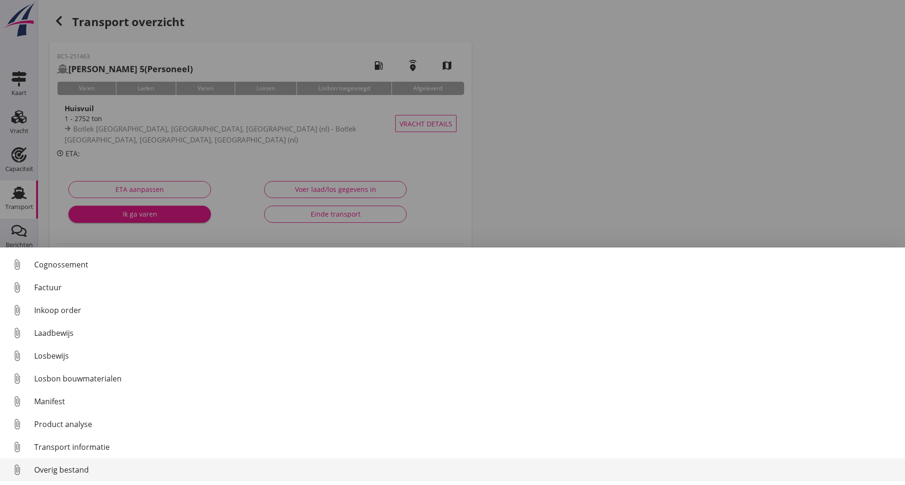
click at [69, 472] on div "Overig bestand" at bounding box center [465, 469] width 863 height 11
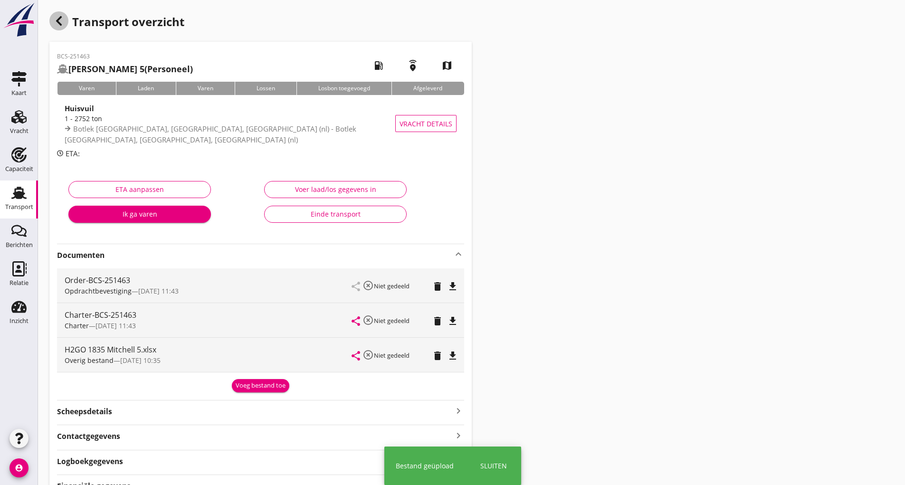
click at [63, 22] on icon "button" at bounding box center [58, 20] width 11 height 11
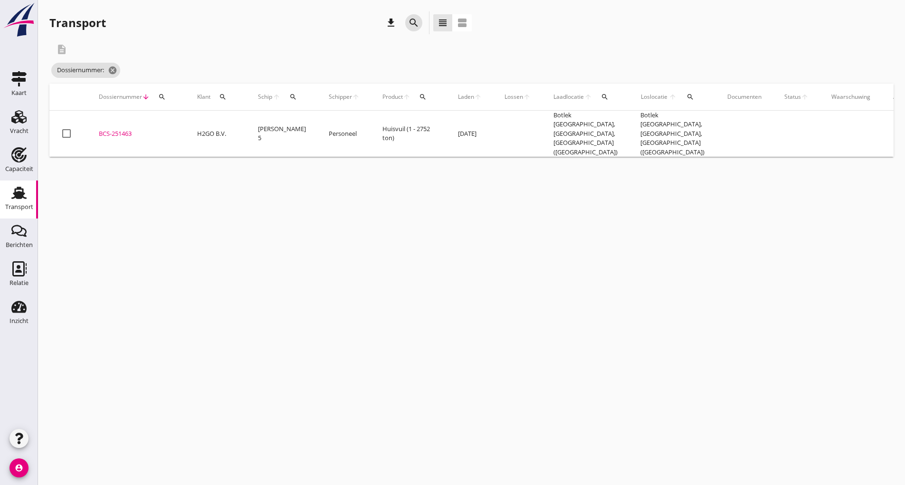
drag, startPoint x: 414, startPoint y: 21, endPoint x: 408, endPoint y: 30, distance: 10.9
click at [410, 25] on icon "search" at bounding box center [413, 22] width 11 height 11
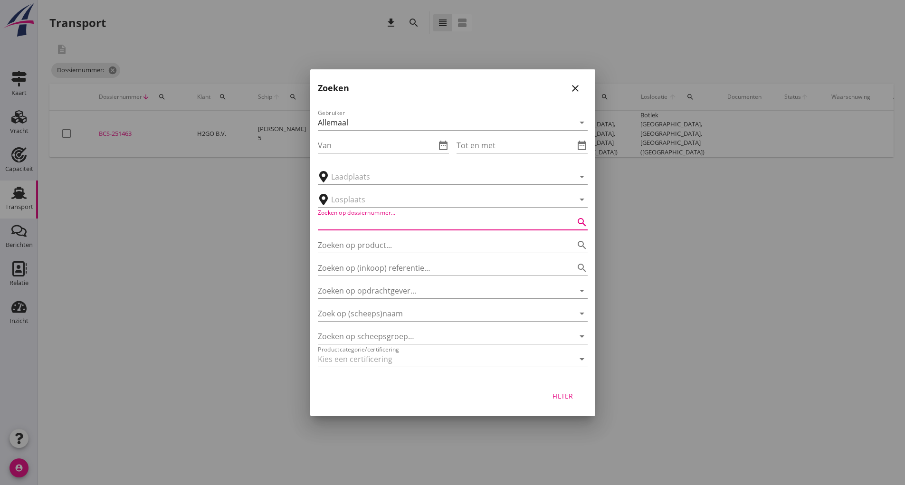
click at [349, 221] on input "Zoeken op dossiernummer..." at bounding box center [439, 222] width 243 height 15
type input "251462"
click at [555, 392] on div "Filter" at bounding box center [563, 396] width 27 height 10
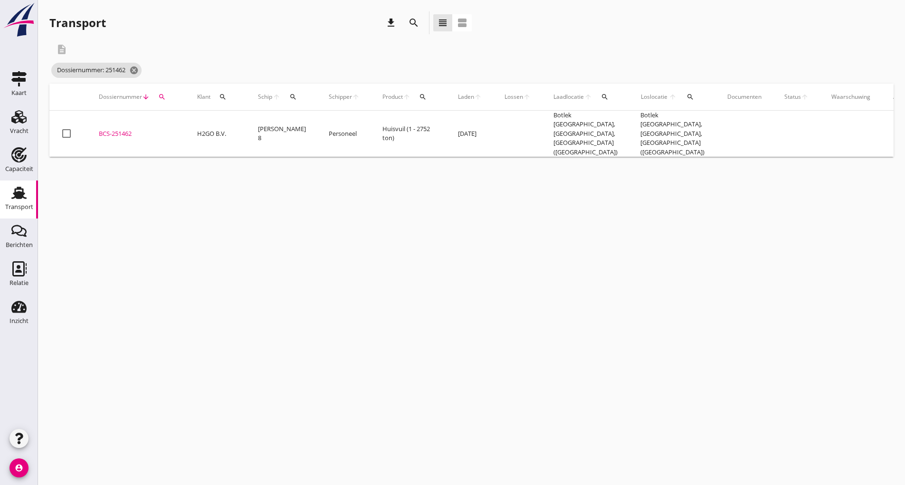
click at [131, 129] on div "BCS-251462" at bounding box center [137, 133] width 76 height 9
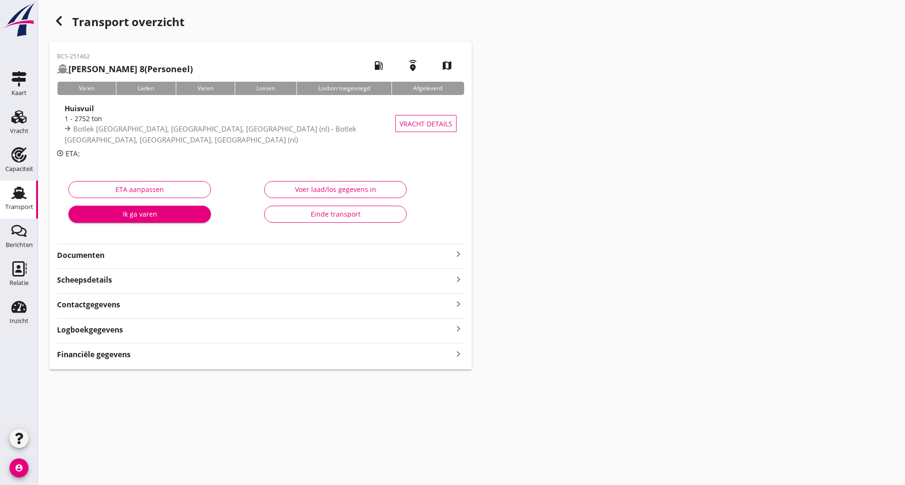
click at [88, 253] on strong "Documenten" at bounding box center [255, 255] width 396 height 11
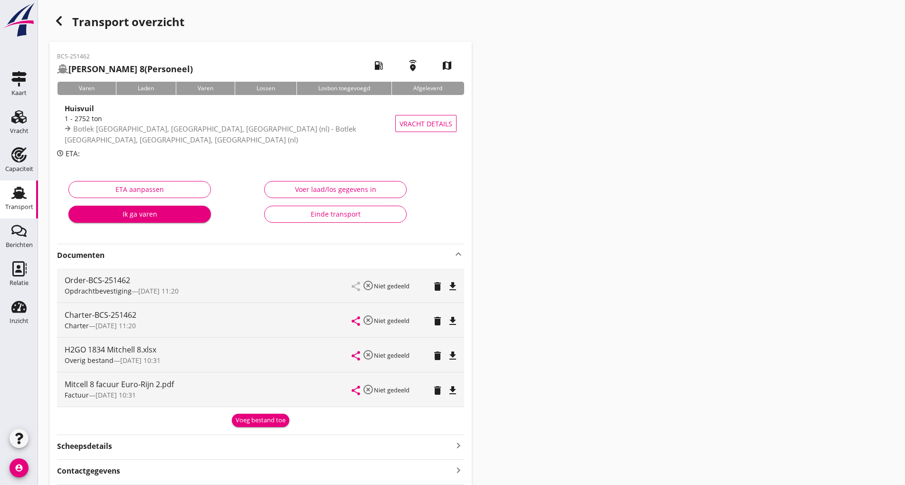
click at [434, 353] on icon "delete" at bounding box center [437, 355] width 11 height 11
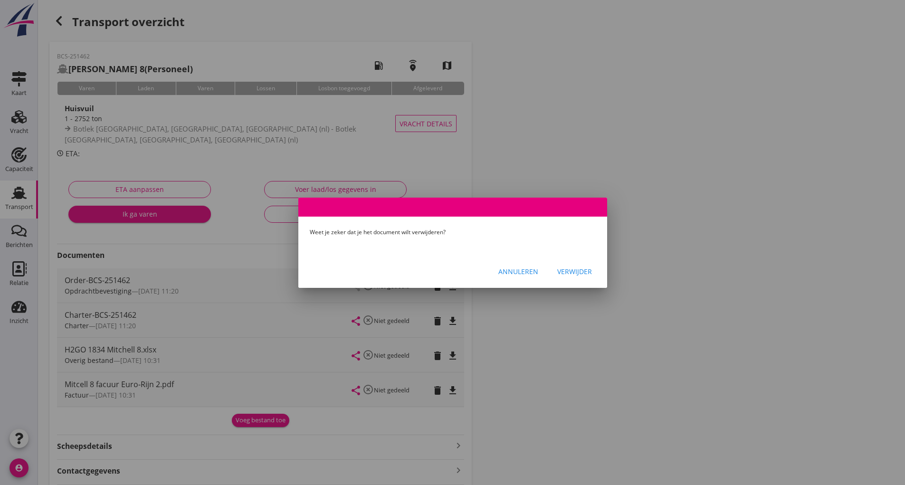
click at [579, 277] on button "Verwijder" at bounding box center [575, 271] width 50 height 17
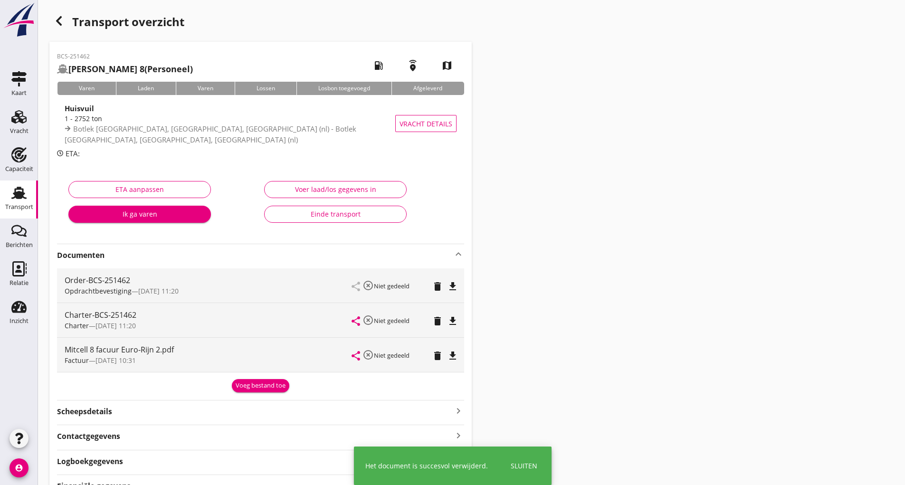
click at [252, 387] on div "Voeg bestand toe" at bounding box center [261, 385] width 50 height 9
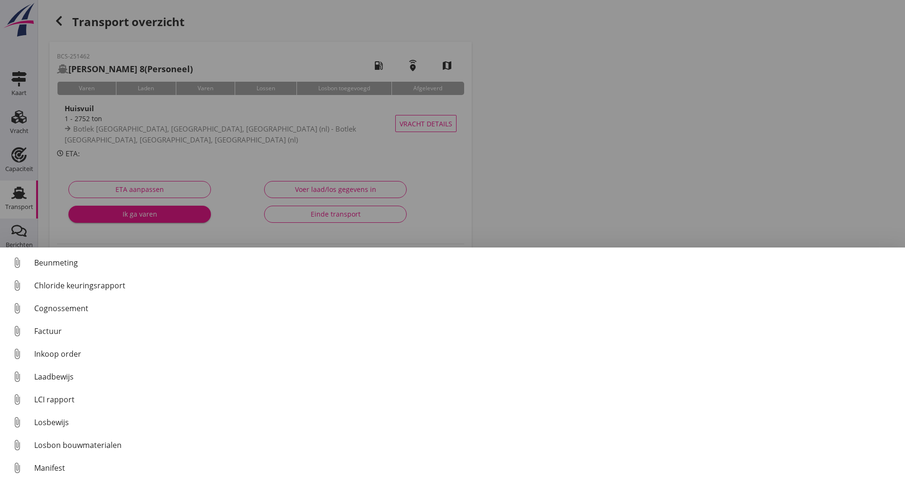
scroll to position [66, 0]
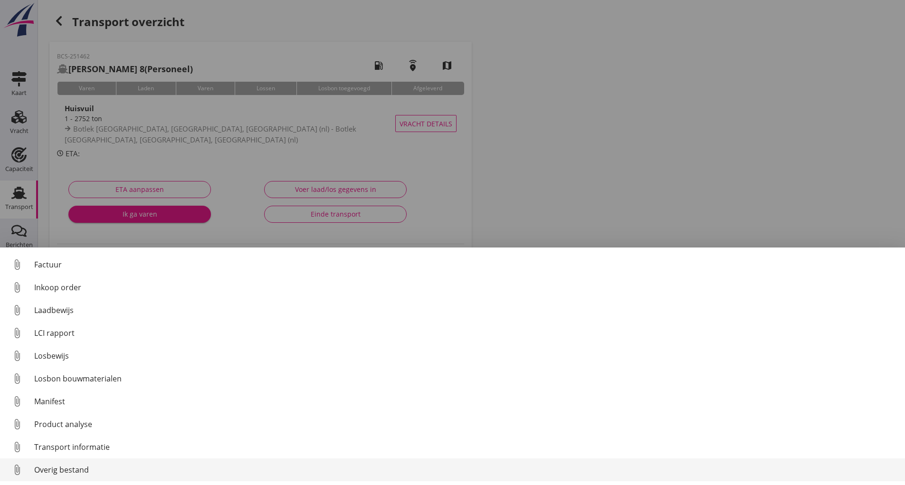
drag, startPoint x: 60, startPoint y: 470, endPoint x: 70, endPoint y: 468, distance: 10.3
click at [70, 468] on div "Overig bestand" at bounding box center [465, 469] width 863 height 11
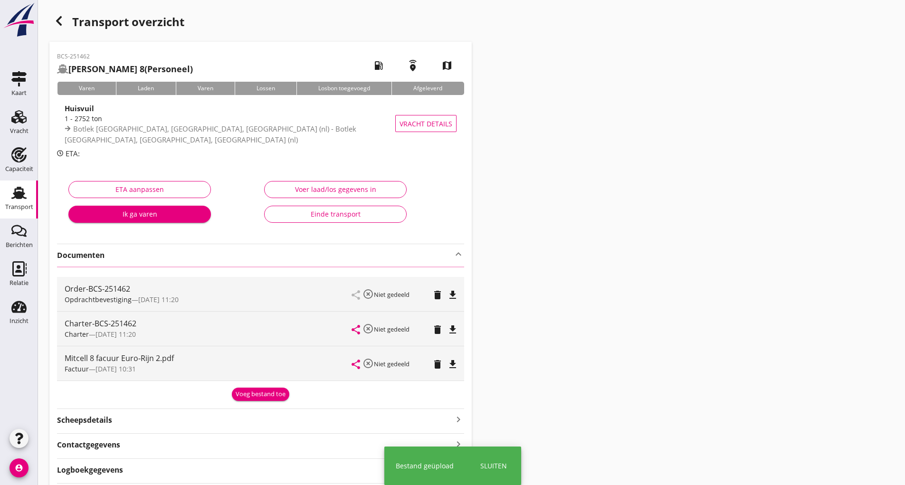
click at [54, 19] on icon "button" at bounding box center [58, 20] width 11 height 11
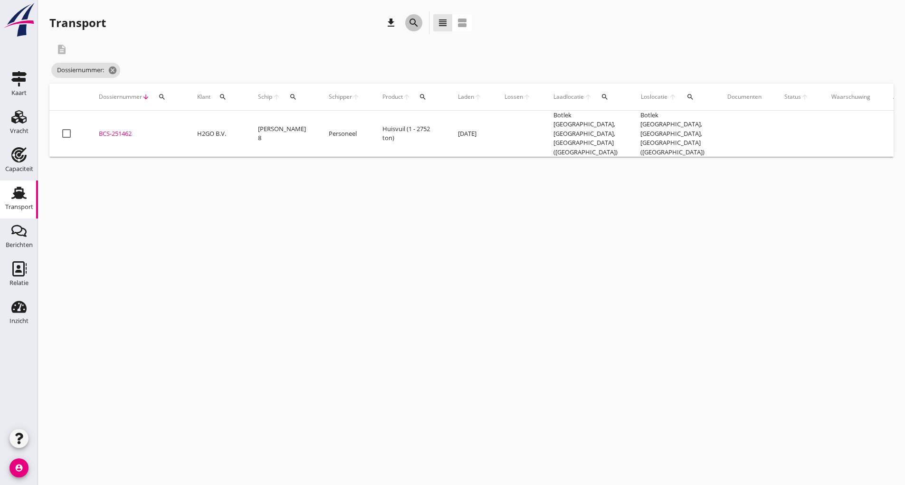
click at [412, 24] on icon "search" at bounding box center [413, 22] width 11 height 11
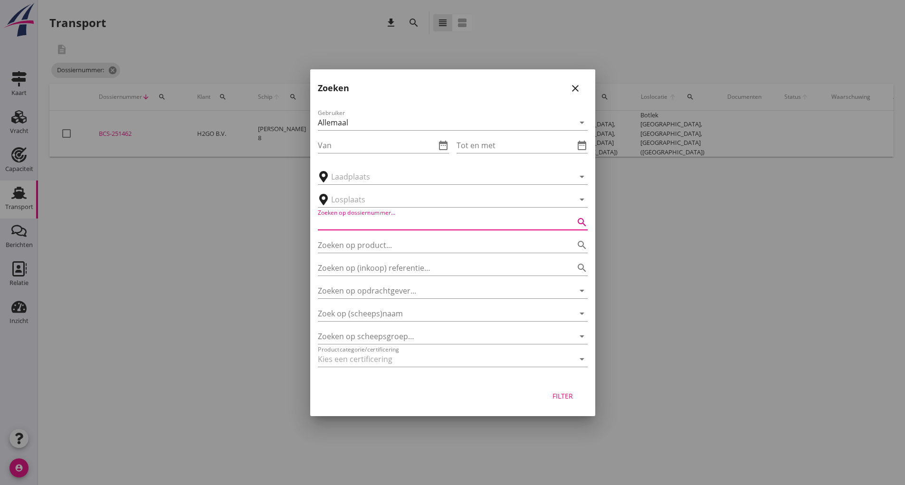
click at [382, 219] on input "Zoeken op dossiernummer..." at bounding box center [439, 222] width 243 height 15
type input "251015"
drag, startPoint x: 526, startPoint y: 382, endPoint x: 533, endPoint y: 395, distance: 14.0
click at [528, 394] on div "Zoeken close Gebruiker Allemaal arrow_drop_down Van date_range Tot en met date_…" at bounding box center [452, 242] width 285 height 347
click at [565, 399] on div "Filter" at bounding box center [563, 396] width 27 height 10
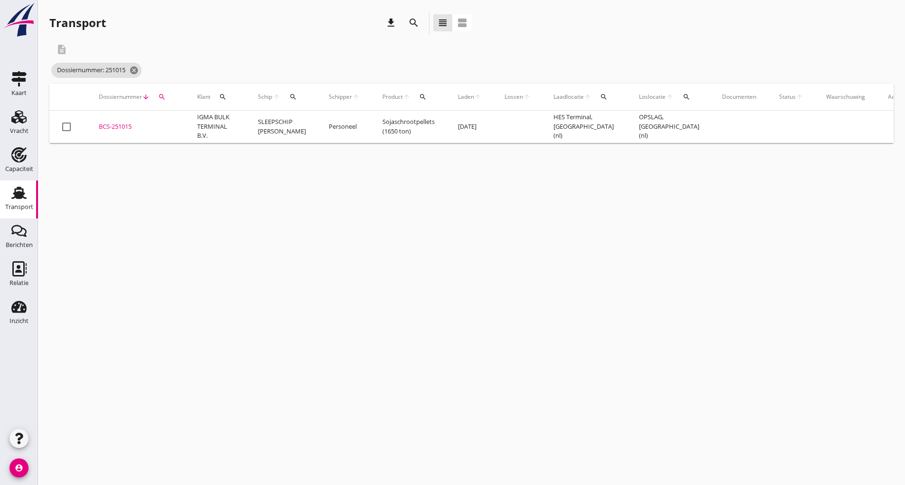
click at [126, 123] on div "BCS-251015" at bounding box center [137, 126] width 76 height 9
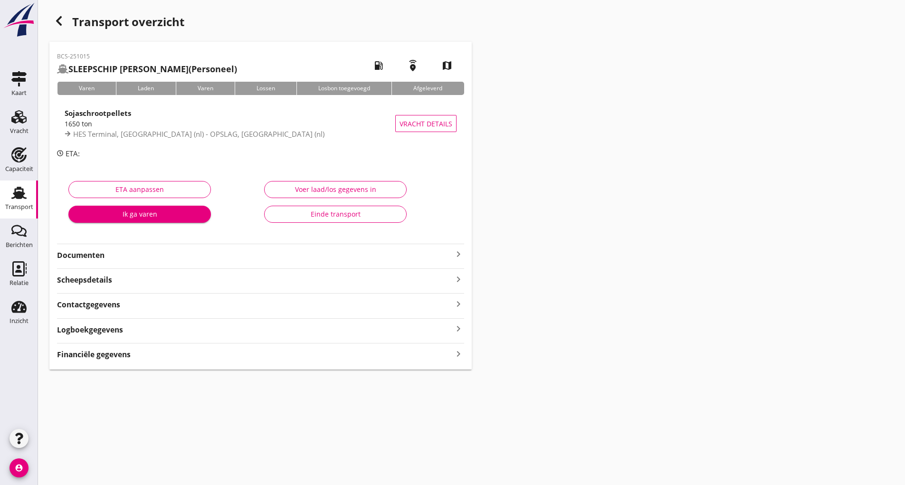
click at [87, 255] on strong "Documenten" at bounding box center [255, 255] width 396 height 11
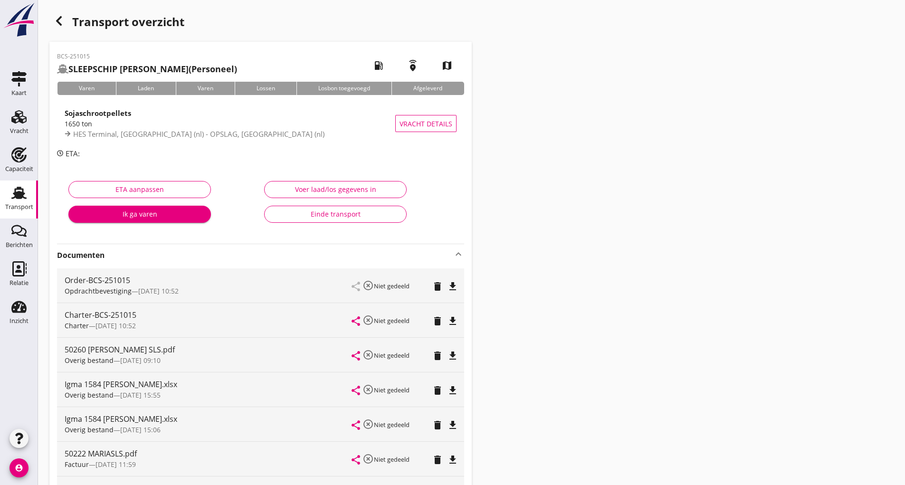
scroll to position [189, 0]
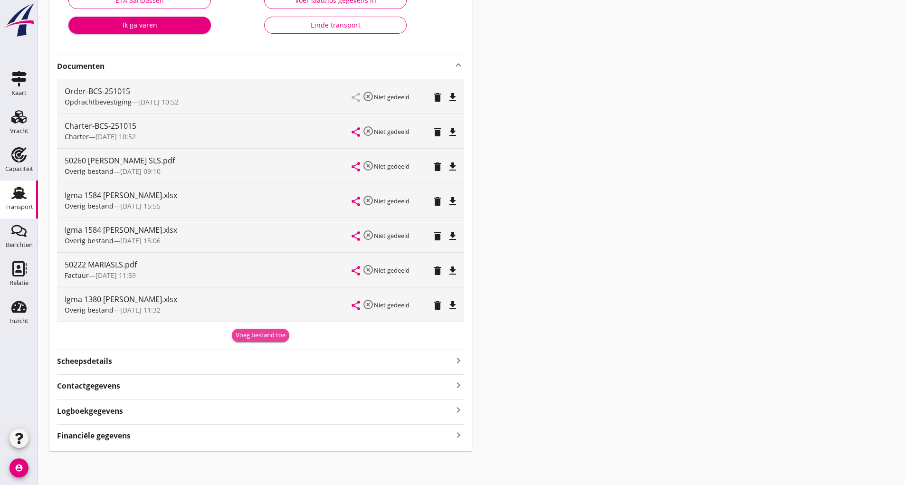
click at [258, 339] on div "Voeg bestand toe" at bounding box center [261, 335] width 50 height 9
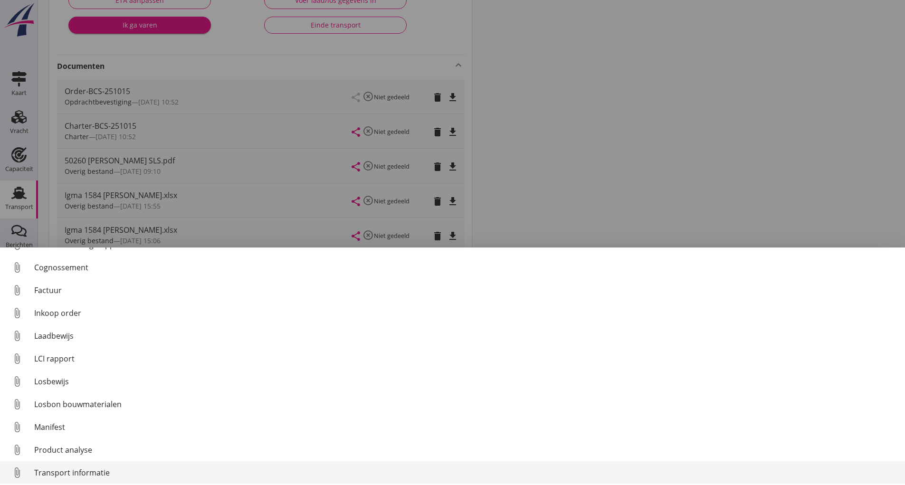
scroll to position [66, 0]
click at [69, 473] on div "Overig bestand" at bounding box center [465, 469] width 863 height 11
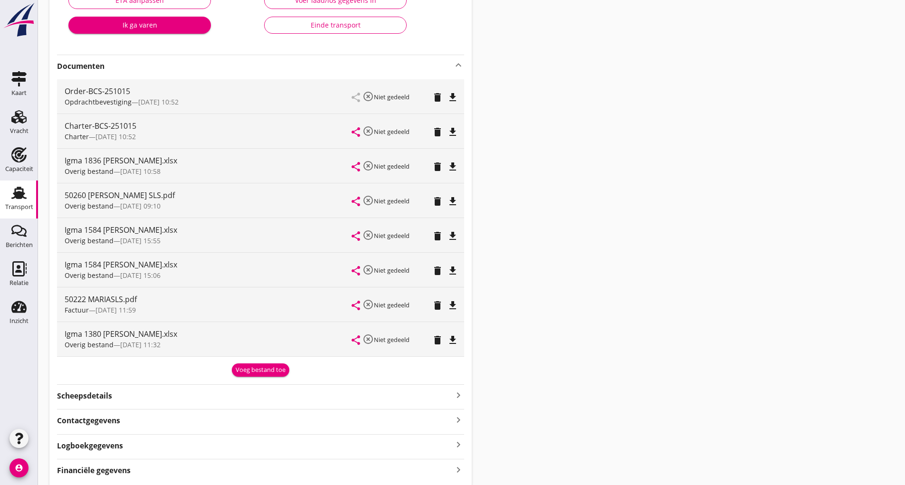
scroll to position [0, 0]
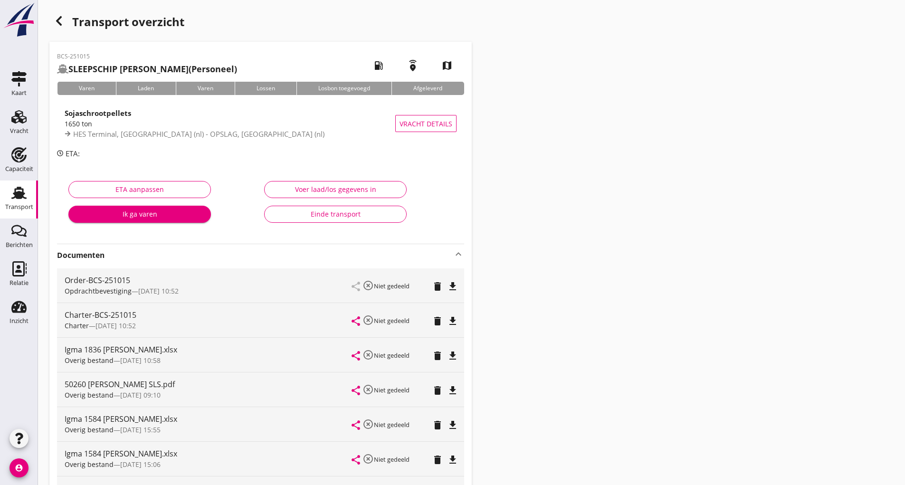
click at [62, 18] on icon "button" at bounding box center [58, 20] width 11 height 11
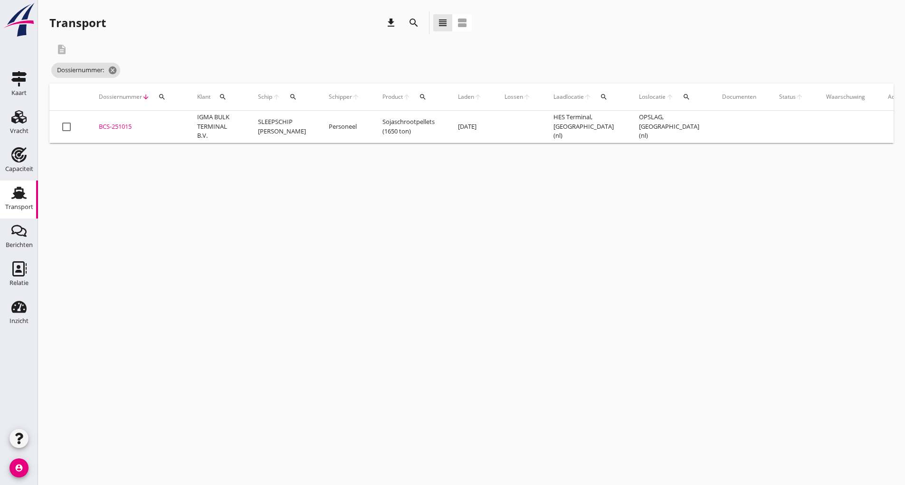
click at [411, 23] on icon "search" at bounding box center [413, 22] width 11 height 11
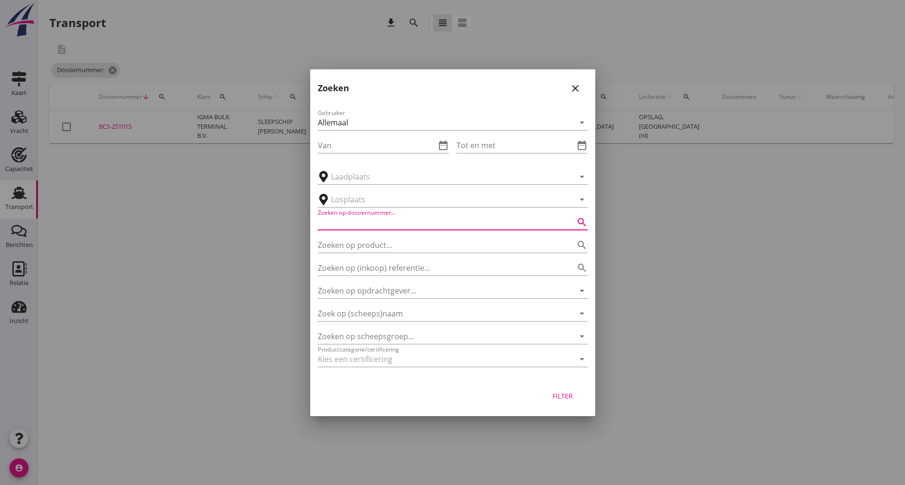
click at [344, 222] on input "Zoeken op dossiernummer..." at bounding box center [439, 222] width 243 height 15
type input "251318"
click at [563, 398] on div "Filter" at bounding box center [563, 396] width 27 height 10
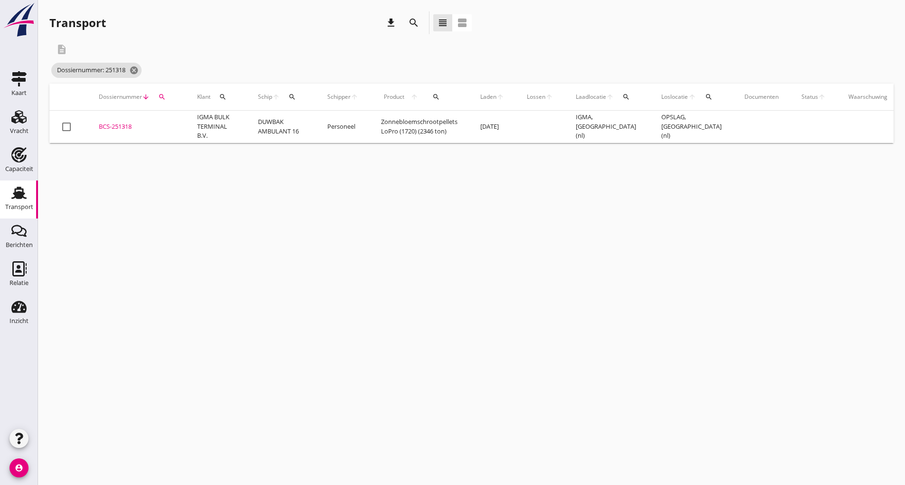
click at [118, 126] on div "BCS-251318" at bounding box center [137, 126] width 76 height 9
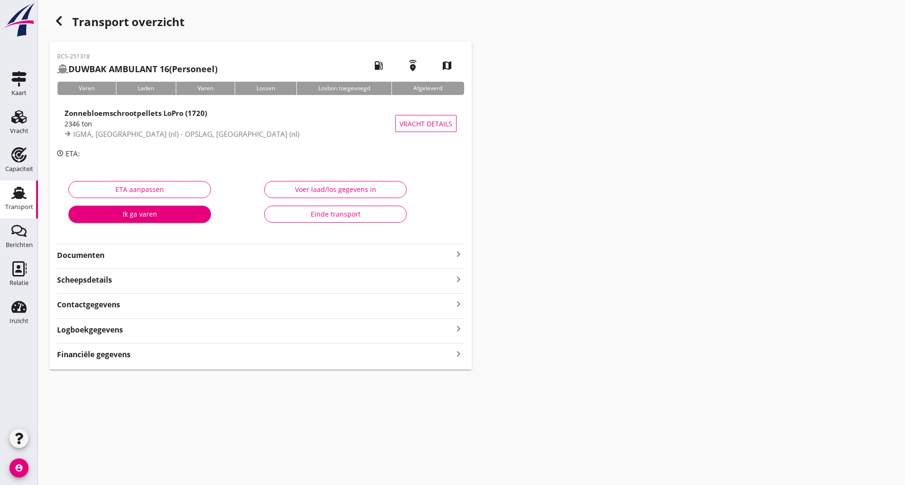
click at [80, 258] on strong "Documenten" at bounding box center [255, 255] width 396 height 11
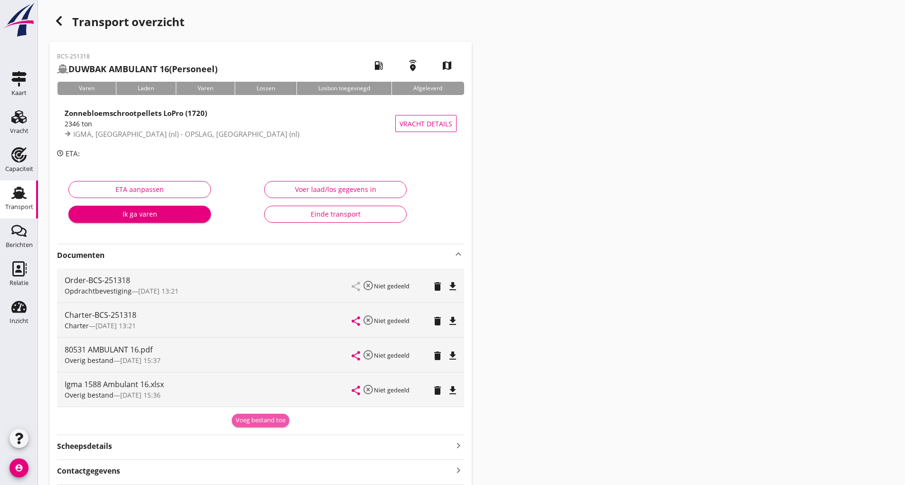
drag, startPoint x: 259, startPoint y: 418, endPoint x: 247, endPoint y: 405, distance: 17.5
click at [259, 418] on div "Voeg bestand toe" at bounding box center [261, 420] width 50 height 9
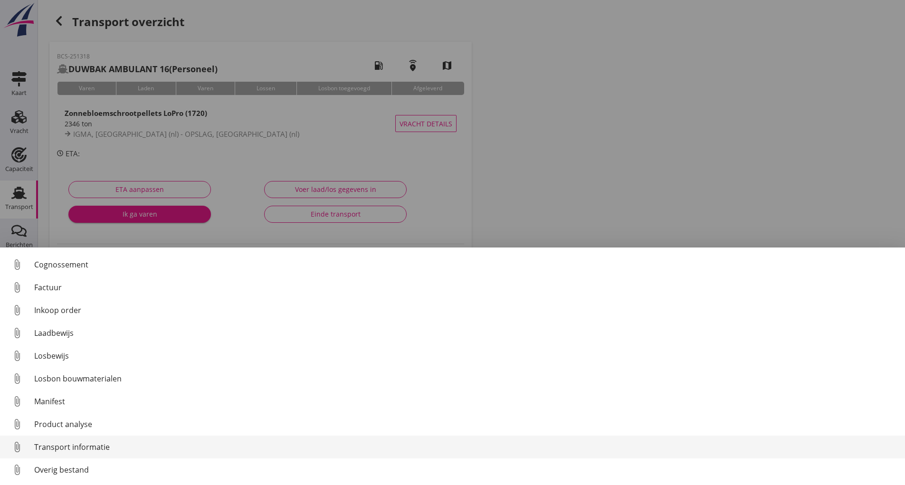
scroll to position [66, 0]
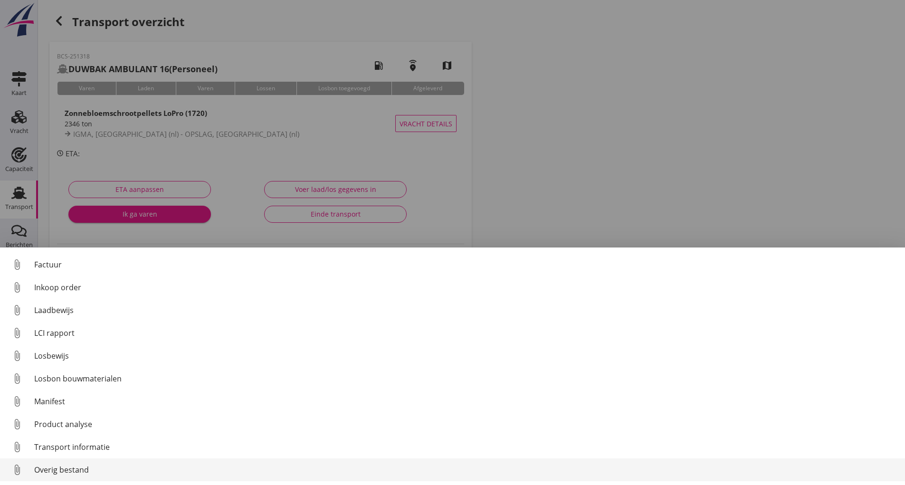
click at [85, 470] on div "Overig bestand" at bounding box center [465, 469] width 863 height 11
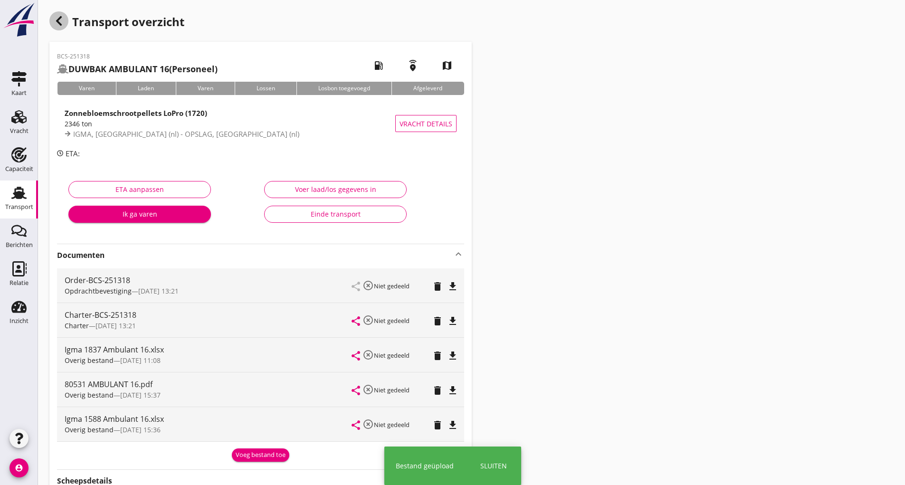
click at [68, 19] on div "button" at bounding box center [58, 20] width 19 height 19
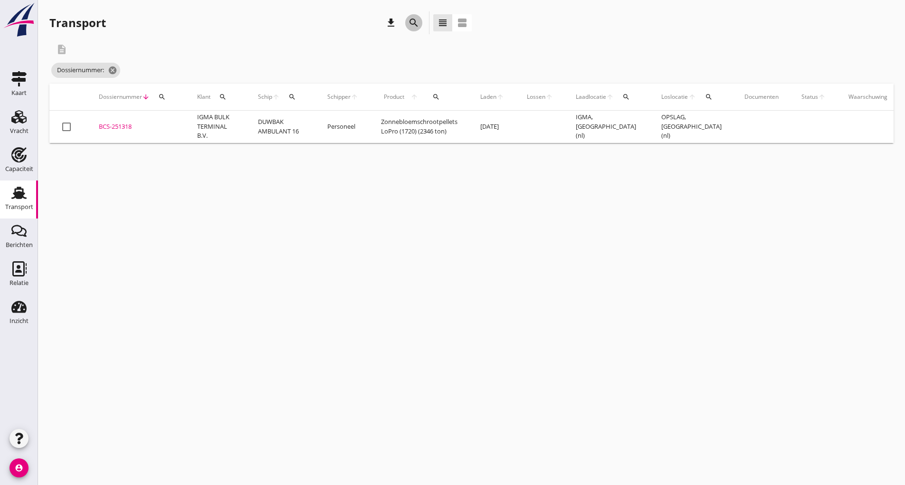
click at [413, 22] on icon "search" at bounding box center [413, 22] width 11 height 11
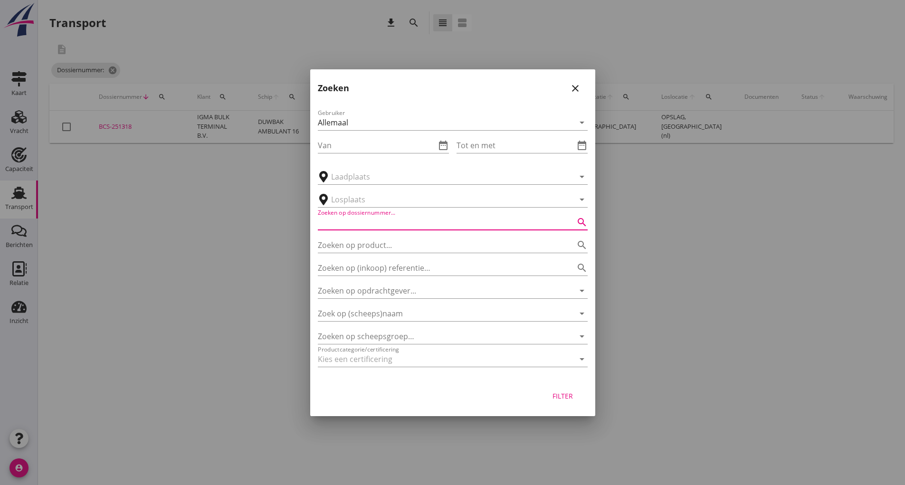
click at [352, 220] on input "Zoeken op dossiernummer..." at bounding box center [439, 222] width 243 height 15
type input "250041"
drag, startPoint x: 566, startPoint y: 399, endPoint x: 574, endPoint y: 379, distance: 21.5
click at [568, 397] on div "Filter" at bounding box center [563, 396] width 27 height 10
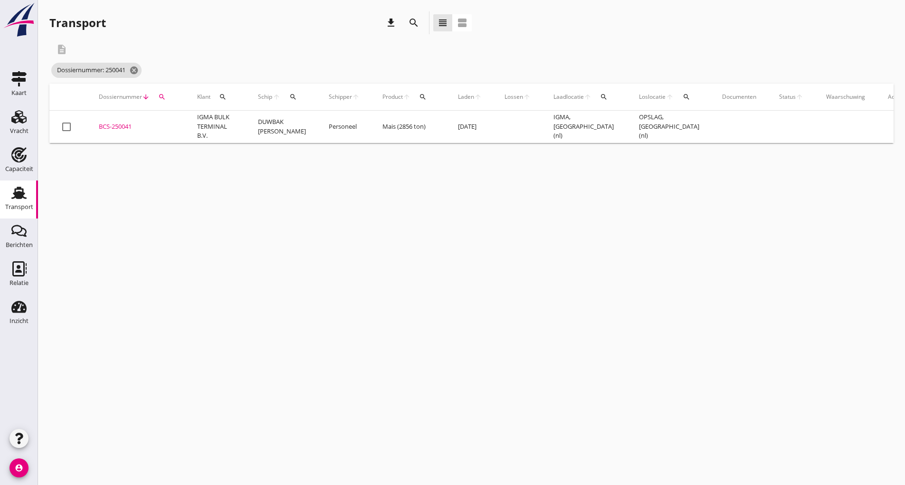
drag, startPoint x: 129, startPoint y: 126, endPoint x: 146, endPoint y: 129, distance: 17.3
click at [129, 127] on div "BCS-250041" at bounding box center [137, 126] width 76 height 9
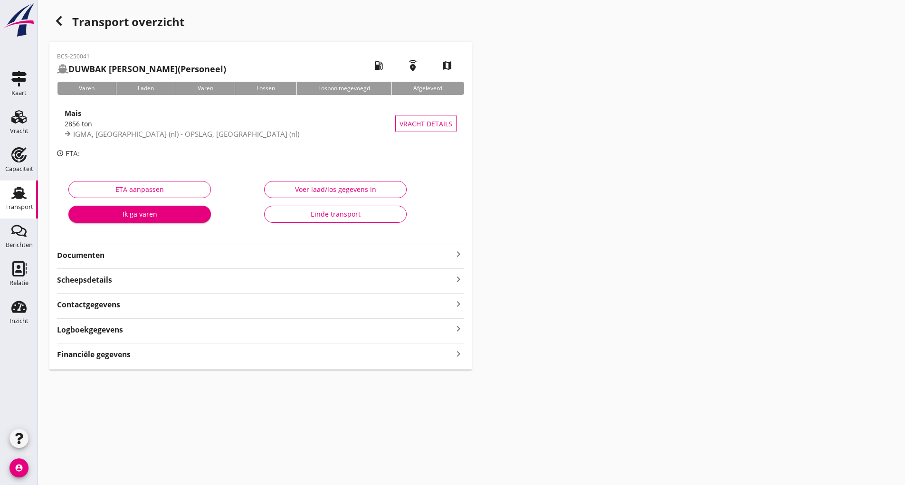
click at [95, 253] on strong "Documenten" at bounding box center [255, 255] width 396 height 11
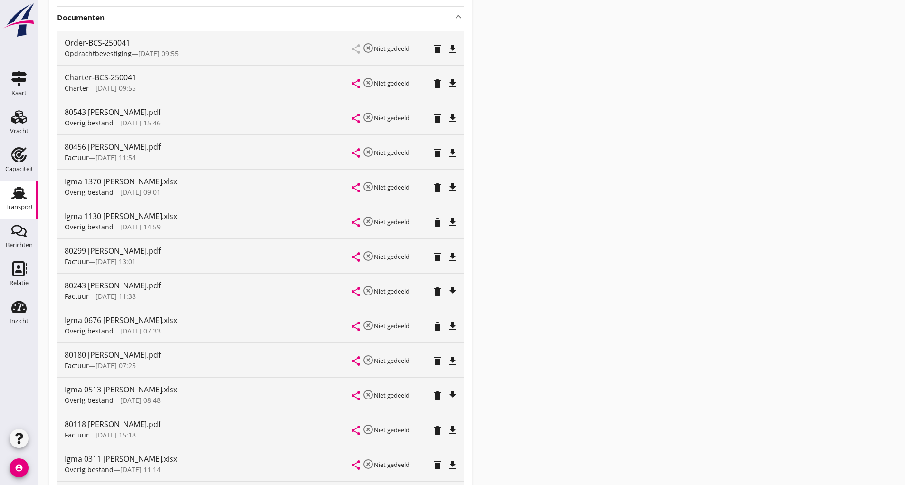
scroll to position [432, 0]
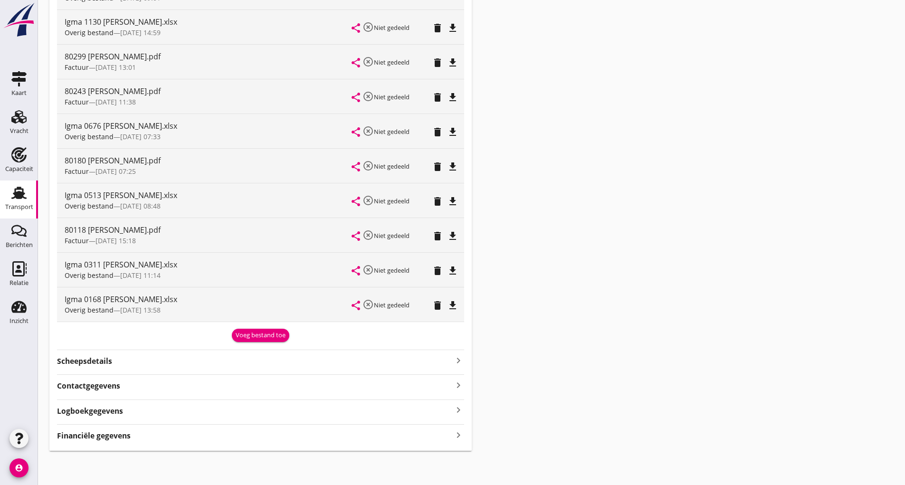
click at [255, 337] on div "Voeg bestand toe" at bounding box center [261, 335] width 50 height 9
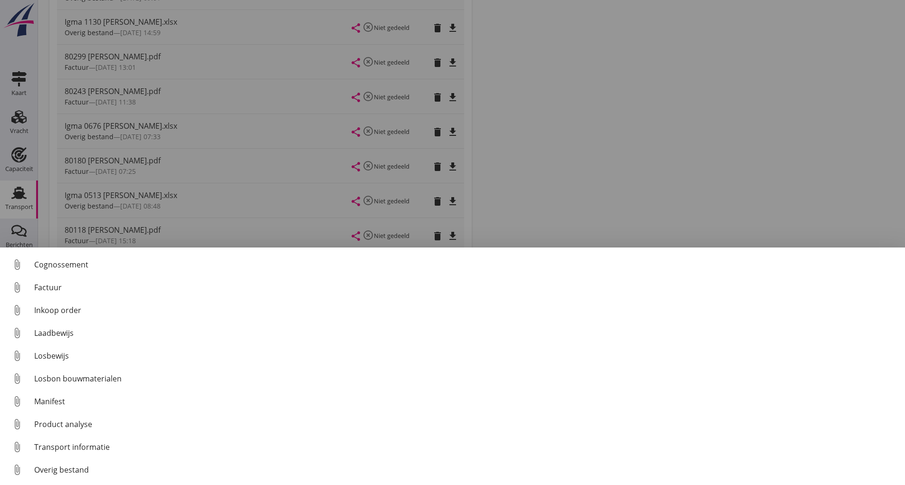
scroll to position [66, 0]
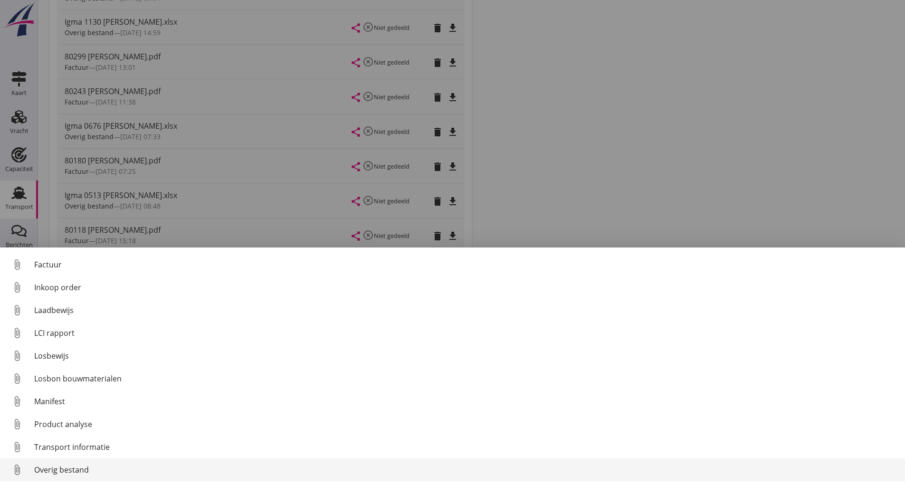
click at [70, 470] on div "Overig bestand" at bounding box center [465, 469] width 863 height 11
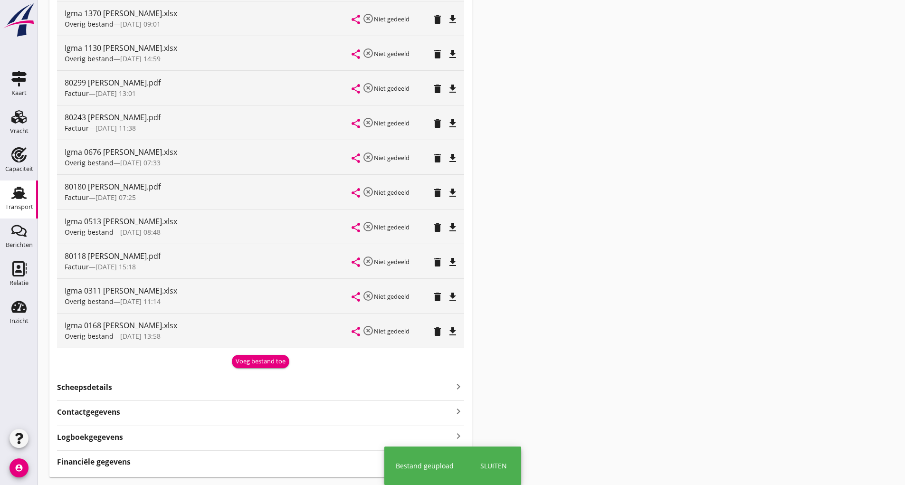
scroll to position [466, 0]
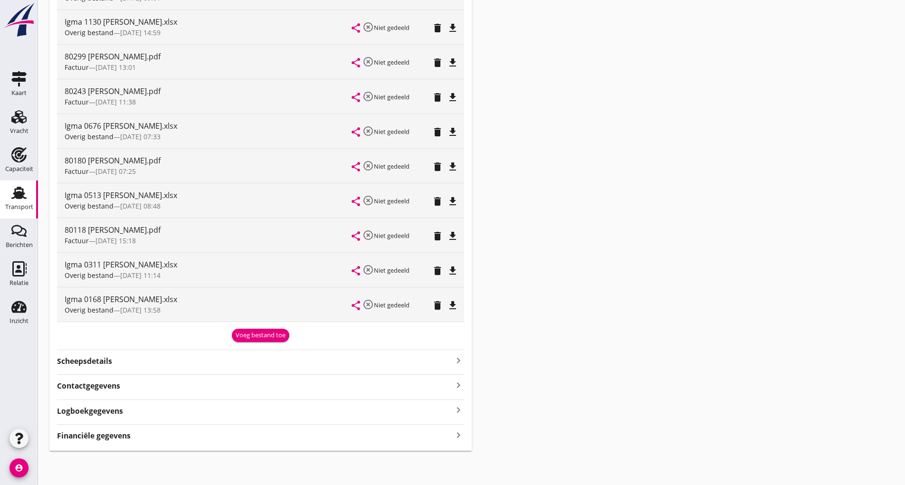
click at [251, 335] on div "Voeg bestand toe" at bounding box center [261, 335] width 50 height 9
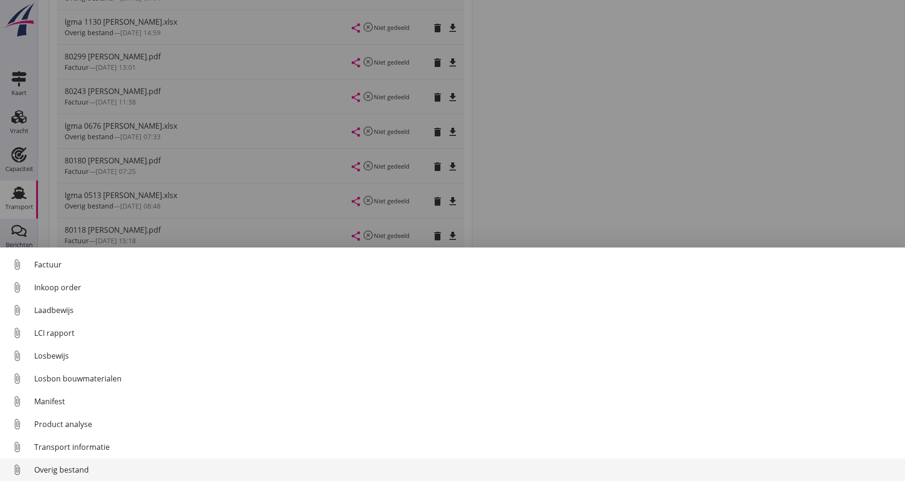
click at [82, 469] on div "Overig bestand" at bounding box center [465, 469] width 863 height 11
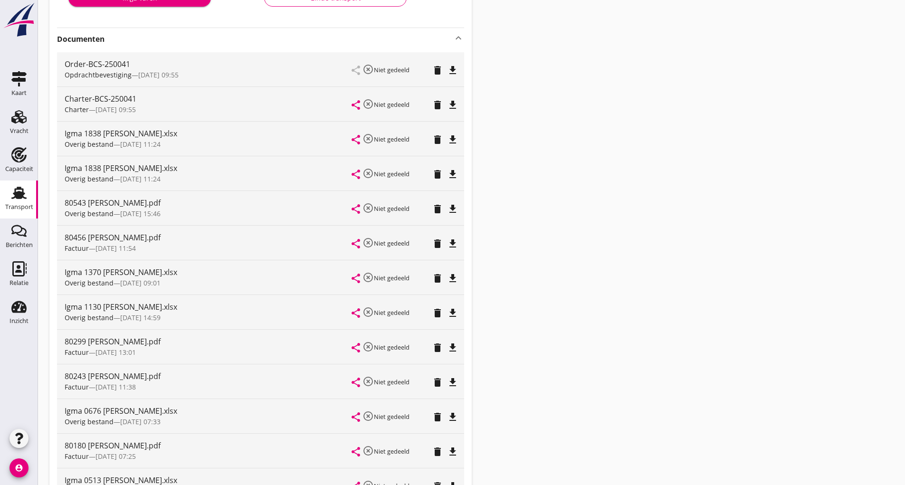
scroll to position [0, 0]
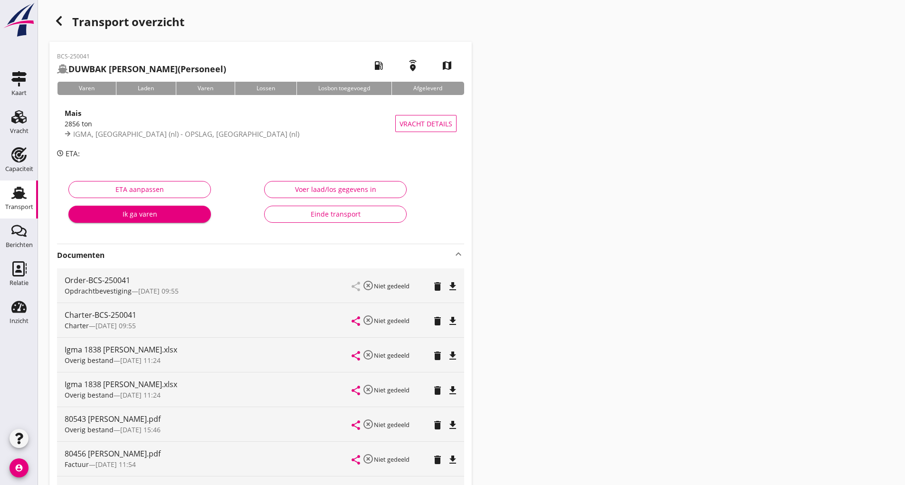
click at [61, 20] on icon "button" at bounding box center [58, 20] width 11 height 11
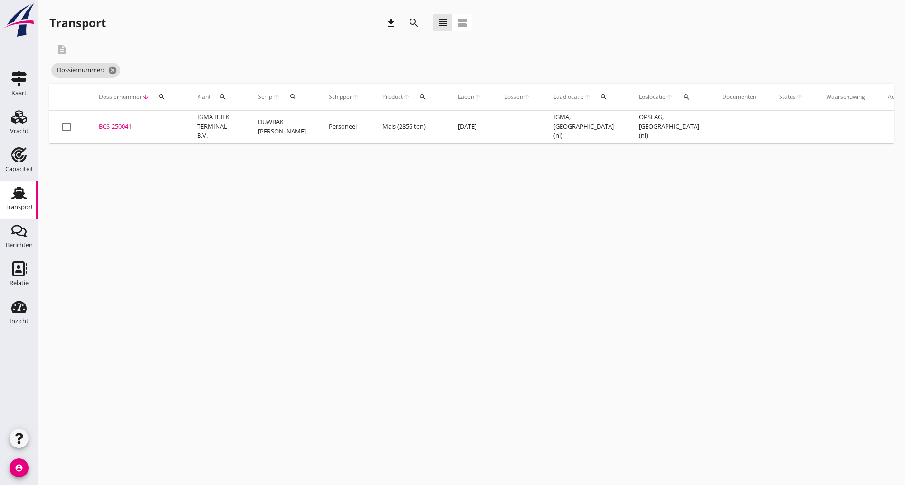
click at [411, 22] on icon "search" at bounding box center [413, 22] width 11 height 11
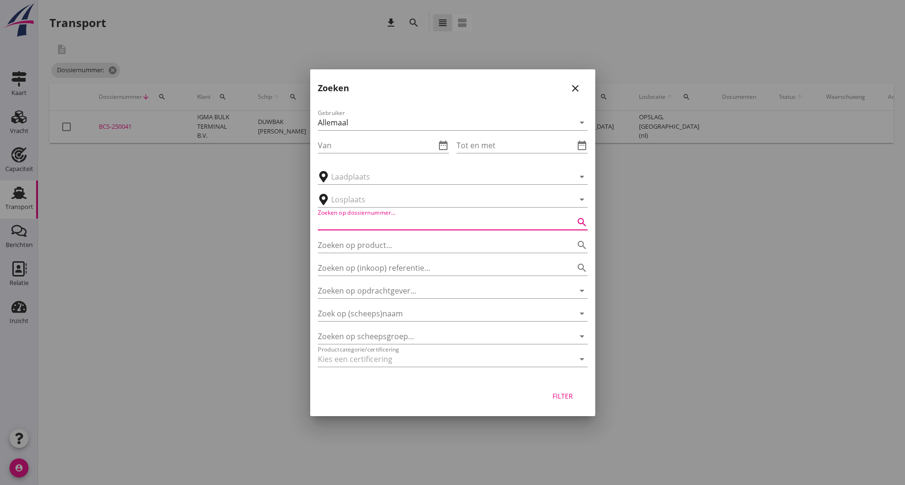
click at [362, 227] on input "Zoeken op dossiernummer..." at bounding box center [439, 222] width 243 height 15
type input "250052"
click at [552, 399] on div "Filter" at bounding box center [563, 396] width 27 height 10
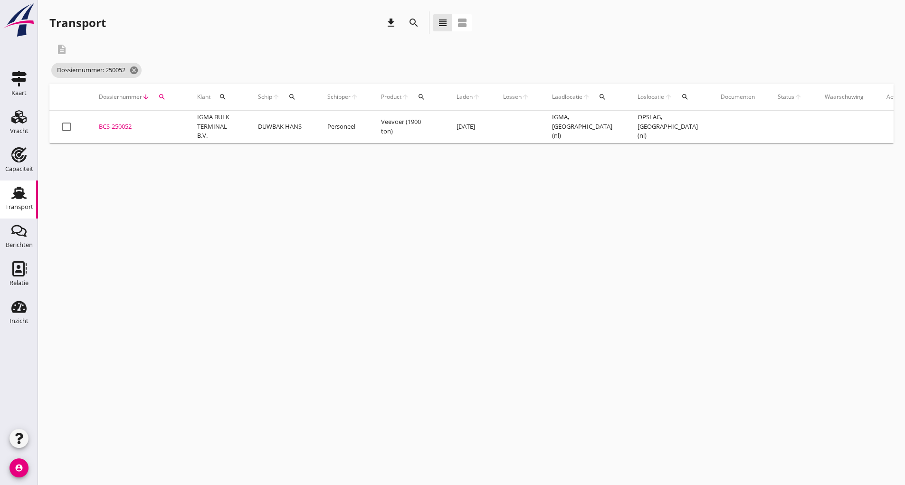
click at [133, 125] on div "BCS-250052" at bounding box center [137, 126] width 76 height 9
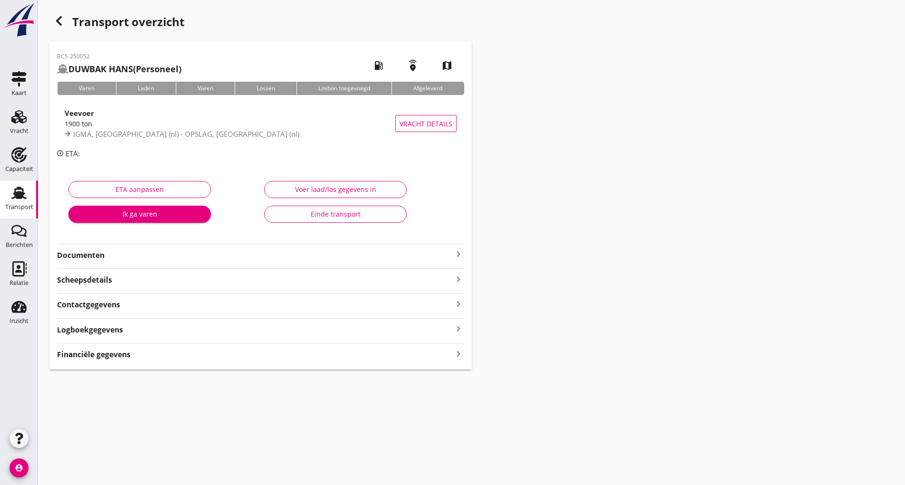
drag, startPoint x: 97, startPoint y: 247, endPoint x: 114, endPoint y: 265, distance: 24.9
click at [98, 248] on div "Documenten keyboard_arrow_right" at bounding box center [260, 252] width 407 height 17
click at [75, 252] on strong "Documenten" at bounding box center [255, 255] width 396 height 11
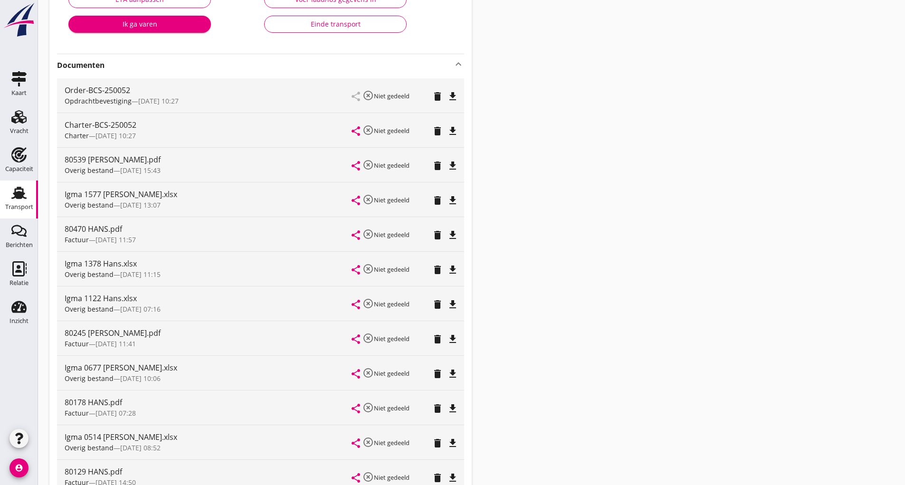
scroll to position [427, 0]
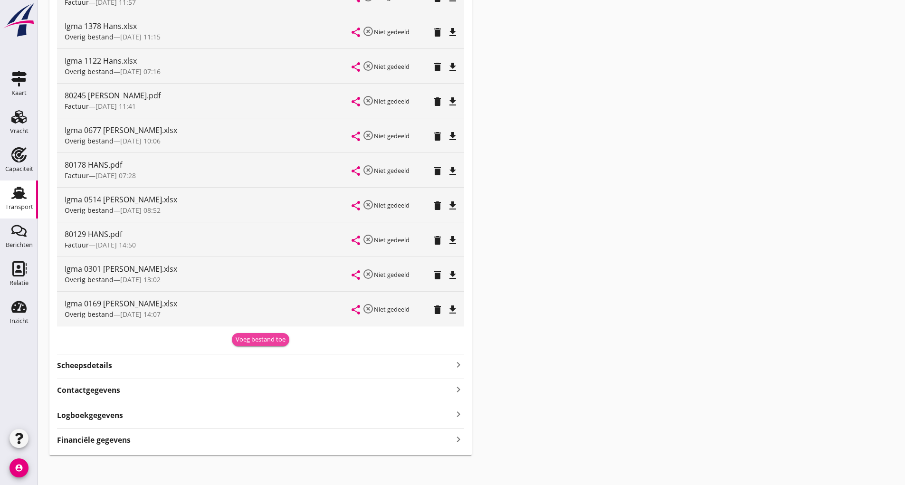
click at [255, 341] on div "Voeg bestand toe" at bounding box center [261, 339] width 50 height 9
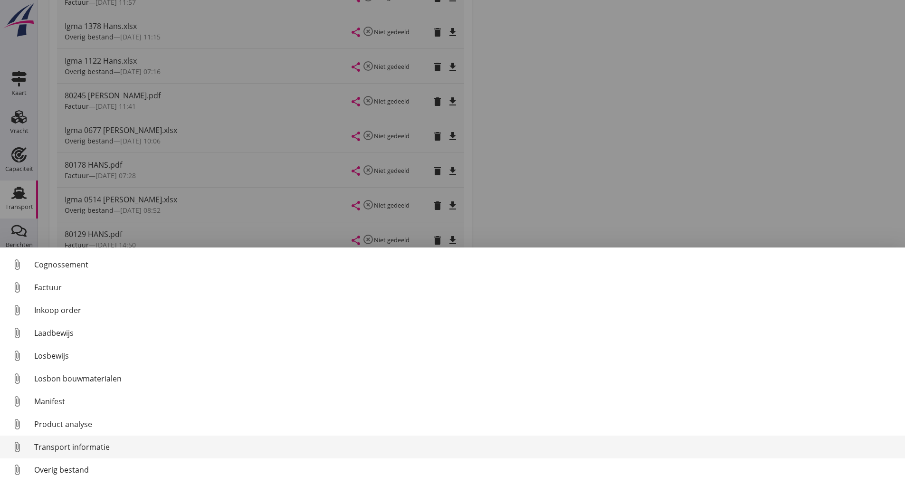
scroll to position [66, 0]
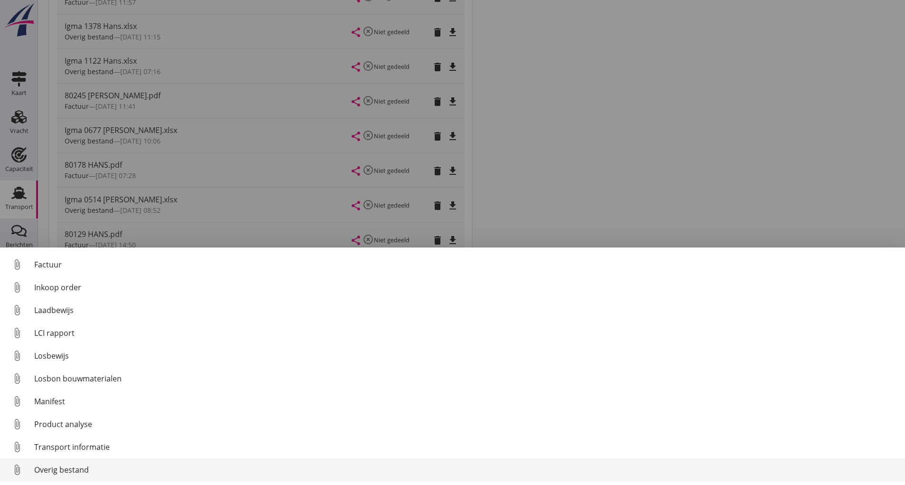
click at [69, 470] on div "Overig bestand" at bounding box center [465, 469] width 863 height 11
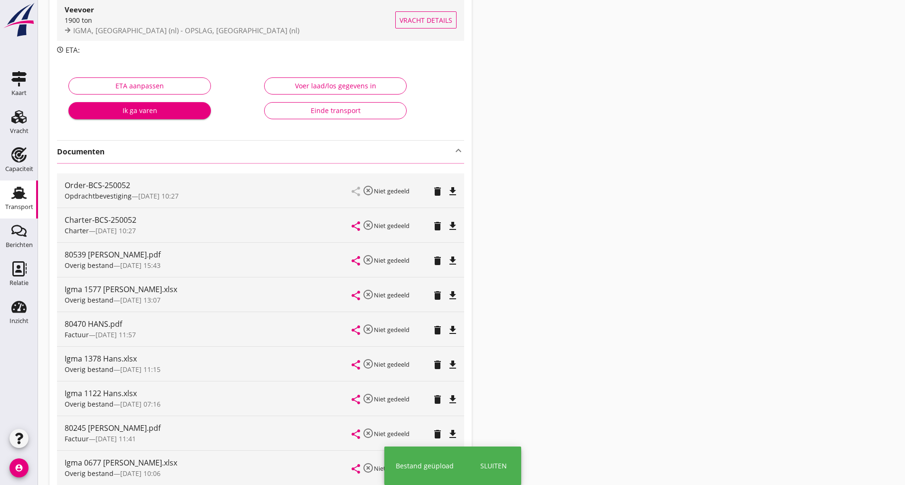
scroll to position [0, 0]
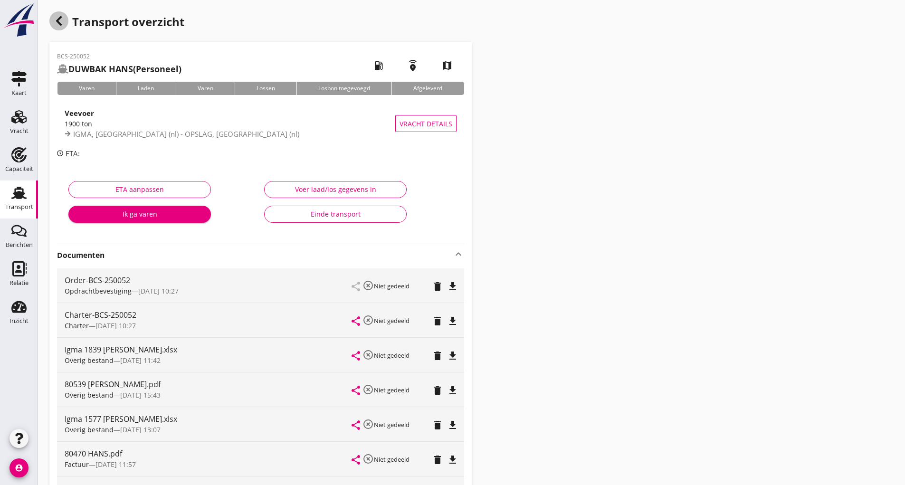
click at [57, 19] on icon "button" at bounding box center [58, 20] width 11 height 11
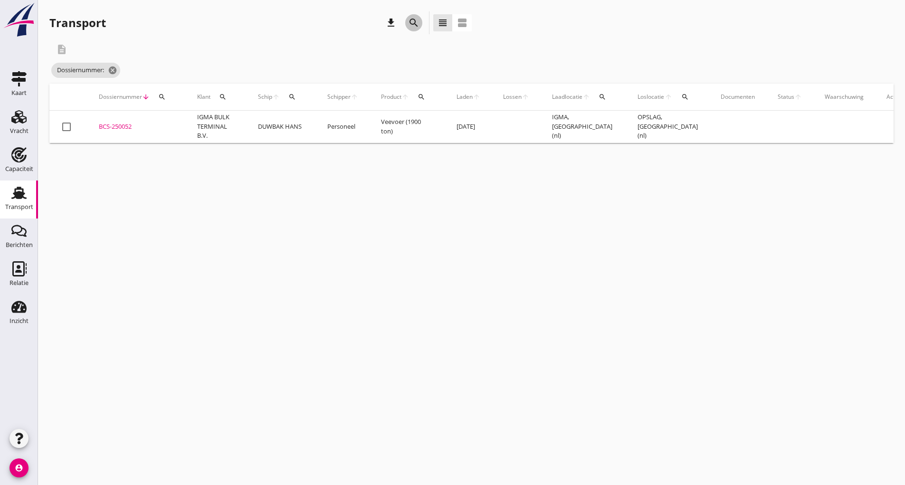
click at [407, 22] on div "search" at bounding box center [413, 22] width 17 height 11
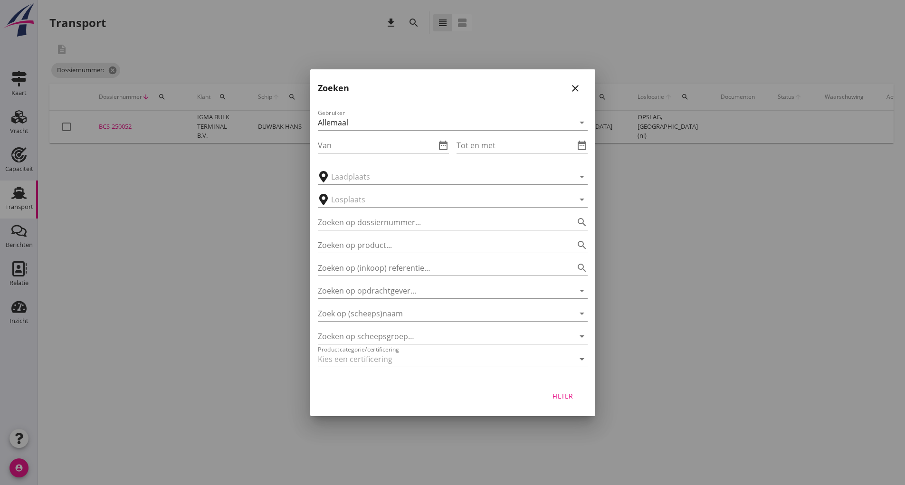
click at [349, 232] on div "Zoeken op product... search" at bounding box center [453, 242] width 270 height 21
click at [349, 227] on input "Zoeken op dossiernummer..." at bounding box center [439, 222] width 243 height 15
type input "250269"
click at [567, 395] on div "Filter" at bounding box center [563, 396] width 27 height 10
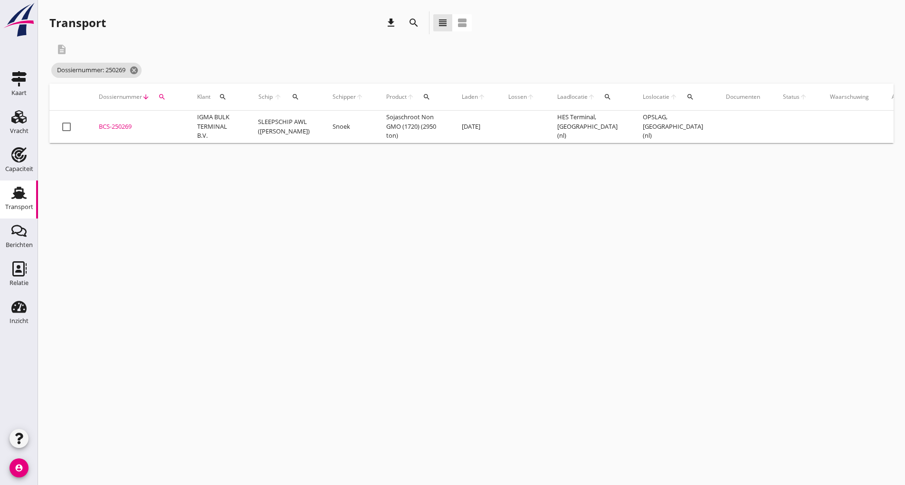
click at [126, 126] on div "BCS-250269" at bounding box center [137, 126] width 76 height 9
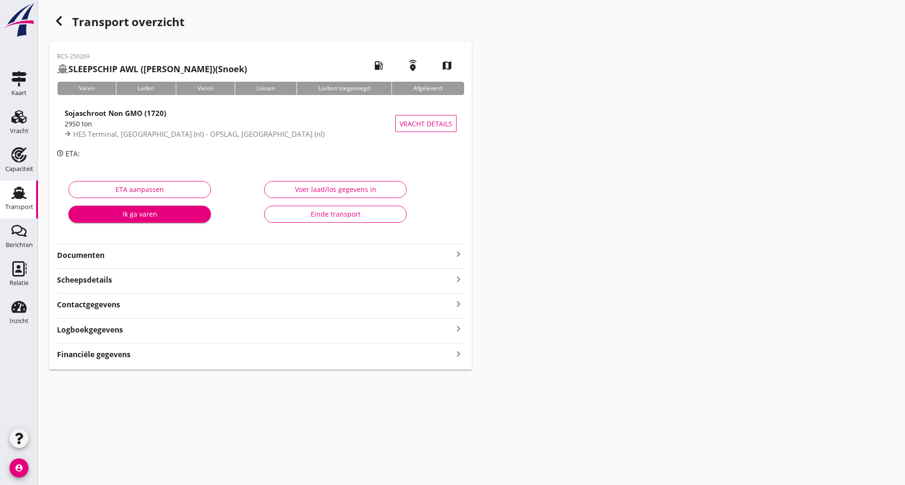
click at [107, 251] on strong "Documenten" at bounding box center [255, 255] width 396 height 11
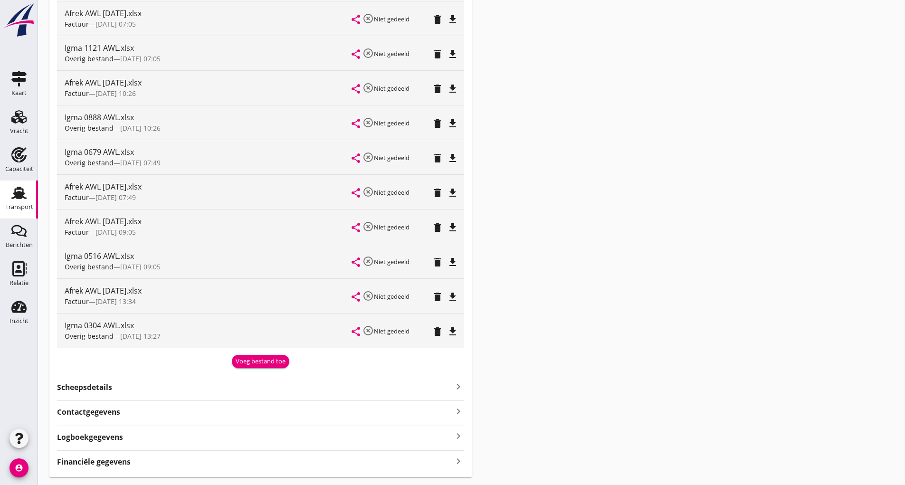
scroll to position [501, 0]
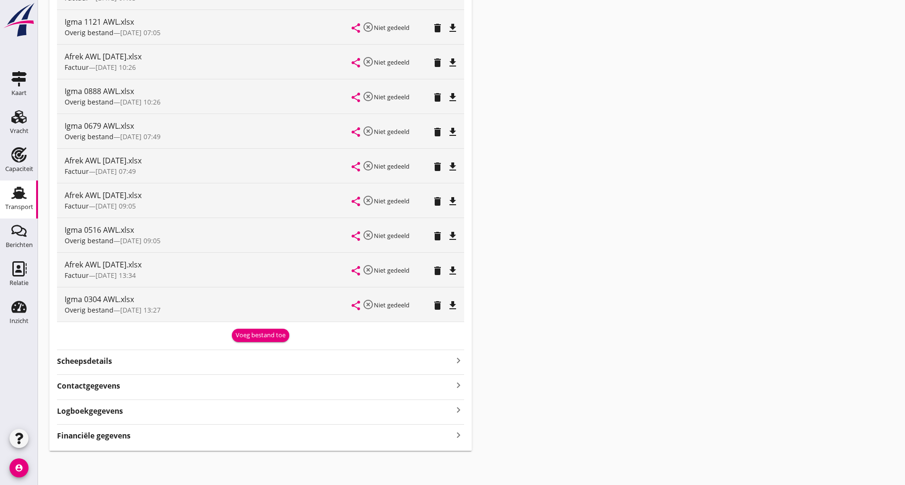
click at [265, 329] on button "Voeg bestand toe" at bounding box center [260, 335] width 57 height 13
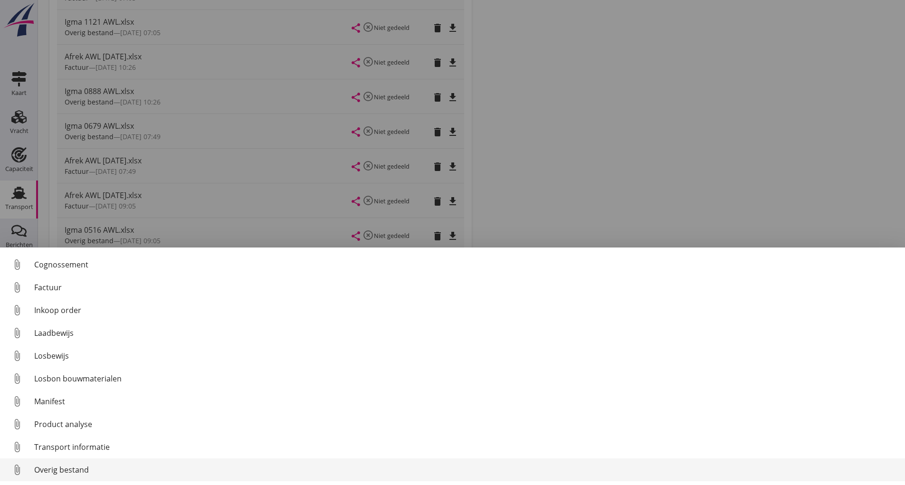
scroll to position [66, 0]
drag, startPoint x: 77, startPoint y: 468, endPoint x: 83, endPoint y: 468, distance: 5.7
click at [83, 468] on div "Overig bestand" at bounding box center [465, 469] width 863 height 11
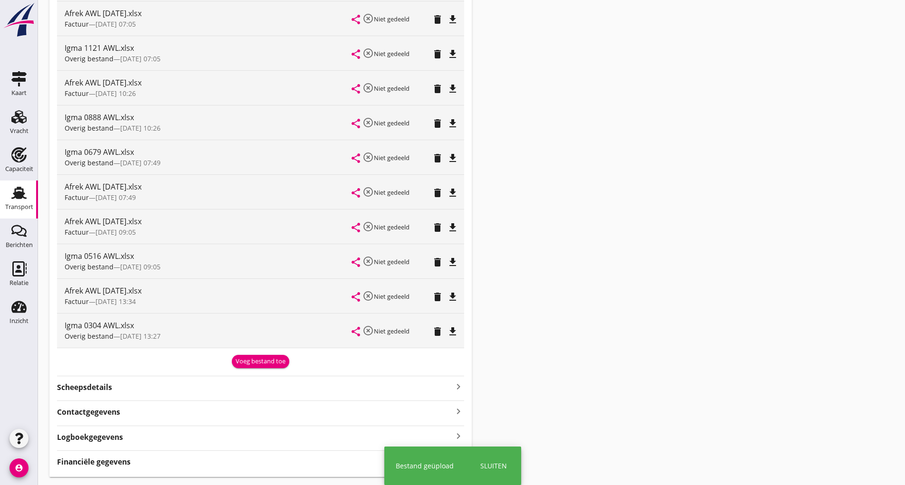
scroll to position [536, 0]
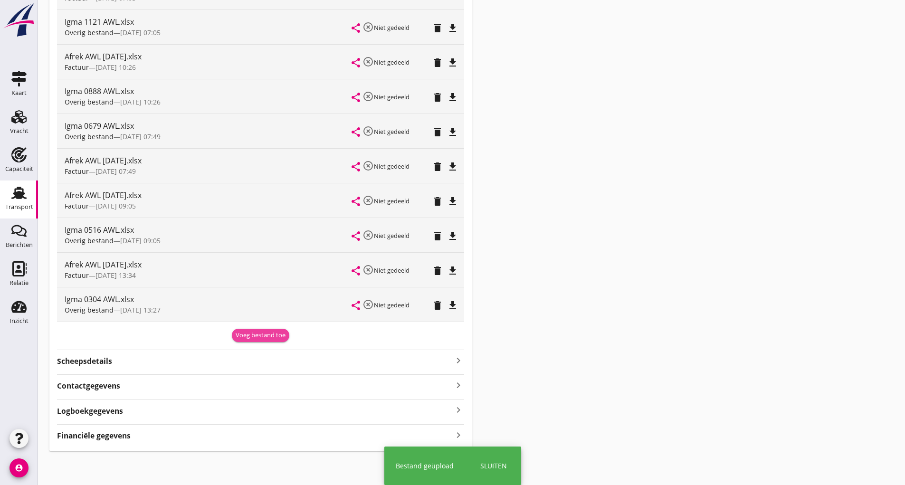
click at [256, 339] on div "Voeg bestand toe" at bounding box center [261, 335] width 50 height 9
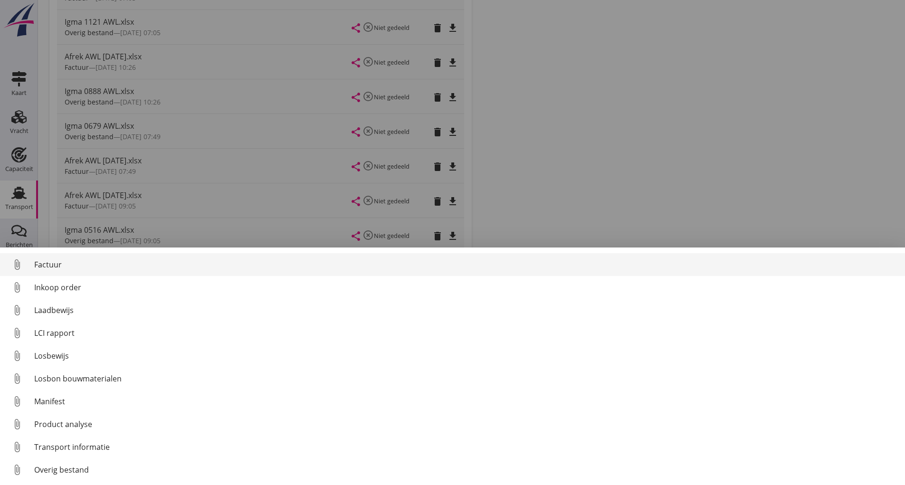
click at [53, 259] on div "Factuur" at bounding box center [465, 264] width 863 height 11
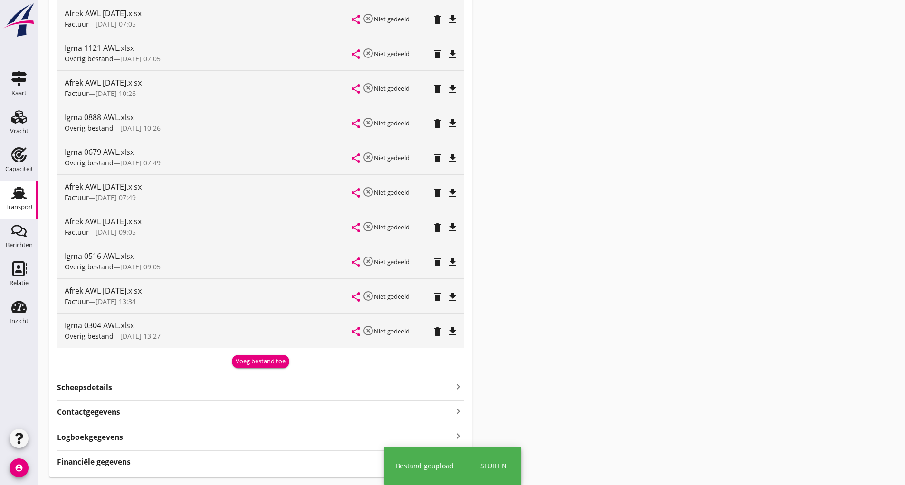
scroll to position [570, 0]
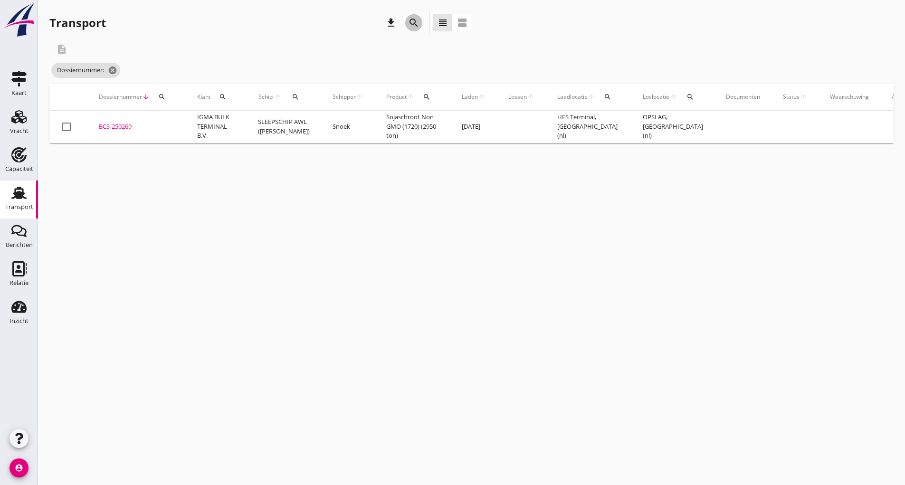
click at [416, 23] on icon "search" at bounding box center [413, 22] width 11 height 11
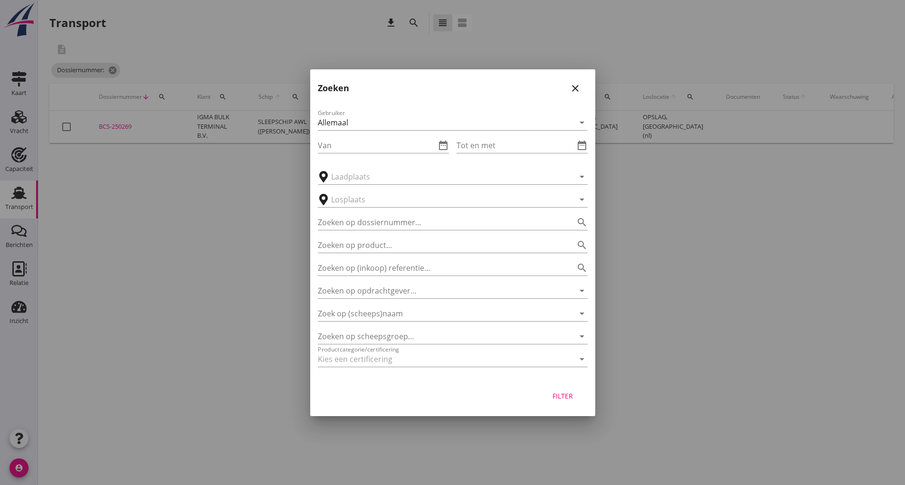
click at [351, 230] on div "Gebruiker Allemaal arrow_drop_down Van date_range Tot en met date_range arrow_d…" at bounding box center [452, 240] width 285 height 280
click at [353, 217] on input "Zoeken op dossiernummer..." at bounding box center [439, 222] width 243 height 15
type input "250576"
click at [560, 392] on div "Filter" at bounding box center [563, 396] width 27 height 10
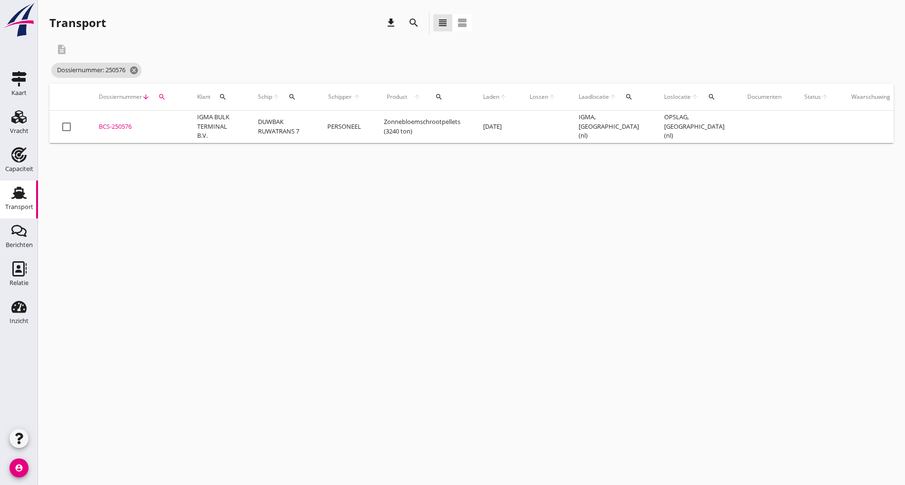
click at [131, 128] on div "BCS-250576" at bounding box center [137, 126] width 76 height 9
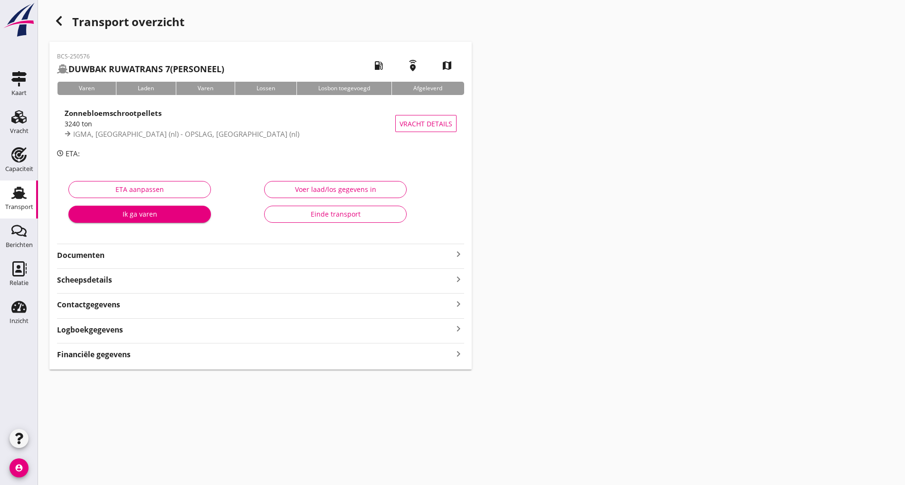
click at [92, 258] on strong "Documenten" at bounding box center [255, 255] width 396 height 11
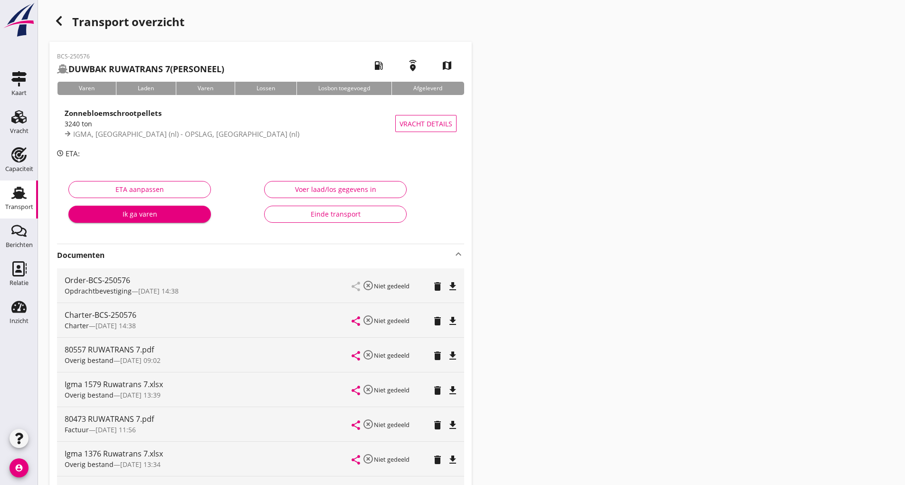
scroll to position [237, 0]
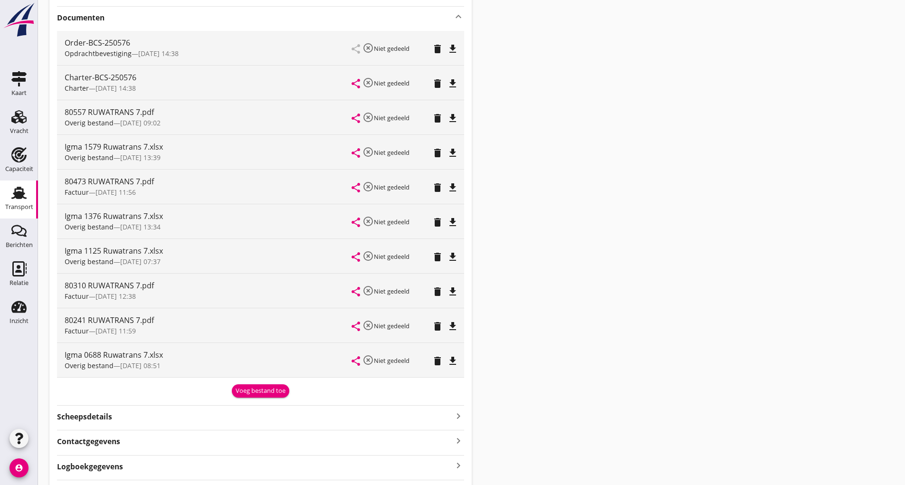
click at [249, 391] on div "Voeg bestand toe" at bounding box center [261, 390] width 50 height 9
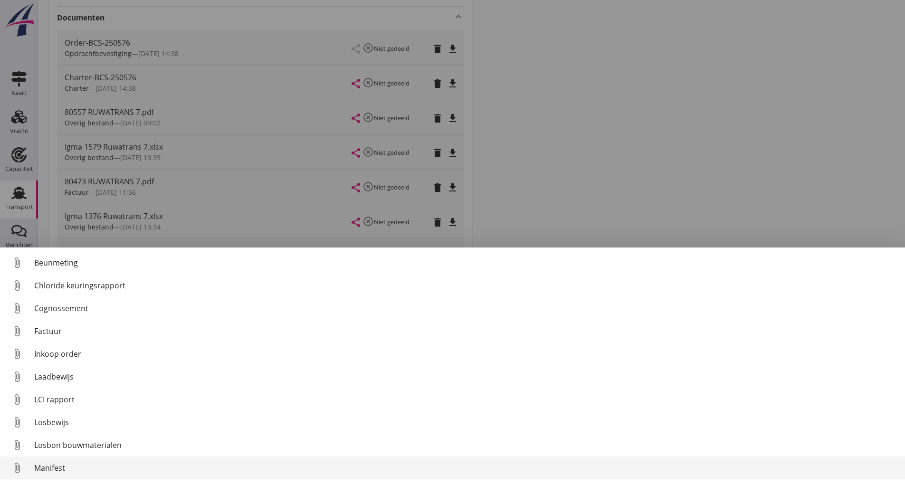
scroll to position [66, 0]
click at [81, 469] on div "Overig bestand" at bounding box center [465, 469] width 863 height 11
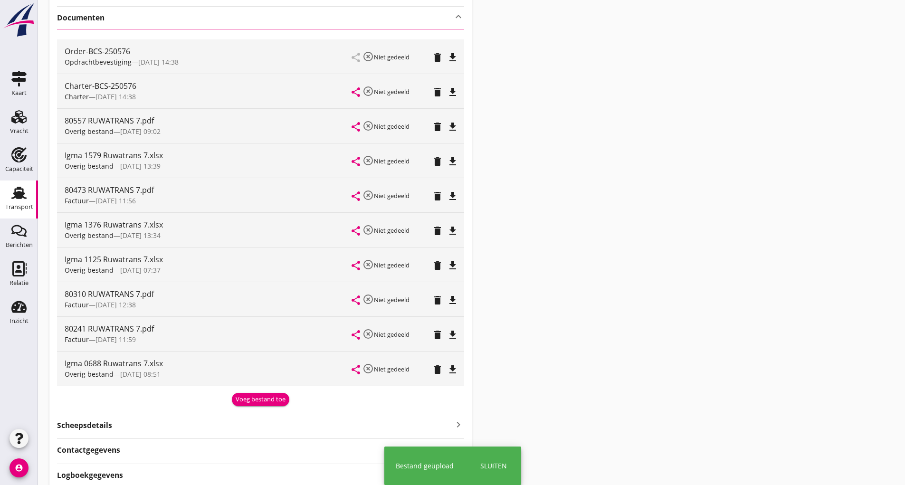
scroll to position [0, 0]
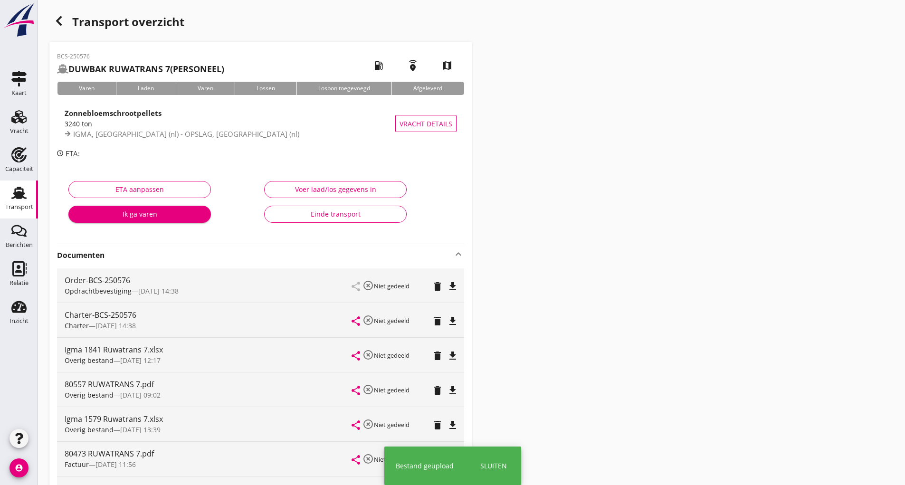
click at [58, 21] on use "button" at bounding box center [59, 20] width 6 height 9
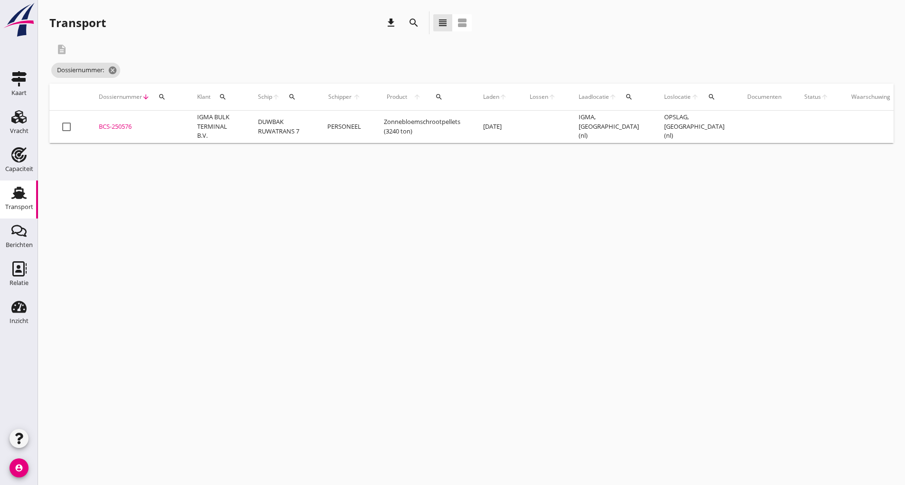
drag, startPoint x: 418, startPoint y: 21, endPoint x: 409, endPoint y: 29, distance: 12.5
click at [416, 23] on icon "search" at bounding box center [413, 22] width 11 height 11
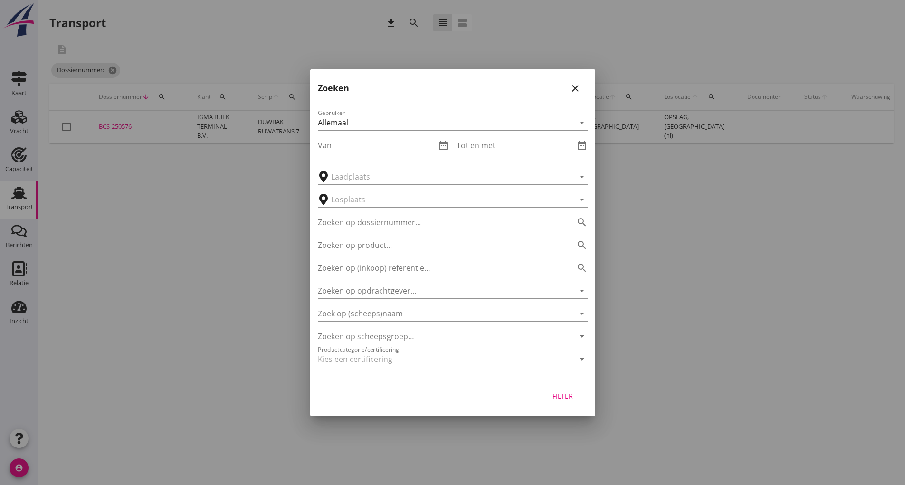
click at [348, 218] on input "Zoeken op dossiernummer..." at bounding box center [439, 222] width 243 height 15
type input "250922"
click at [554, 392] on div "Filter" at bounding box center [563, 396] width 27 height 10
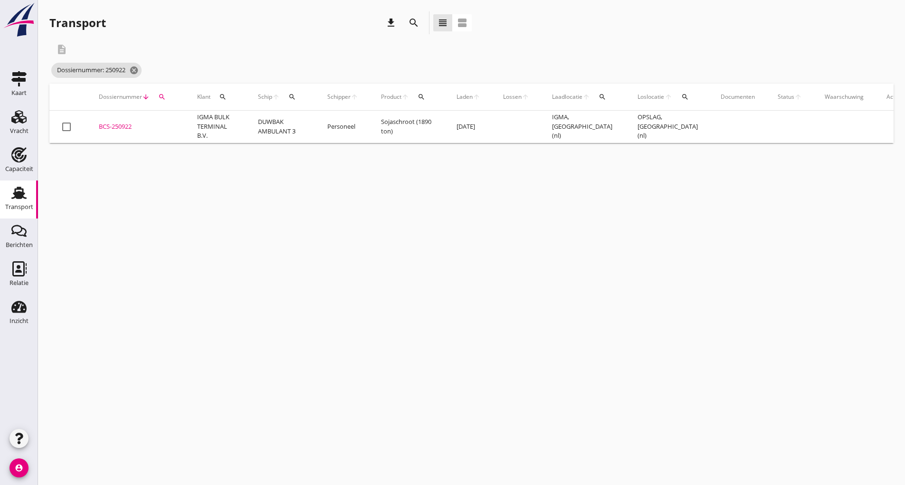
click at [125, 128] on div "BCS-250922" at bounding box center [137, 126] width 76 height 9
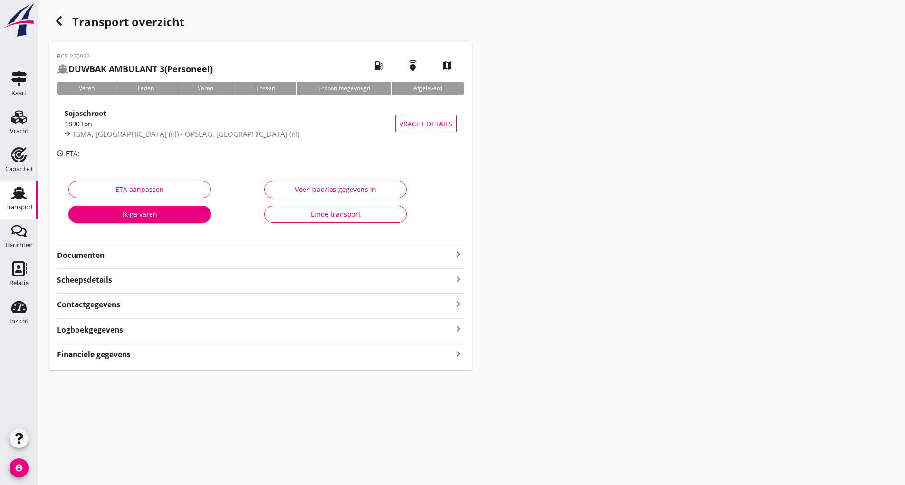
drag, startPoint x: 95, startPoint y: 252, endPoint x: 104, endPoint y: 261, distance: 12.4
click at [95, 252] on strong "Documenten" at bounding box center [255, 255] width 396 height 11
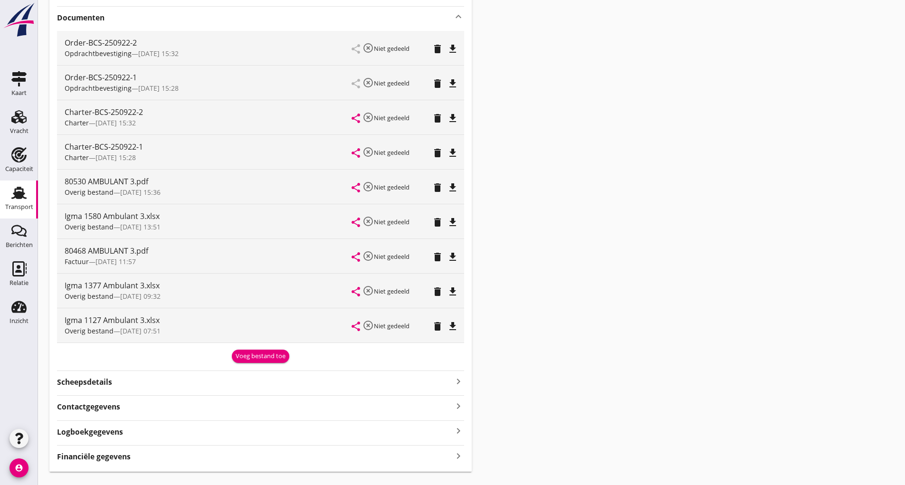
scroll to position [258, 0]
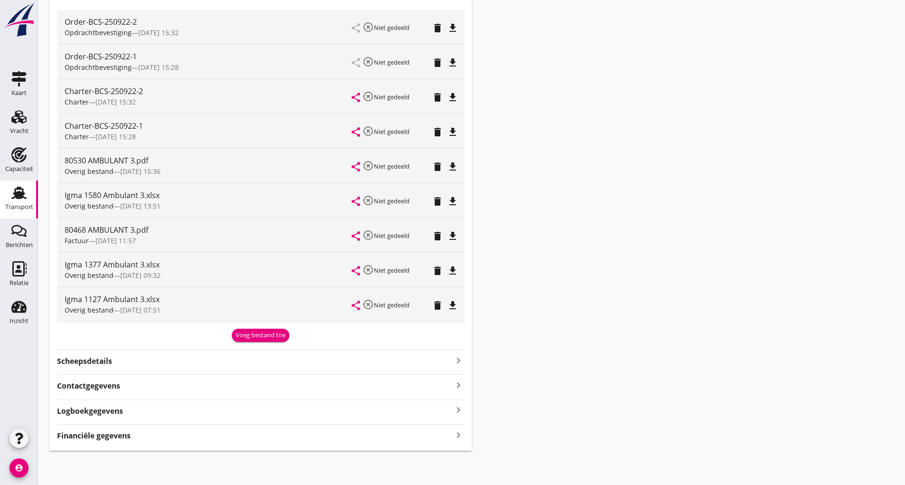
click at [263, 331] on div "Voeg bestand toe" at bounding box center [261, 335] width 50 height 9
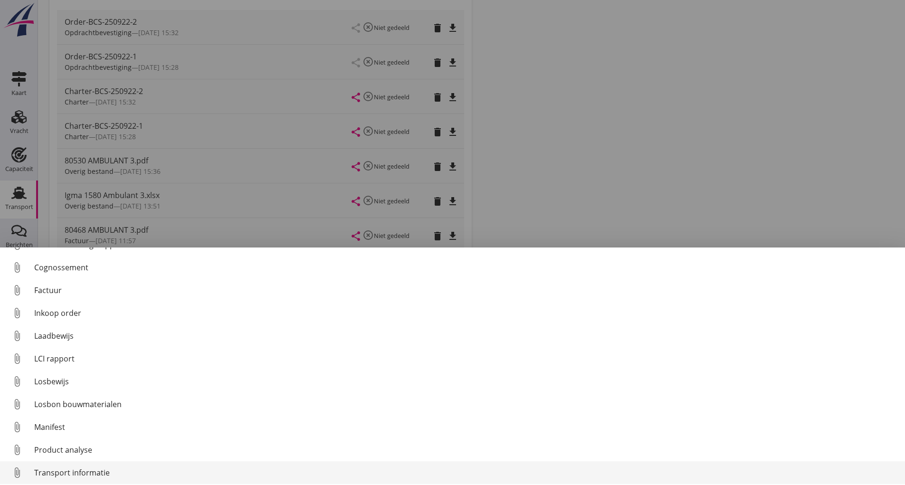
scroll to position [66, 0]
click at [83, 469] on div "Overig bestand" at bounding box center [465, 469] width 863 height 11
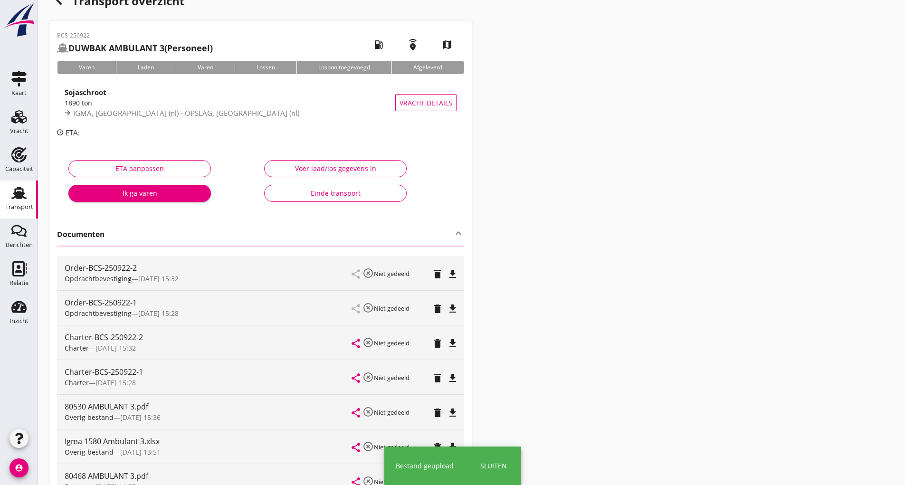
scroll to position [0, 0]
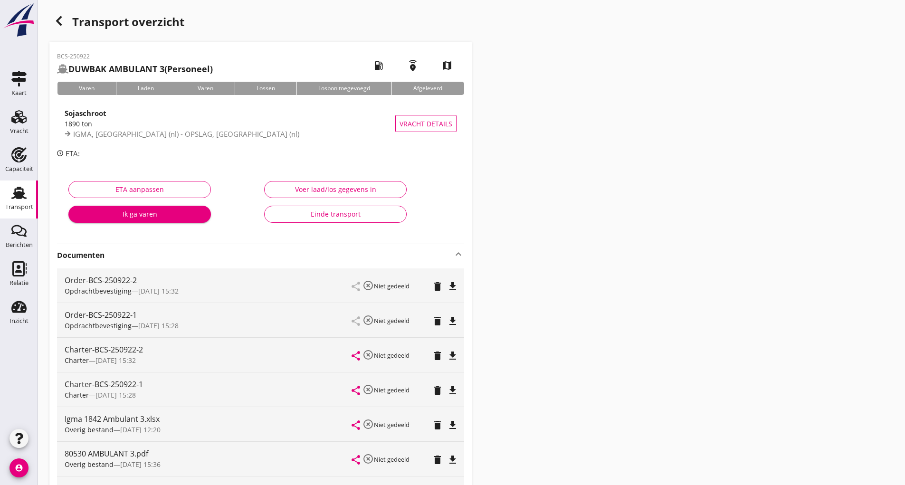
click at [78, 22] on div "Transport overzicht" at bounding box center [260, 22] width 422 height 23
click at [67, 20] on div "button" at bounding box center [58, 20] width 19 height 19
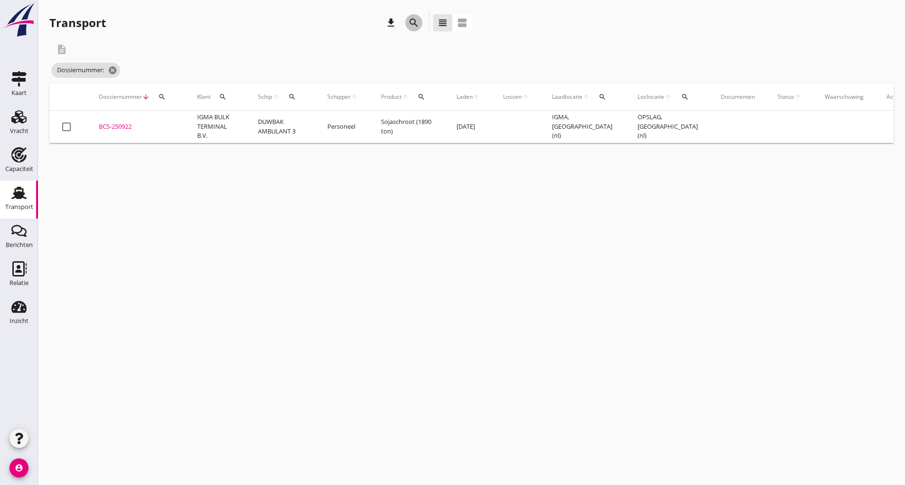
click at [408, 21] on icon "search" at bounding box center [413, 22] width 11 height 11
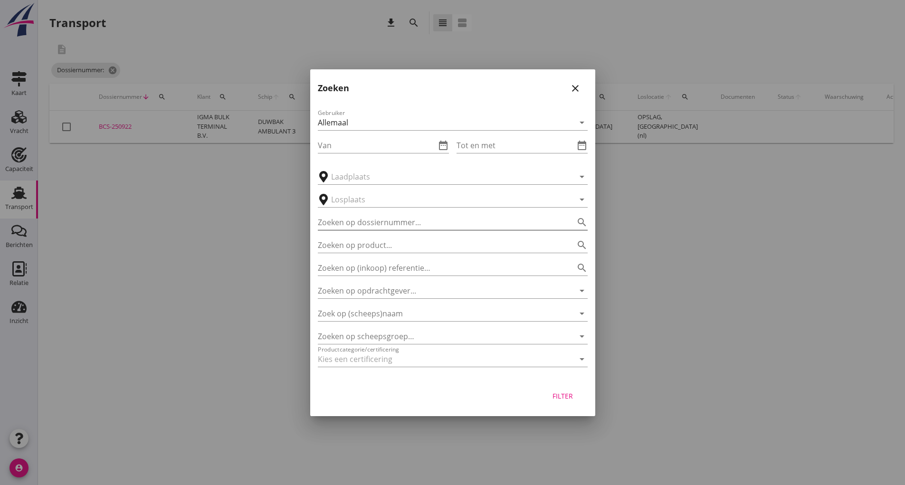
click at [344, 221] on input "Zoeken op dossiernummer..." at bounding box center [439, 222] width 243 height 15
type input "250930"
click at [554, 401] on button "Filter" at bounding box center [563, 396] width 42 height 17
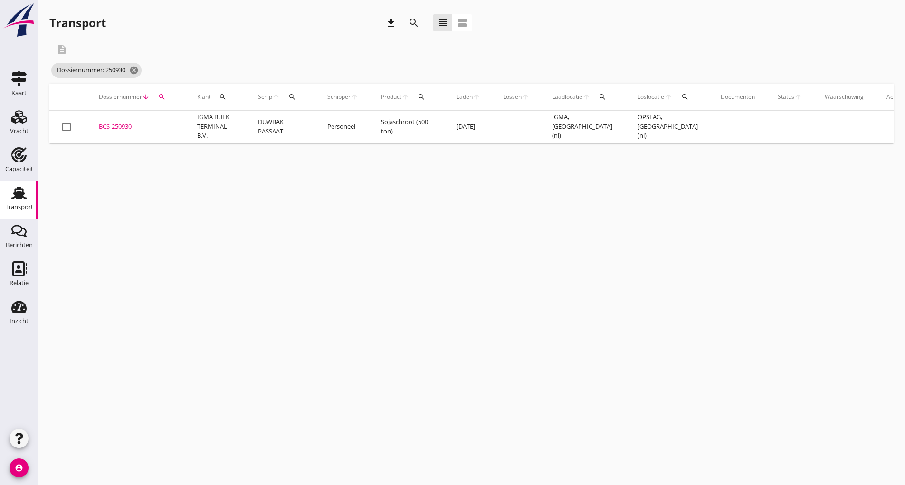
drag, startPoint x: 114, startPoint y: 124, endPoint x: 123, endPoint y: 133, distance: 11.8
click at [115, 127] on div "BCS-250930" at bounding box center [137, 126] width 76 height 9
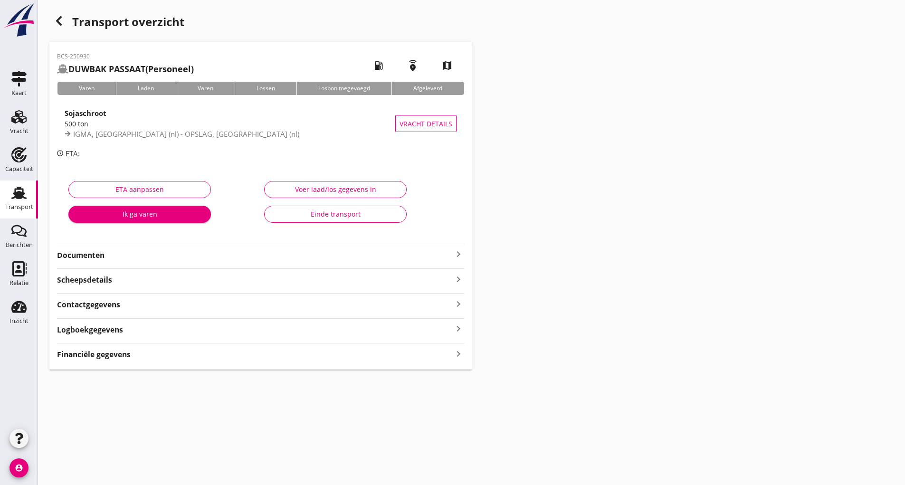
click at [101, 260] on strong "Documenten" at bounding box center [255, 255] width 396 height 11
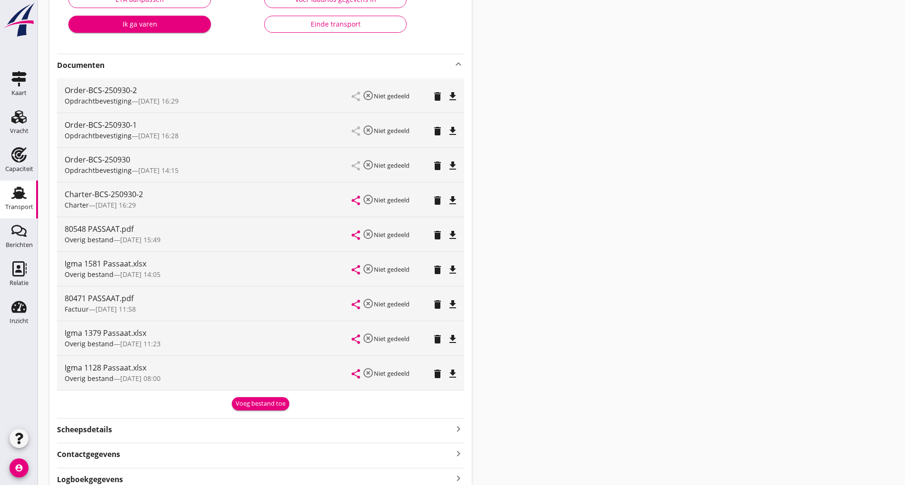
scroll to position [237, 0]
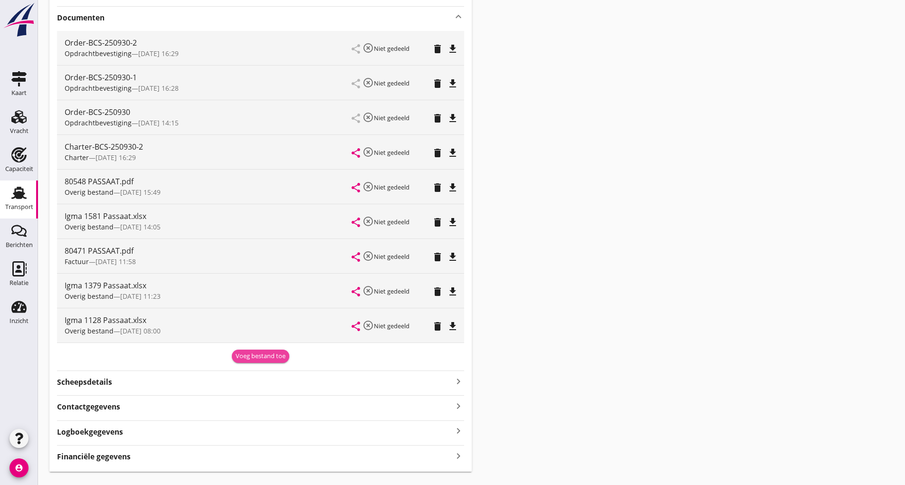
click at [266, 351] on div "Voeg bestand toe" at bounding box center [261, 355] width 50 height 9
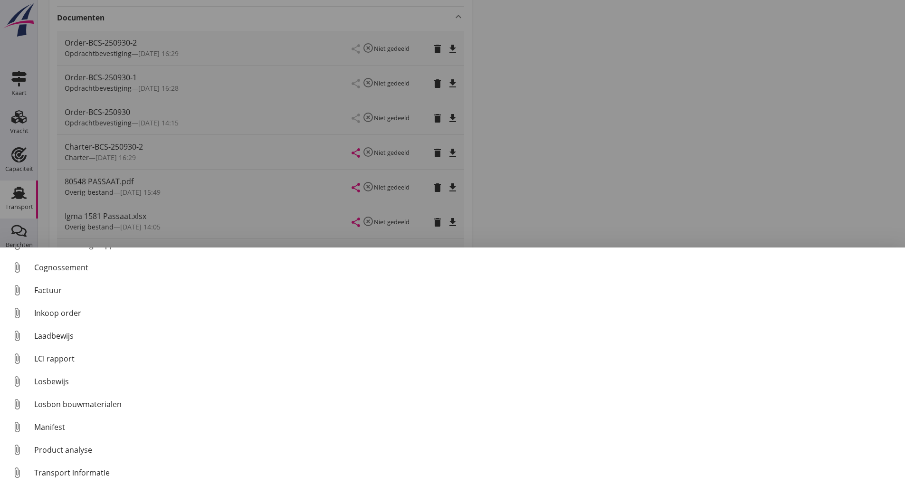
scroll to position [66, 0]
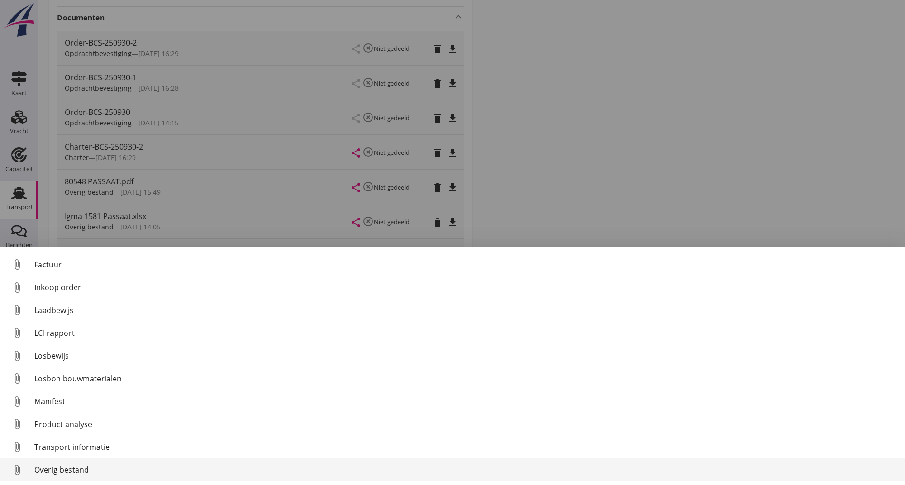
click at [75, 465] on div "Overig bestand" at bounding box center [465, 469] width 863 height 11
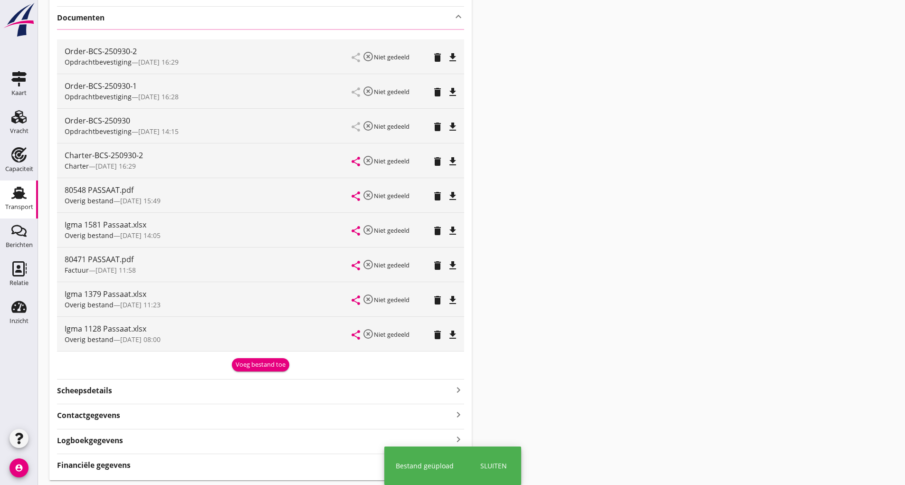
scroll to position [0, 0]
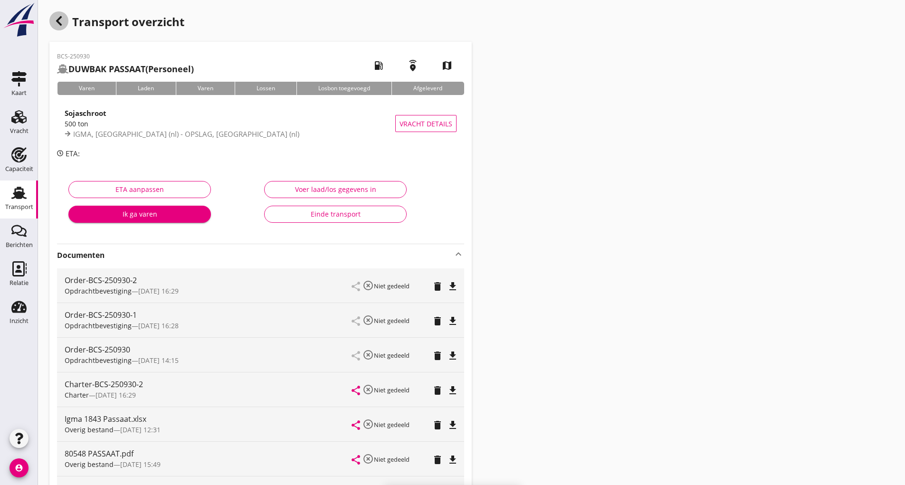
click at [58, 23] on use "button" at bounding box center [59, 20] width 6 height 9
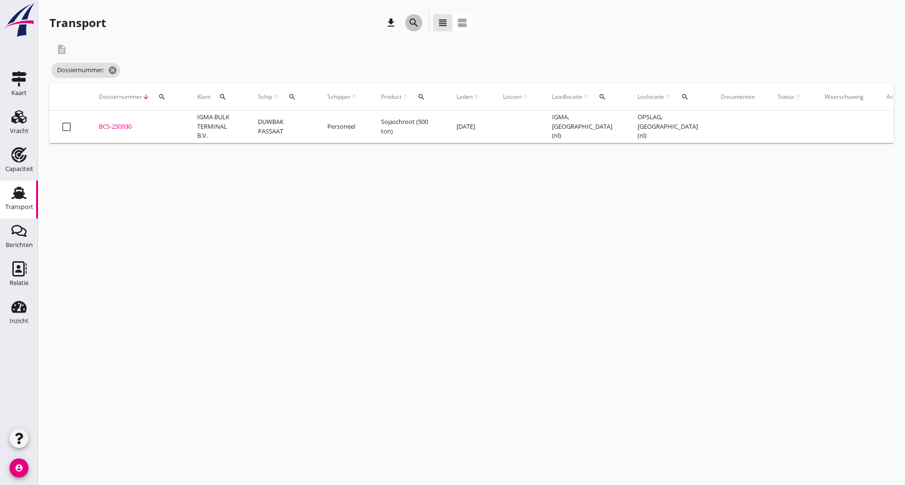
drag, startPoint x: 412, startPoint y: 17, endPoint x: 412, endPoint y: 22, distance: 5.7
click at [412, 19] on button "search" at bounding box center [413, 22] width 17 height 17
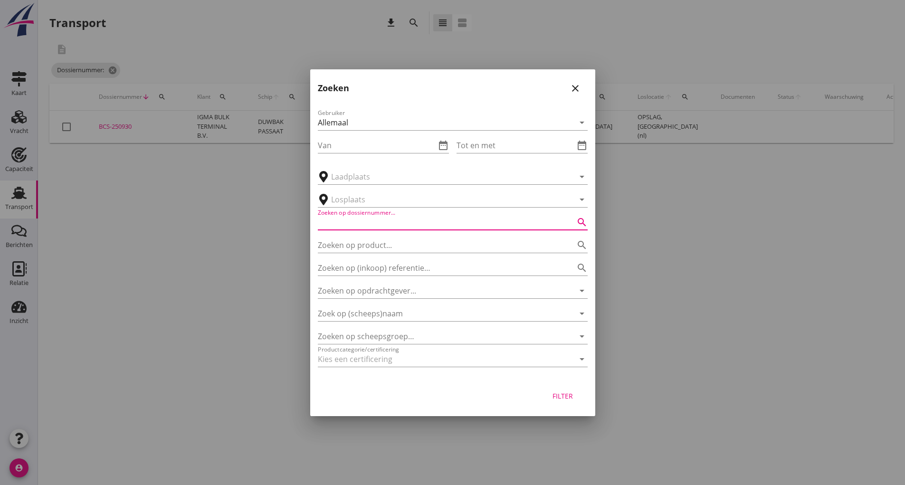
click at [341, 222] on input "Zoeken op dossiernummer..." at bounding box center [439, 222] width 243 height 15
type input "251007"
click at [555, 394] on div "Filter" at bounding box center [563, 396] width 27 height 10
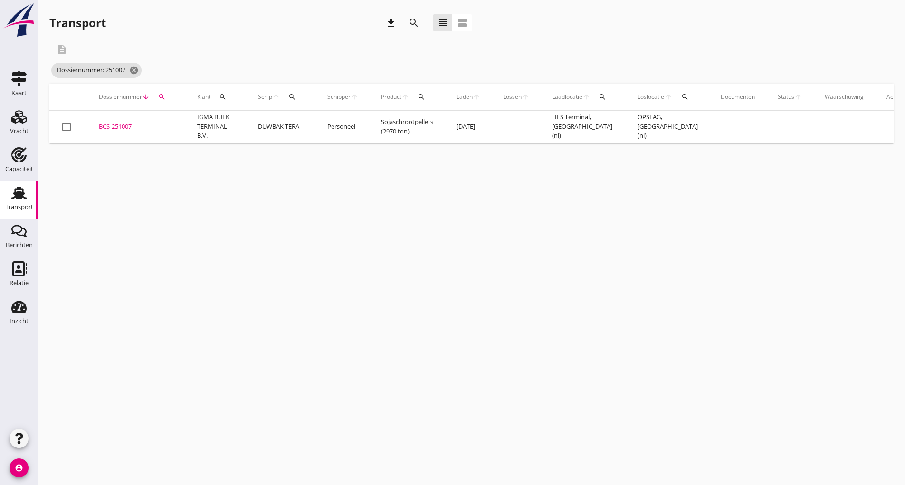
click at [115, 126] on div "BCS-251007" at bounding box center [137, 126] width 76 height 9
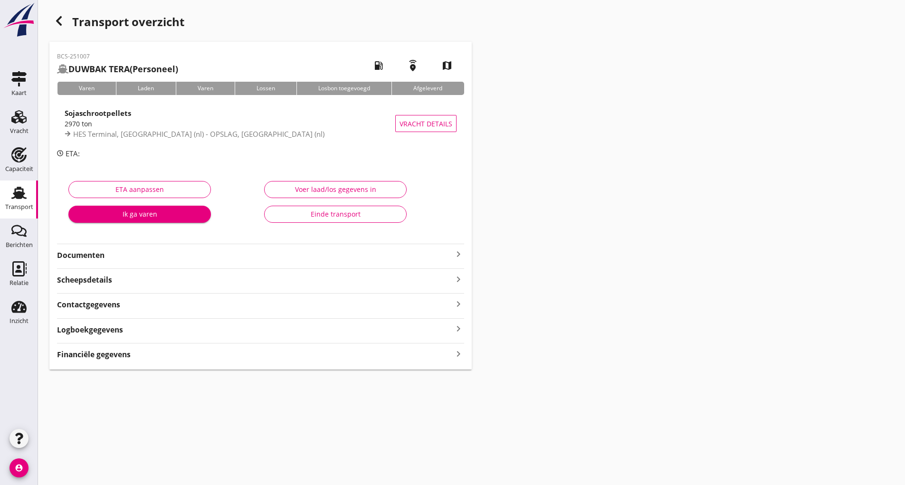
drag, startPoint x: 91, startPoint y: 254, endPoint x: 99, endPoint y: 260, distance: 10.8
click at [92, 255] on strong "Documenten" at bounding box center [255, 255] width 396 height 11
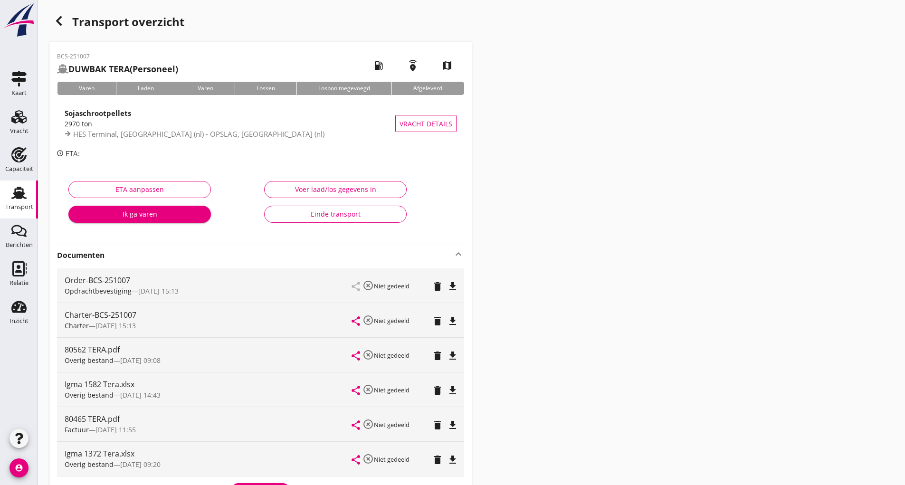
scroll to position [154, 0]
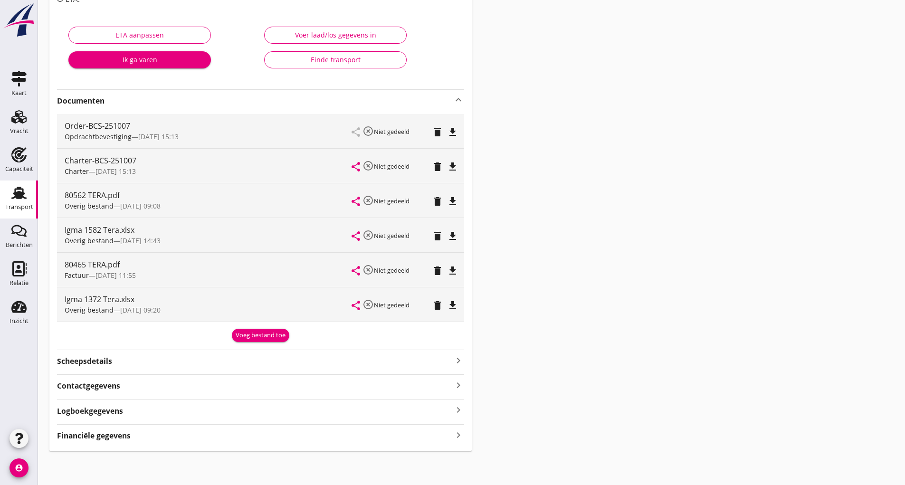
click at [244, 335] on div "Voeg bestand toe" at bounding box center [261, 335] width 50 height 9
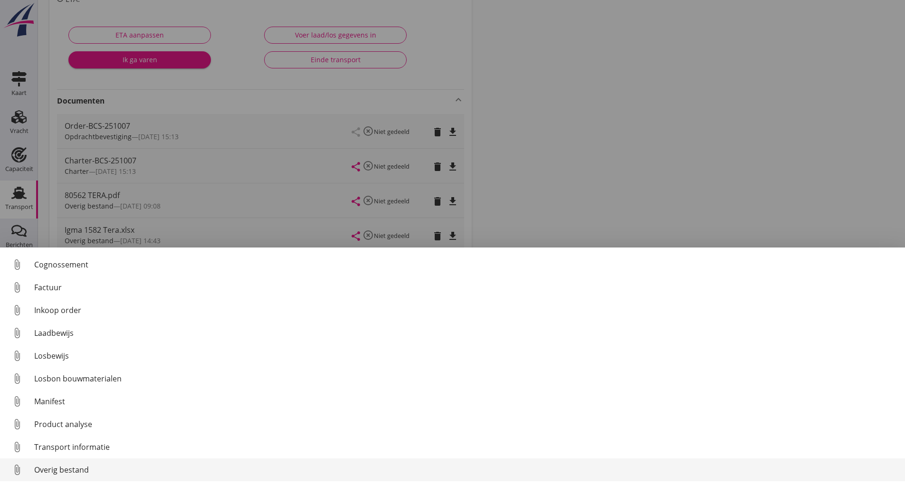
scroll to position [66, 0]
click at [92, 471] on div "Overig bestand" at bounding box center [465, 469] width 863 height 11
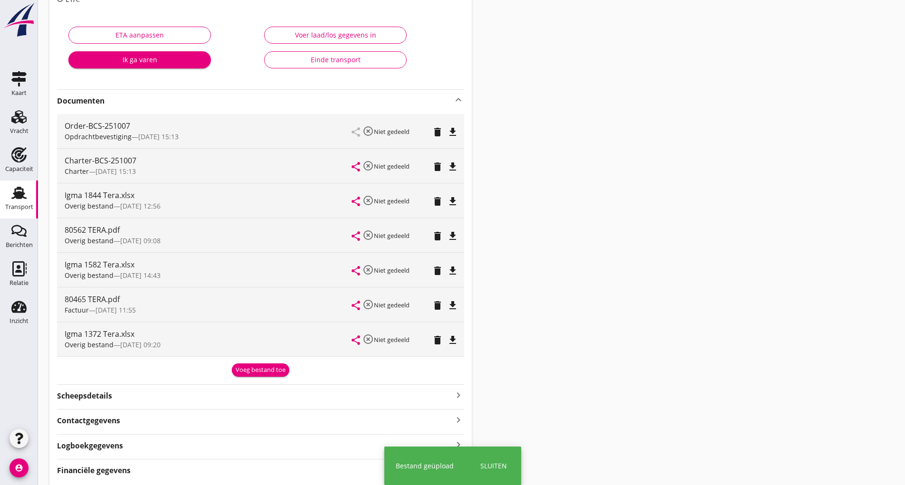
scroll to position [0, 0]
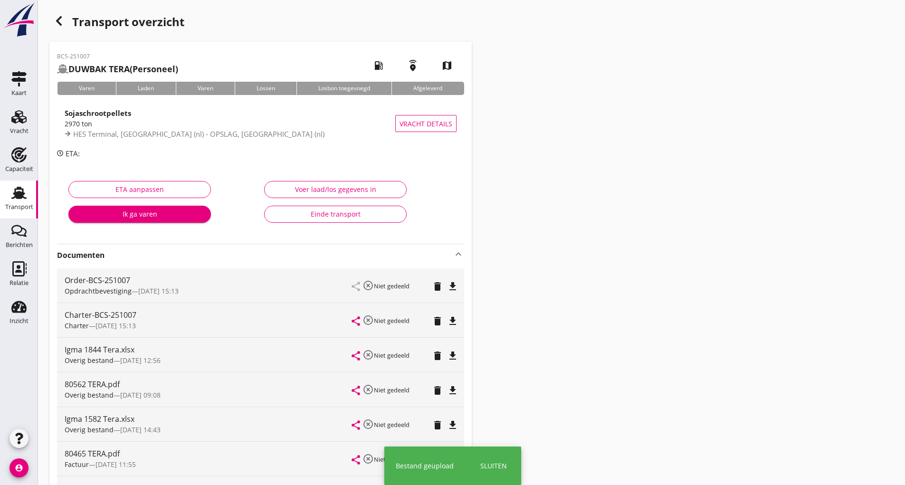
click at [60, 13] on div "button" at bounding box center [58, 20] width 19 height 19
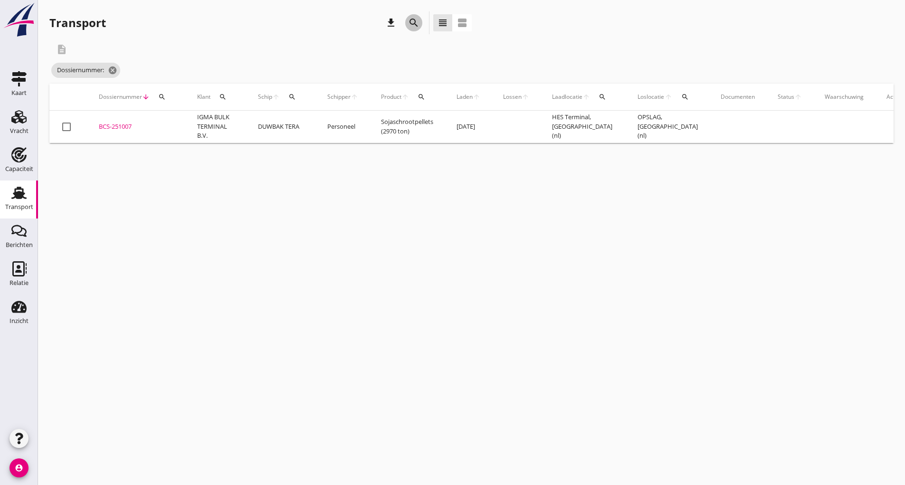
click at [413, 20] on icon "search" at bounding box center [413, 22] width 11 height 11
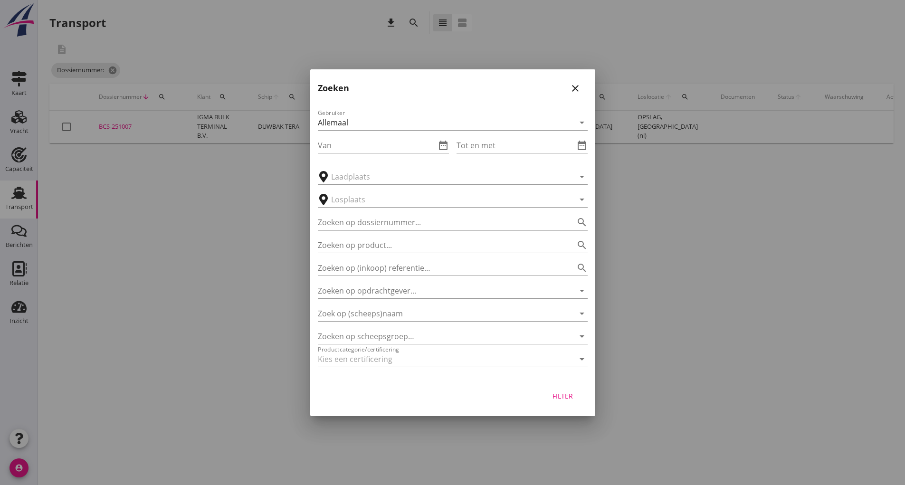
click at [362, 221] on input "Zoeken op dossiernummer..." at bounding box center [439, 222] width 243 height 15
type input "251014"
drag, startPoint x: 564, startPoint y: 401, endPoint x: 546, endPoint y: 394, distance: 19.4
click at [565, 398] on button "Filter" at bounding box center [563, 396] width 42 height 17
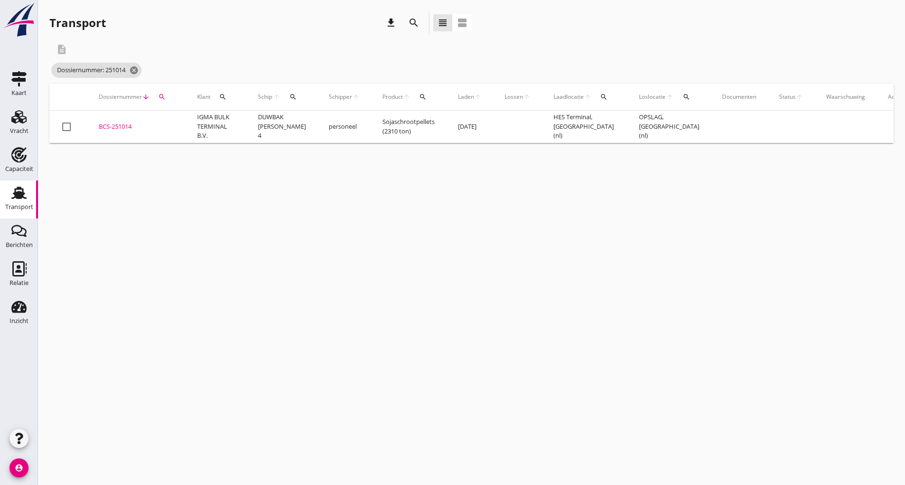
click at [119, 126] on div "BCS-251014" at bounding box center [137, 126] width 76 height 9
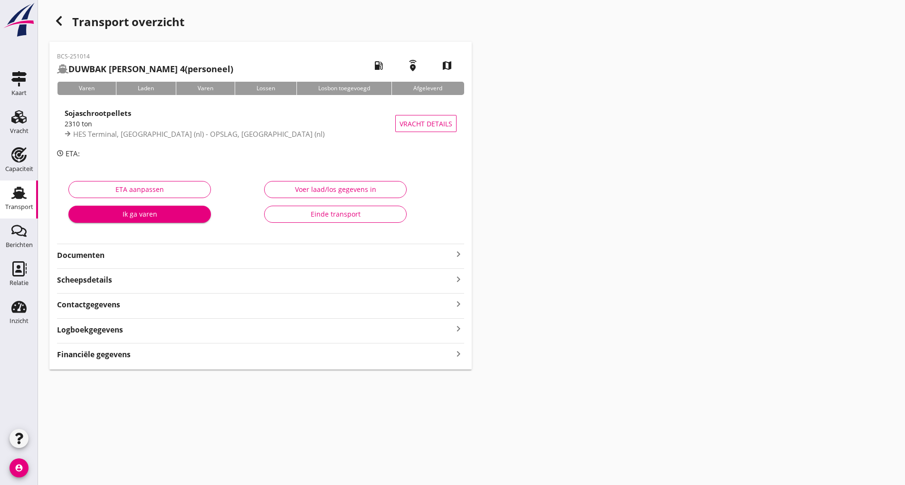
drag, startPoint x: 99, startPoint y: 253, endPoint x: 104, endPoint y: 260, distance: 8.3
click at [100, 253] on strong "Documenten" at bounding box center [255, 255] width 396 height 11
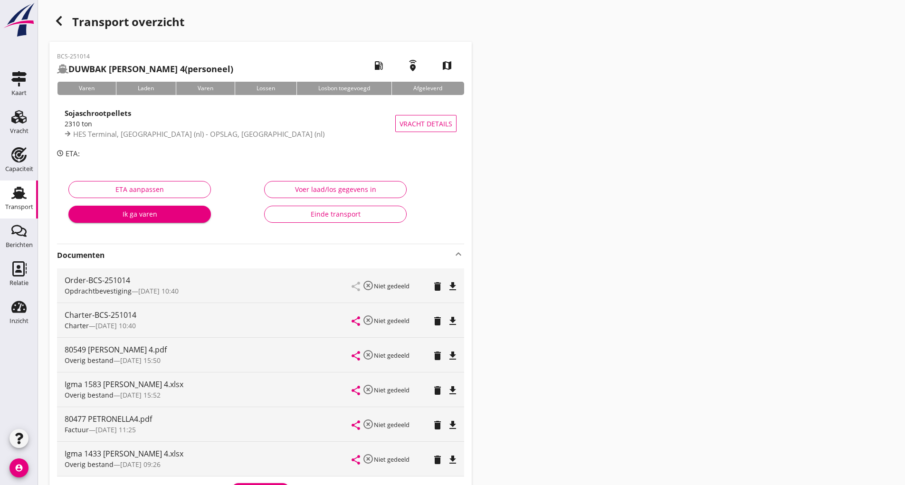
scroll to position [154, 0]
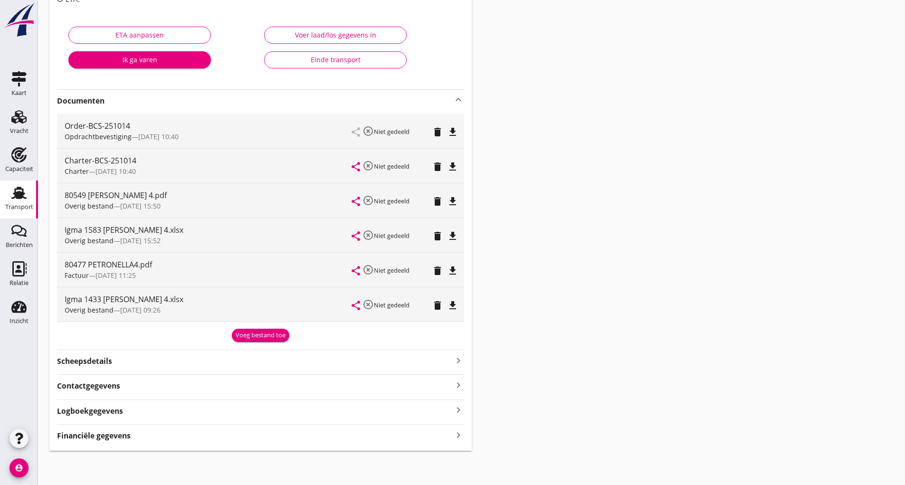
click at [255, 334] on div "Voeg bestand toe" at bounding box center [261, 335] width 50 height 9
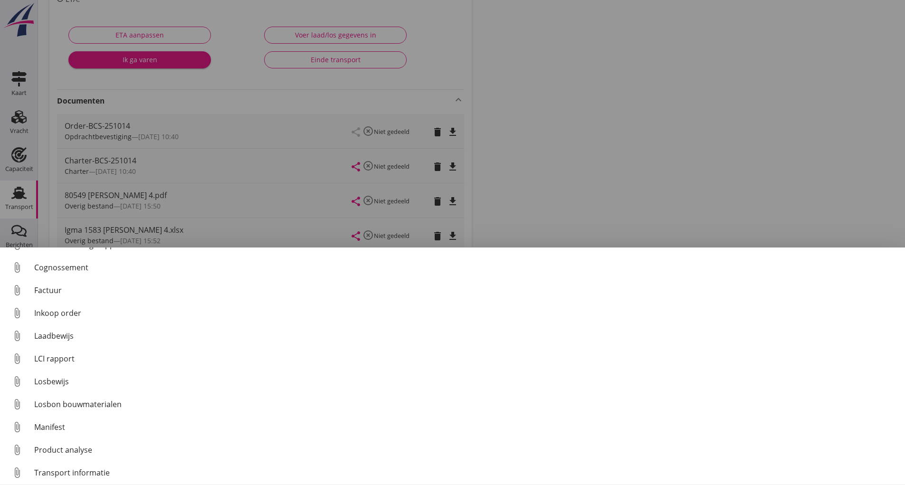
scroll to position [66, 0]
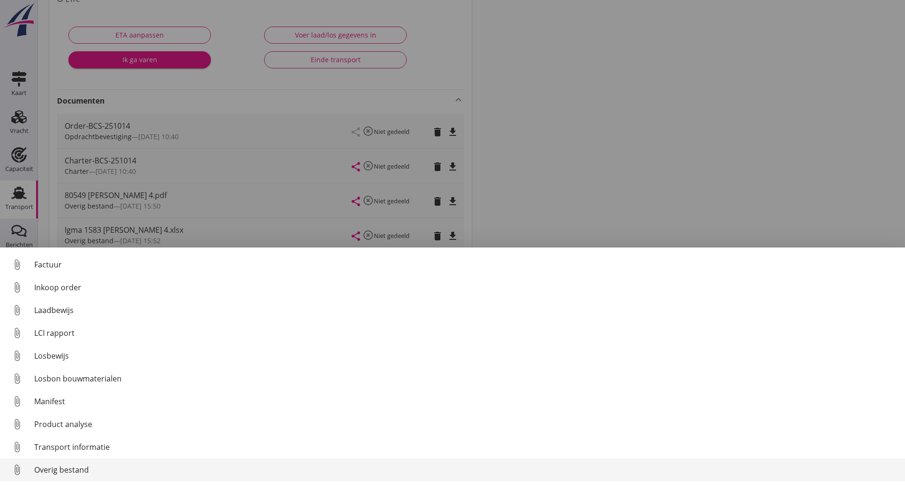
drag, startPoint x: 82, startPoint y: 470, endPoint x: 88, endPoint y: 468, distance: 6.5
click at [88, 468] on div "Overig bestand" at bounding box center [465, 469] width 863 height 11
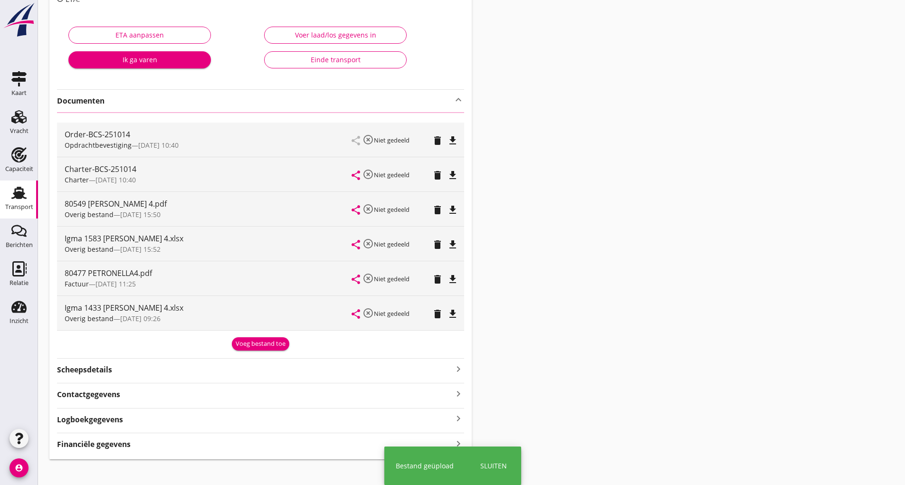
scroll to position [0, 0]
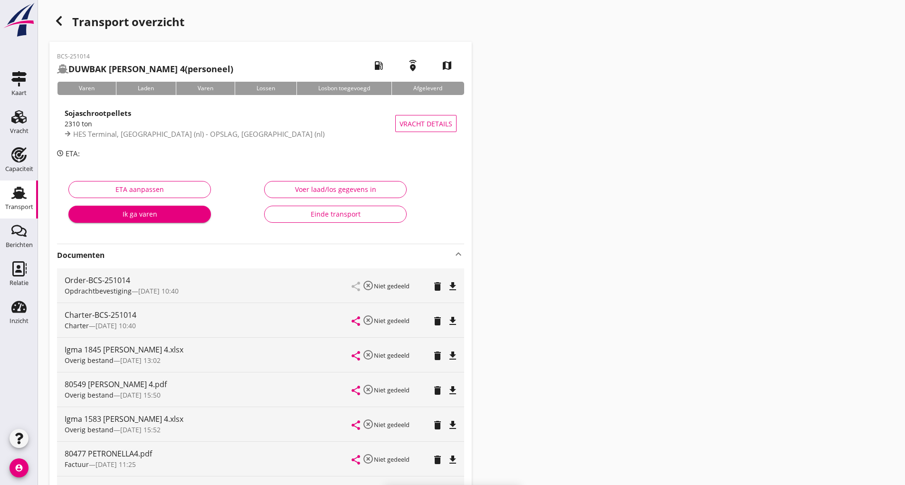
click at [58, 22] on icon "button" at bounding box center [58, 20] width 11 height 11
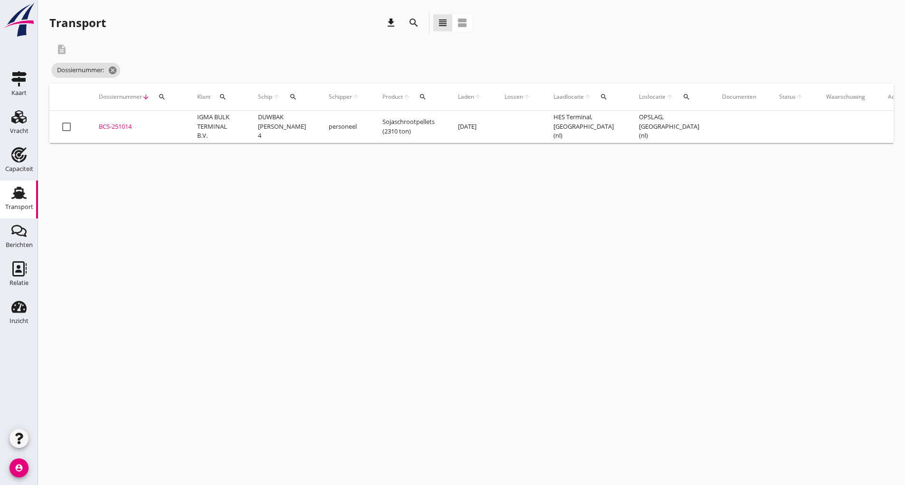
click at [408, 22] on icon "search" at bounding box center [413, 22] width 11 height 11
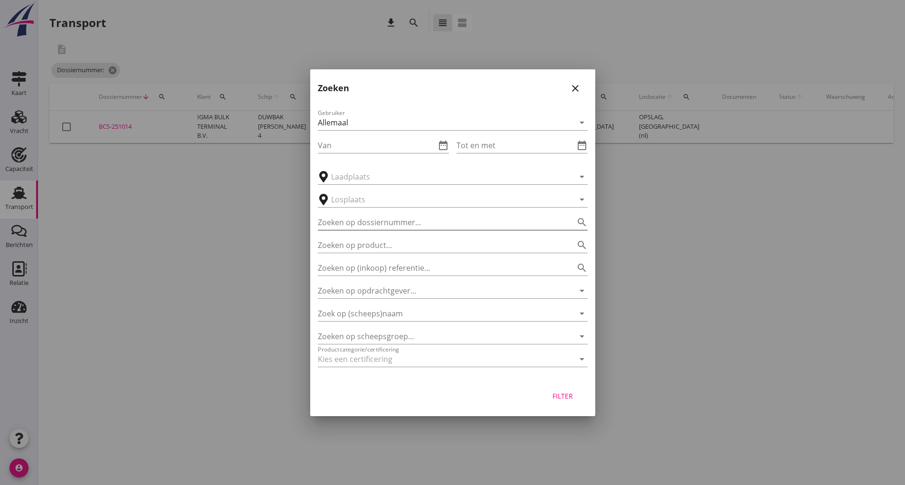
click at [364, 223] on input "Zoeken op dossiernummer..." at bounding box center [439, 222] width 243 height 15
type input "251034"
click at [558, 387] on div "Filter" at bounding box center [452, 398] width 285 height 36
click at [561, 400] on div "Filter" at bounding box center [563, 396] width 27 height 10
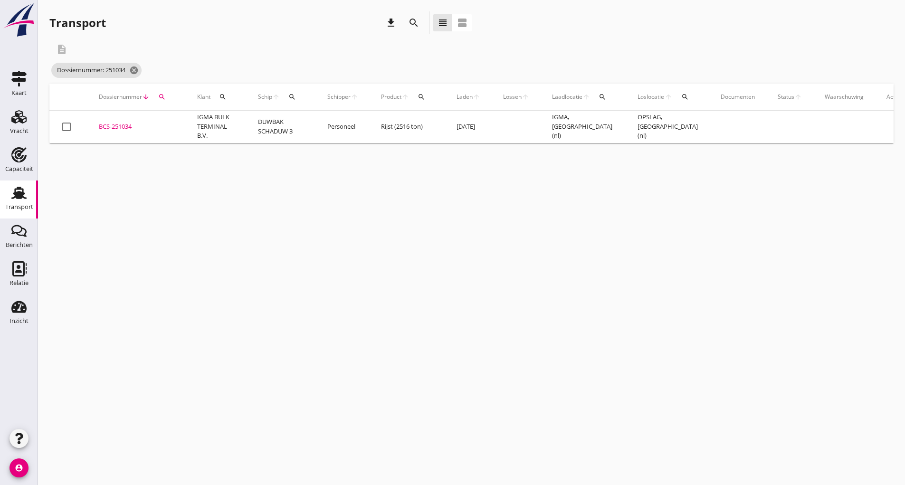
drag, startPoint x: 114, startPoint y: 123, endPoint x: 139, endPoint y: 140, distance: 29.1
click at [114, 126] on div "BCS-251034" at bounding box center [137, 126] width 76 height 9
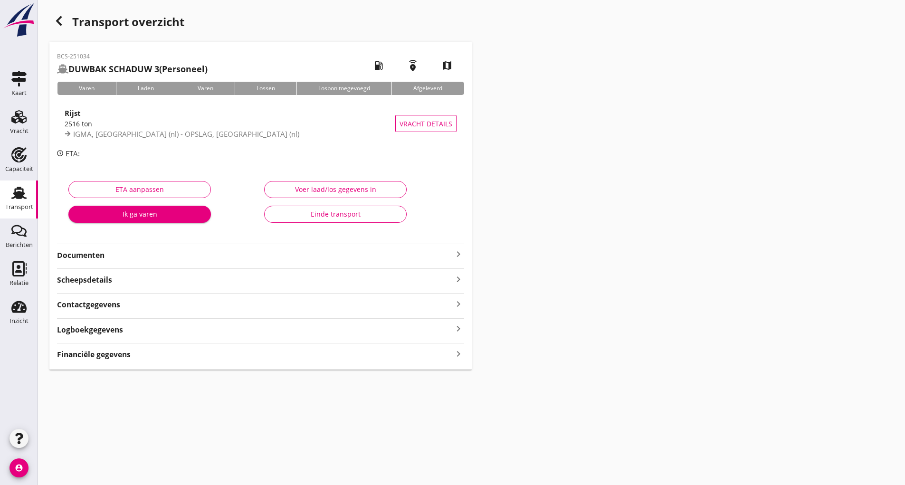
drag, startPoint x: 100, startPoint y: 249, endPoint x: 105, endPoint y: 255, distance: 8.1
click at [100, 251] on div "Documenten keyboard_arrow_right" at bounding box center [260, 254] width 407 height 13
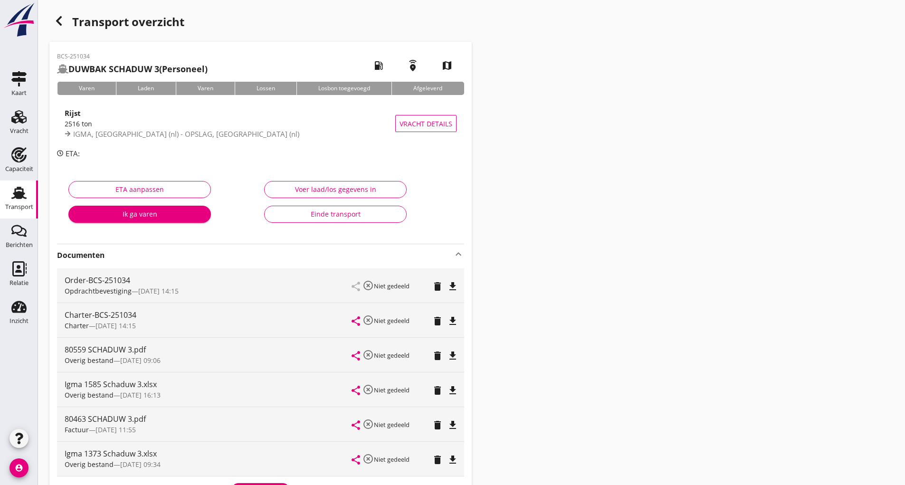
scroll to position [142, 0]
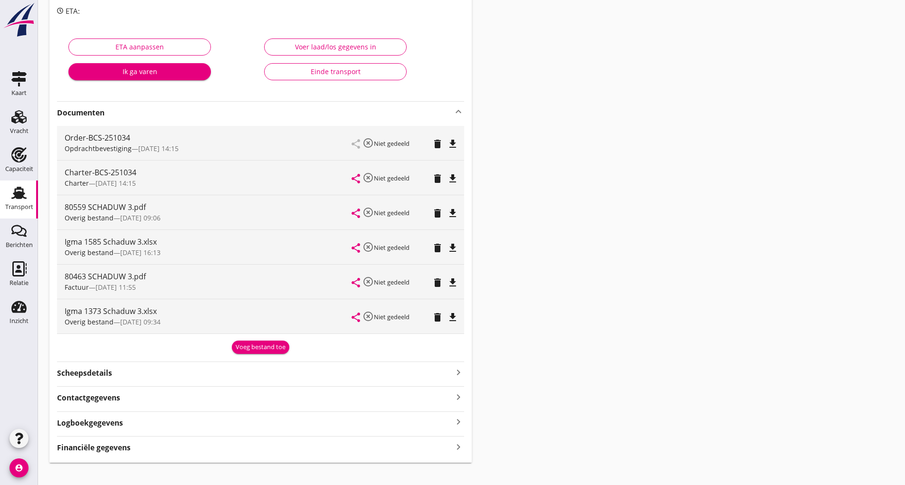
click at [252, 339] on div "Voeg bestand toe" at bounding box center [260, 346] width 407 height 16
drag, startPoint x: 259, startPoint y: 339, endPoint x: 259, endPoint y: 358, distance: 19.0
click at [259, 340] on div "Voeg bestand toe" at bounding box center [260, 346] width 407 height 16
click at [259, 349] on div "Voeg bestand toe" at bounding box center [261, 346] width 50 height 9
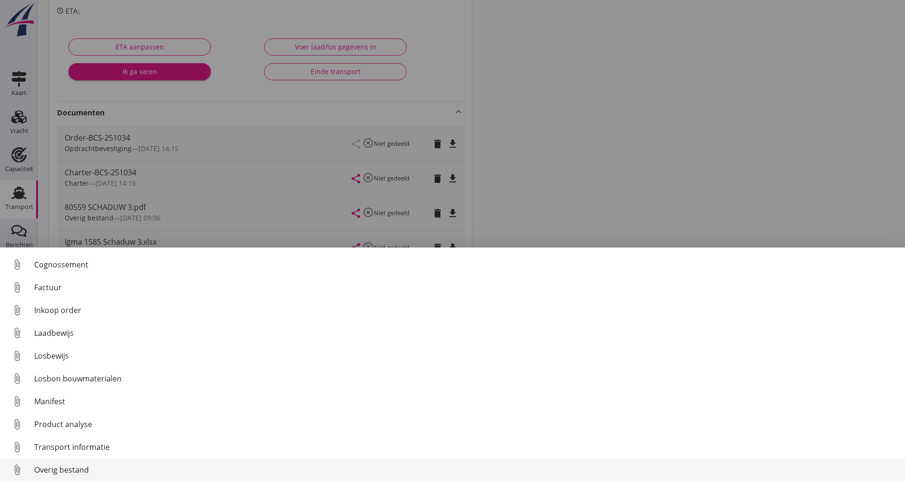
scroll to position [66, 0]
click at [67, 471] on div "Overig bestand" at bounding box center [465, 469] width 863 height 11
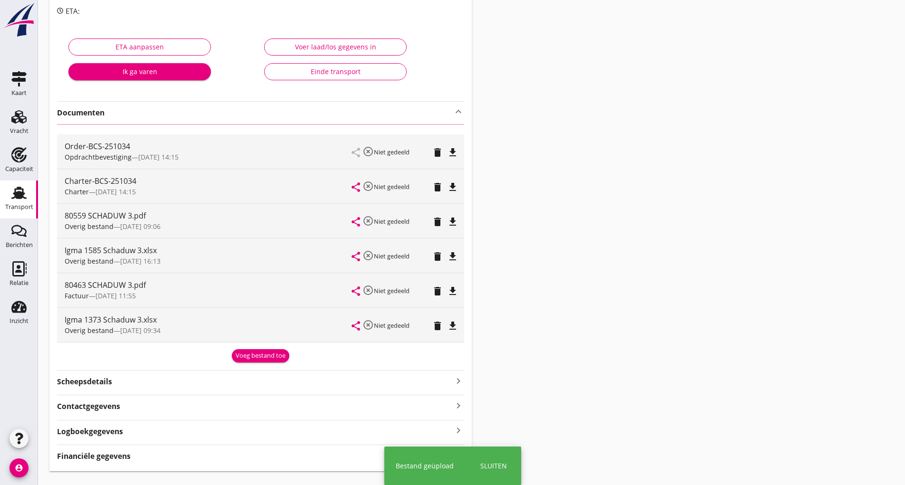
scroll to position [0, 0]
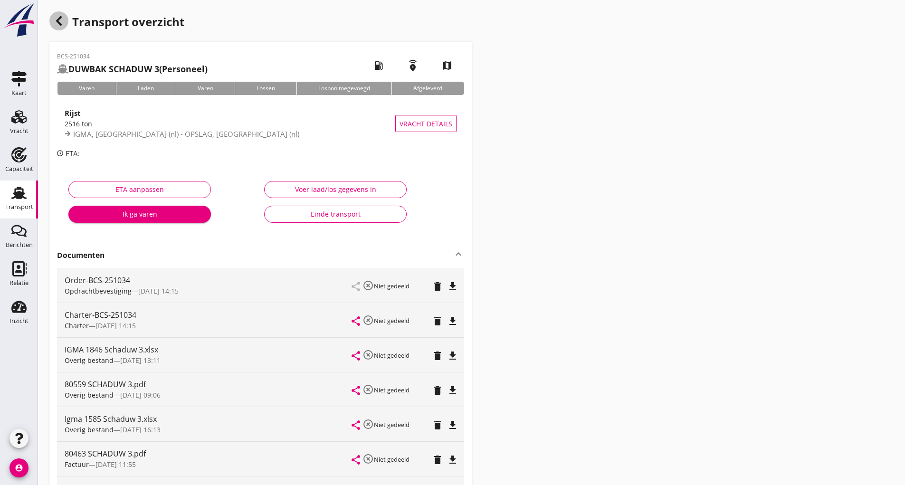
click at [61, 23] on icon "button" at bounding box center [58, 20] width 11 height 11
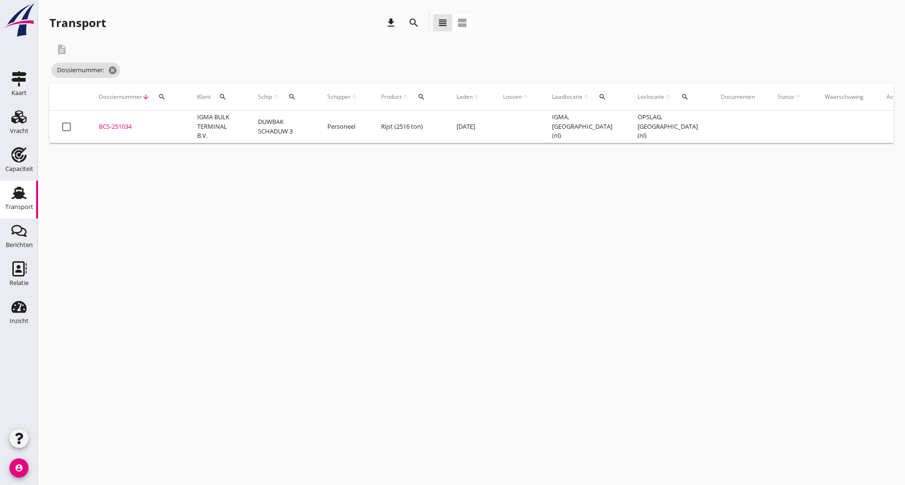
click at [416, 26] on icon "search" at bounding box center [413, 22] width 11 height 11
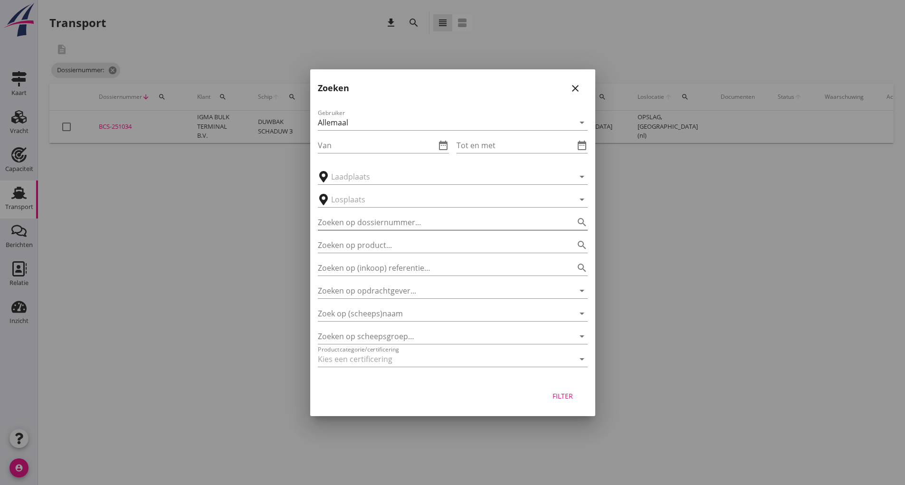
click at [351, 221] on input "Zoeken op dossiernummer..." at bounding box center [439, 222] width 243 height 15
type input "251038"
click at [560, 399] on div "Filter" at bounding box center [563, 396] width 27 height 10
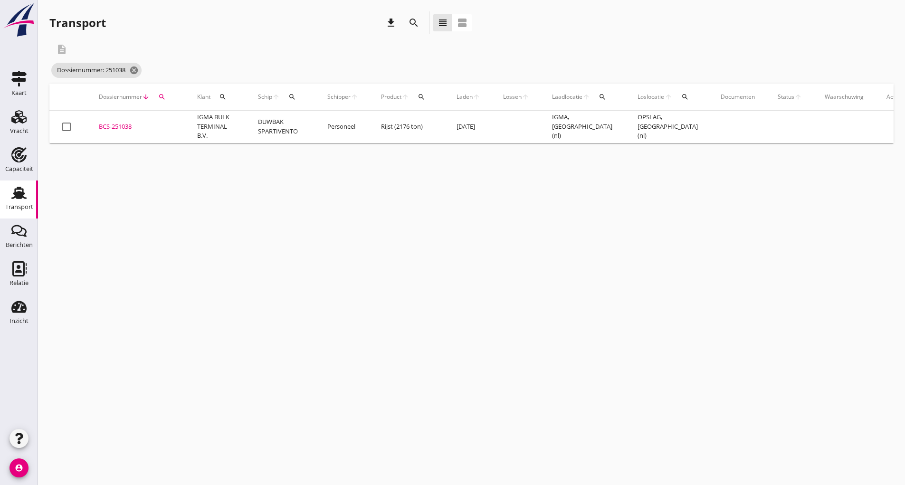
click at [120, 126] on div "BCS-251038" at bounding box center [137, 126] width 76 height 9
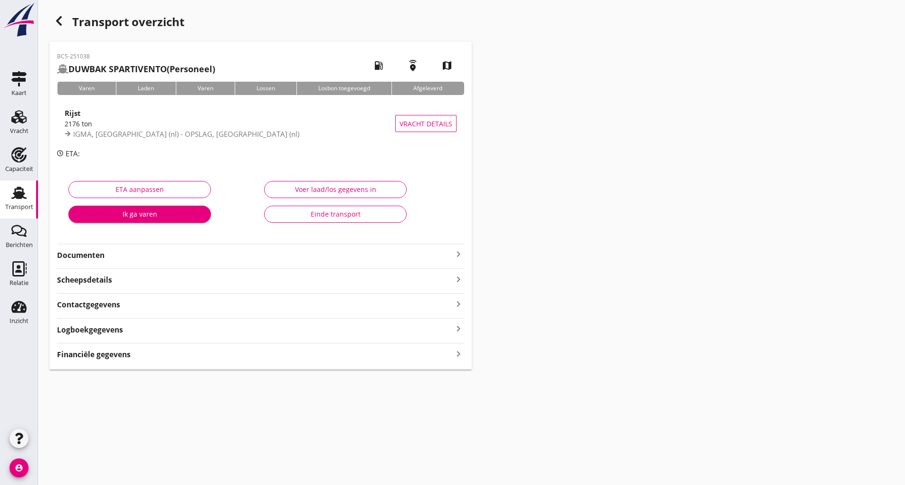
click at [95, 256] on strong "Documenten" at bounding box center [255, 255] width 396 height 11
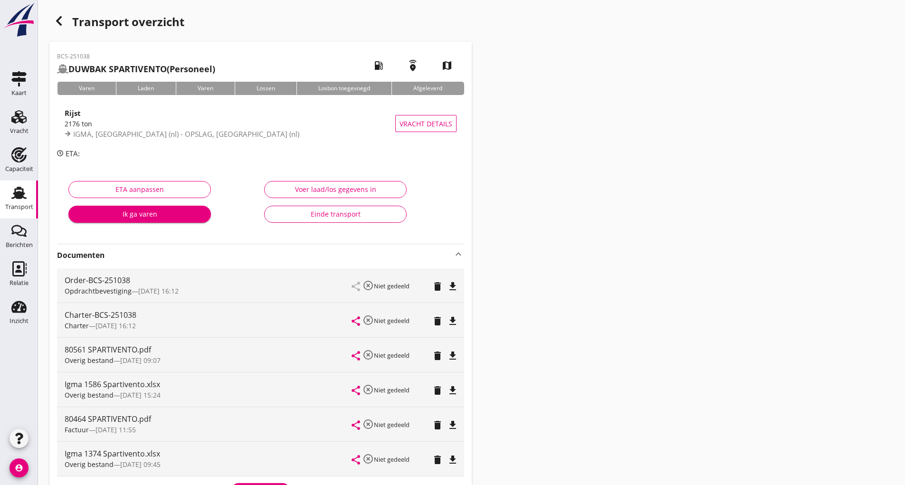
scroll to position [154, 0]
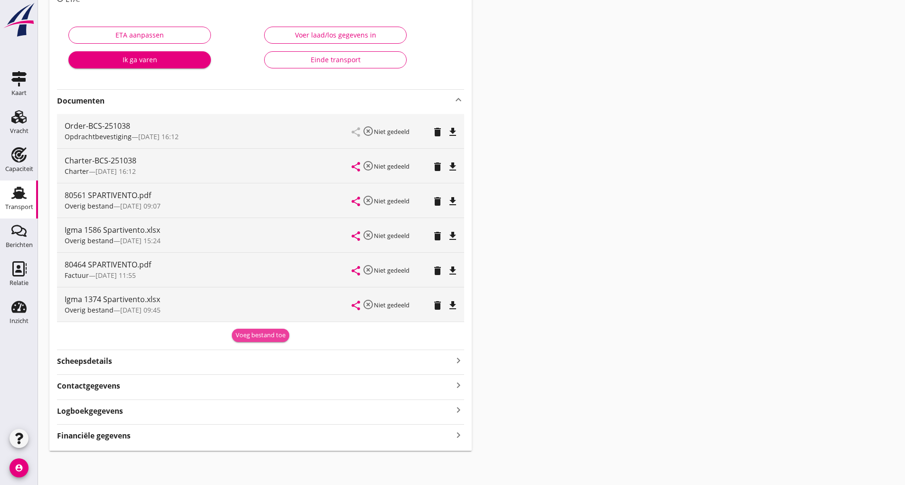
click at [248, 334] on div "Voeg bestand toe" at bounding box center [261, 335] width 50 height 9
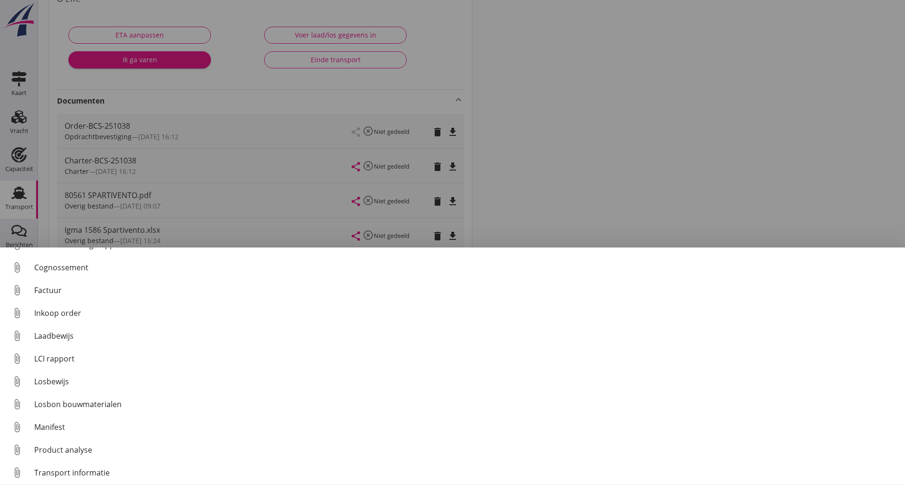
scroll to position [66, 0]
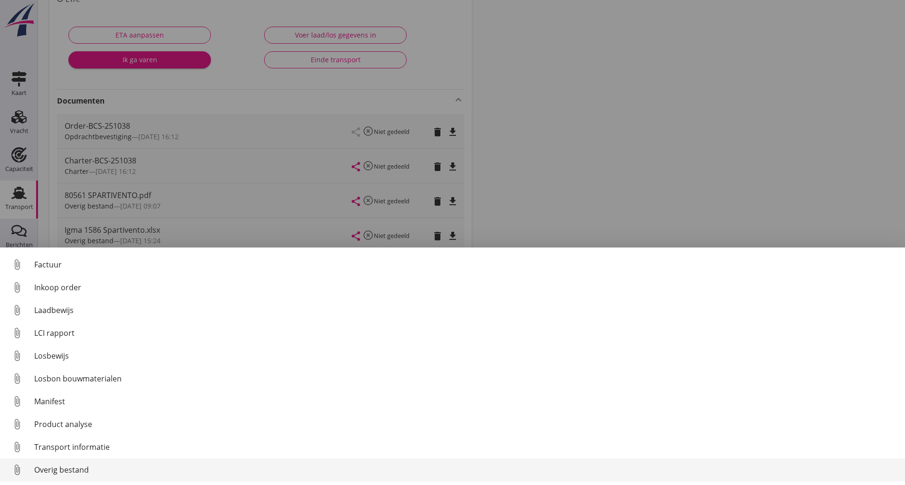
drag, startPoint x: 76, startPoint y: 467, endPoint x: 85, endPoint y: 465, distance: 8.8
click at [85, 465] on div "Overig bestand" at bounding box center [465, 469] width 863 height 11
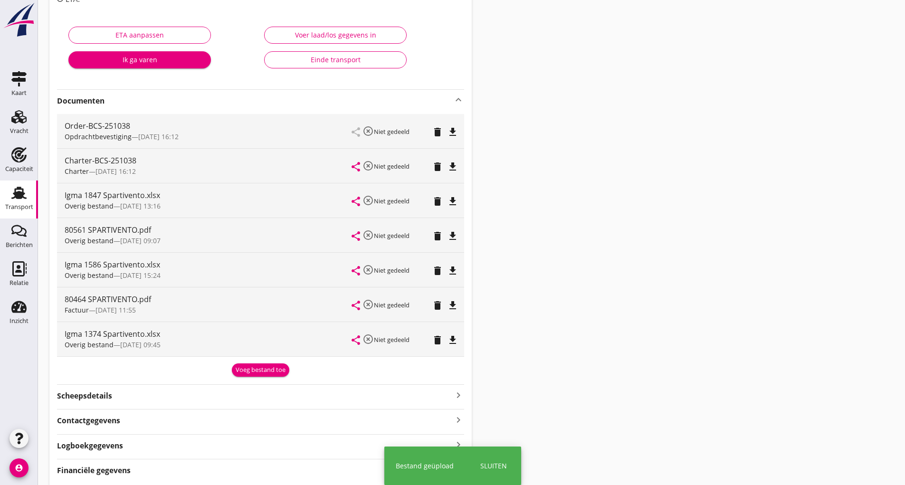
scroll to position [0, 0]
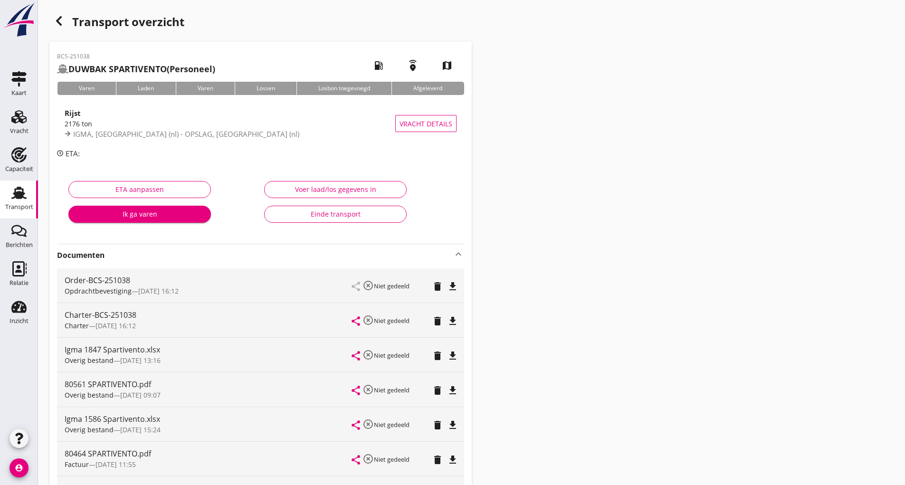
click at [62, 26] on icon "button" at bounding box center [58, 20] width 11 height 11
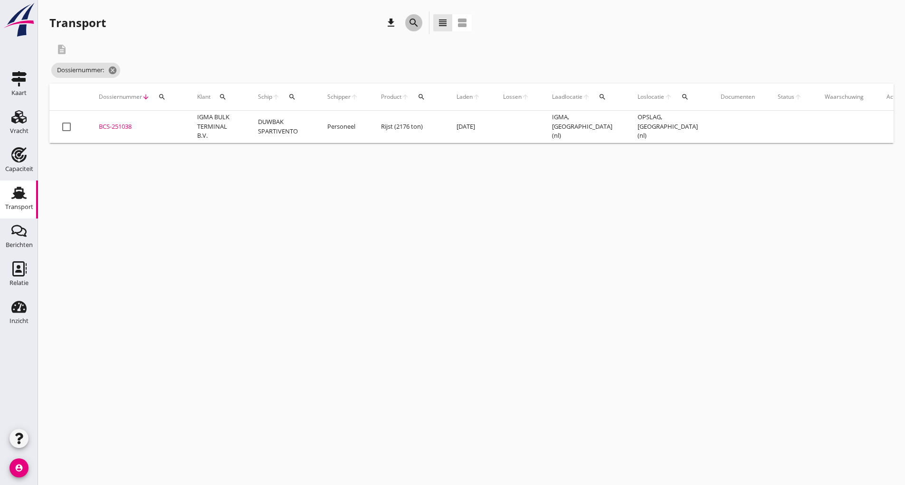
drag, startPoint x: 406, startPoint y: 24, endPoint x: 410, endPoint y: 27, distance: 5.1
click at [408, 24] on div "search" at bounding box center [413, 22] width 17 height 11
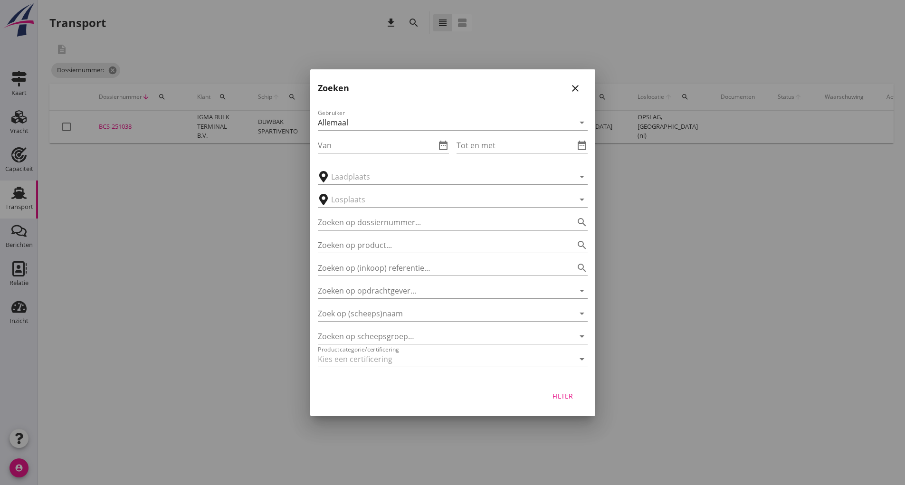
click at [346, 230] on div "Zoeken op dossiernummer... search" at bounding box center [453, 222] width 270 height 15
type input "251317"
click at [564, 402] on button "Filter" at bounding box center [563, 396] width 42 height 17
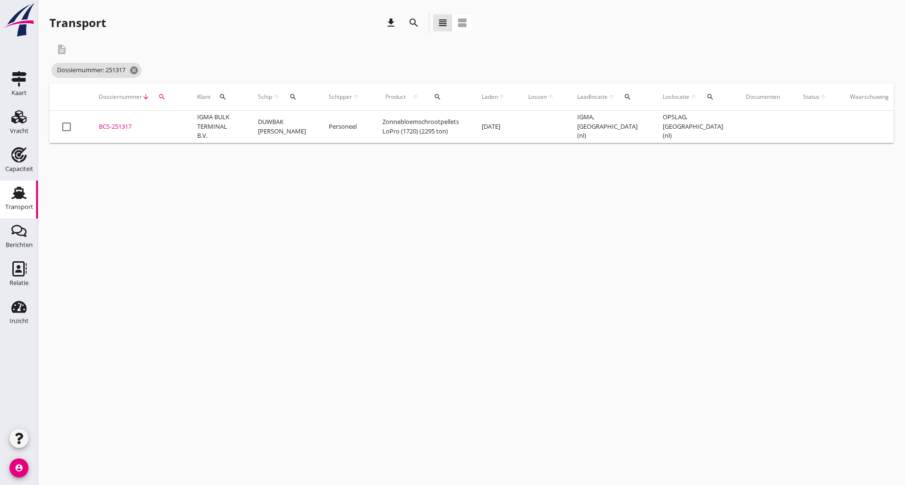
drag, startPoint x: 123, startPoint y: 119, endPoint x: 128, endPoint y: 123, distance: 6.1
click at [123, 120] on td "BCS-251317 upload_file Drop hier uw bestand om het aan het dossier toe te voegen" at bounding box center [136, 127] width 98 height 32
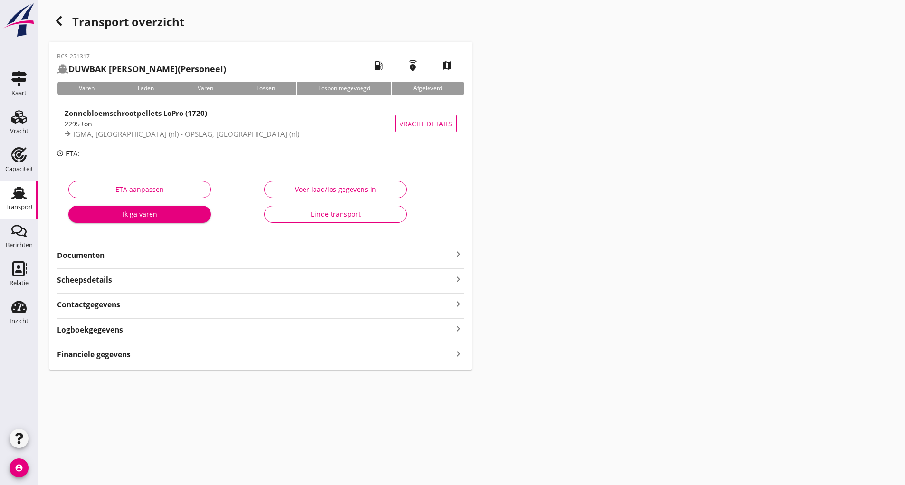
drag, startPoint x: 91, startPoint y: 258, endPoint x: 98, endPoint y: 264, distance: 9.1
click at [92, 258] on strong "Documenten" at bounding box center [255, 255] width 396 height 11
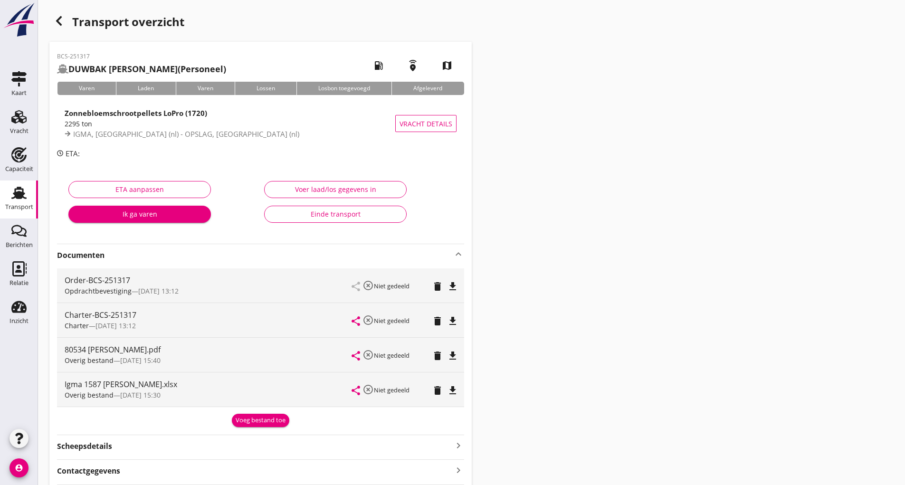
click at [254, 416] on button "Voeg bestand toe" at bounding box center [260, 420] width 57 height 13
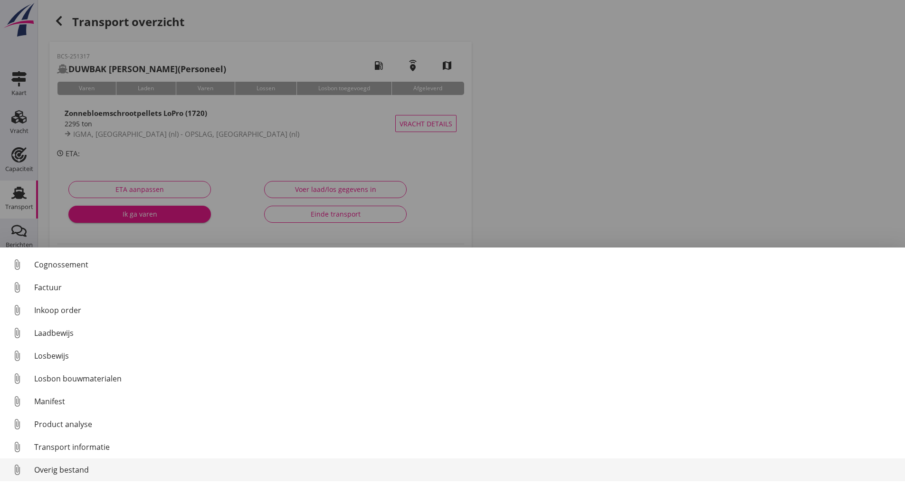
scroll to position [66, 0]
click at [63, 473] on div "Overig bestand" at bounding box center [465, 469] width 863 height 11
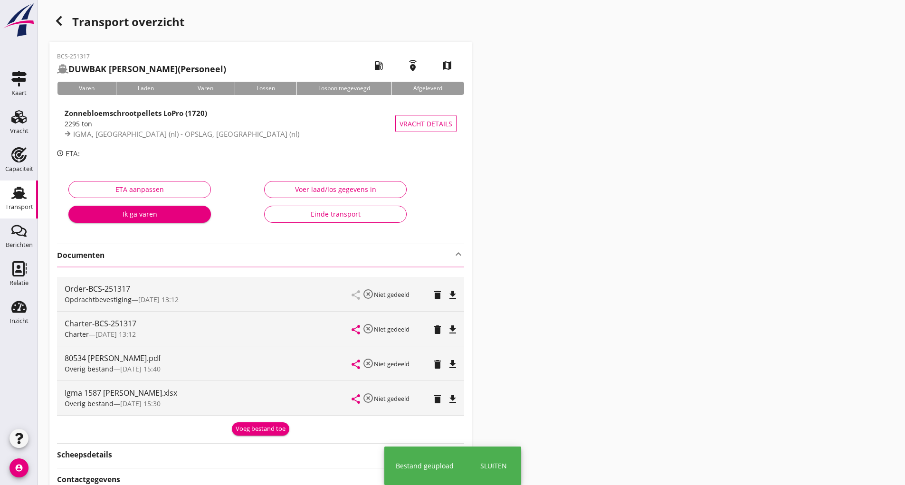
click at [57, 23] on icon "button" at bounding box center [58, 20] width 11 height 11
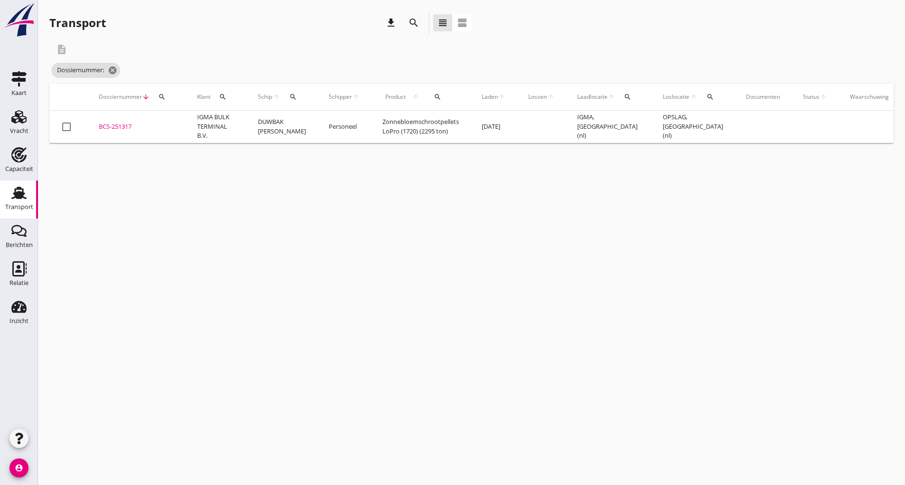
click at [411, 21] on icon "search" at bounding box center [413, 22] width 11 height 11
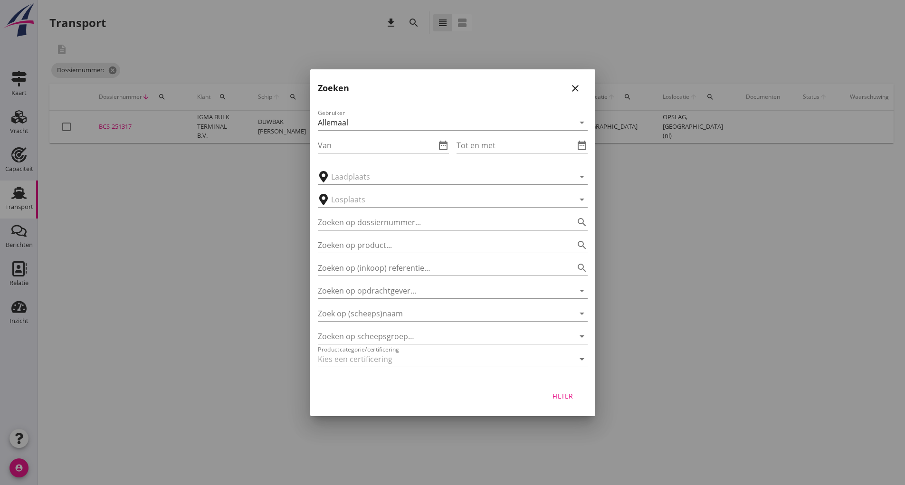
click at [352, 225] on input "Zoeken op dossiernummer..." at bounding box center [439, 222] width 243 height 15
type input "250052"
click at [561, 403] on button "Filter" at bounding box center [563, 396] width 42 height 17
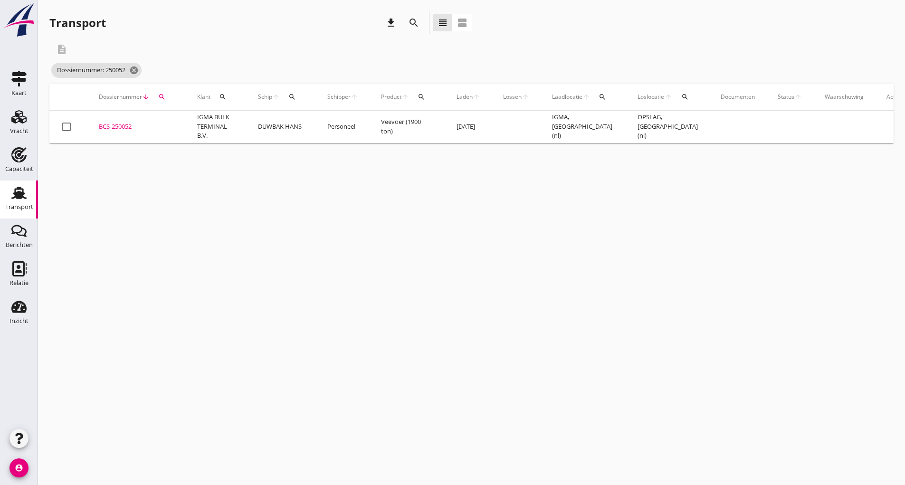
click at [129, 131] on div "BCS-250052" at bounding box center [137, 126] width 76 height 9
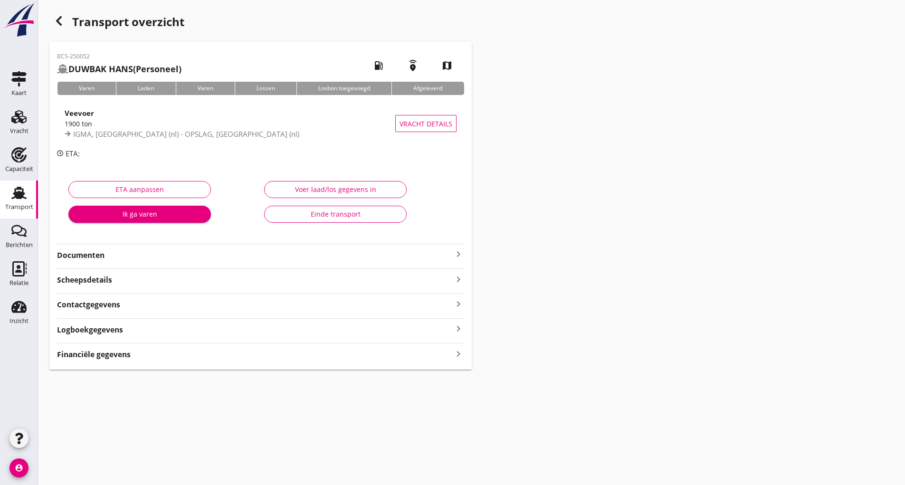
drag, startPoint x: 106, startPoint y: 257, endPoint x: 117, endPoint y: 265, distance: 13.3
click at [107, 257] on strong "Documenten" at bounding box center [255, 255] width 396 height 11
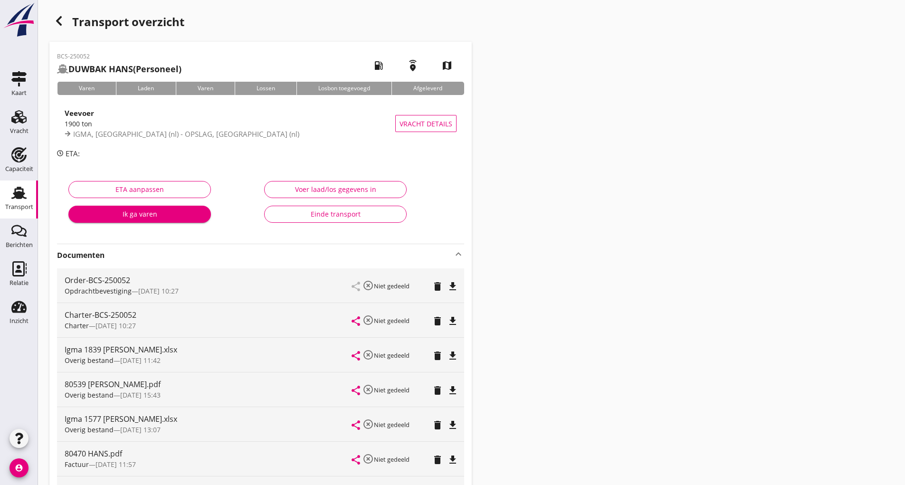
click at [432, 357] on icon "delete" at bounding box center [437, 355] width 11 height 11
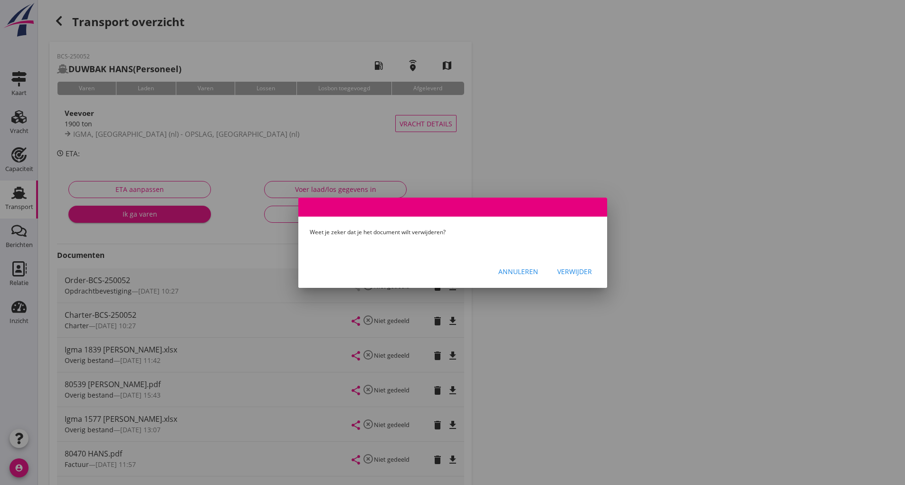
click at [578, 267] on button "Verwijder" at bounding box center [575, 271] width 50 height 17
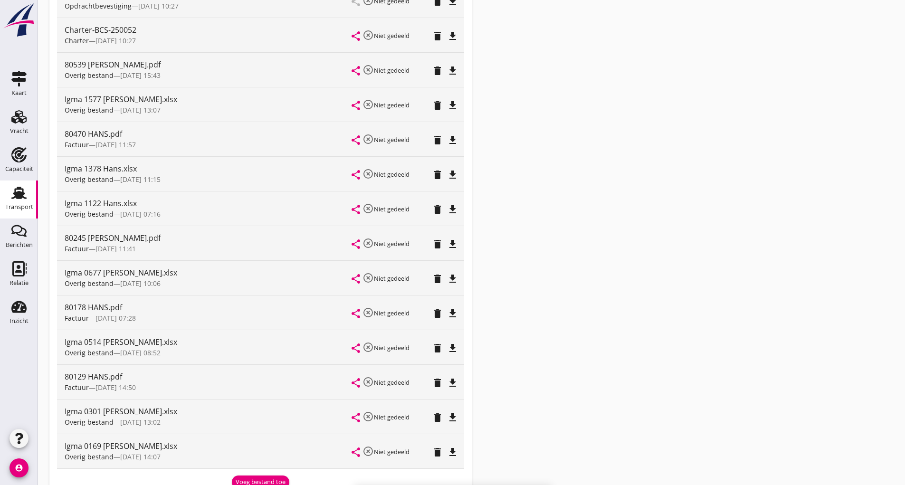
scroll to position [432, 0]
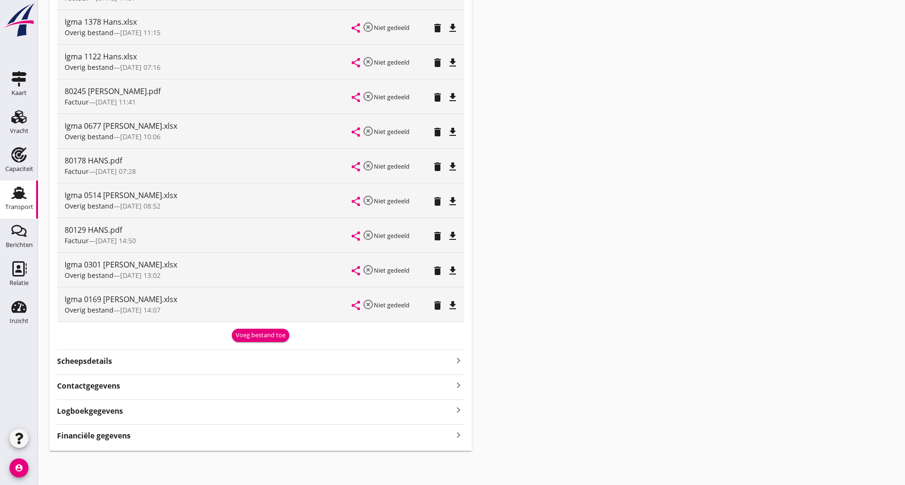
click at [248, 334] on div "Voeg bestand toe" at bounding box center [261, 335] width 50 height 9
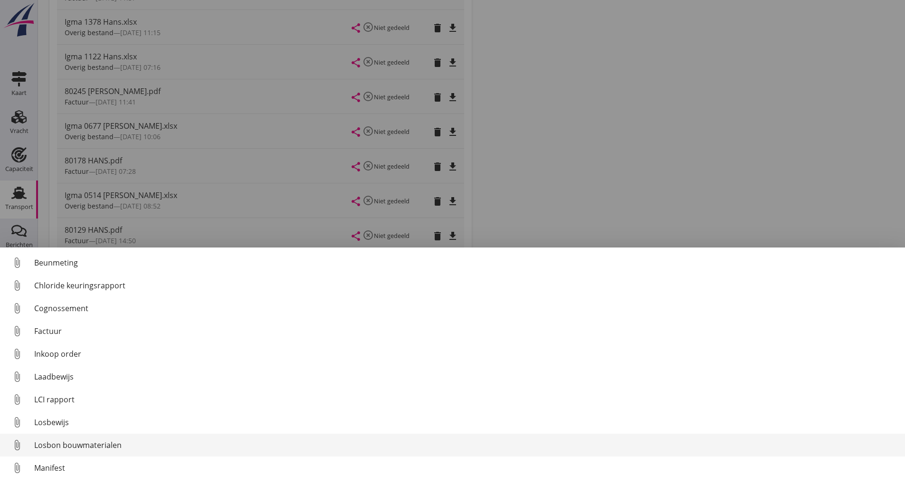
scroll to position [66, 0]
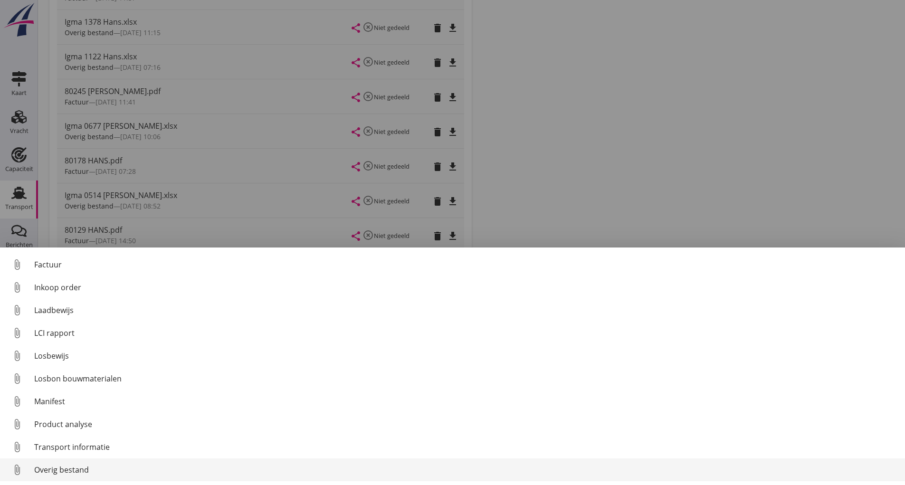
click at [87, 469] on div "Overig bestand" at bounding box center [465, 469] width 863 height 11
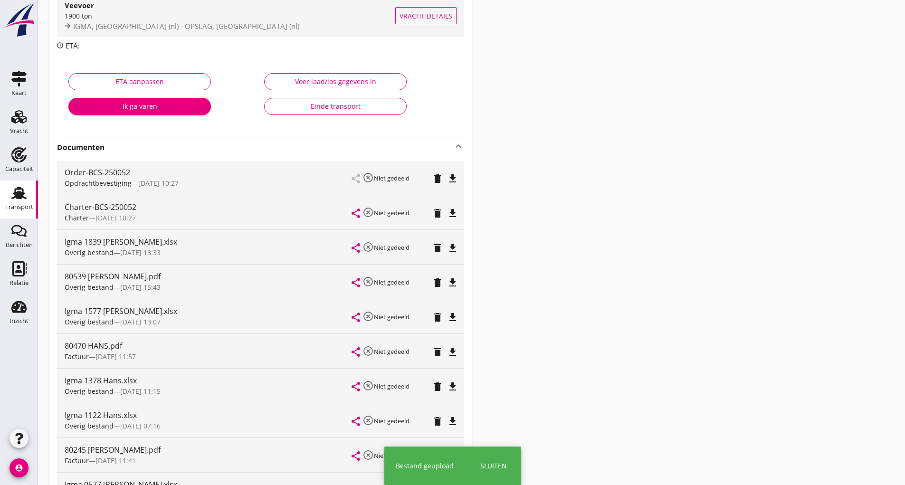
scroll to position [0, 0]
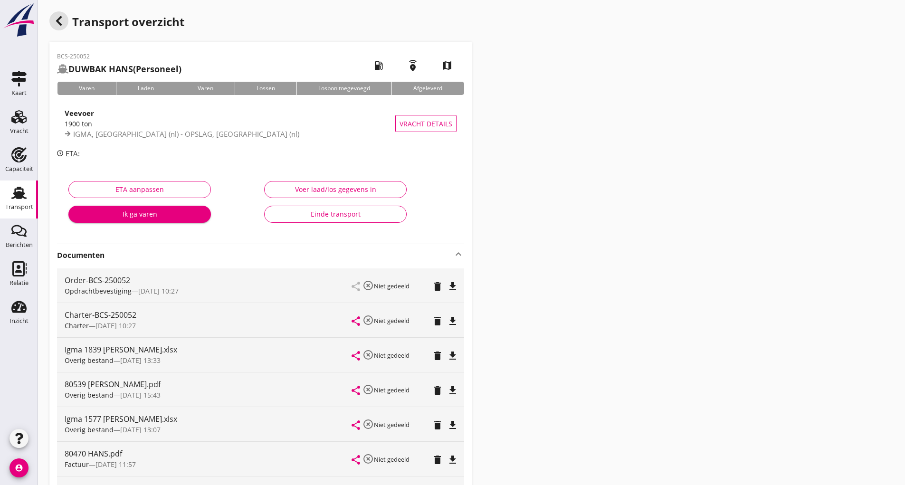
click at [64, 19] on icon "button" at bounding box center [58, 20] width 11 height 11
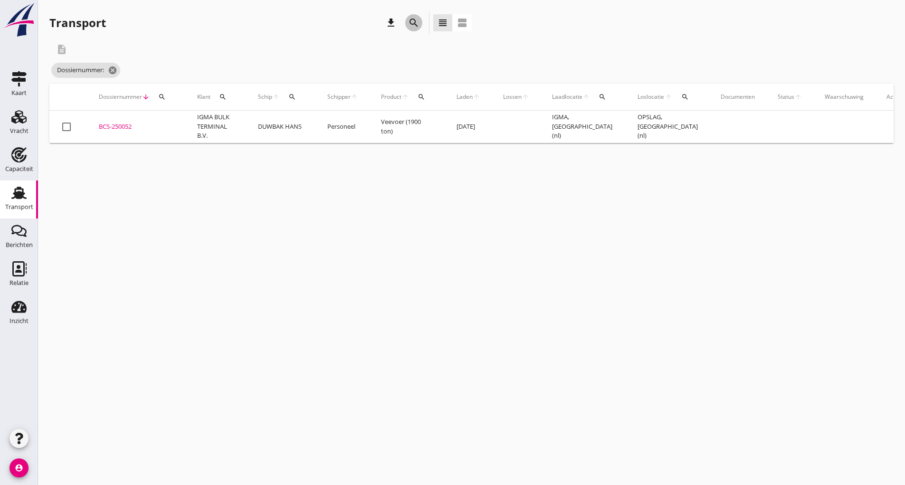
click at [411, 25] on icon "search" at bounding box center [413, 22] width 11 height 11
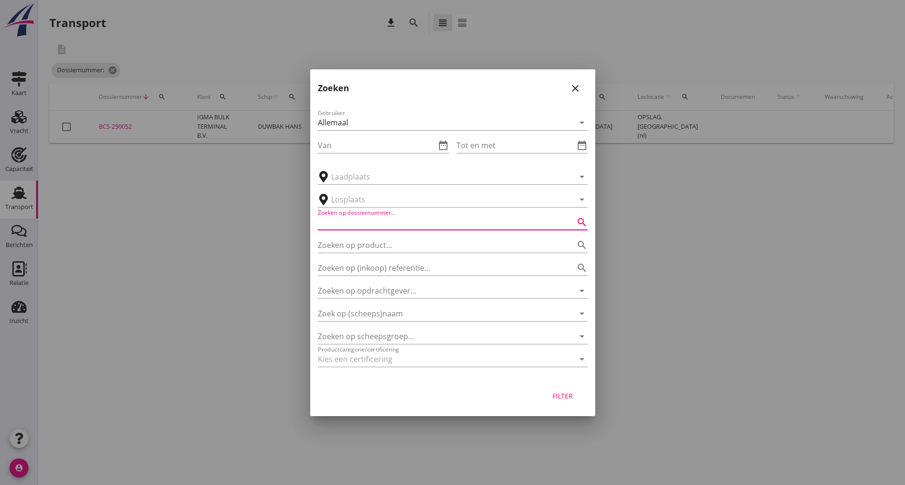
click at [367, 220] on input "Zoeken op dossiernummer..." at bounding box center [439, 222] width 243 height 15
type input "251378"
drag, startPoint x: 569, startPoint y: 387, endPoint x: 570, endPoint y: 398, distance: 11.4
click at [569, 389] on div "Filter" at bounding box center [452, 398] width 285 height 36
click at [563, 401] on button "Filter" at bounding box center [563, 396] width 42 height 17
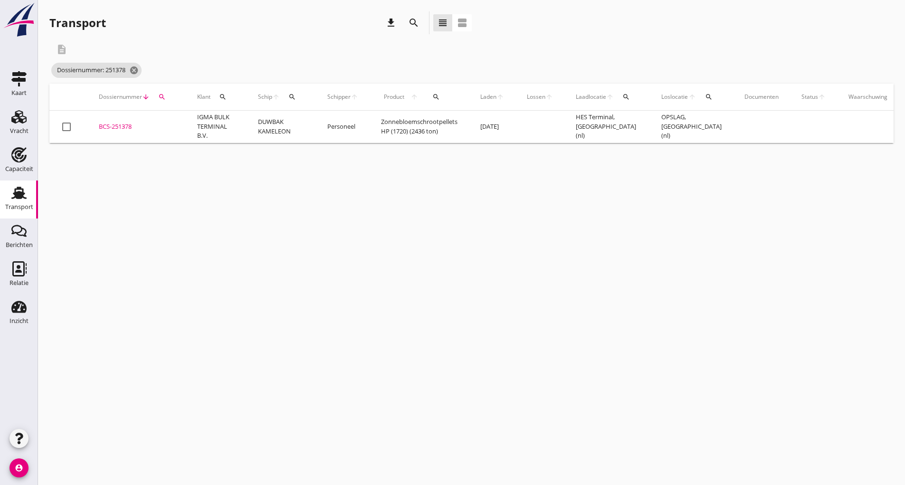
click at [123, 126] on div "BCS-251378" at bounding box center [137, 126] width 76 height 9
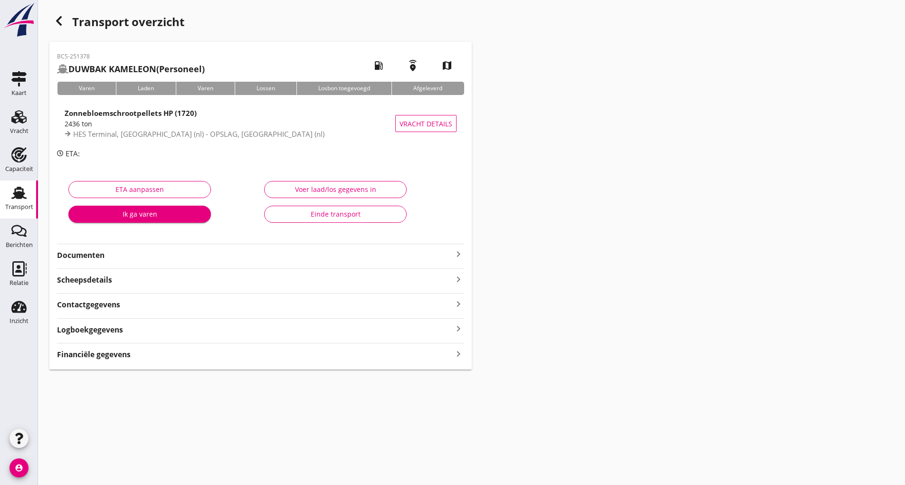
click at [66, 256] on strong "Documenten" at bounding box center [255, 255] width 396 height 11
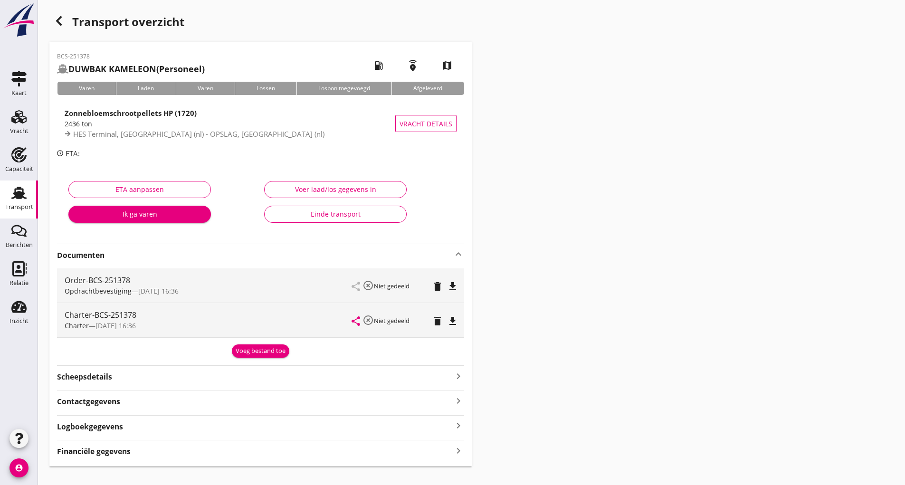
scroll to position [16, 0]
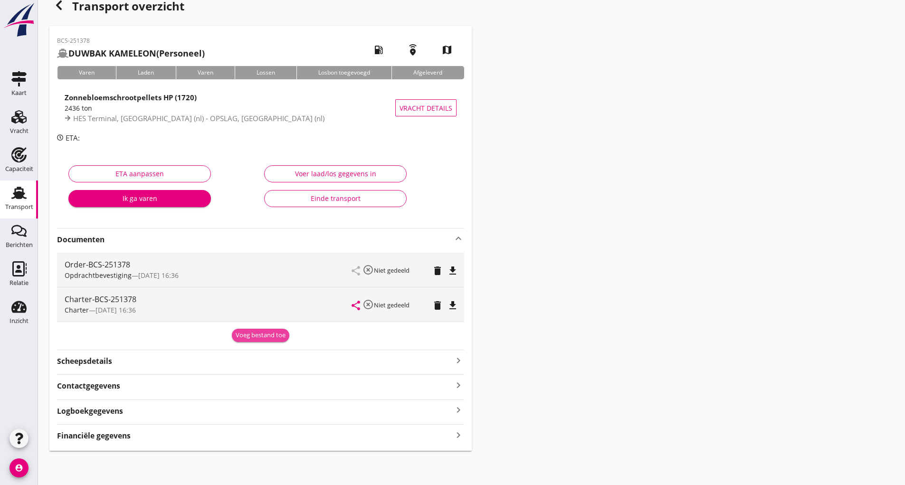
drag, startPoint x: 260, startPoint y: 332, endPoint x: 219, endPoint y: 358, distance: 49.1
click at [260, 333] on div "Voeg bestand toe" at bounding box center [261, 335] width 50 height 9
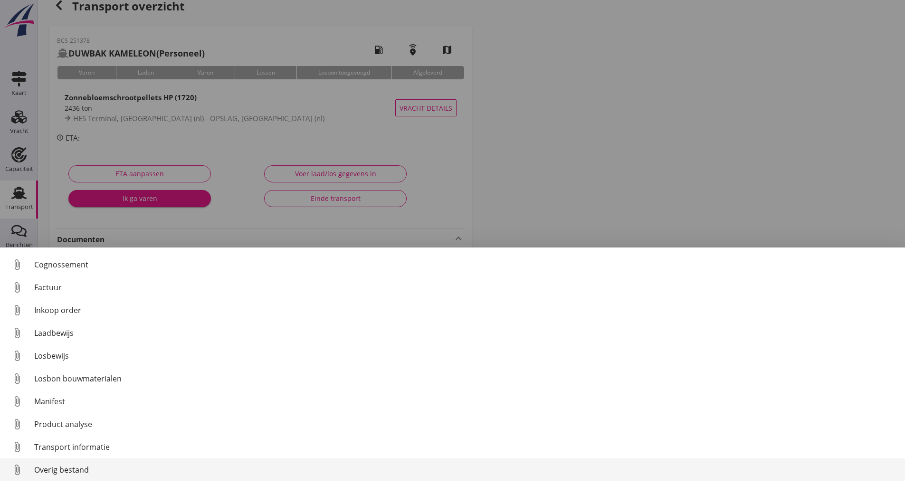
scroll to position [66, 0]
drag, startPoint x: 84, startPoint y: 472, endPoint x: 88, endPoint y: 469, distance: 5.3
click at [88, 469] on div "Overig bestand" at bounding box center [465, 469] width 863 height 11
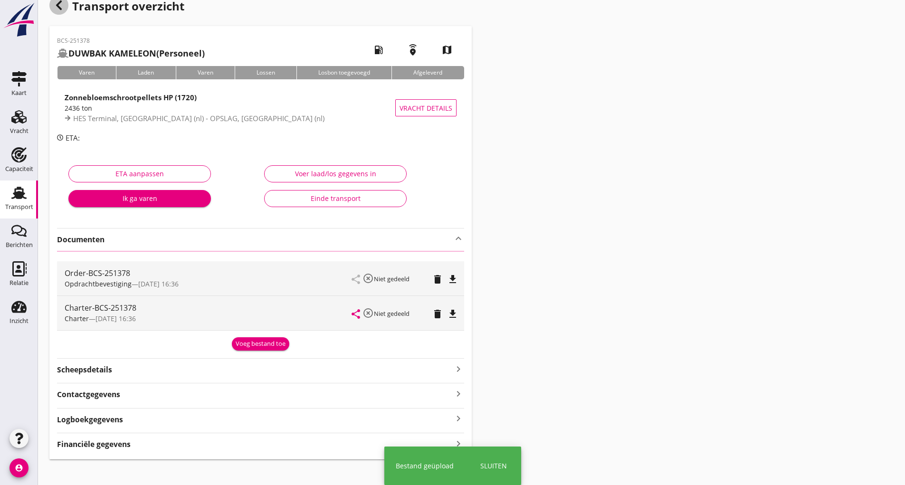
click at [55, 4] on icon "button" at bounding box center [58, 5] width 11 height 11
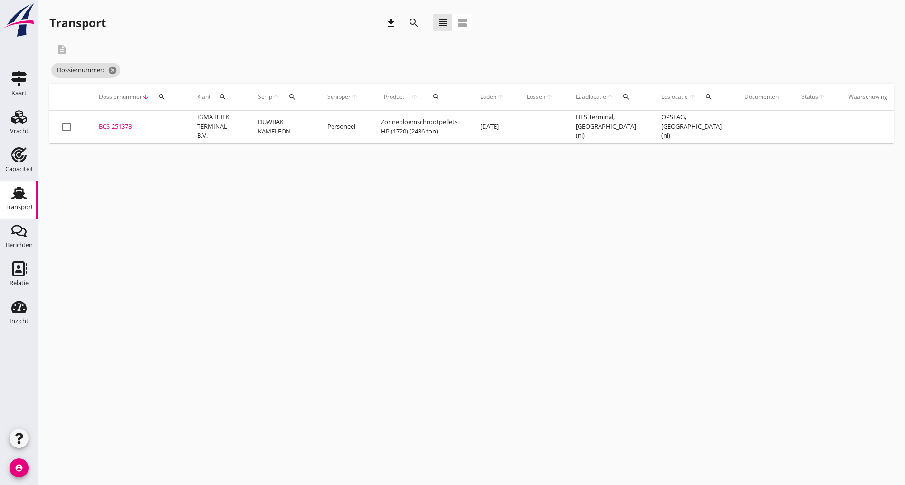
click at [415, 18] on button "search" at bounding box center [413, 22] width 17 height 17
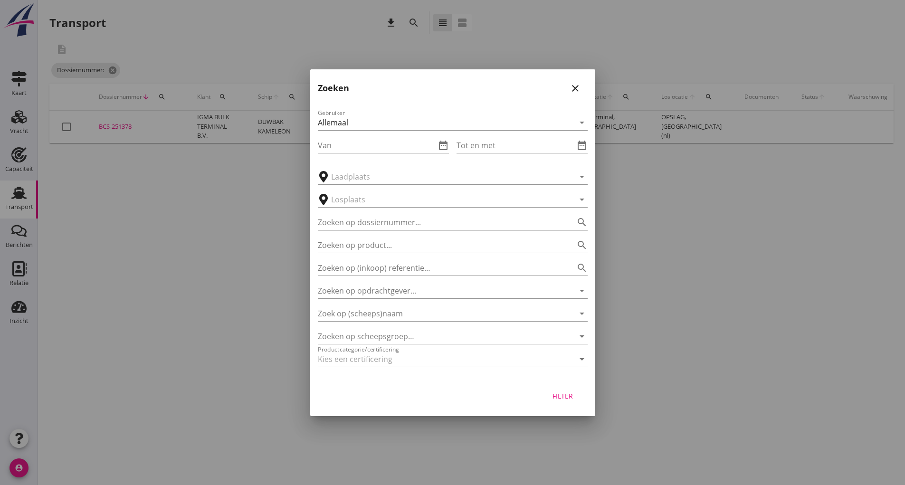
click at [393, 220] on input "Zoeken op dossiernummer..." at bounding box center [439, 222] width 243 height 15
type input "250961"
click at [564, 396] on div "Filter" at bounding box center [563, 396] width 27 height 10
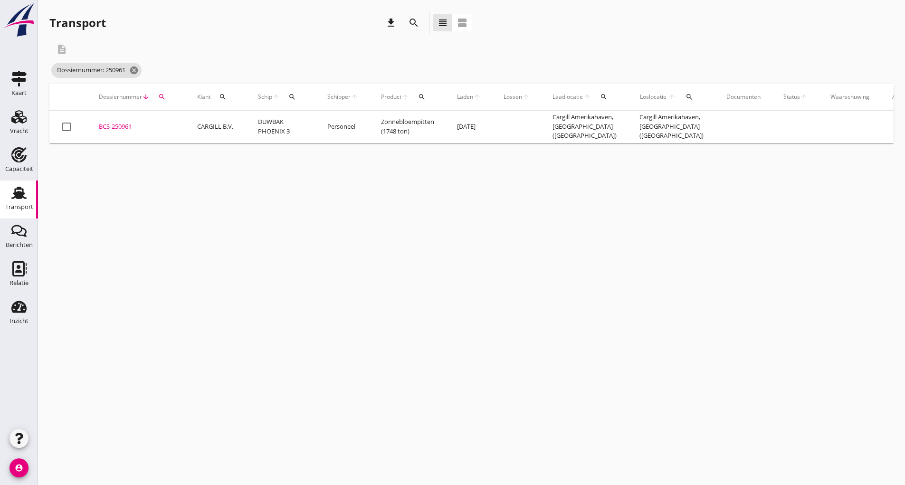
click at [127, 123] on div "BCS-250961" at bounding box center [137, 126] width 76 height 9
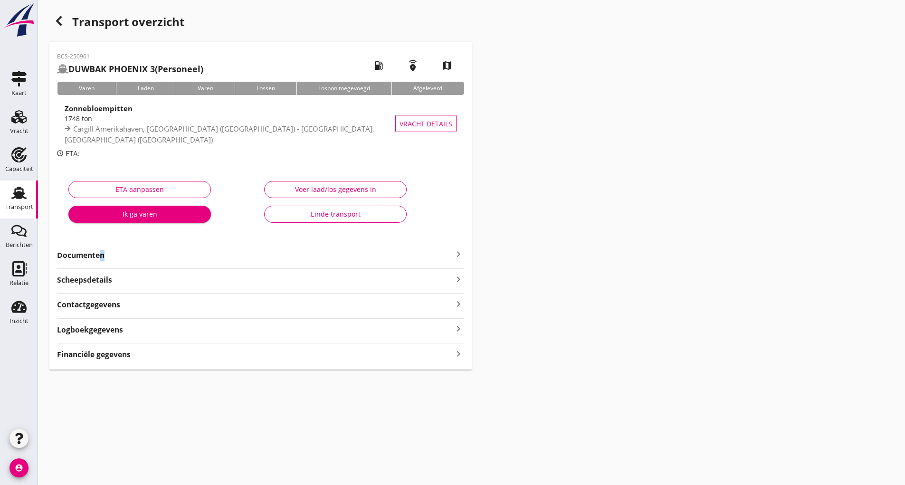
click at [99, 256] on strong "Documenten" at bounding box center [255, 255] width 396 height 11
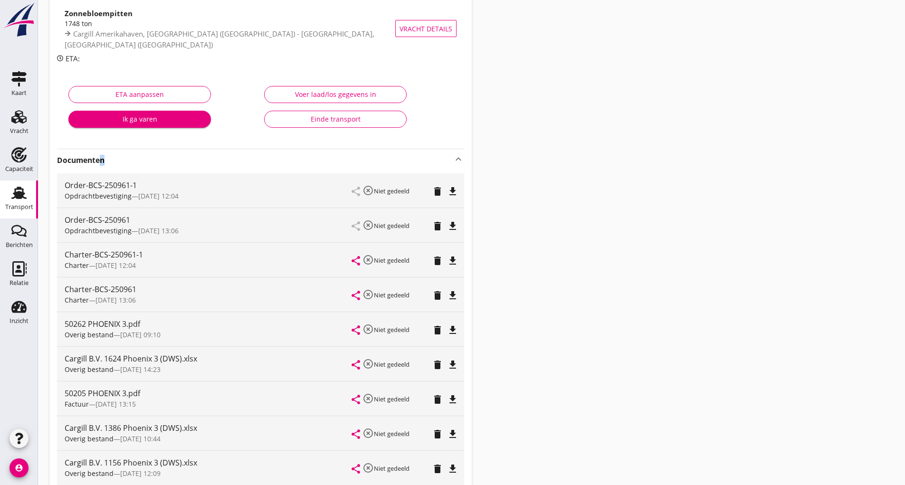
scroll to position [237, 0]
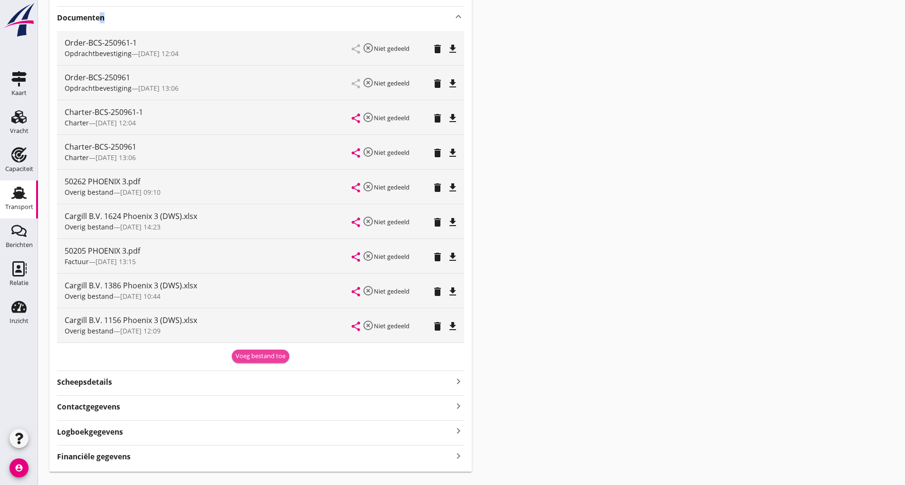
click at [266, 361] on button "Voeg bestand toe" at bounding box center [260, 356] width 57 height 13
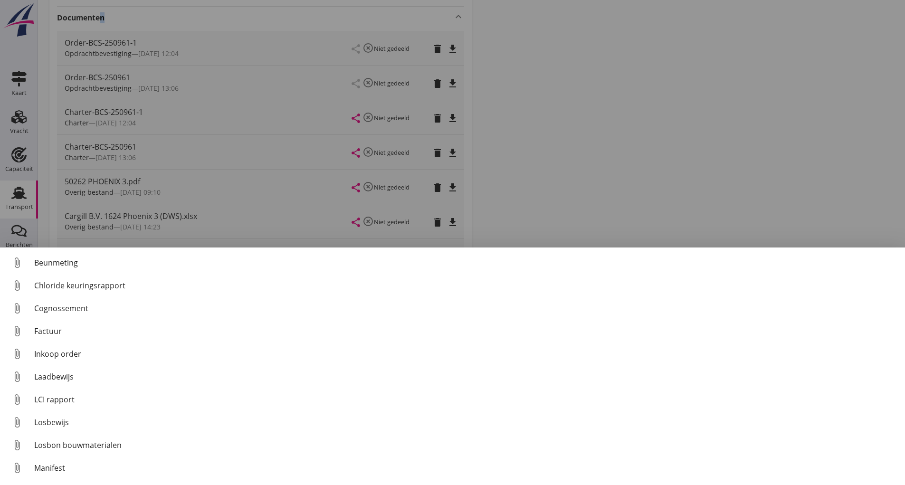
scroll to position [66, 0]
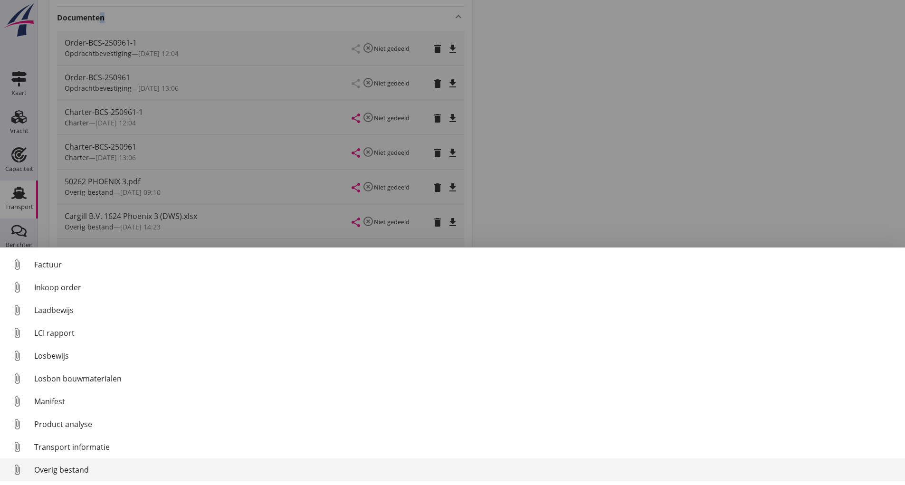
click at [69, 468] on div "Overig bestand" at bounding box center [465, 469] width 863 height 11
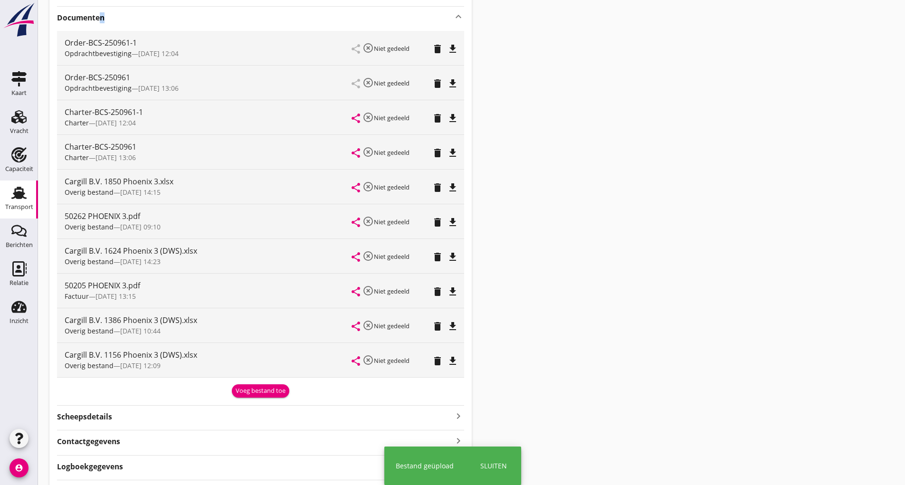
scroll to position [0, 0]
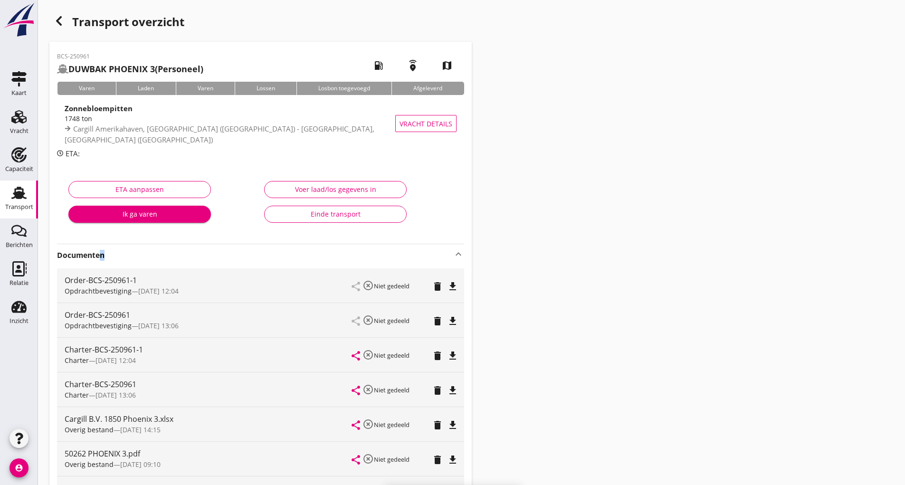
click at [51, 18] on div "button" at bounding box center [58, 20] width 19 height 19
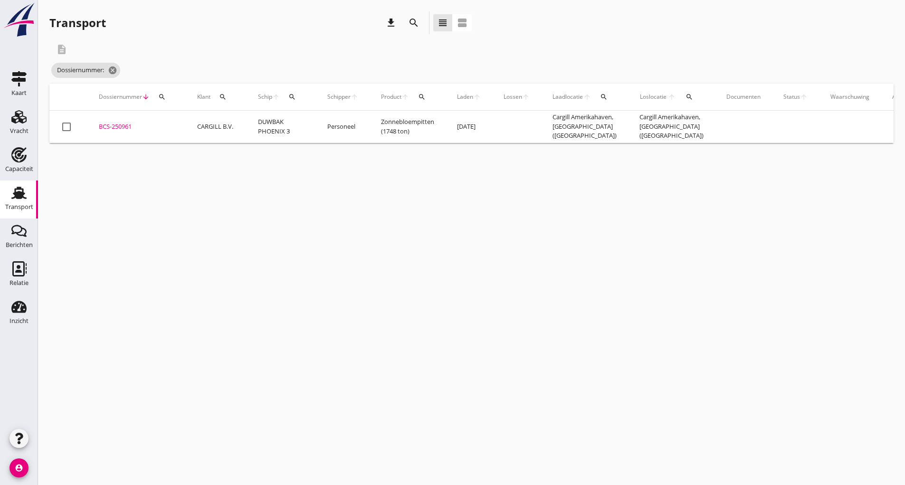
drag, startPoint x: 415, startPoint y: 16, endPoint x: 412, endPoint y: 26, distance: 10.3
click at [414, 20] on button "search" at bounding box center [413, 22] width 17 height 17
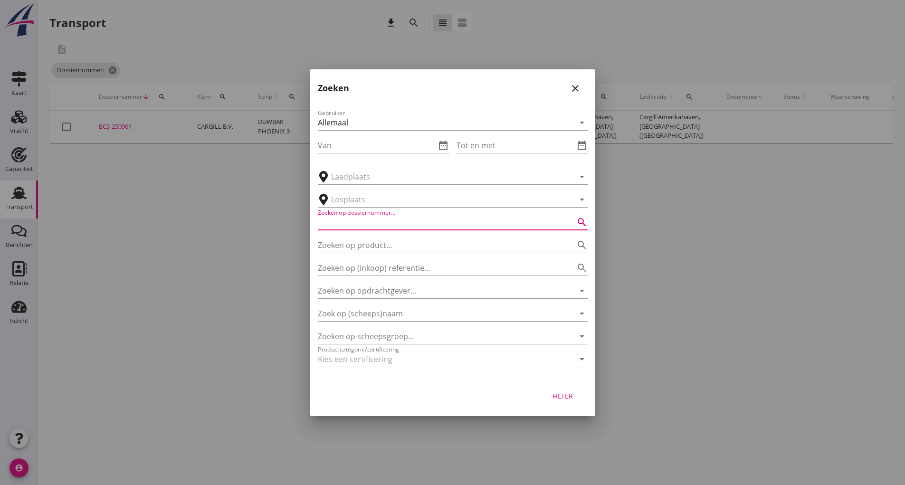
click at [353, 224] on input "Zoeken op dossiernummer..." at bounding box center [439, 222] width 243 height 15
type input "250751"
click at [560, 400] on div "Filter" at bounding box center [563, 396] width 27 height 10
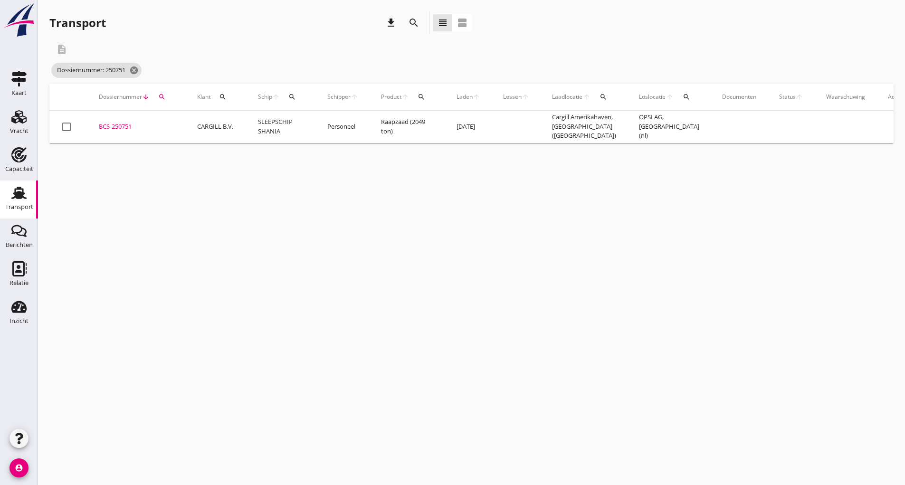
click at [131, 127] on div "BCS-250751" at bounding box center [137, 126] width 76 height 9
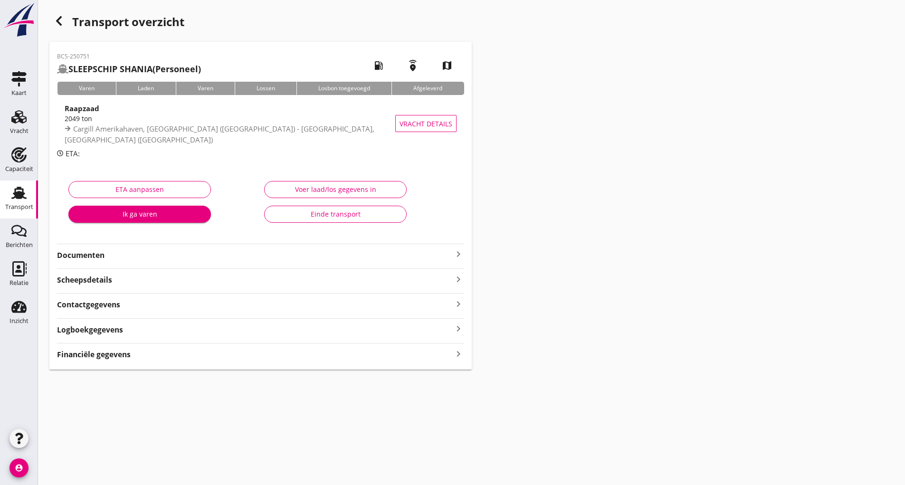
drag, startPoint x: 115, startPoint y: 255, endPoint x: 123, endPoint y: 262, distance: 10.7
click at [115, 255] on strong "Documenten" at bounding box center [255, 255] width 396 height 11
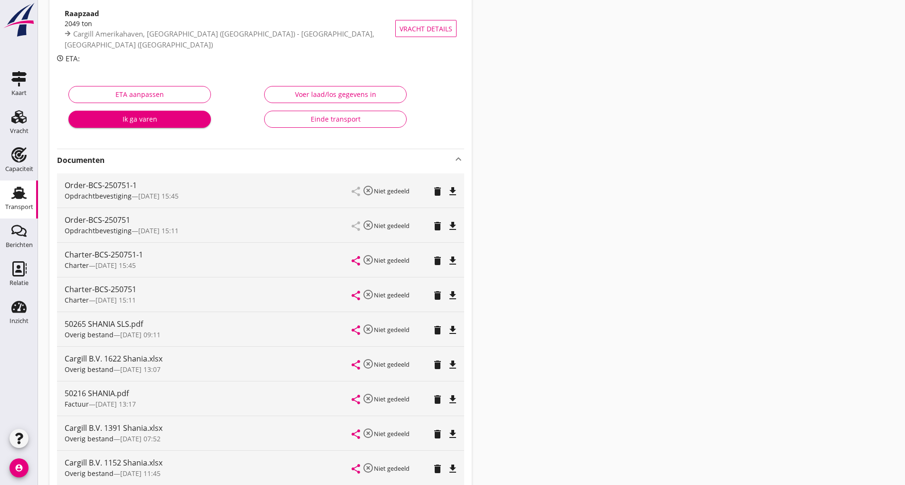
scroll to position [237, 0]
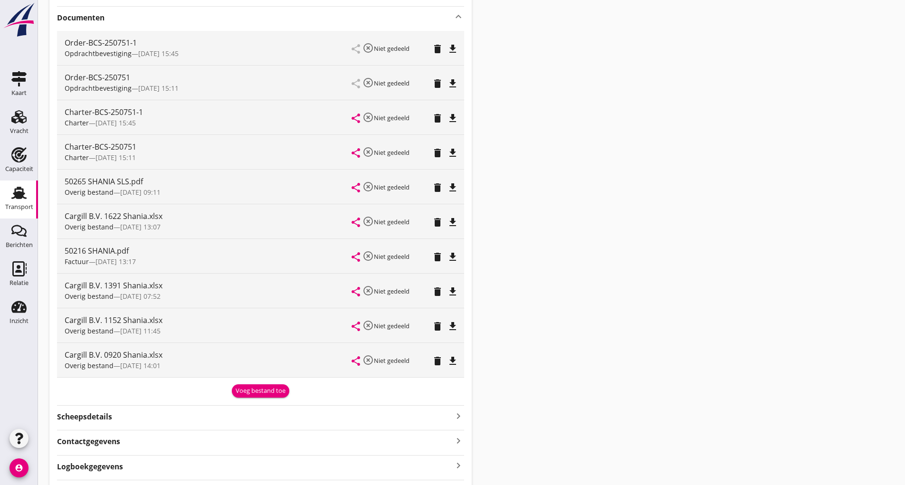
click at [256, 391] on div "Voeg bestand toe" at bounding box center [261, 390] width 50 height 9
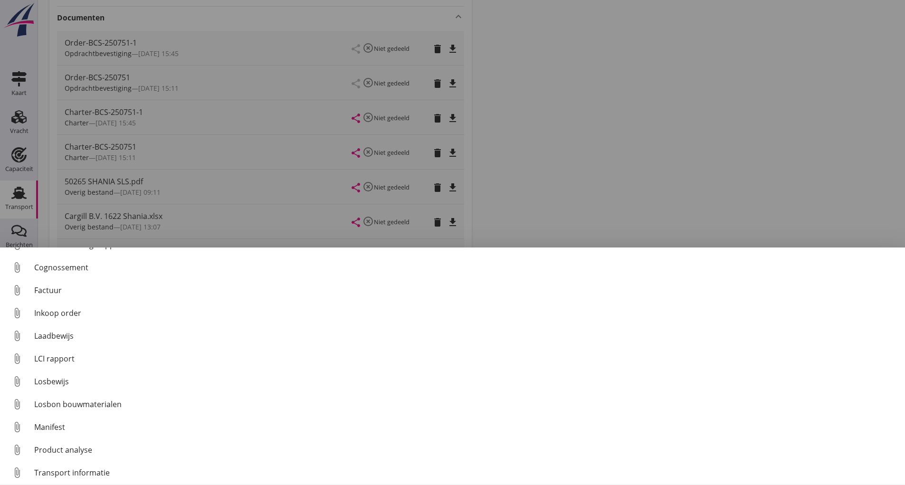
scroll to position [66, 0]
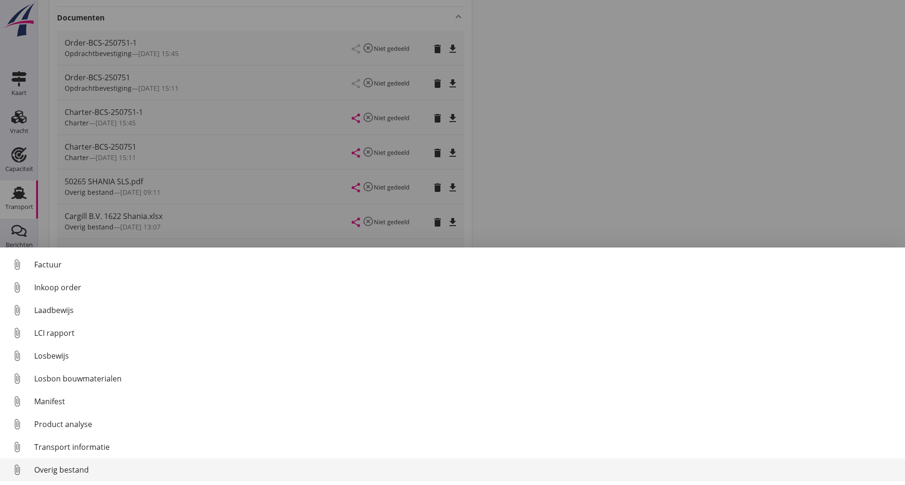
click at [74, 471] on div "Overig bestand" at bounding box center [465, 469] width 863 height 11
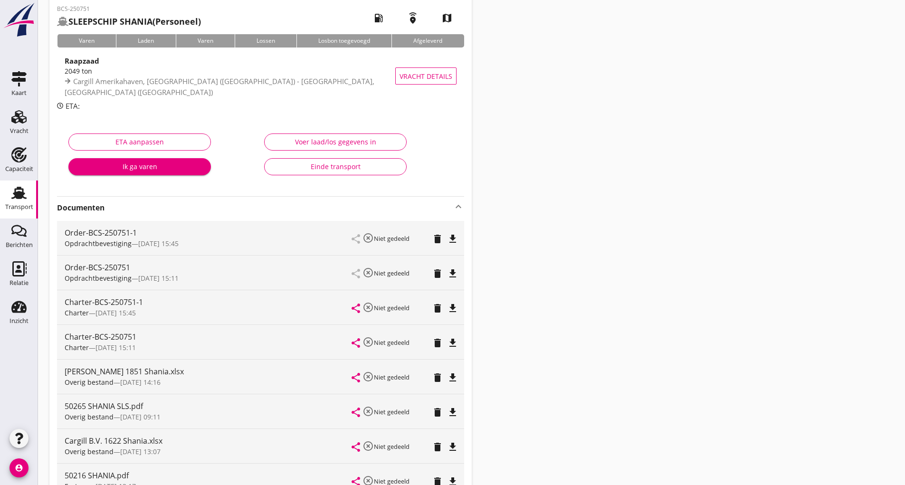
scroll to position [0, 0]
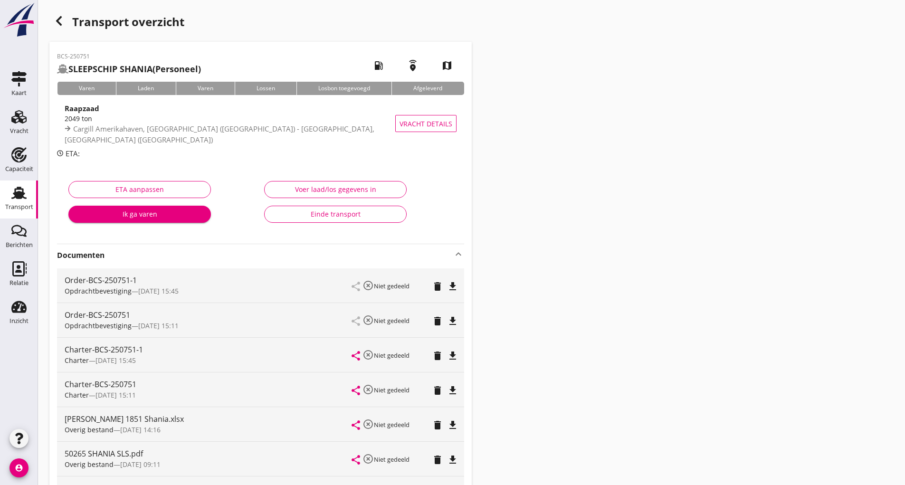
click at [58, 22] on use "button" at bounding box center [59, 20] width 6 height 9
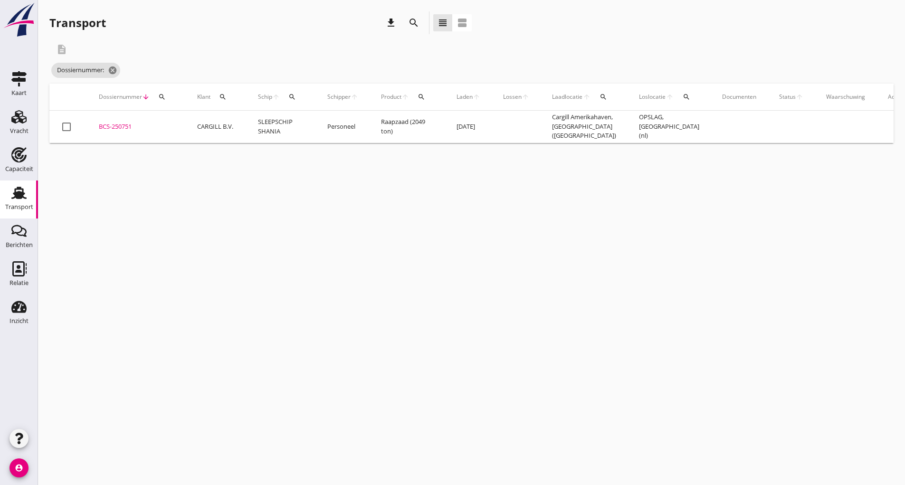
click at [414, 23] on icon "search" at bounding box center [413, 22] width 11 height 11
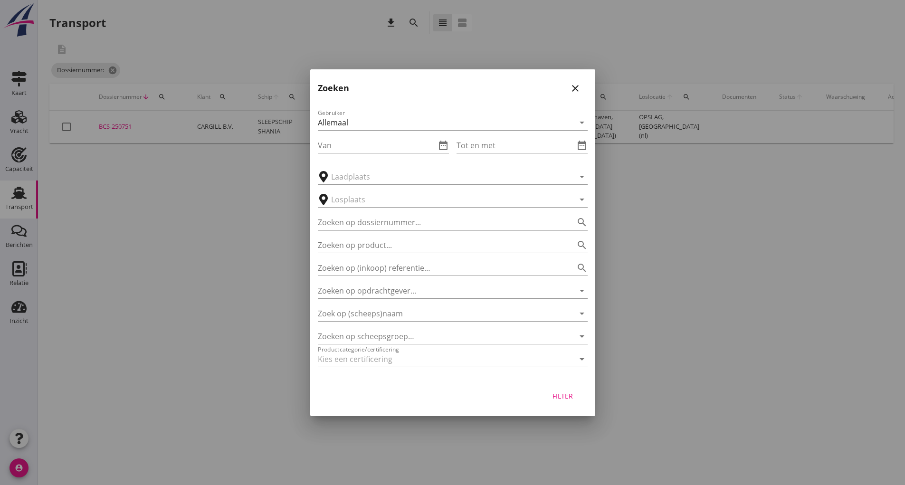
click at [346, 217] on input "Zoeken op dossiernummer..." at bounding box center [439, 222] width 243 height 15
type input "251438"
click at [560, 395] on div "Filter" at bounding box center [563, 396] width 27 height 10
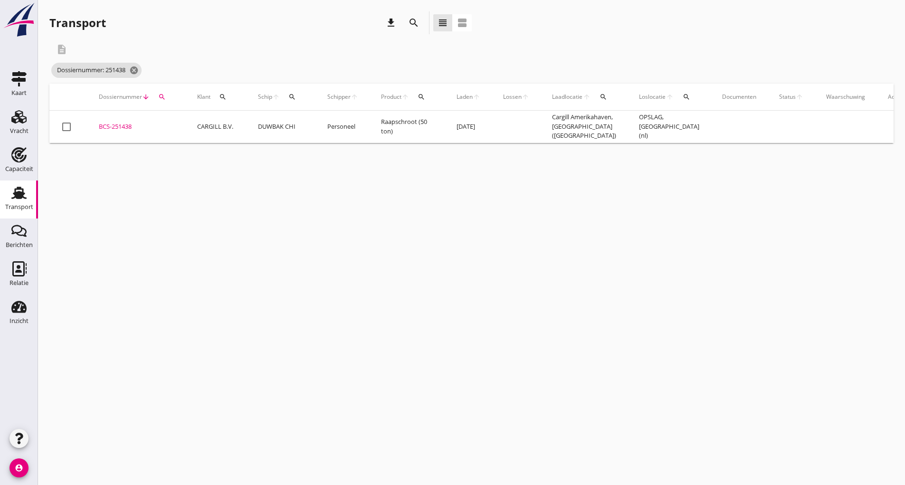
click at [108, 128] on div "BCS-251438" at bounding box center [137, 126] width 76 height 9
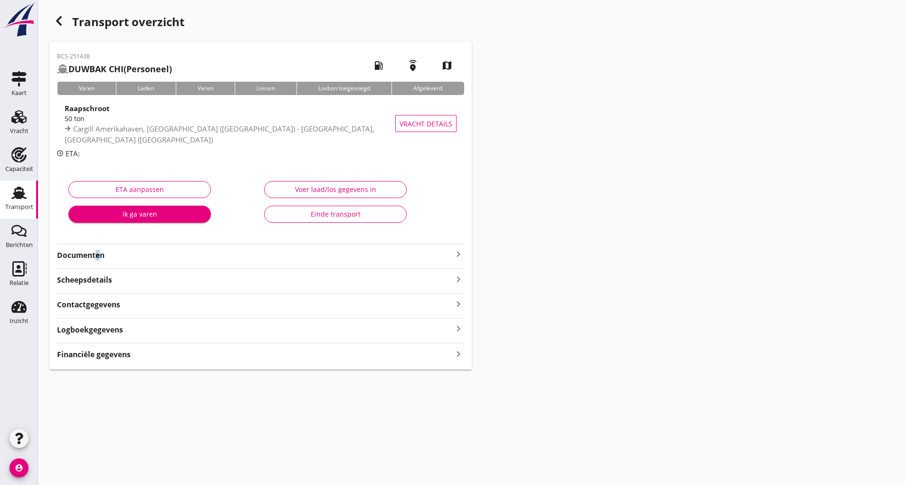
drag, startPoint x: 93, startPoint y: 249, endPoint x: 98, endPoint y: 252, distance: 5.5
click at [97, 252] on div "Documenten keyboard_arrow_right" at bounding box center [260, 254] width 407 height 13
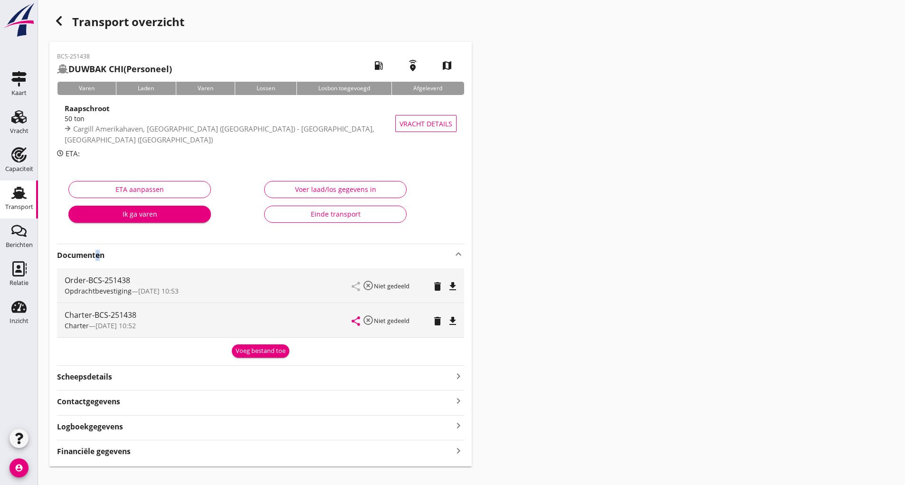
click at [266, 346] on div "Voeg bestand toe" at bounding box center [261, 350] width 50 height 9
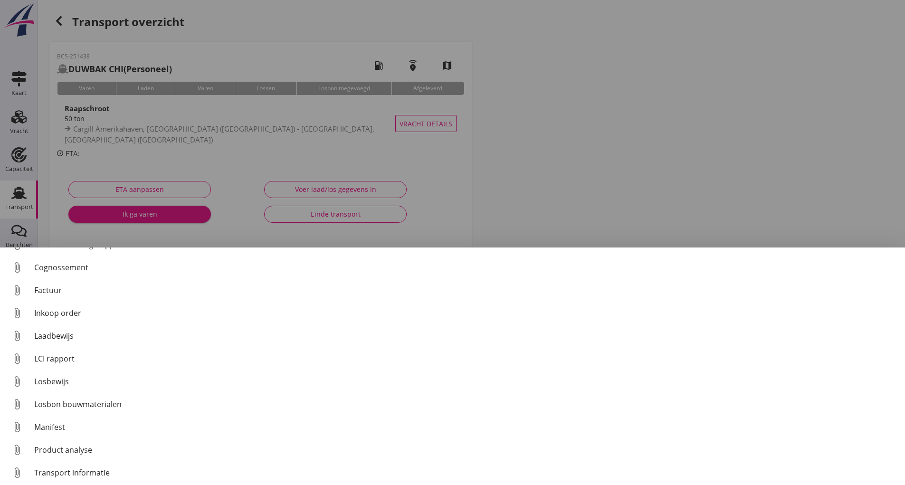
scroll to position [66, 0]
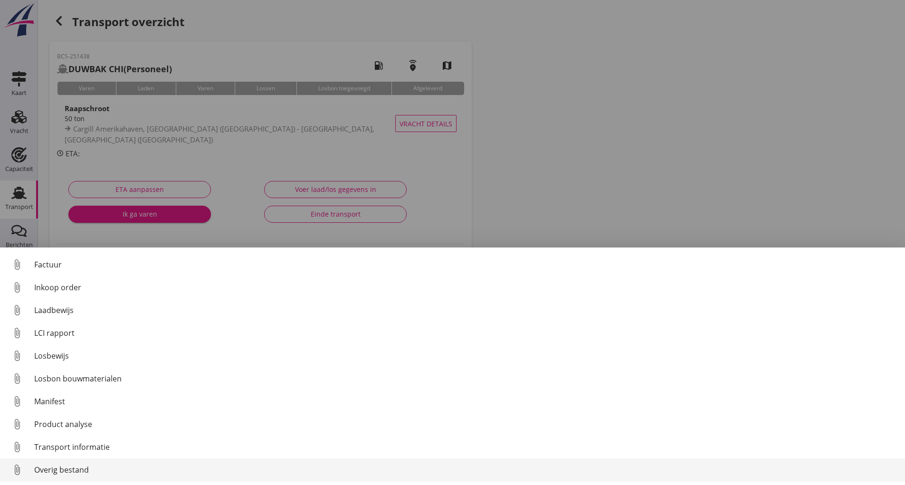
click at [72, 470] on div "Overig bestand" at bounding box center [465, 469] width 863 height 11
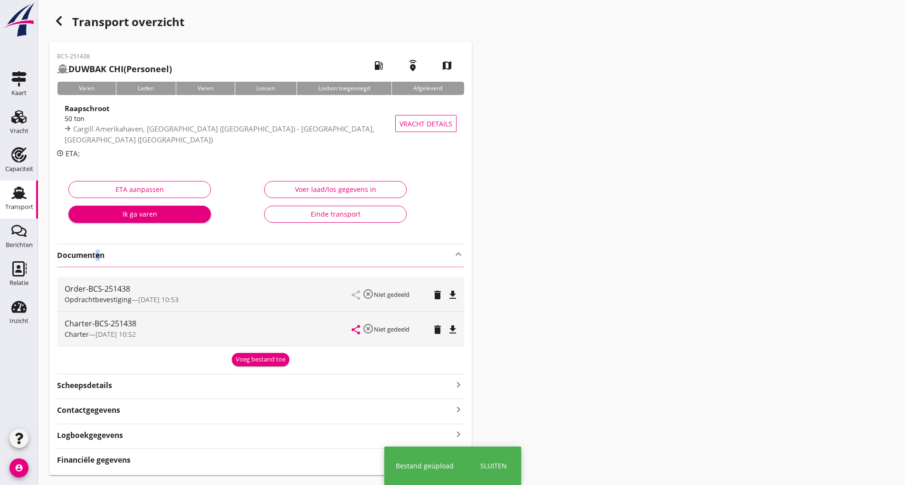
click at [60, 22] on icon "button" at bounding box center [58, 20] width 11 height 11
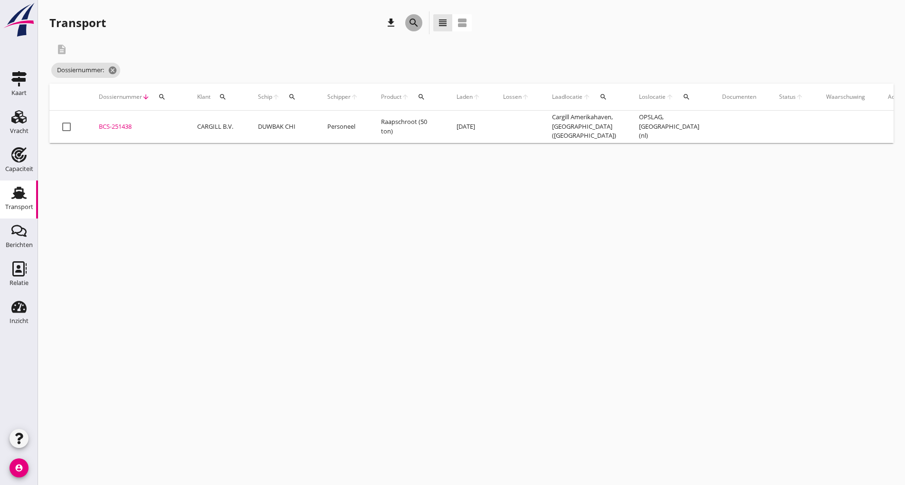
drag, startPoint x: 409, startPoint y: 19, endPoint x: 386, endPoint y: 96, distance: 80.8
click at [409, 19] on icon "search" at bounding box center [413, 22] width 11 height 11
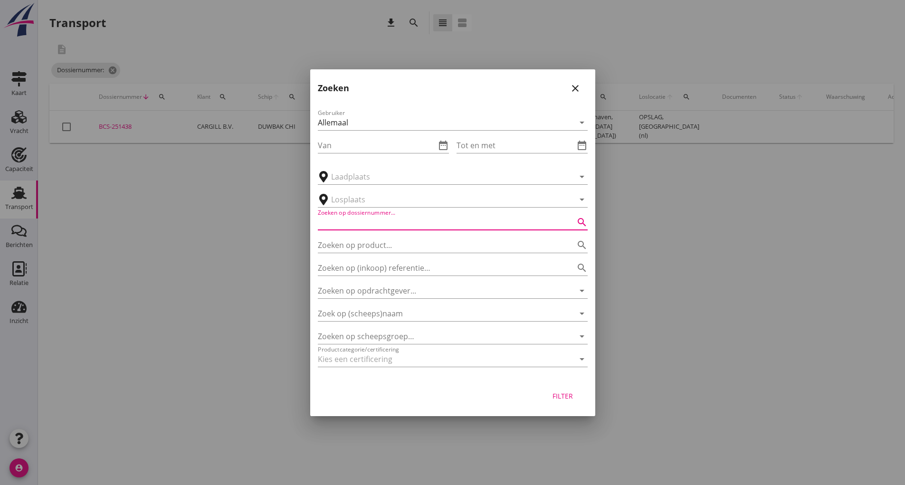
click at [362, 227] on input "Zoeken op dossiernummer..." at bounding box center [439, 222] width 243 height 15
type input "251483"
click at [561, 403] on button "Filter" at bounding box center [563, 396] width 42 height 17
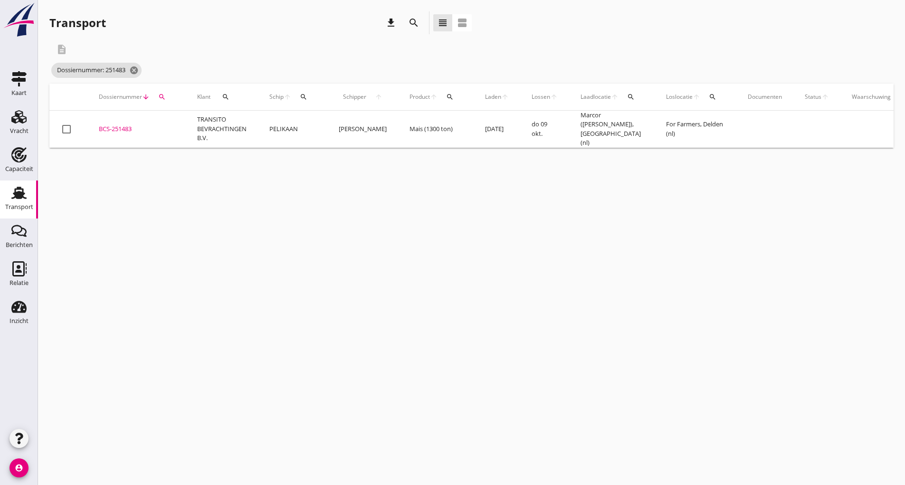
click at [133, 129] on div "BCS-251483" at bounding box center [137, 128] width 76 height 9
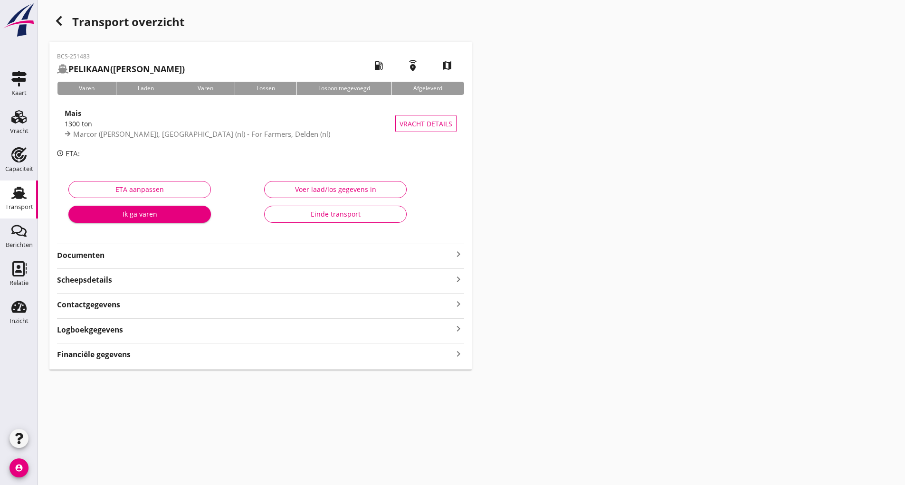
drag, startPoint x: 89, startPoint y: 255, endPoint x: 95, endPoint y: 259, distance: 6.8
click at [89, 255] on strong "Documenten" at bounding box center [255, 255] width 396 height 11
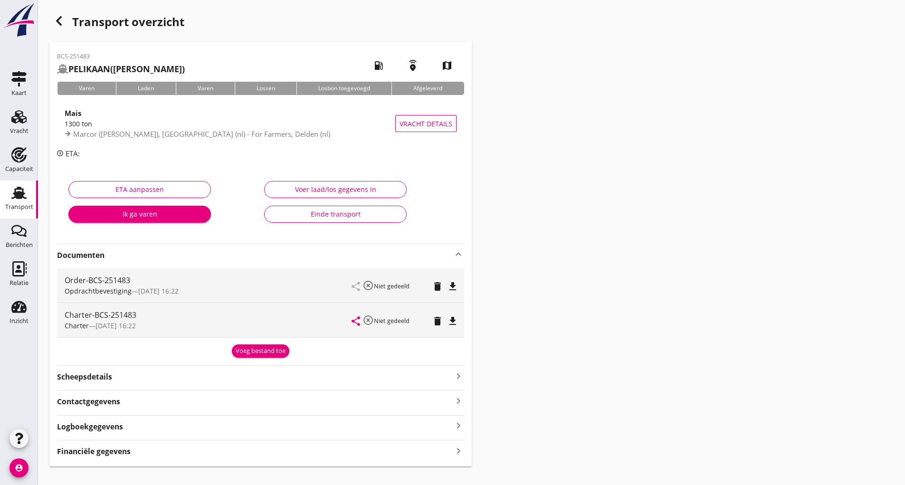
click at [247, 351] on div "Voeg bestand toe" at bounding box center [261, 350] width 50 height 9
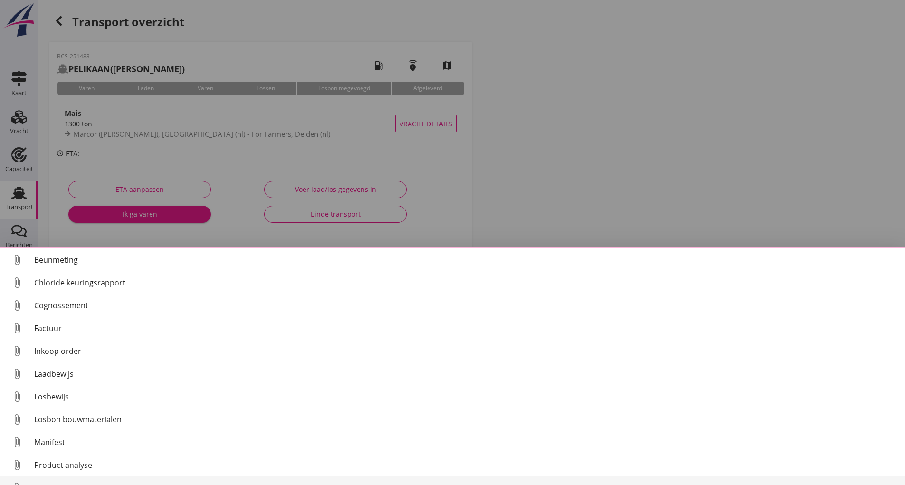
scroll to position [66, 0]
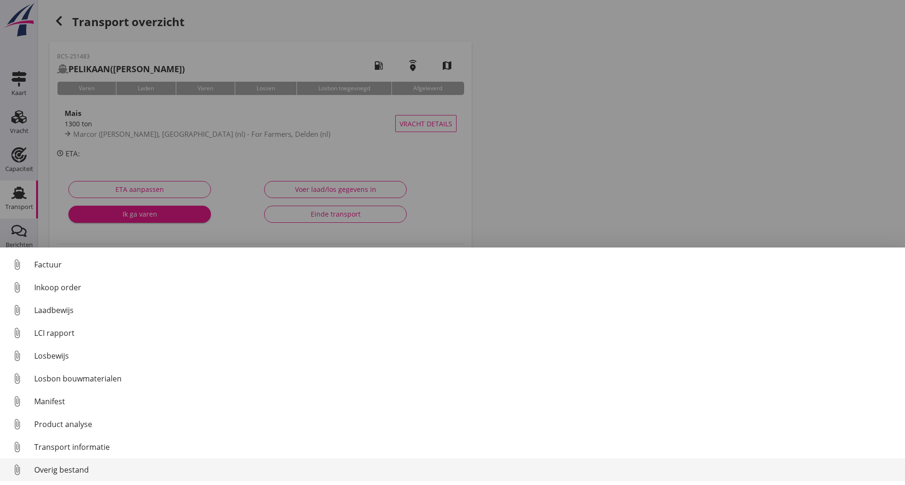
click at [62, 469] on div "Overig bestand" at bounding box center [465, 469] width 863 height 11
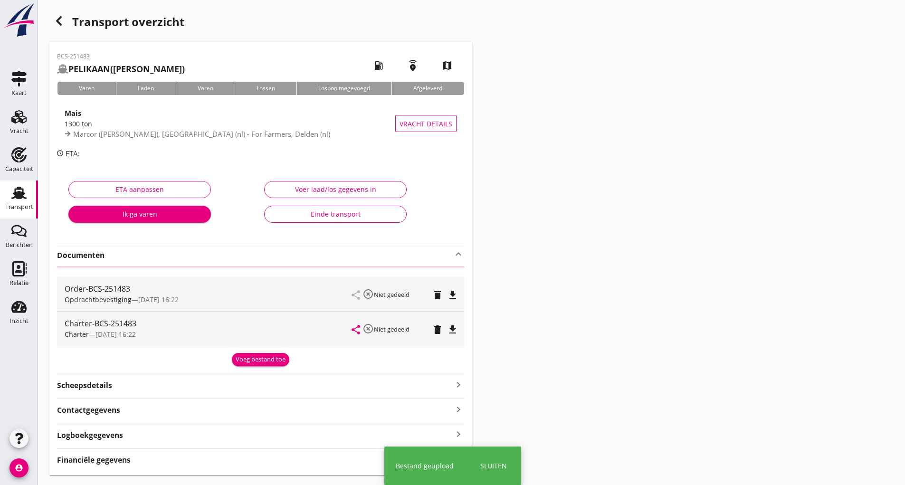
click at [63, 21] on icon "button" at bounding box center [58, 20] width 11 height 11
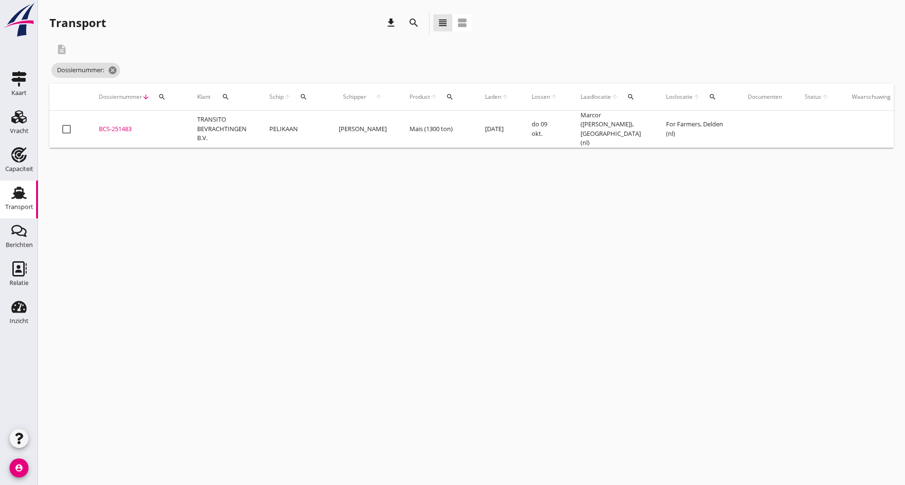
click at [409, 24] on icon "search" at bounding box center [413, 22] width 11 height 11
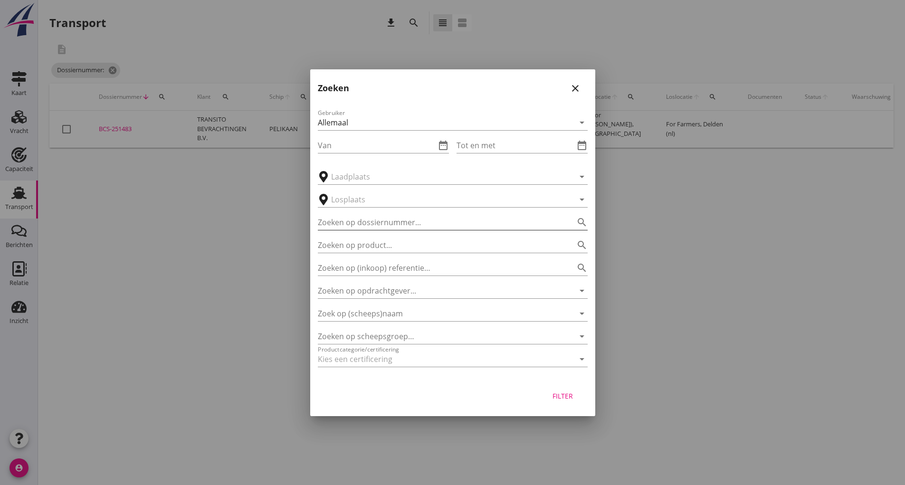
click at [353, 224] on input "Zoeken op dossiernummer..." at bounding box center [439, 222] width 243 height 15
type input "251494"
click at [572, 393] on div "Filter" at bounding box center [563, 396] width 27 height 10
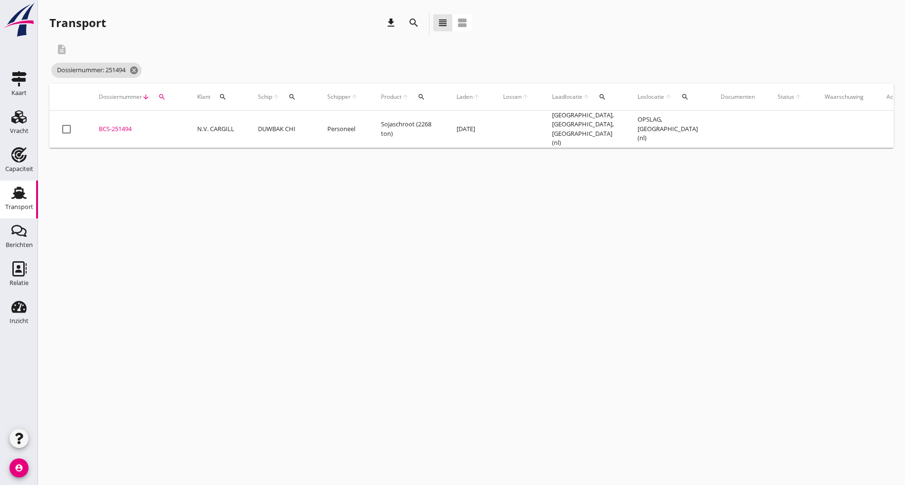
click at [130, 126] on div "BCS-251494" at bounding box center [137, 128] width 76 height 9
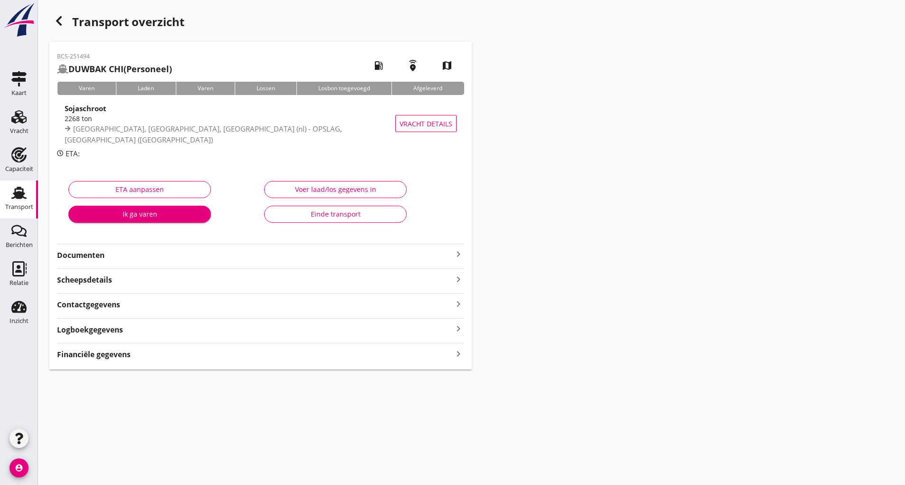
drag, startPoint x: 93, startPoint y: 260, endPoint x: 99, endPoint y: 262, distance: 6.6
click at [94, 260] on strong "Documenten" at bounding box center [255, 255] width 396 height 11
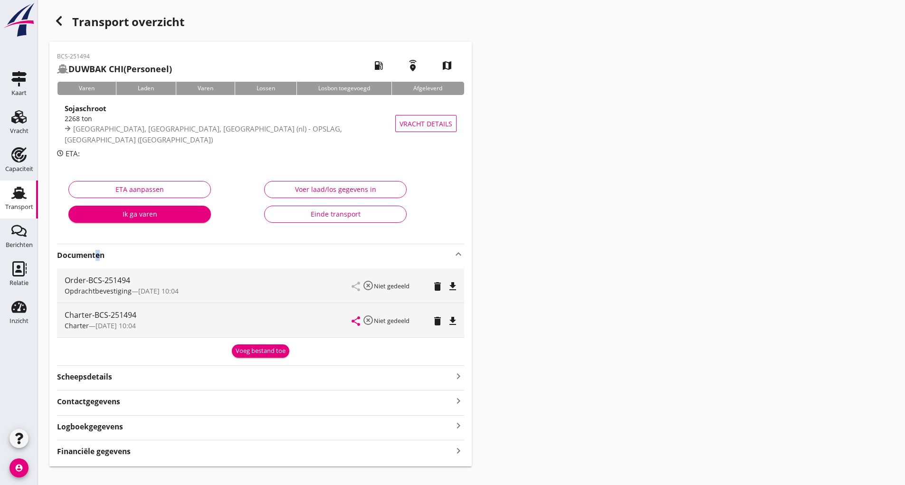
click at [241, 354] on div "Voeg bestand toe" at bounding box center [261, 350] width 50 height 9
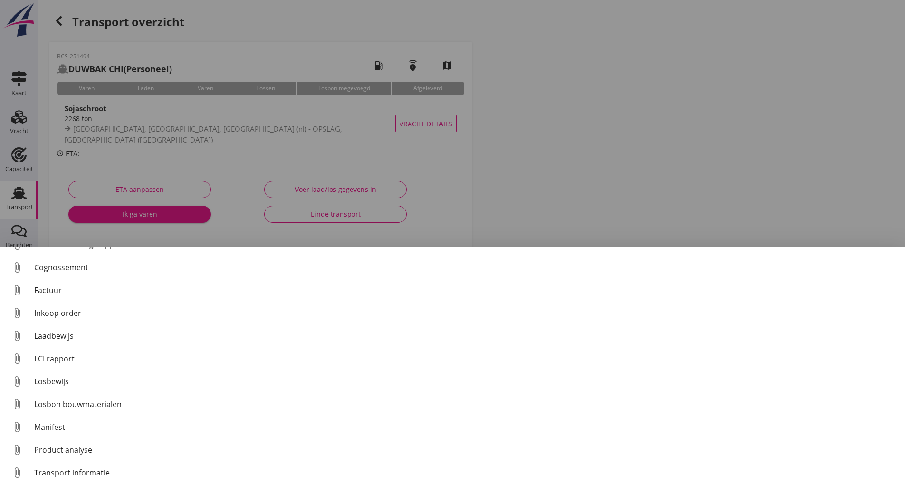
scroll to position [66, 0]
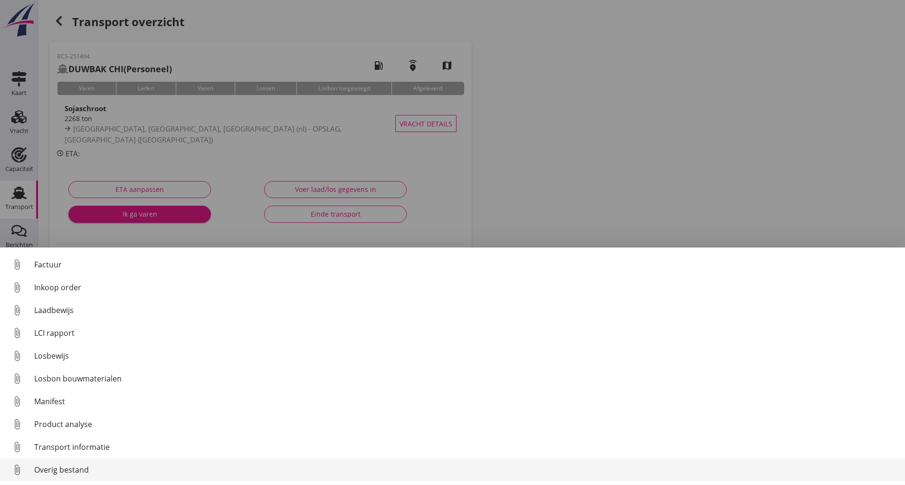
click at [87, 464] on div "Overig bestand" at bounding box center [465, 469] width 863 height 11
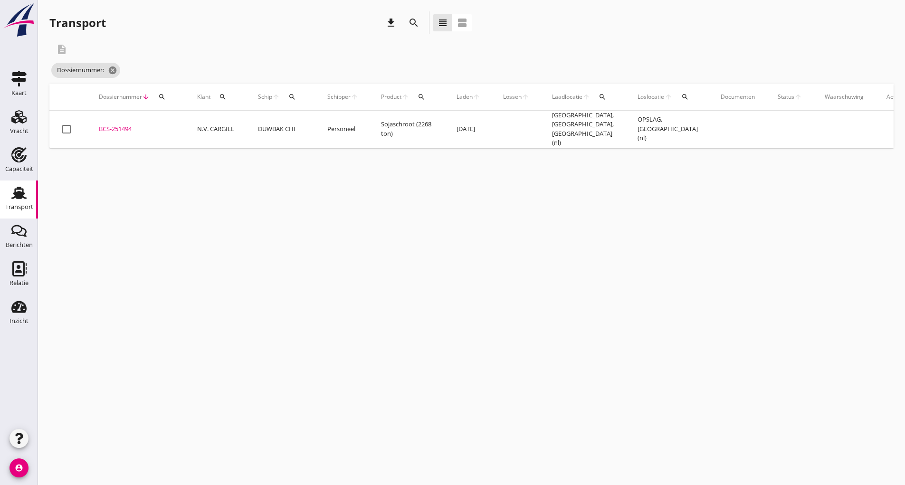
click at [414, 21] on icon "search" at bounding box center [413, 22] width 11 height 11
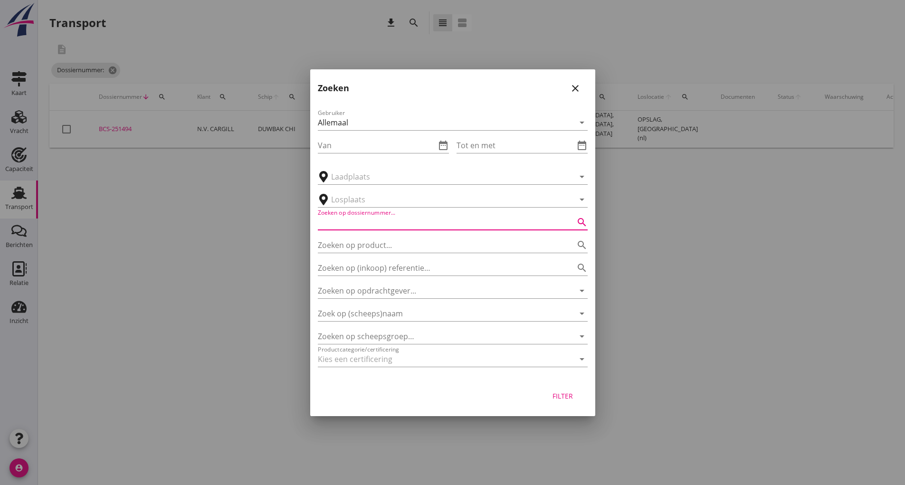
click at [372, 222] on input "Zoeken op dossiernummer..." at bounding box center [439, 222] width 243 height 15
type input "251422"
click at [568, 399] on div "Filter" at bounding box center [563, 396] width 27 height 10
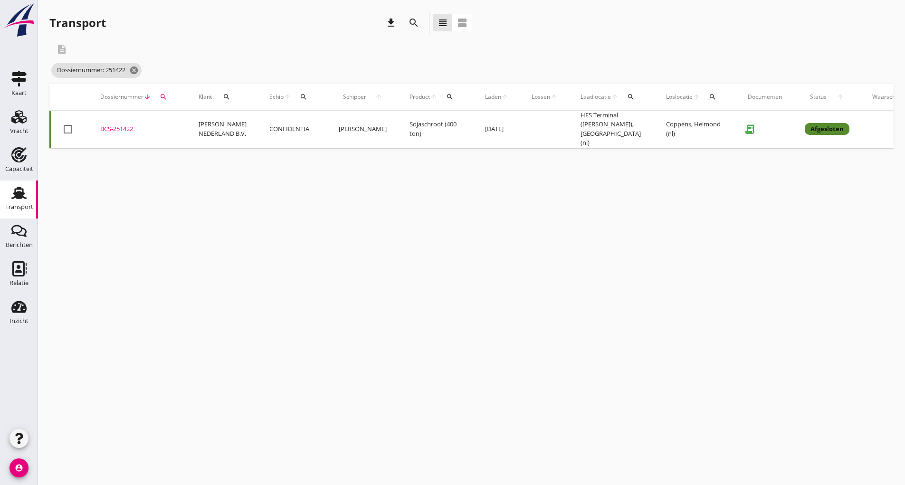
drag, startPoint x: 123, startPoint y: 124, endPoint x: 139, endPoint y: 132, distance: 17.4
click at [124, 126] on div "BCS-251422" at bounding box center [138, 128] width 76 height 9
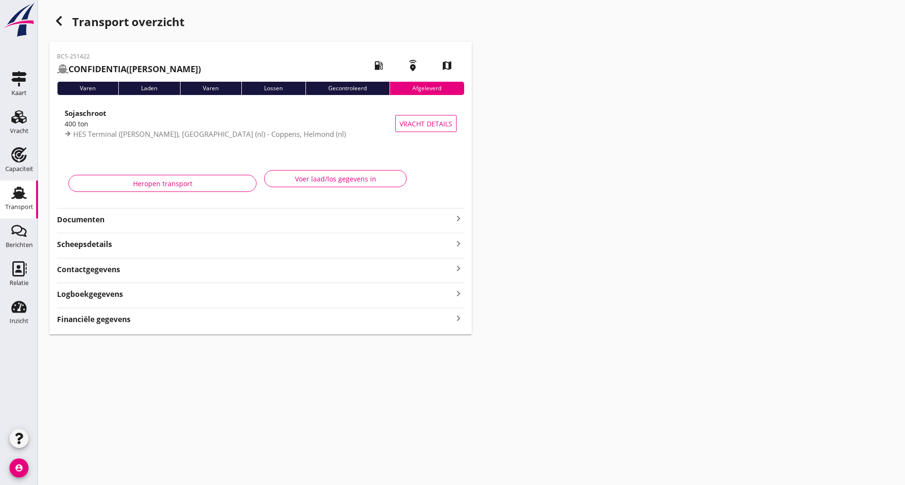
click at [102, 220] on strong "Documenten" at bounding box center [255, 219] width 396 height 11
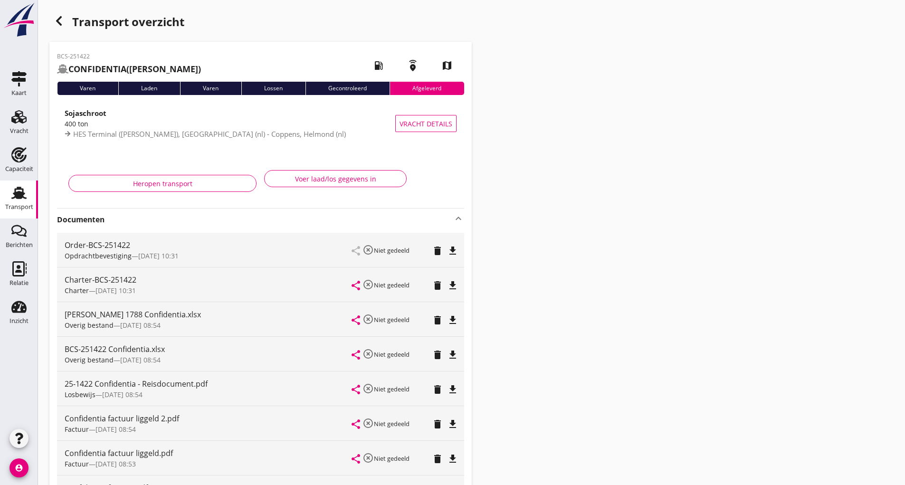
click at [433, 320] on icon "delete" at bounding box center [437, 319] width 11 height 11
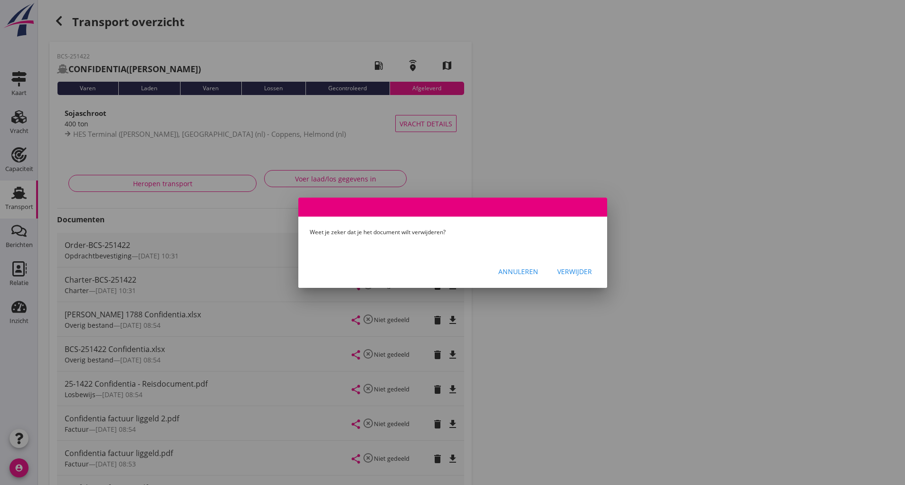
click at [571, 282] on div "Annuleren Verwijder" at bounding box center [452, 272] width 309 height 32
drag, startPoint x: 564, startPoint y: 270, endPoint x: 523, endPoint y: 311, distance: 57.8
click at [564, 270] on div "Verwijder" at bounding box center [574, 271] width 35 height 10
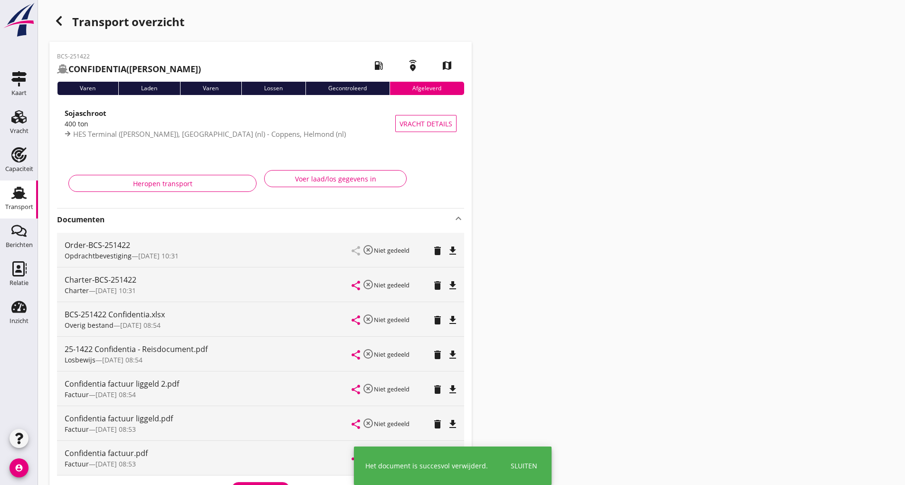
scroll to position [154, 0]
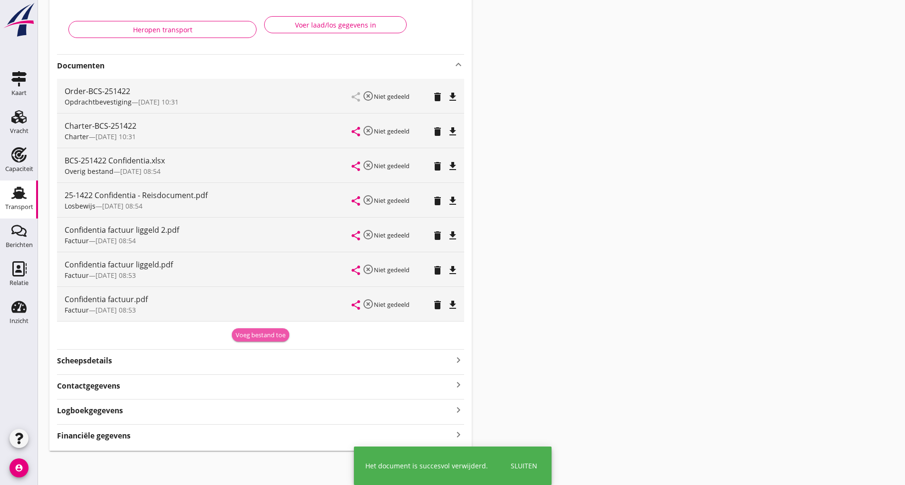
drag, startPoint x: 275, startPoint y: 328, endPoint x: 258, endPoint y: 341, distance: 20.7
click at [275, 328] on button "Voeg bestand toe" at bounding box center [260, 334] width 57 height 13
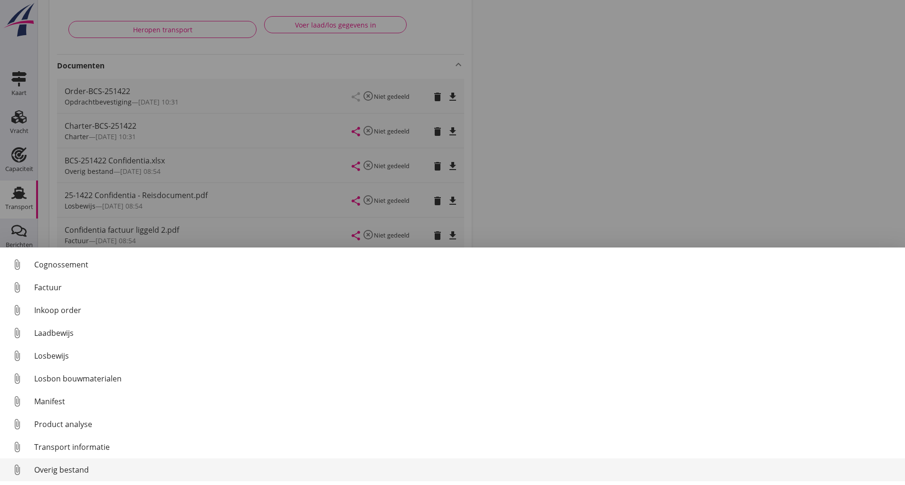
scroll to position [66, 0]
click at [48, 472] on div "Overig bestand" at bounding box center [465, 469] width 863 height 11
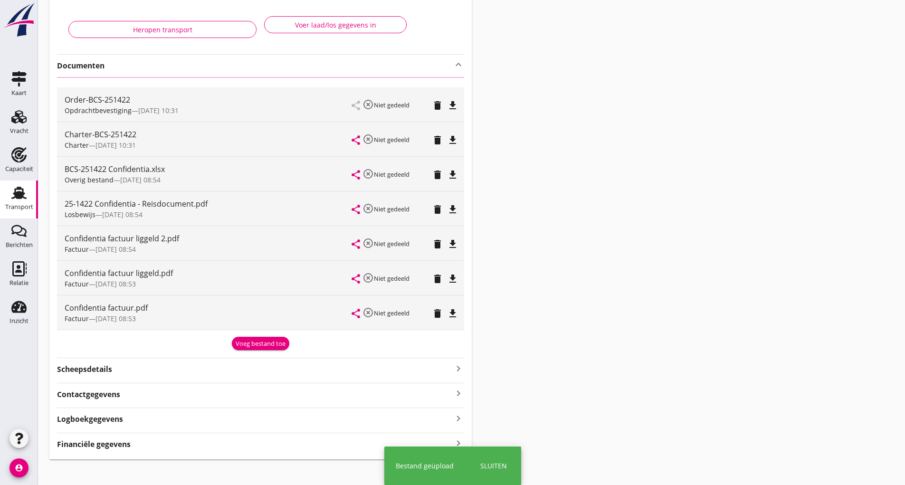
scroll to position [0, 0]
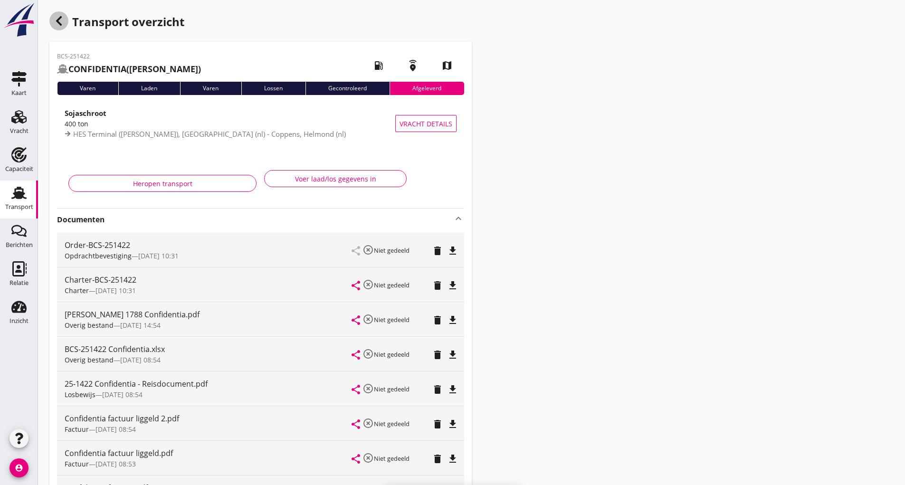
click at [59, 21] on icon "button" at bounding box center [58, 20] width 11 height 11
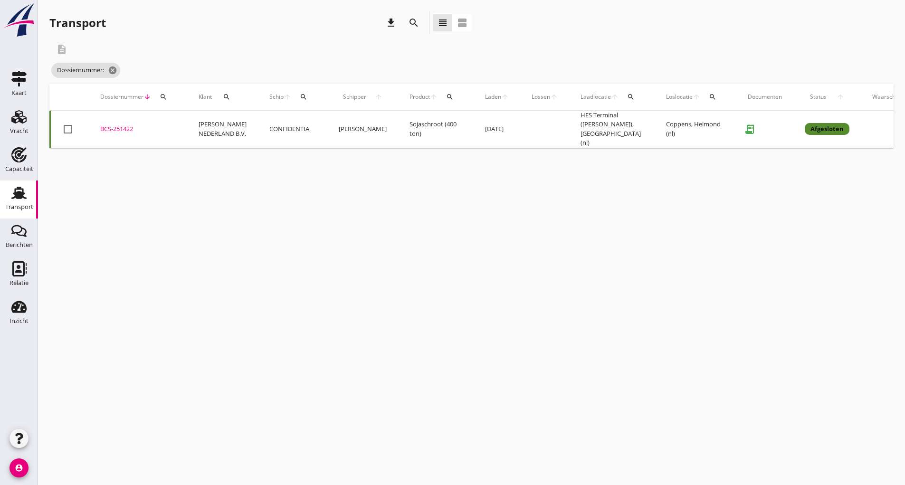
click at [408, 25] on icon "search" at bounding box center [413, 22] width 11 height 11
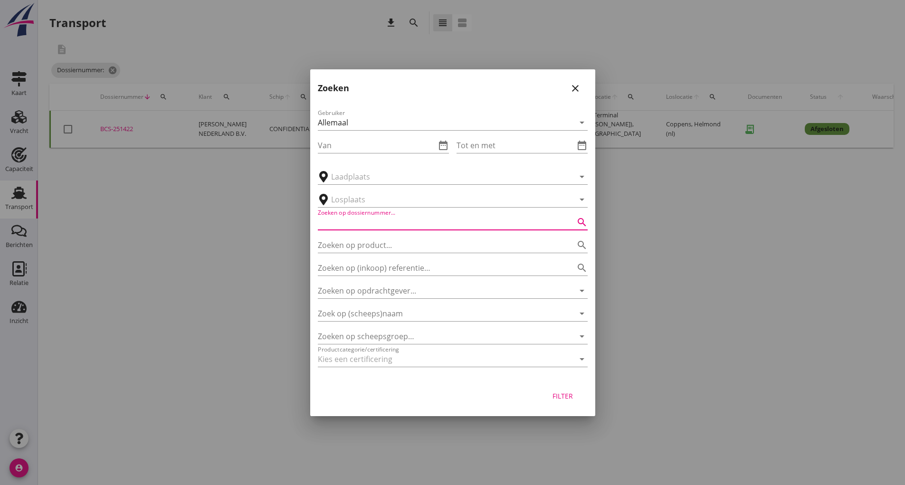
click at [366, 222] on input "Zoeken op dossiernummer..." at bounding box center [439, 222] width 243 height 15
type input "251482"
click at [564, 399] on div "Filter" at bounding box center [563, 396] width 27 height 10
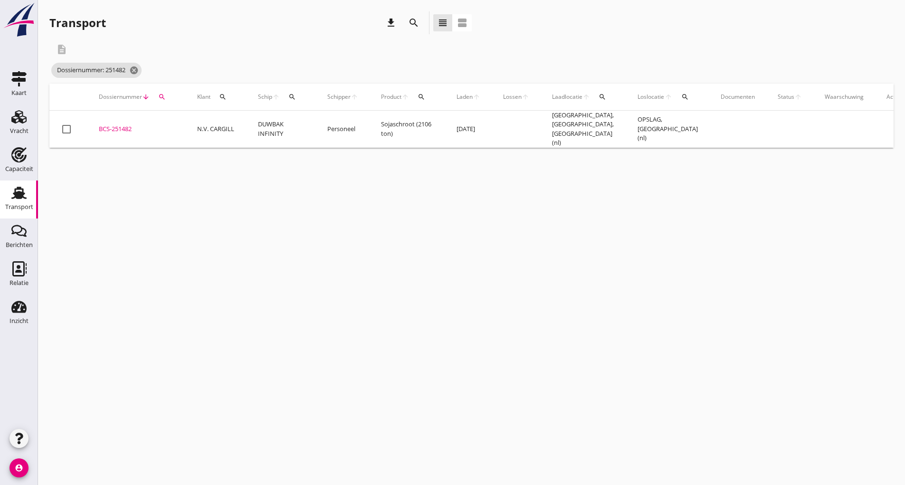
click at [122, 127] on div "BCS-251482" at bounding box center [137, 128] width 76 height 9
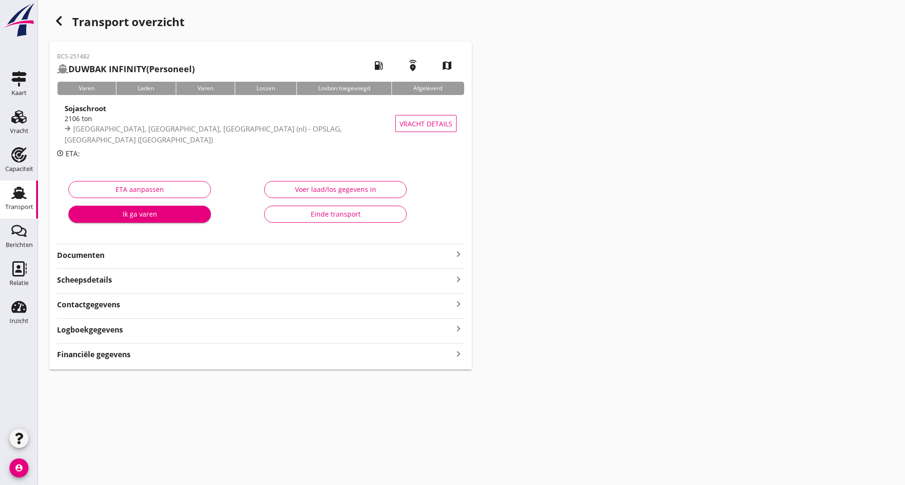
click at [97, 257] on strong "Documenten" at bounding box center [255, 255] width 396 height 11
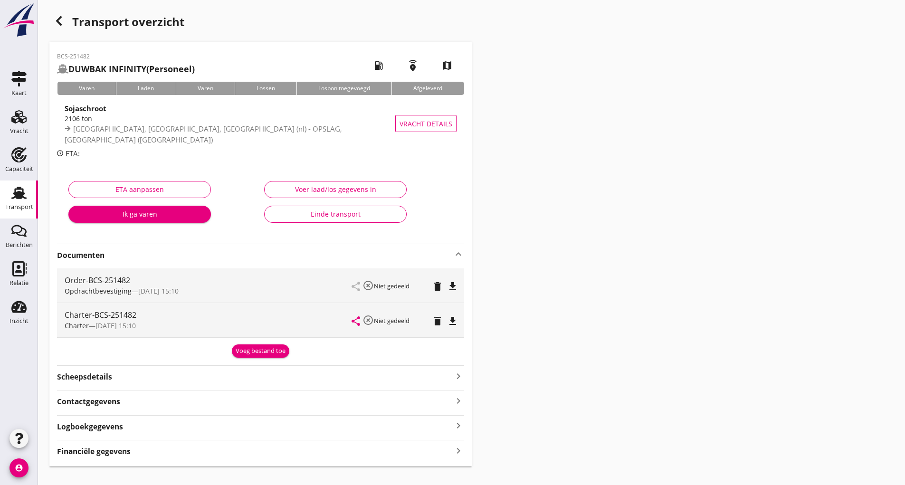
click at [245, 349] on div "Voeg bestand toe" at bounding box center [261, 350] width 50 height 9
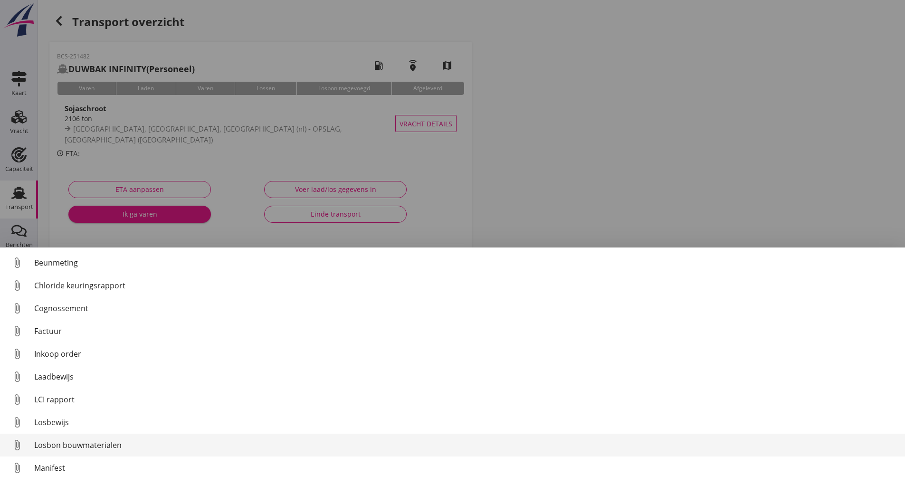
scroll to position [66, 0]
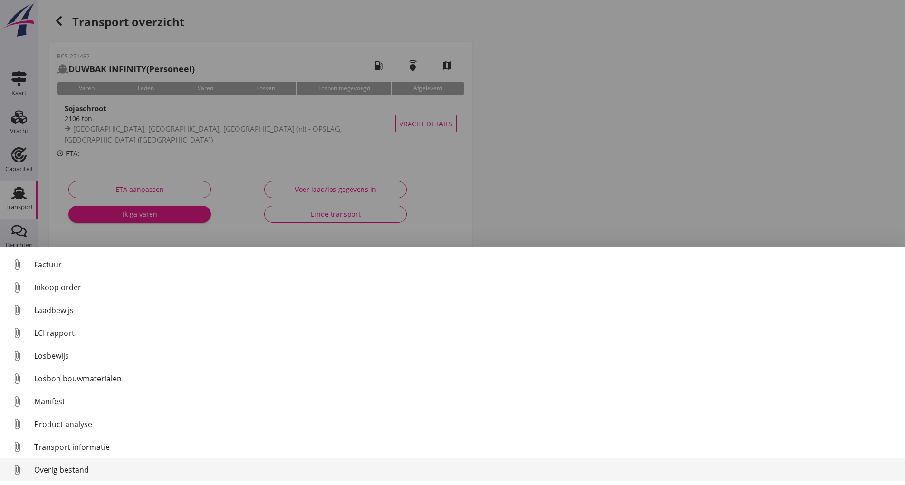
click at [74, 471] on div "Overig bestand" at bounding box center [465, 469] width 863 height 11
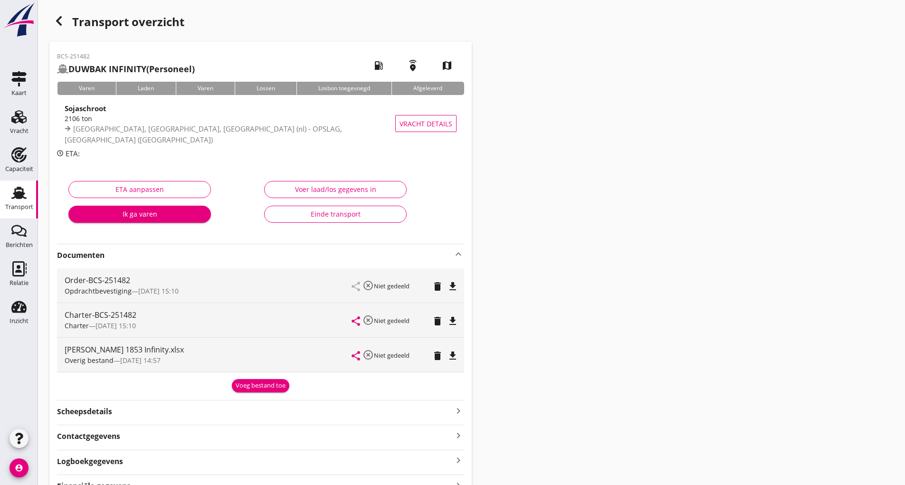
click at [69, 18] on div "Transport overzicht" at bounding box center [260, 22] width 422 height 23
click at [62, 22] on icon "button" at bounding box center [58, 20] width 11 height 11
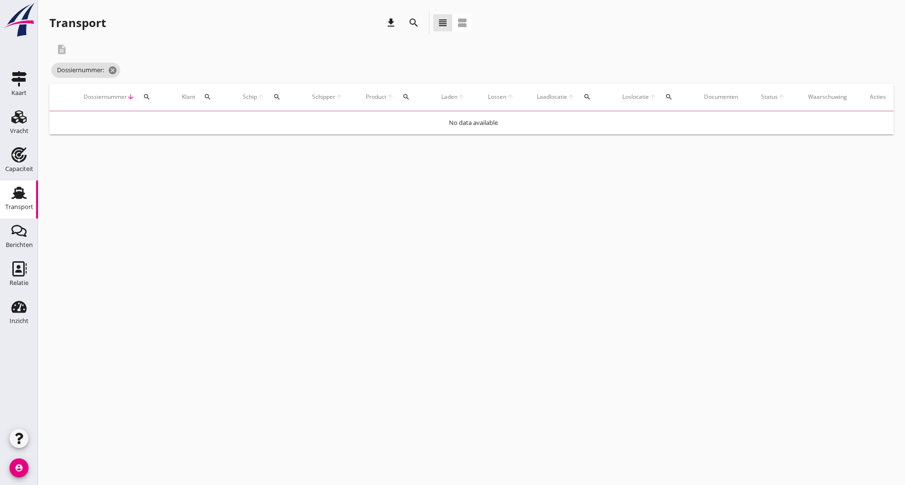
click at [410, 26] on icon "search" at bounding box center [413, 22] width 11 height 11
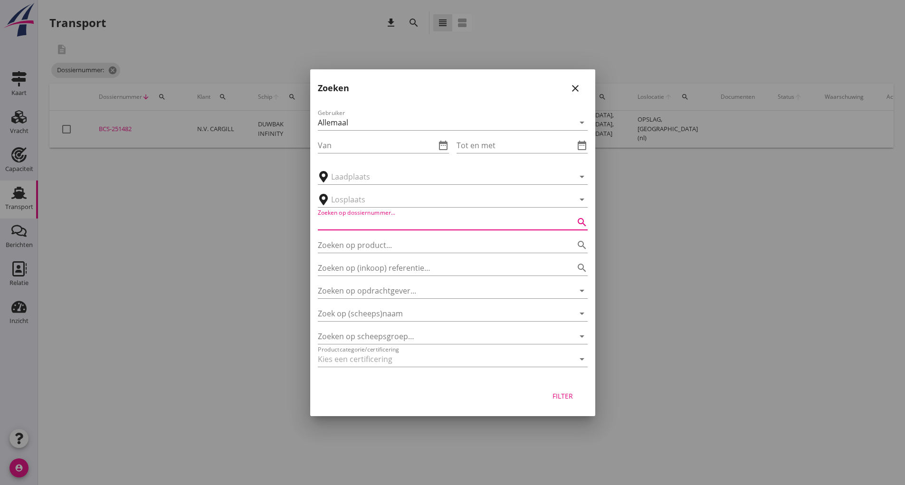
click at [359, 226] on input "Zoeken op dossiernummer..." at bounding box center [439, 222] width 243 height 15
type input "251494"
click at [566, 394] on div "Filter" at bounding box center [563, 396] width 27 height 10
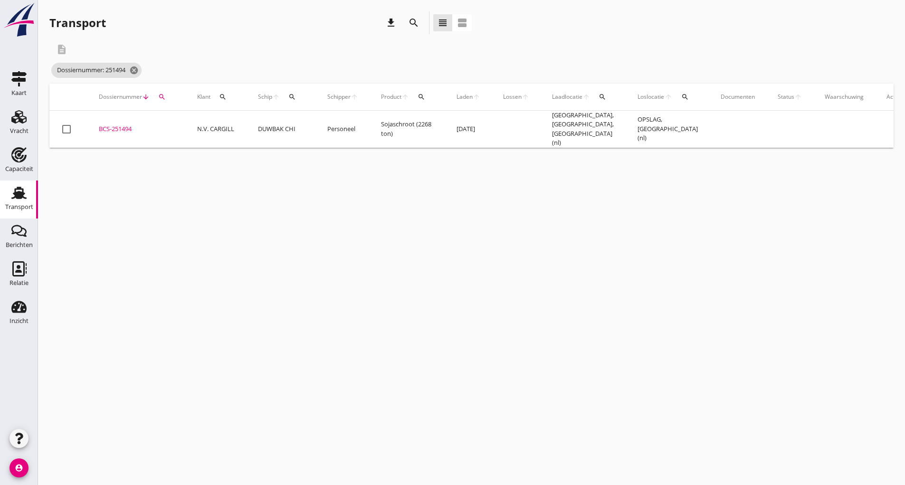
click at [115, 127] on div "BCS-251494" at bounding box center [137, 128] width 76 height 9
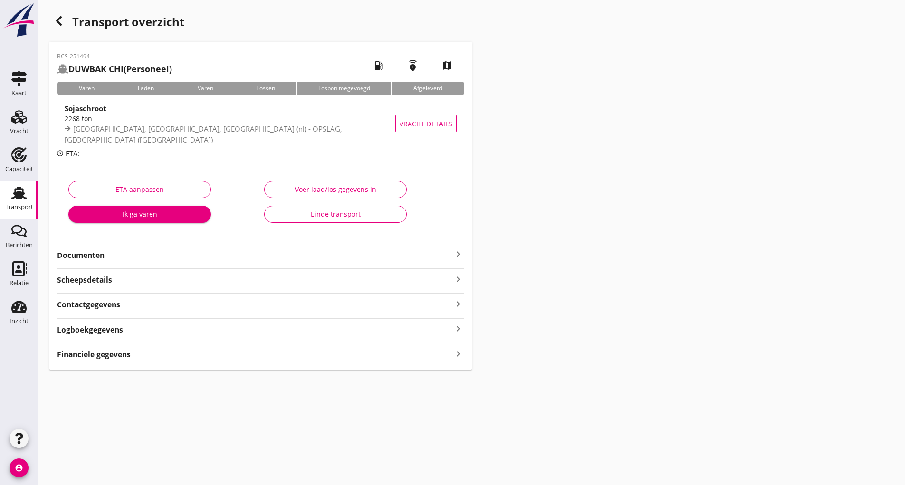
click at [88, 256] on strong "Documenten" at bounding box center [255, 255] width 396 height 11
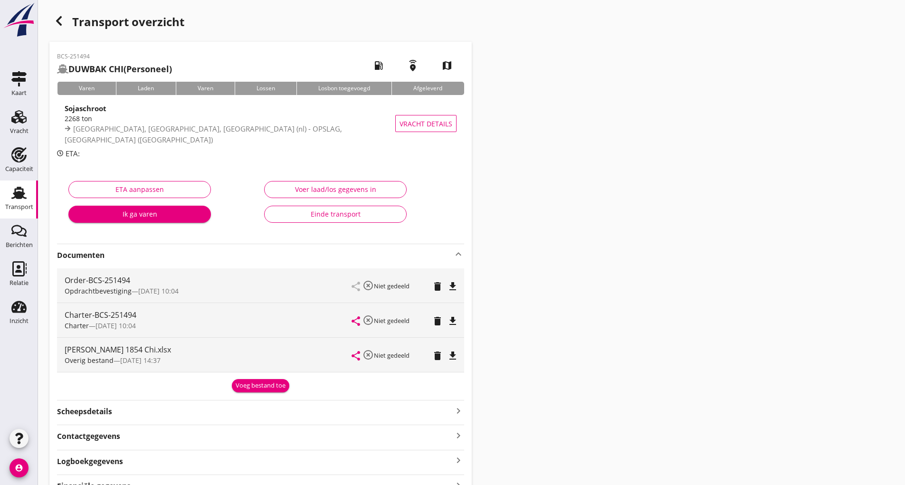
click at [430, 358] on div "share highlight_off Niet gedeeld delete file_download" at bounding box center [404, 355] width 104 height 34
click at [438, 357] on icon "delete" at bounding box center [437, 355] width 11 height 11
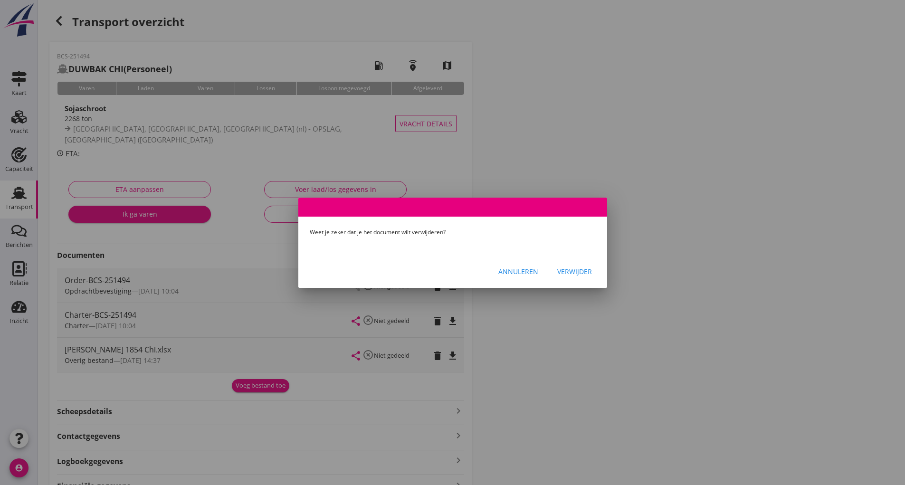
click at [576, 271] on div "Verwijder" at bounding box center [574, 271] width 35 height 10
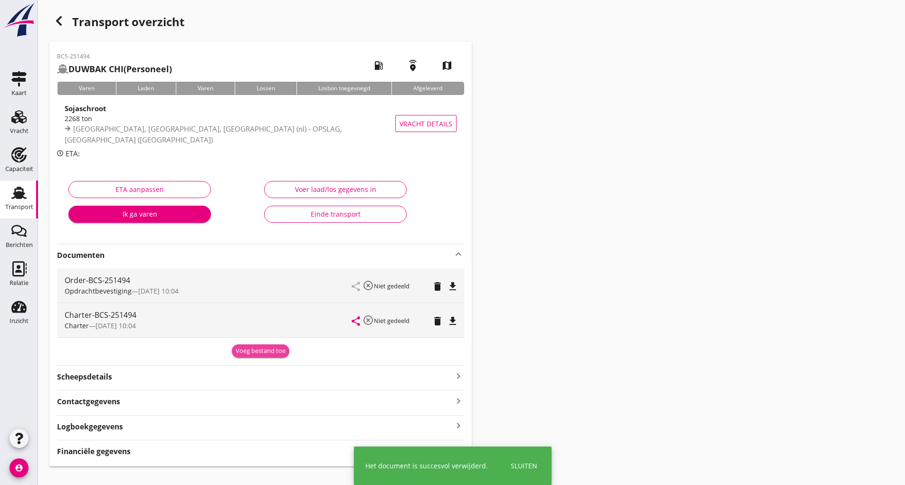
click at [249, 353] on div "Voeg bestand toe" at bounding box center [261, 350] width 50 height 9
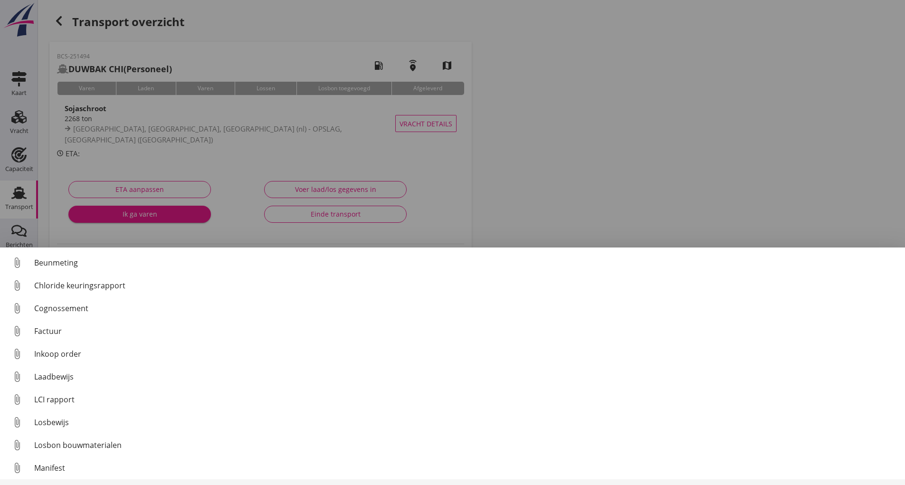
scroll to position [66, 0]
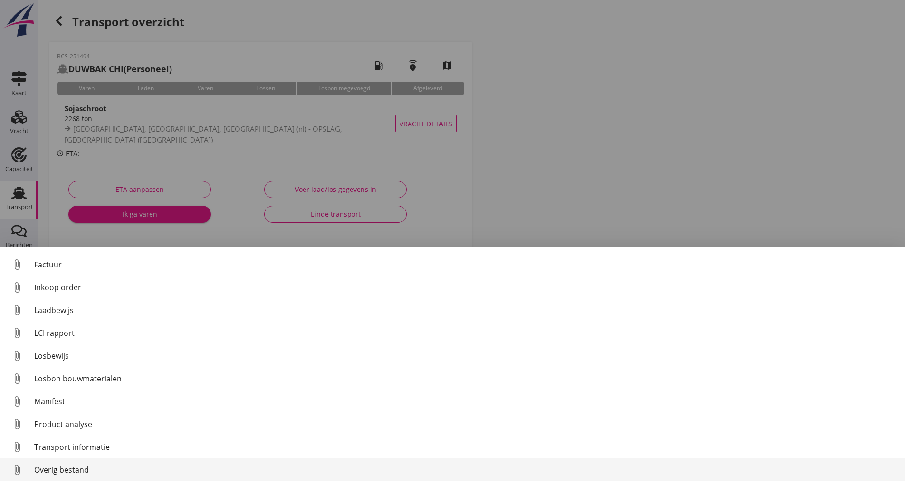
click at [59, 469] on div "Overig bestand" at bounding box center [465, 469] width 863 height 11
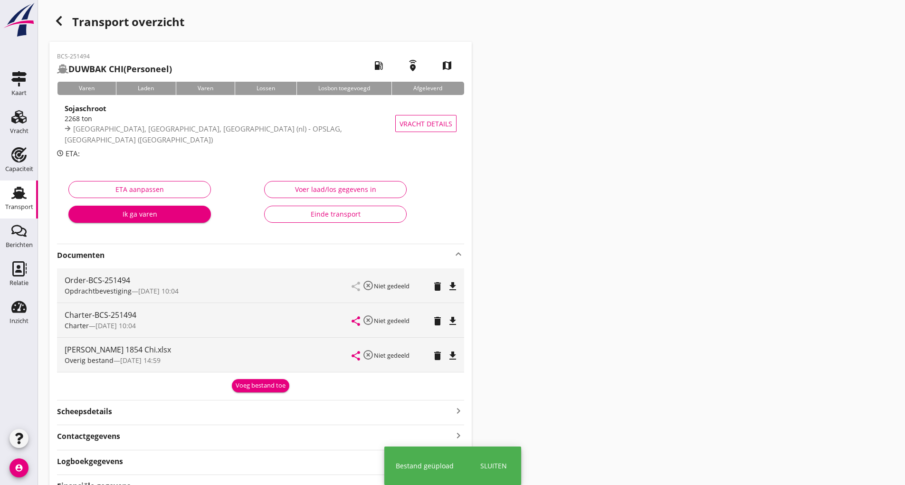
click at [61, 24] on icon "button" at bounding box center [58, 20] width 11 height 11
